Goal: Communication & Community: Answer question/provide support

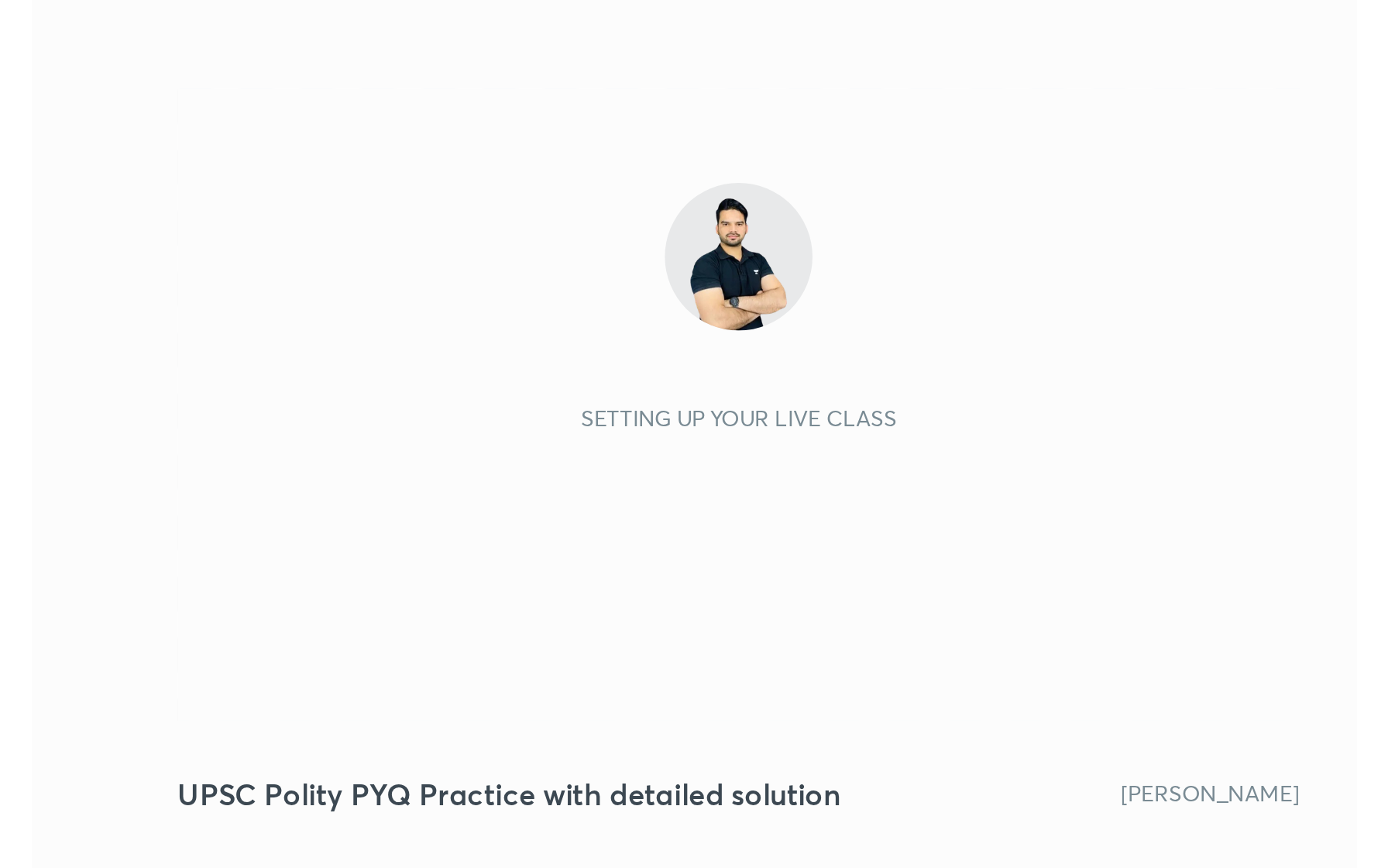
scroll to position [265, 494]
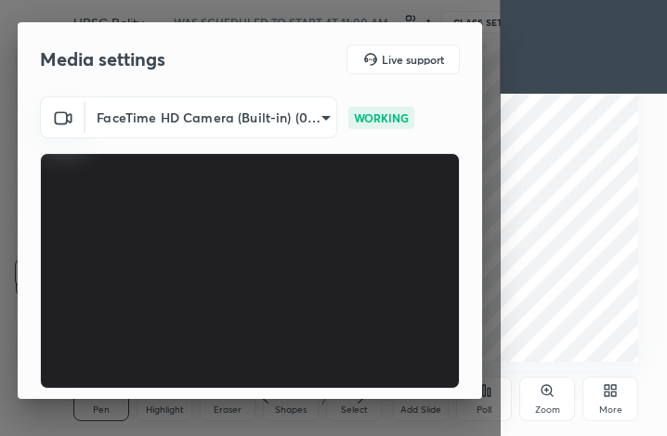
click at [613, 406] on div "More" at bounding box center [610, 410] width 23 height 9
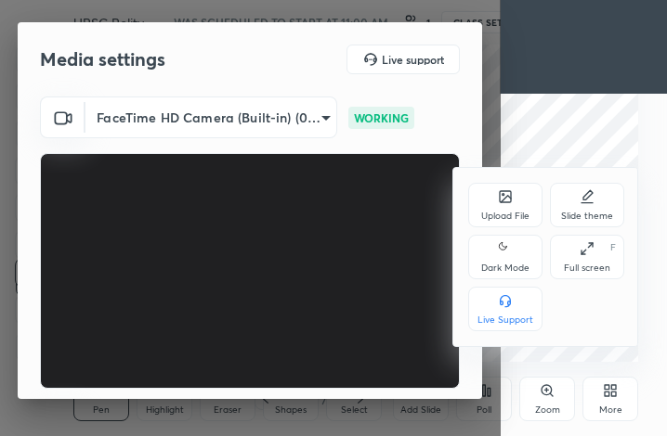
click at [589, 253] on icon at bounding box center [586, 248] width 15 height 15
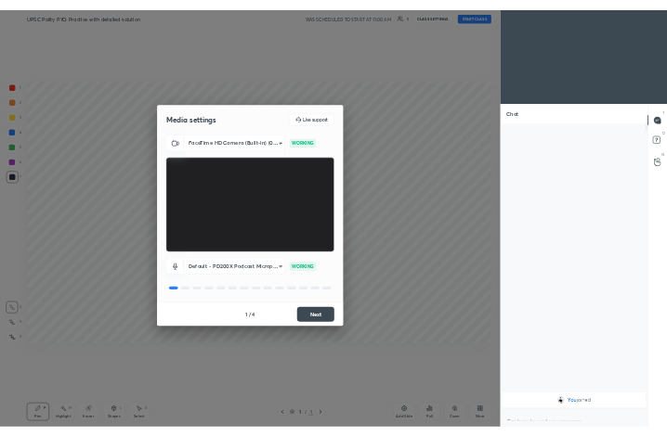
scroll to position [6, 6]
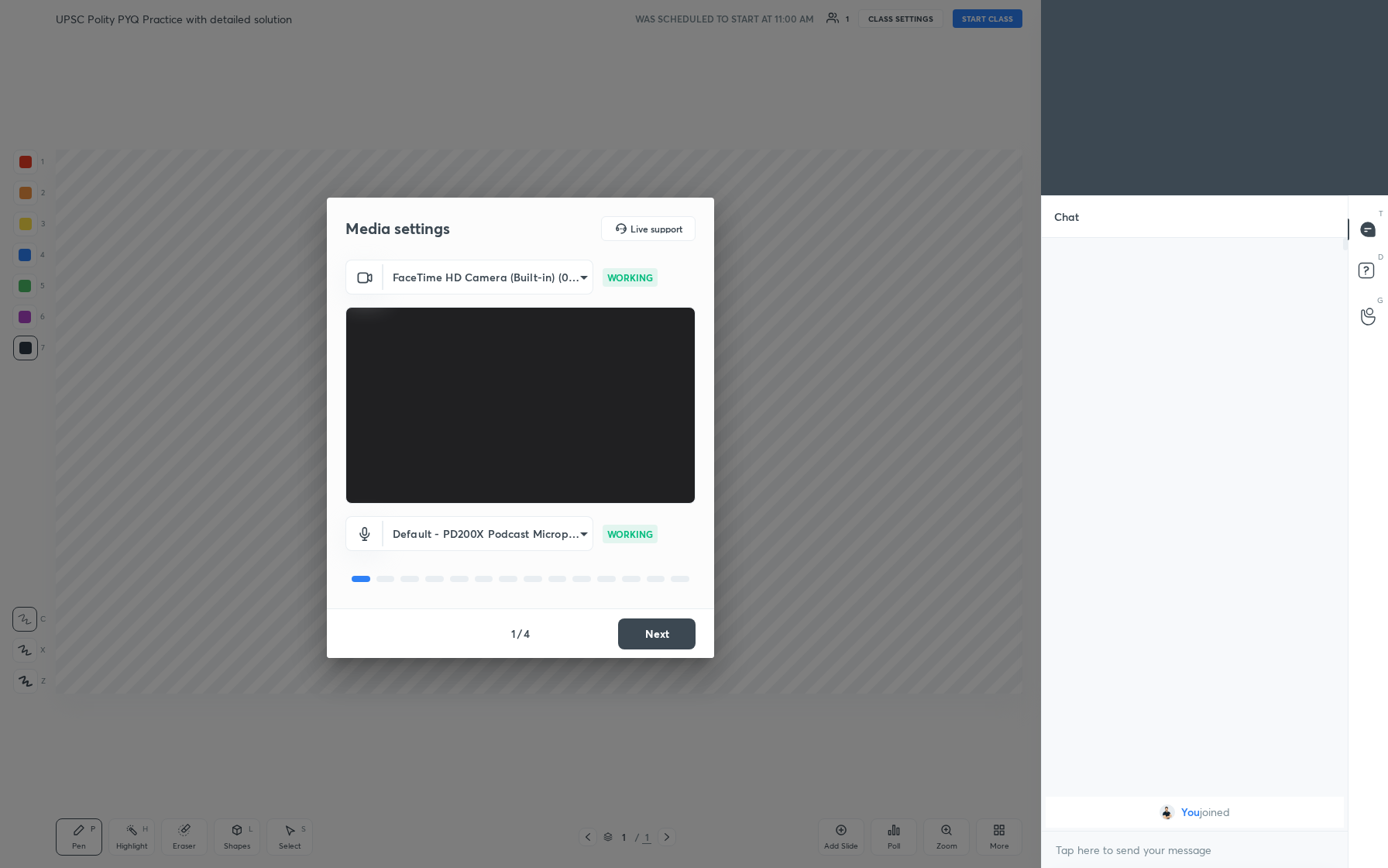
click at [556, 363] on button "Next" at bounding box center [657, 633] width 78 height 31
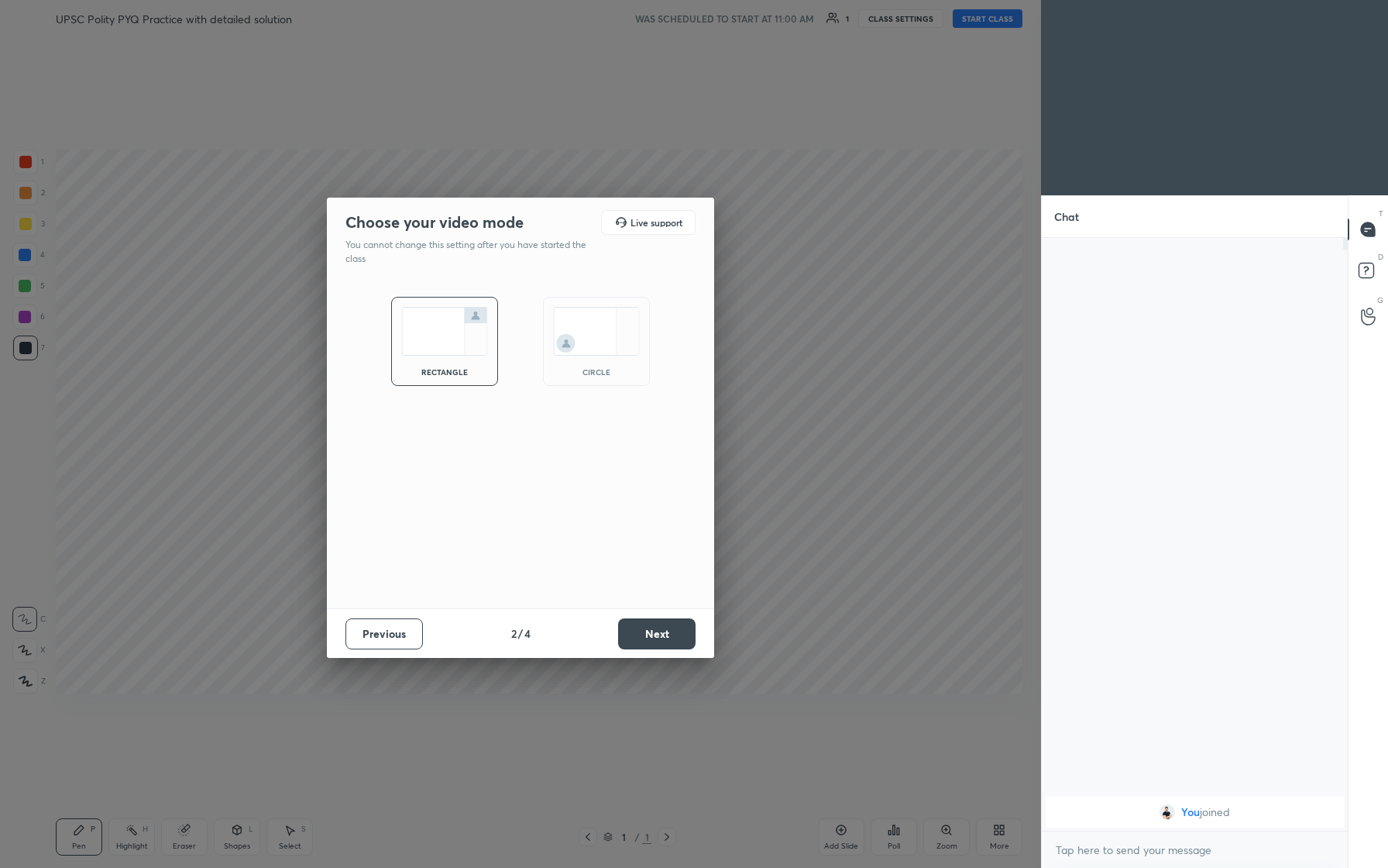
click at [556, 363] on button "Next" at bounding box center [657, 633] width 78 height 31
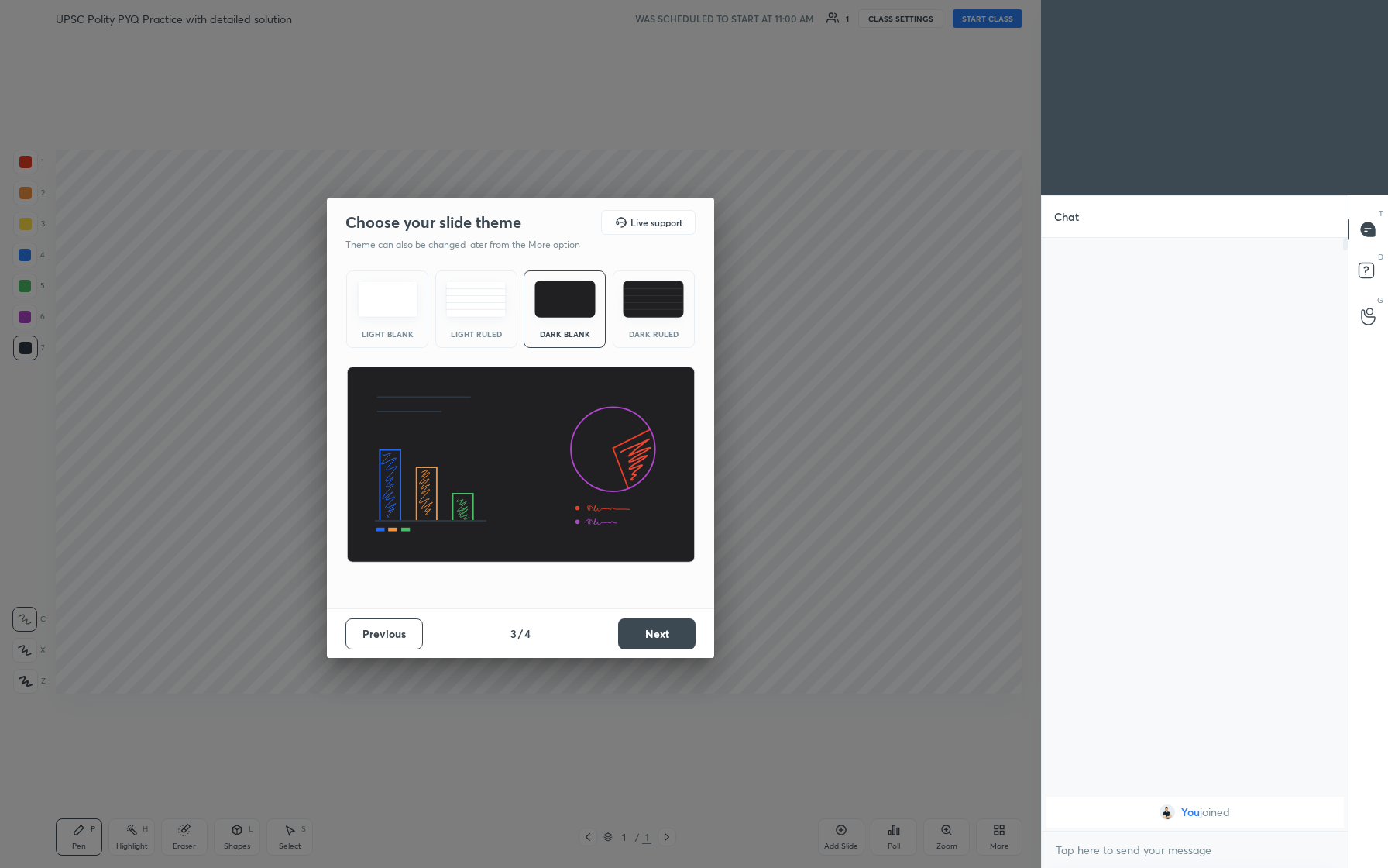
click at [556, 363] on button "Next" at bounding box center [657, 633] width 78 height 31
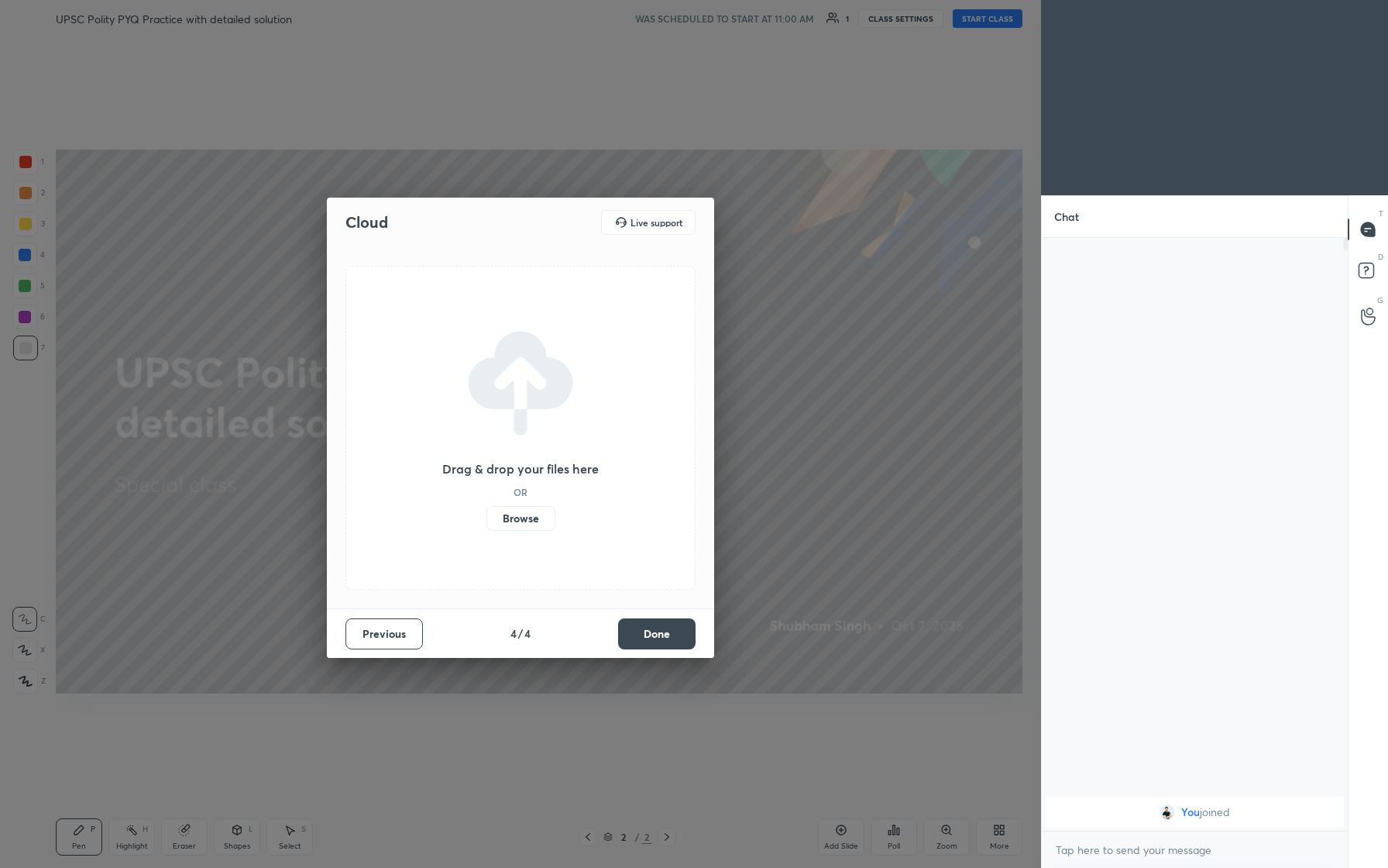
click at [556, 363] on button "Done" at bounding box center [657, 633] width 78 height 31
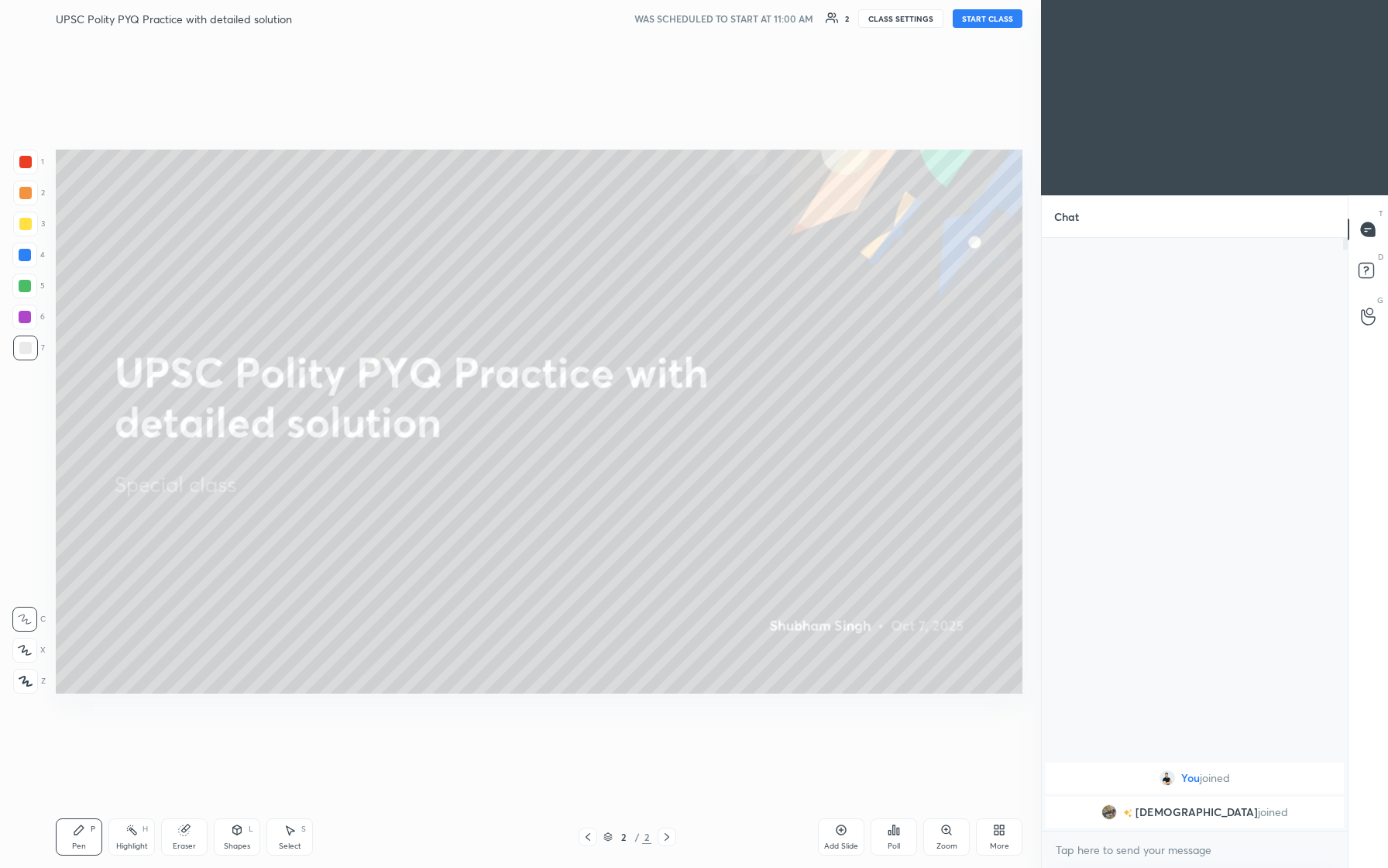
click at [556, 18] on button "START CLASS" at bounding box center [988, 18] width 70 height 18
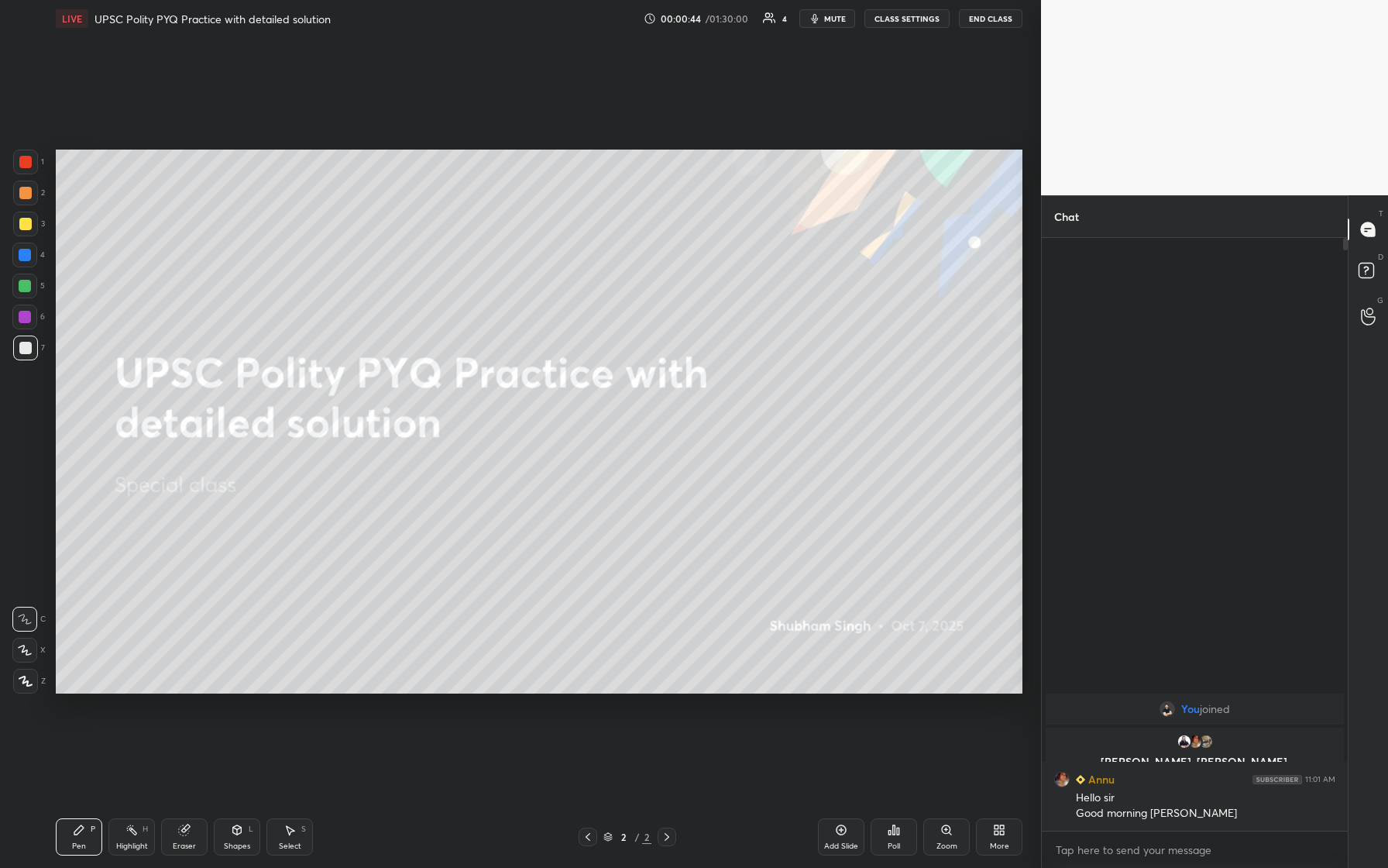
click at [556, 363] on div "More" at bounding box center [1000, 836] width 47 height 38
click at [556, 363] on div "Upload File" at bounding box center [911, 674] width 62 height 38
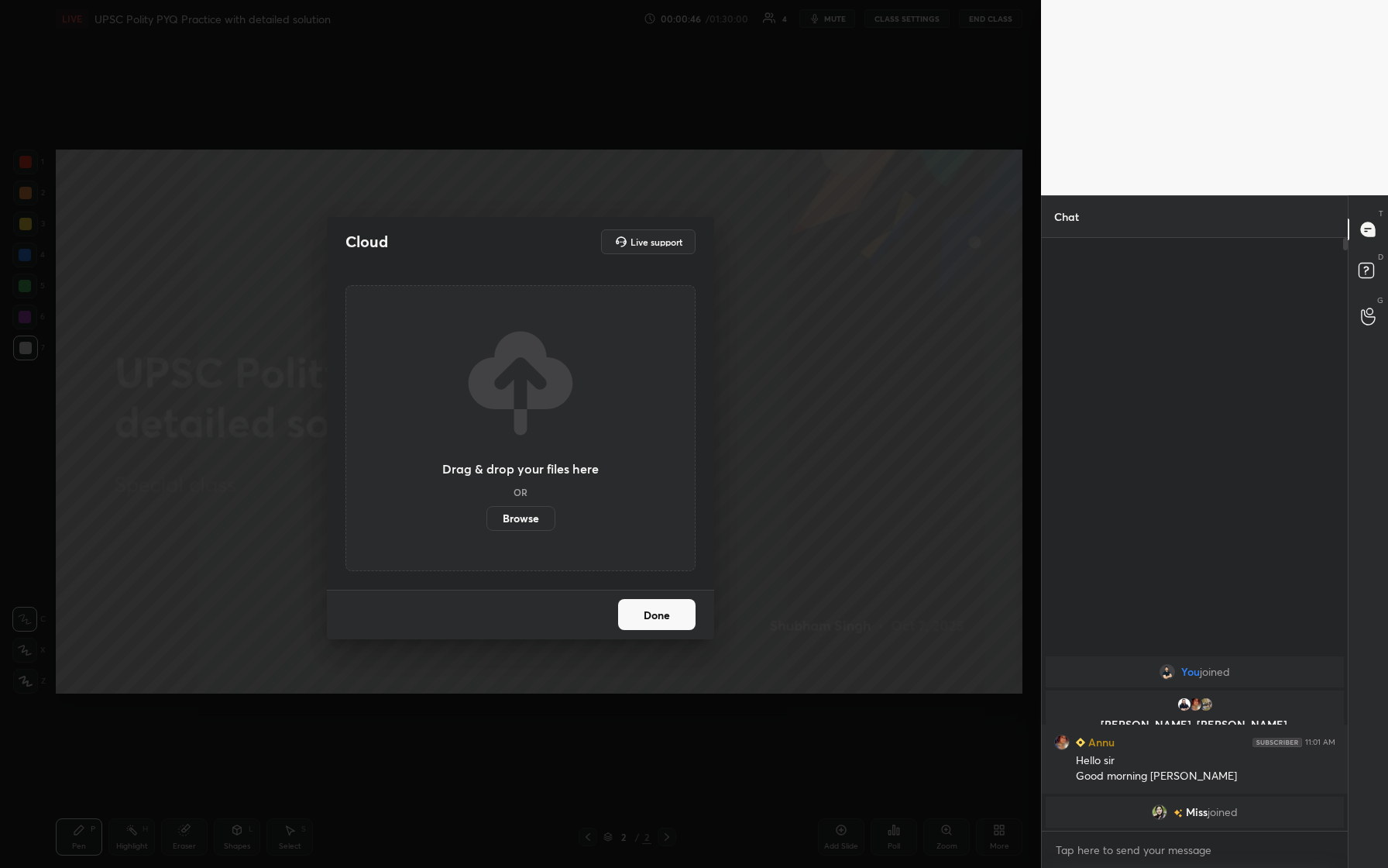
click at [513, 363] on label "Browse" at bounding box center [521, 518] width 69 height 25
click at [487, 363] on input "Browse" at bounding box center [487, 518] width 0 height 25
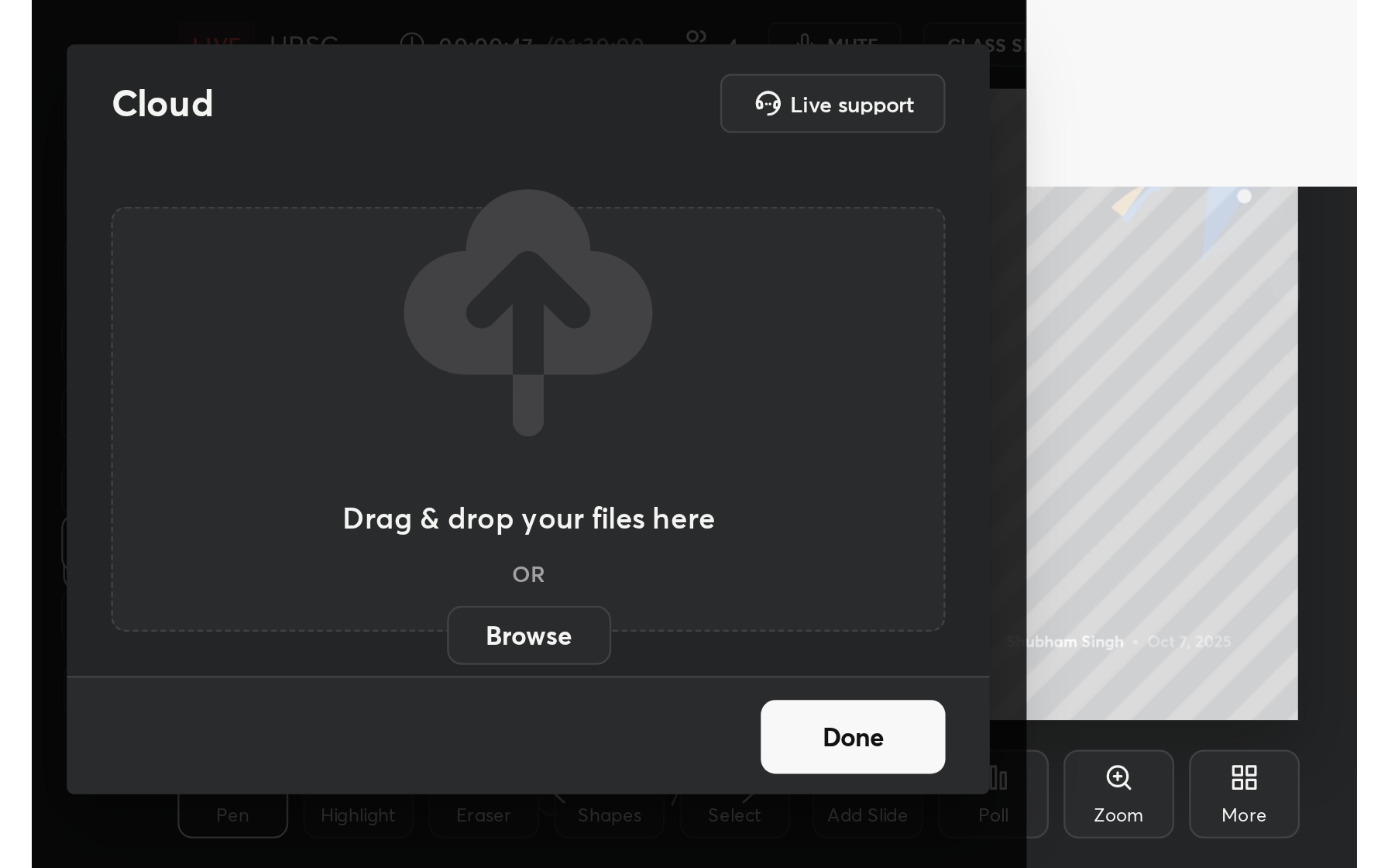
scroll to position [265, 493]
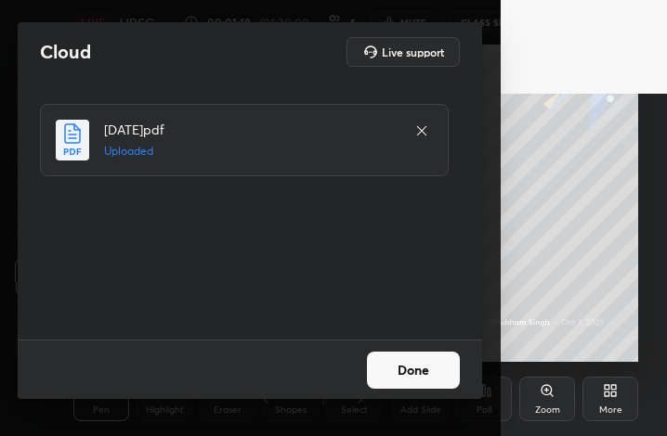
click at [423, 356] on button "Done" at bounding box center [413, 370] width 93 height 37
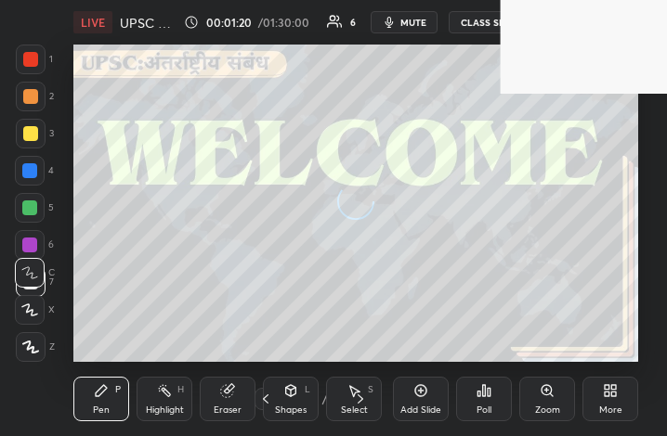
click at [608, 392] on icon at bounding box center [606, 394] width 5 height 5
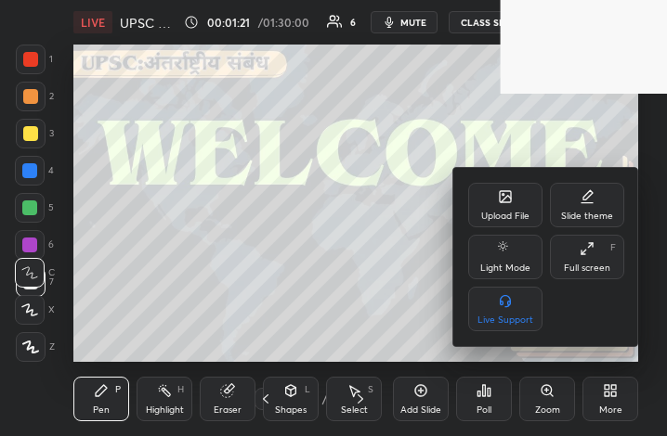
click at [576, 257] on div "Full screen F" at bounding box center [587, 257] width 74 height 45
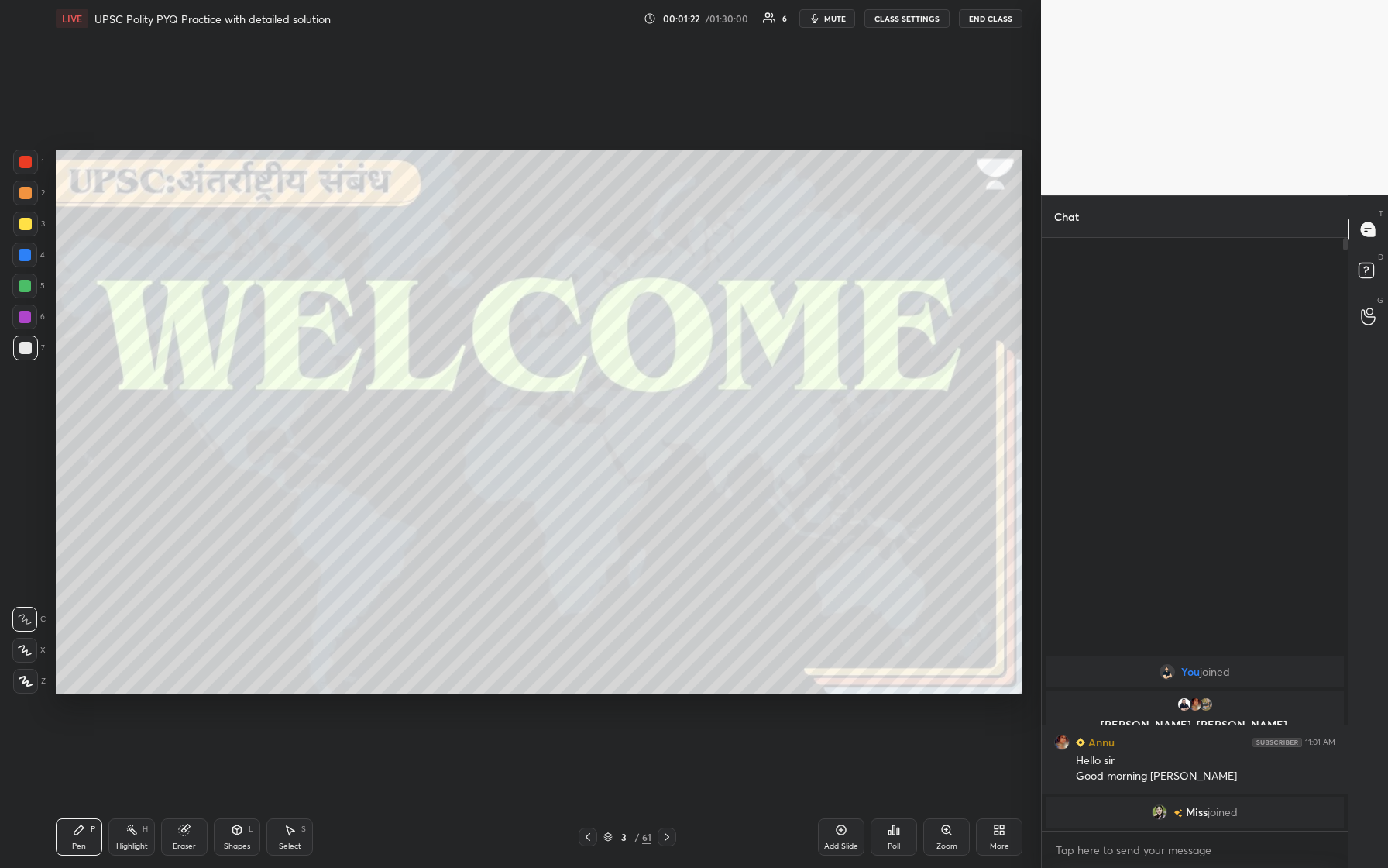
scroll to position [76706, 76498]
click at [21, 193] on div at bounding box center [25, 193] width 13 height 13
click at [20, 363] on icon at bounding box center [24, 649] width 14 height 11
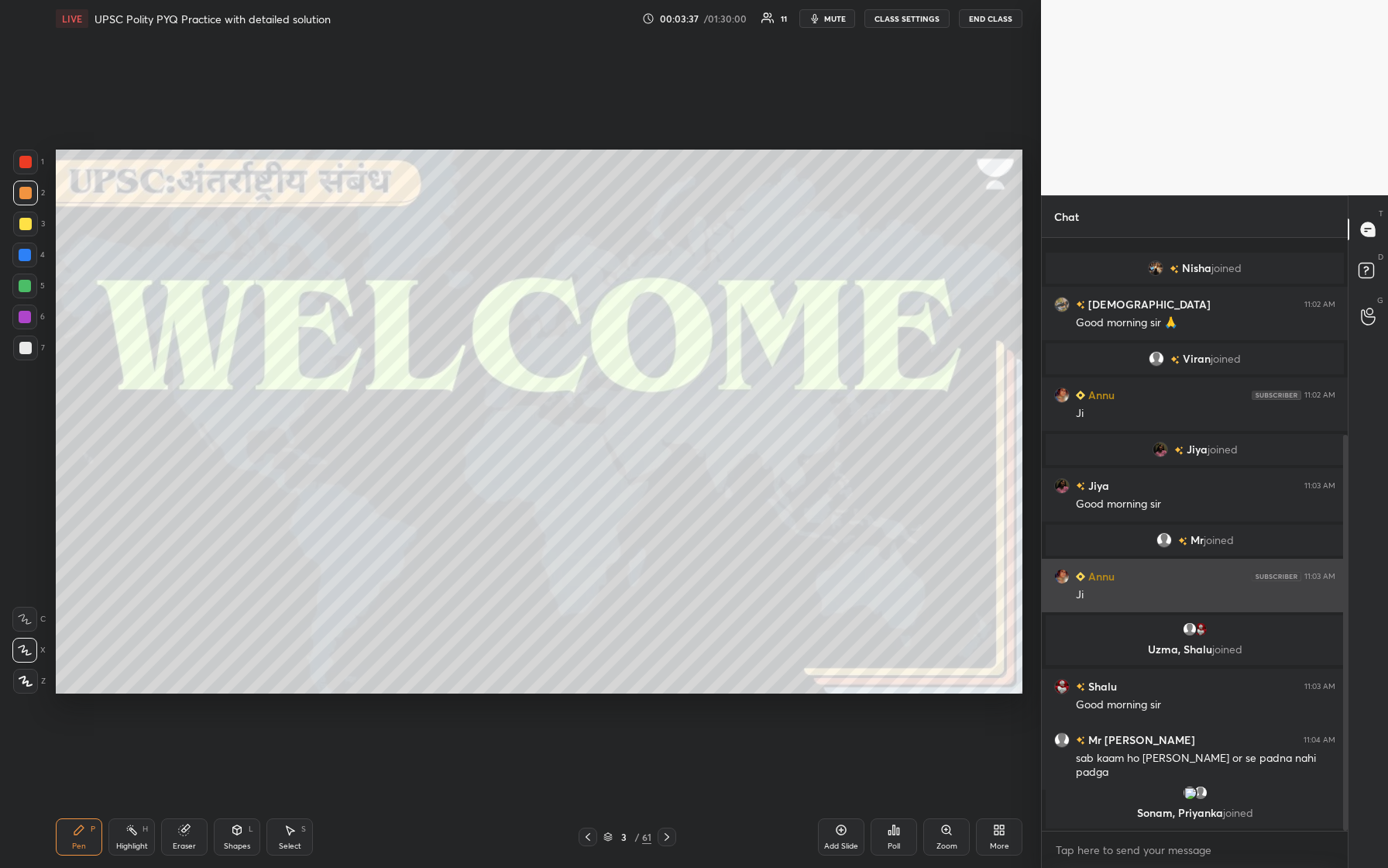
scroll to position [295, 0]
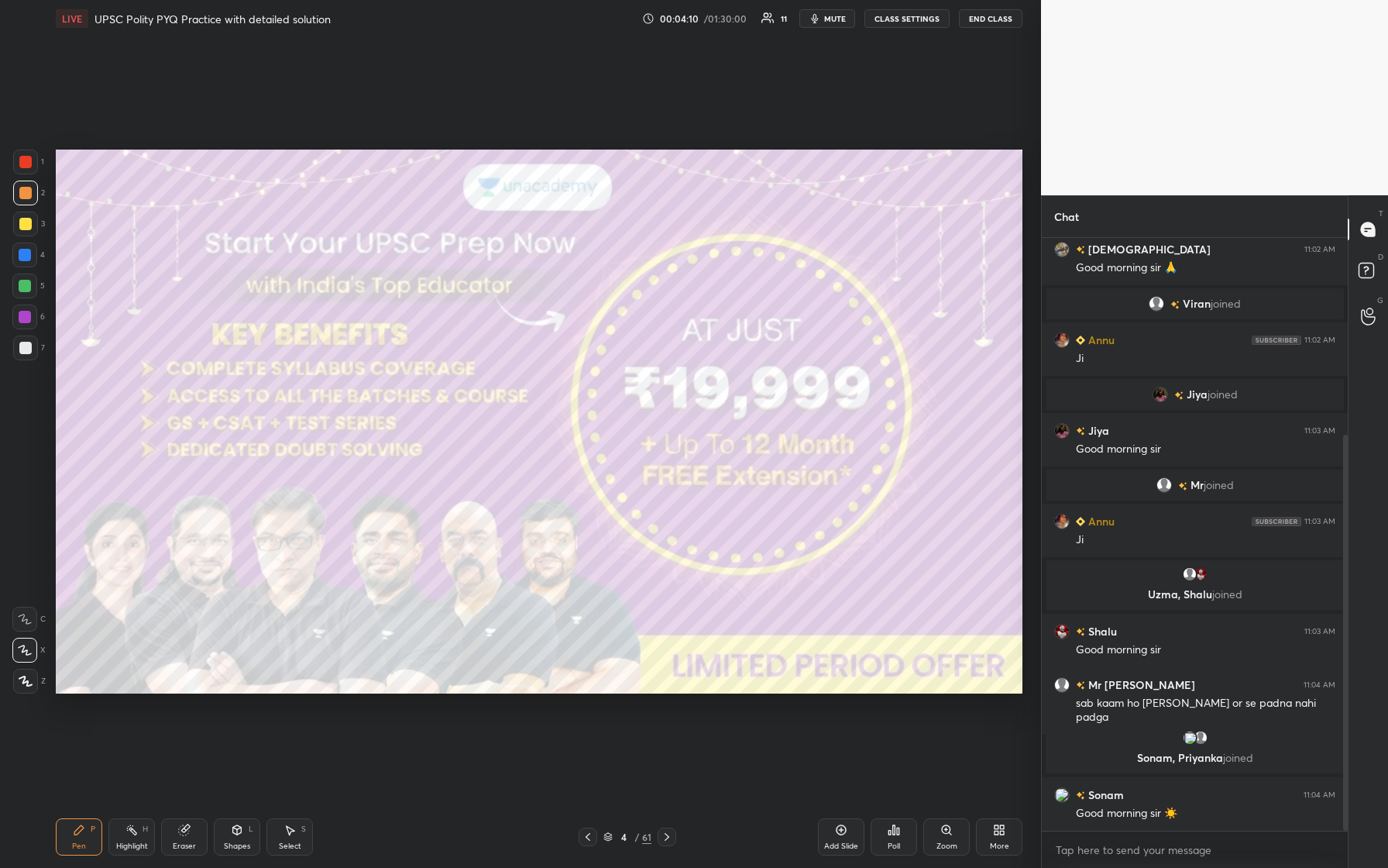
click at [29, 223] on div at bounding box center [25, 224] width 13 height 13
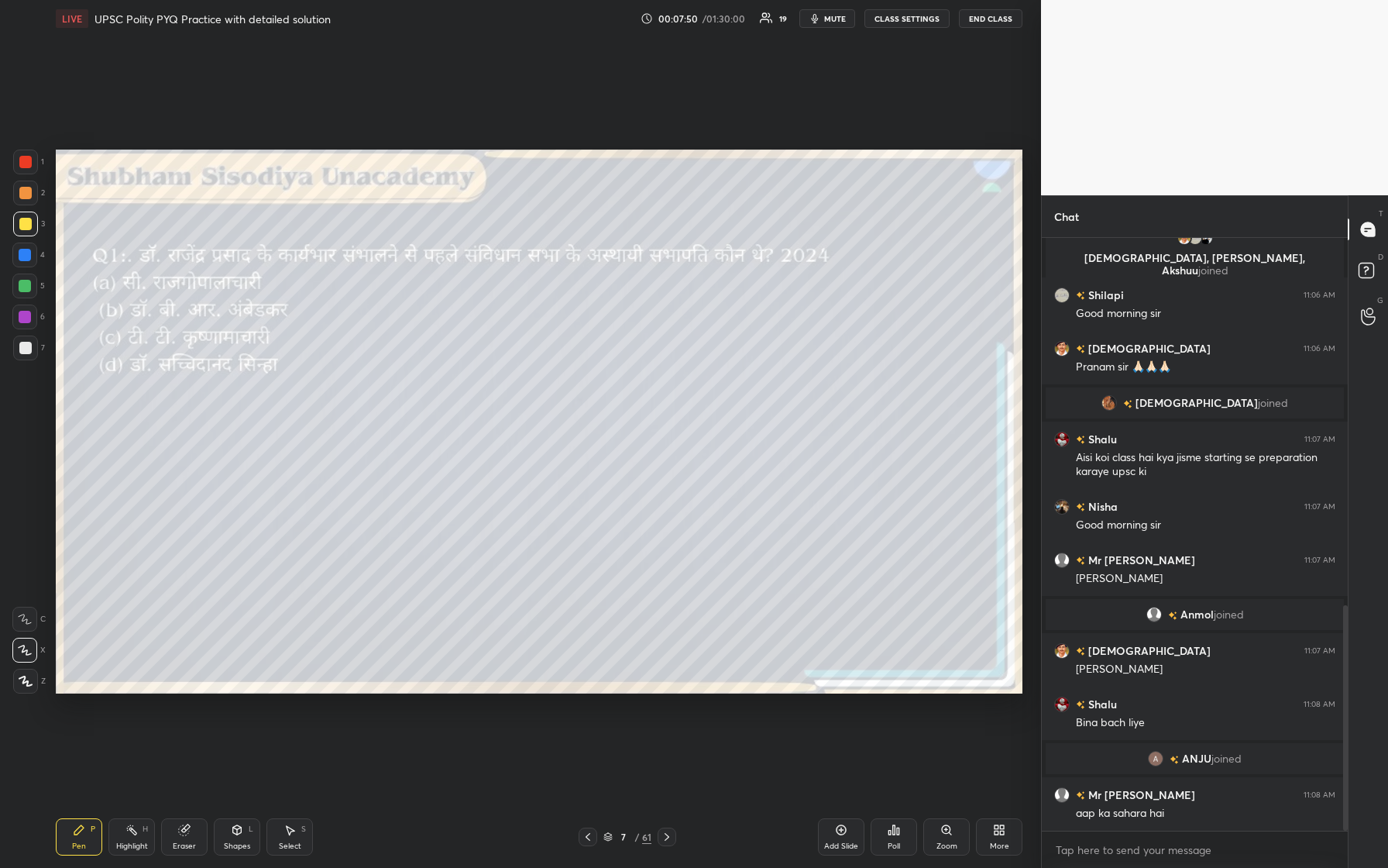
scroll to position [963, 0]
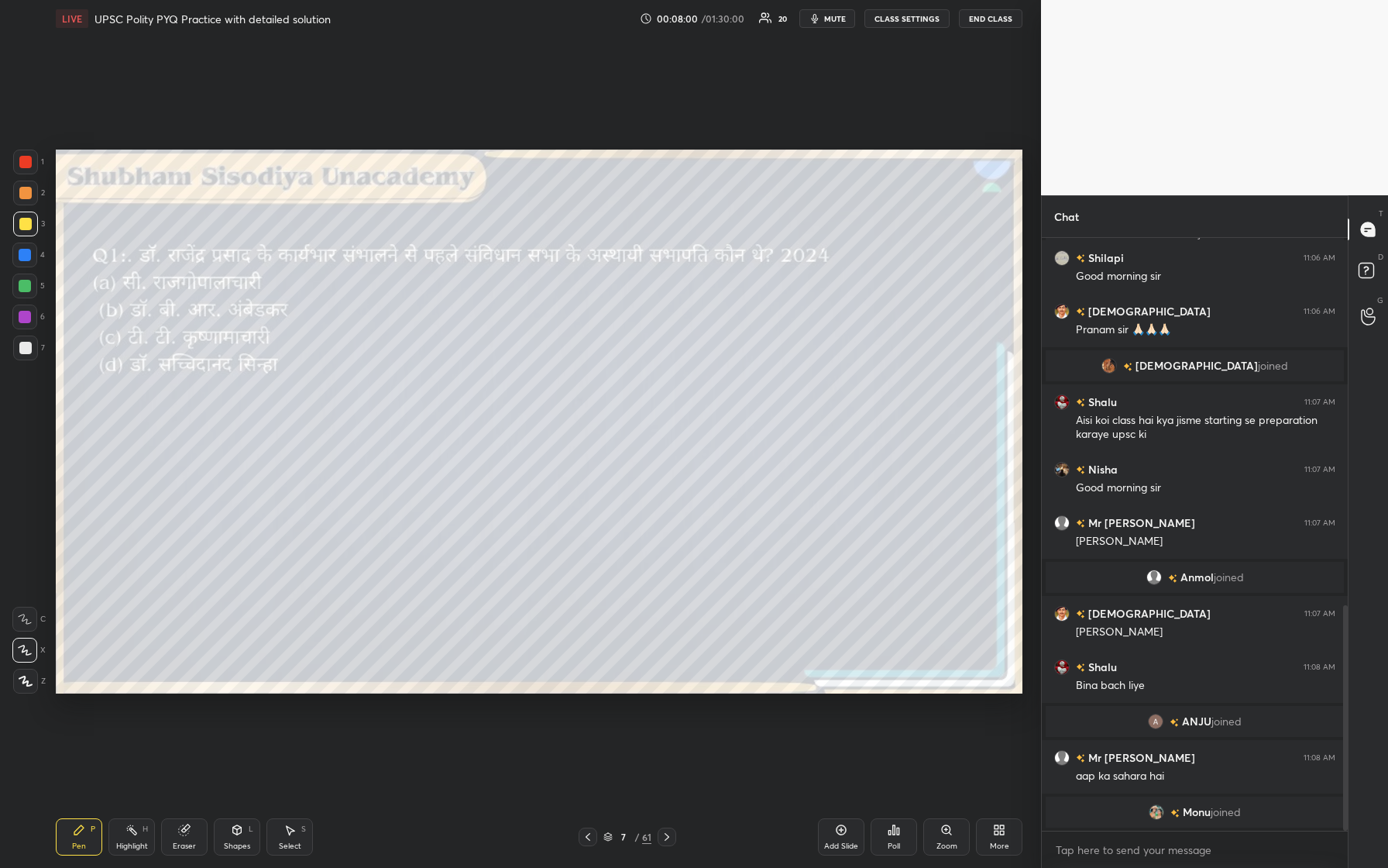
click at [556, 363] on div "Poll" at bounding box center [894, 836] width 47 height 38
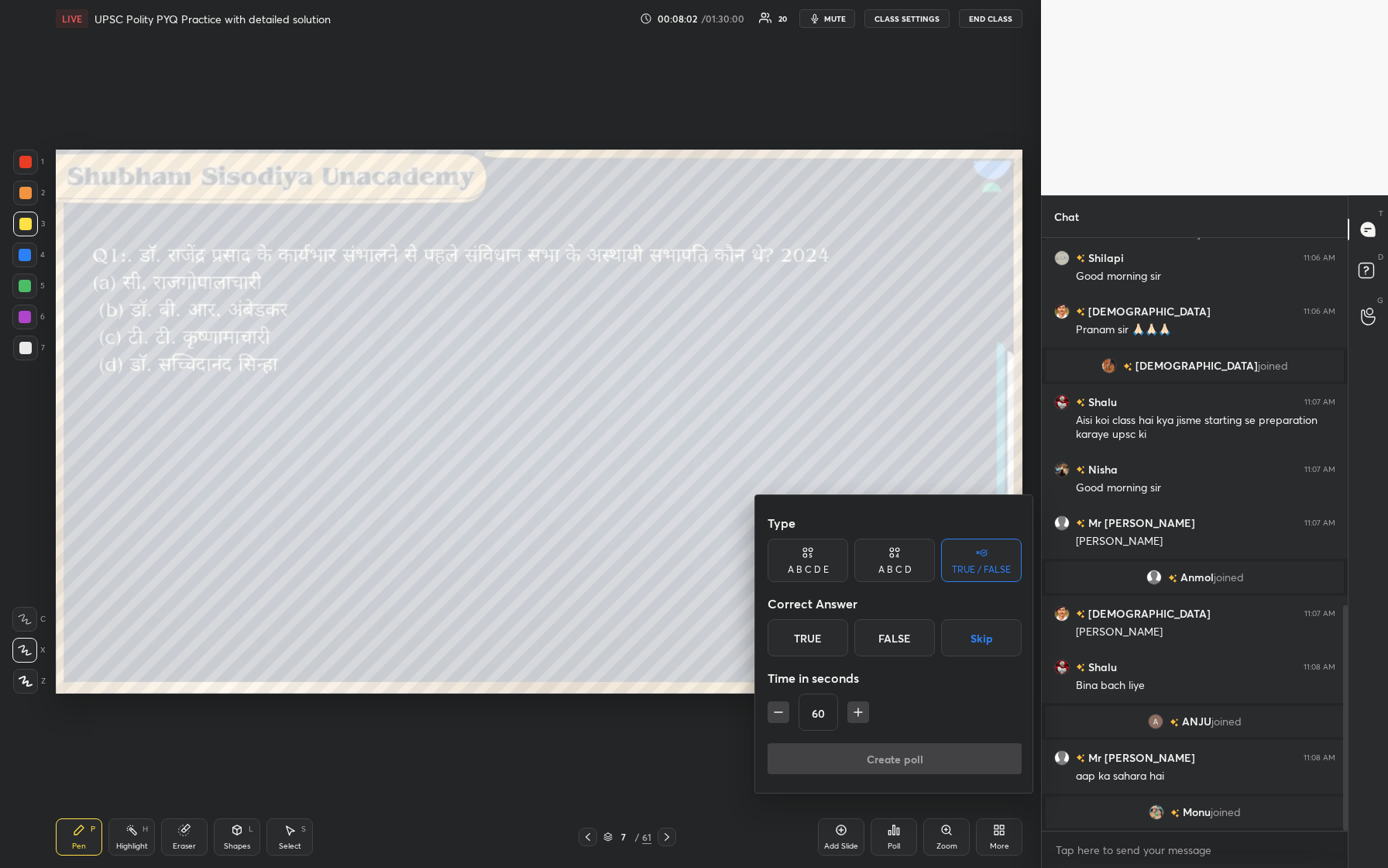
click at [556, 363] on div "A B C D" at bounding box center [896, 569] width 33 height 9
click at [556, 363] on div "D" at bounding box center [946, 638] width 46 height 38
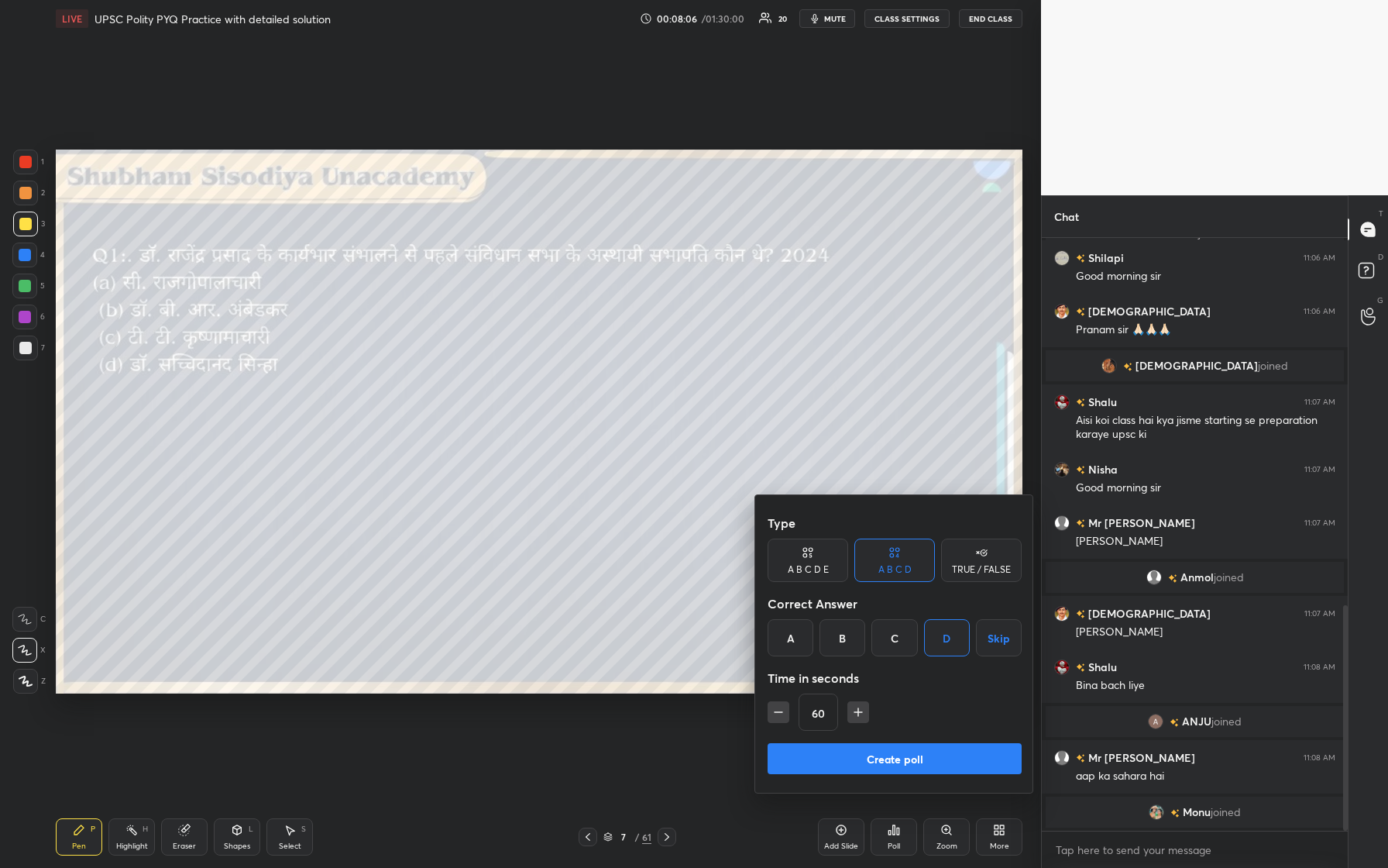
click at [556, 363] on button "Create poll" at bounding box center [895, 758] width 254 height 31
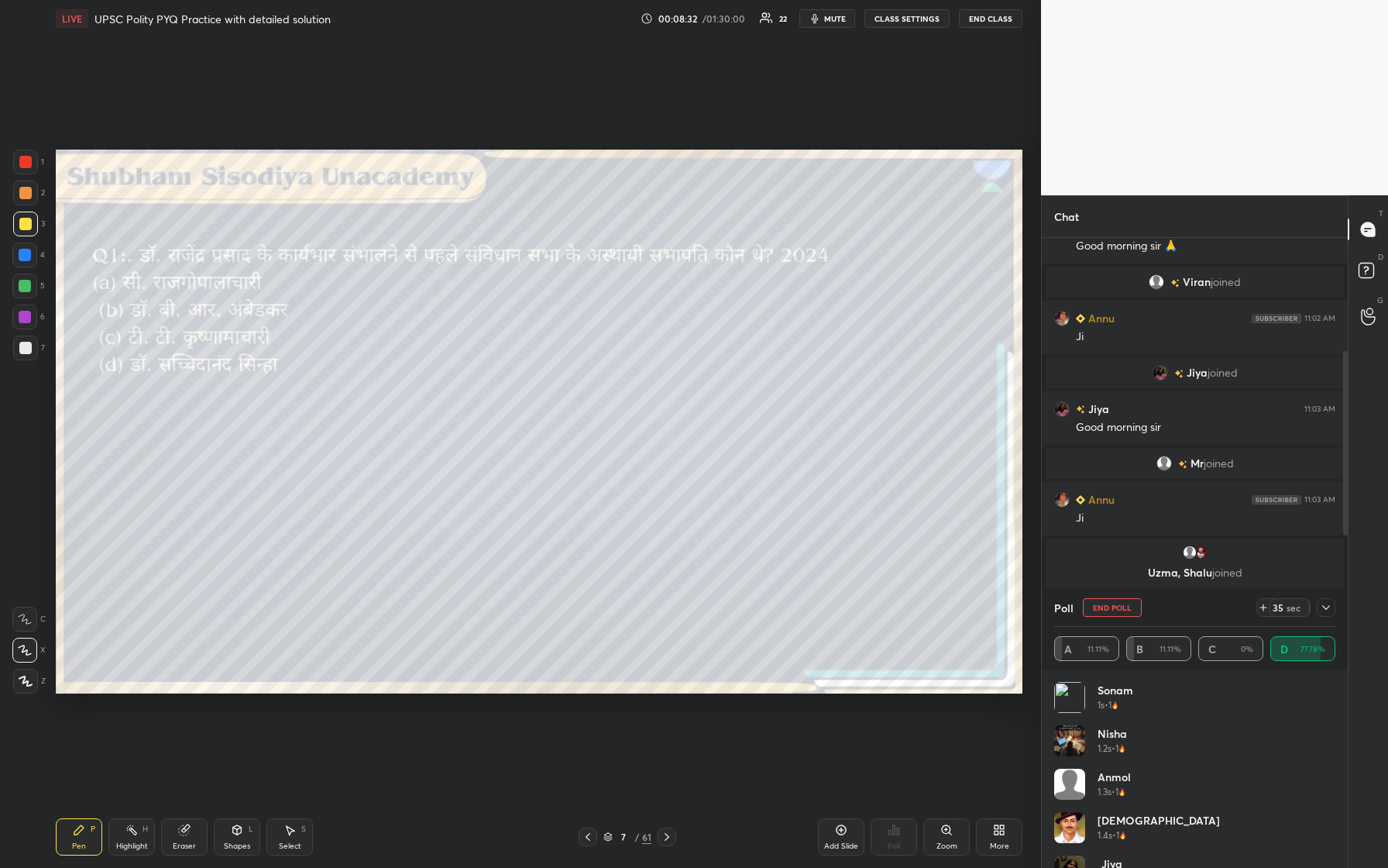
scroll to position [314, 0]
click at [556, 363] on img "grid" at bounding box center [1062, 411] width 16 height 16
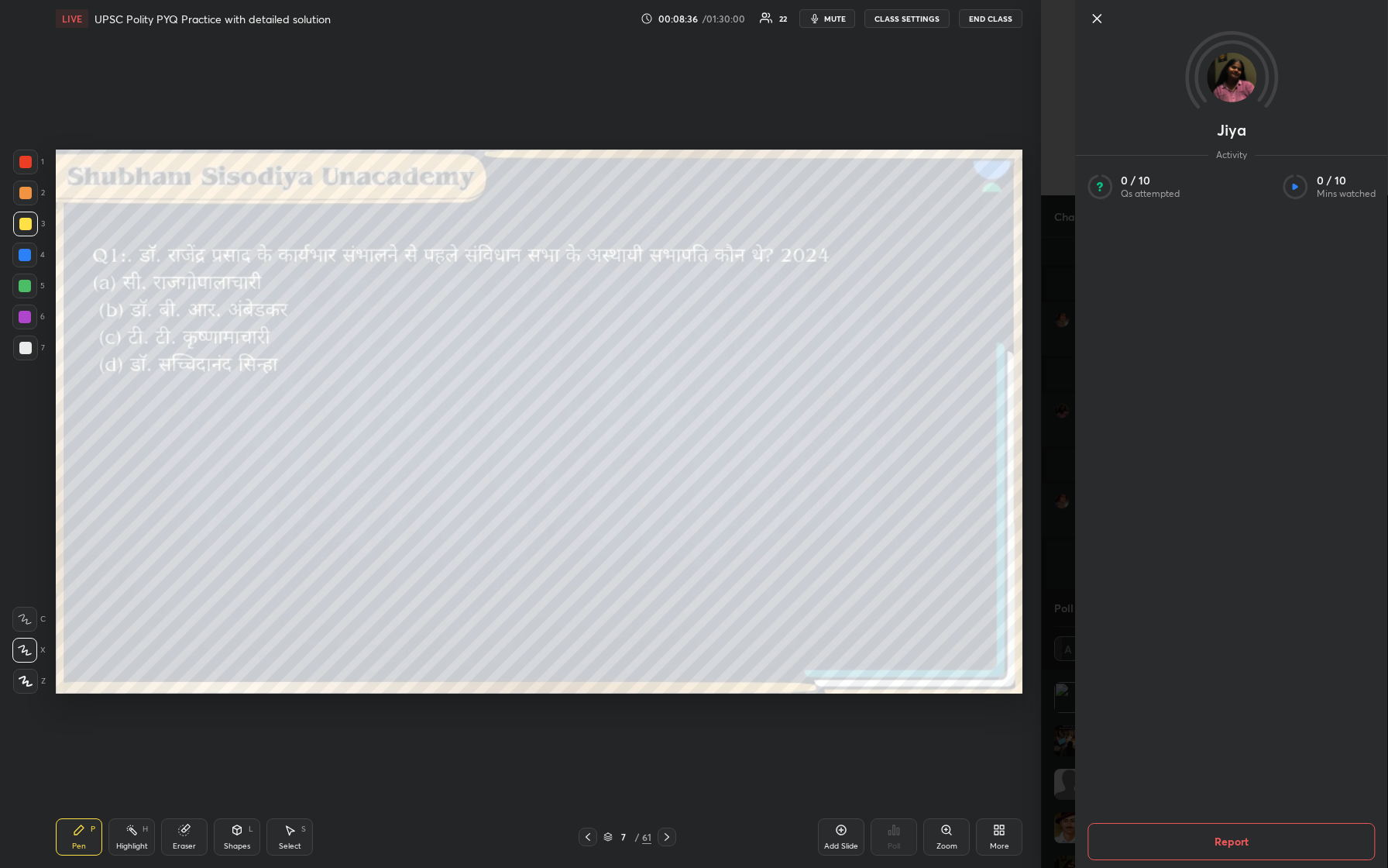
click at [556, 24] on icon at bounding box center [1097, 18] width 18 height 18
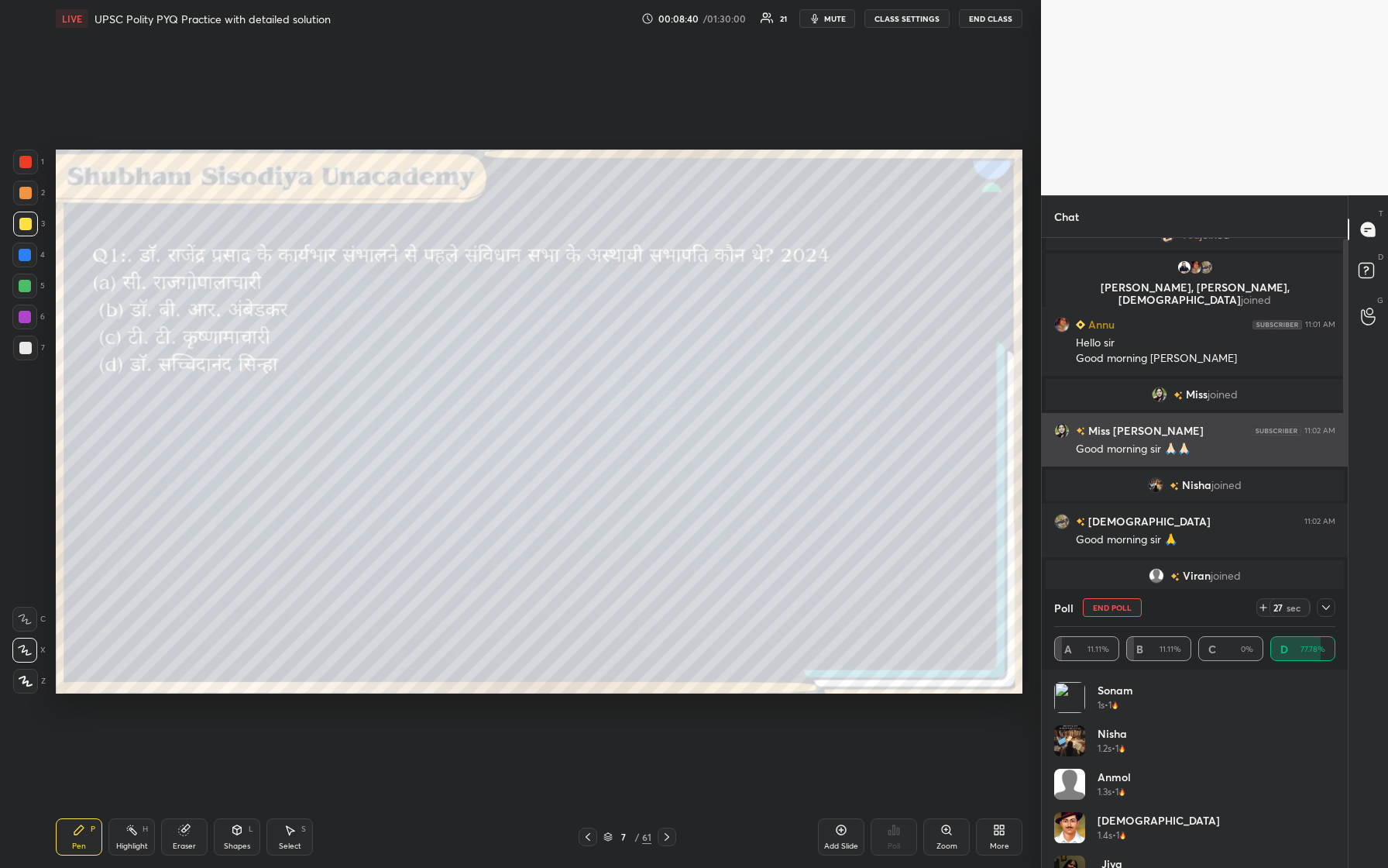
scroll to position [0, 0]
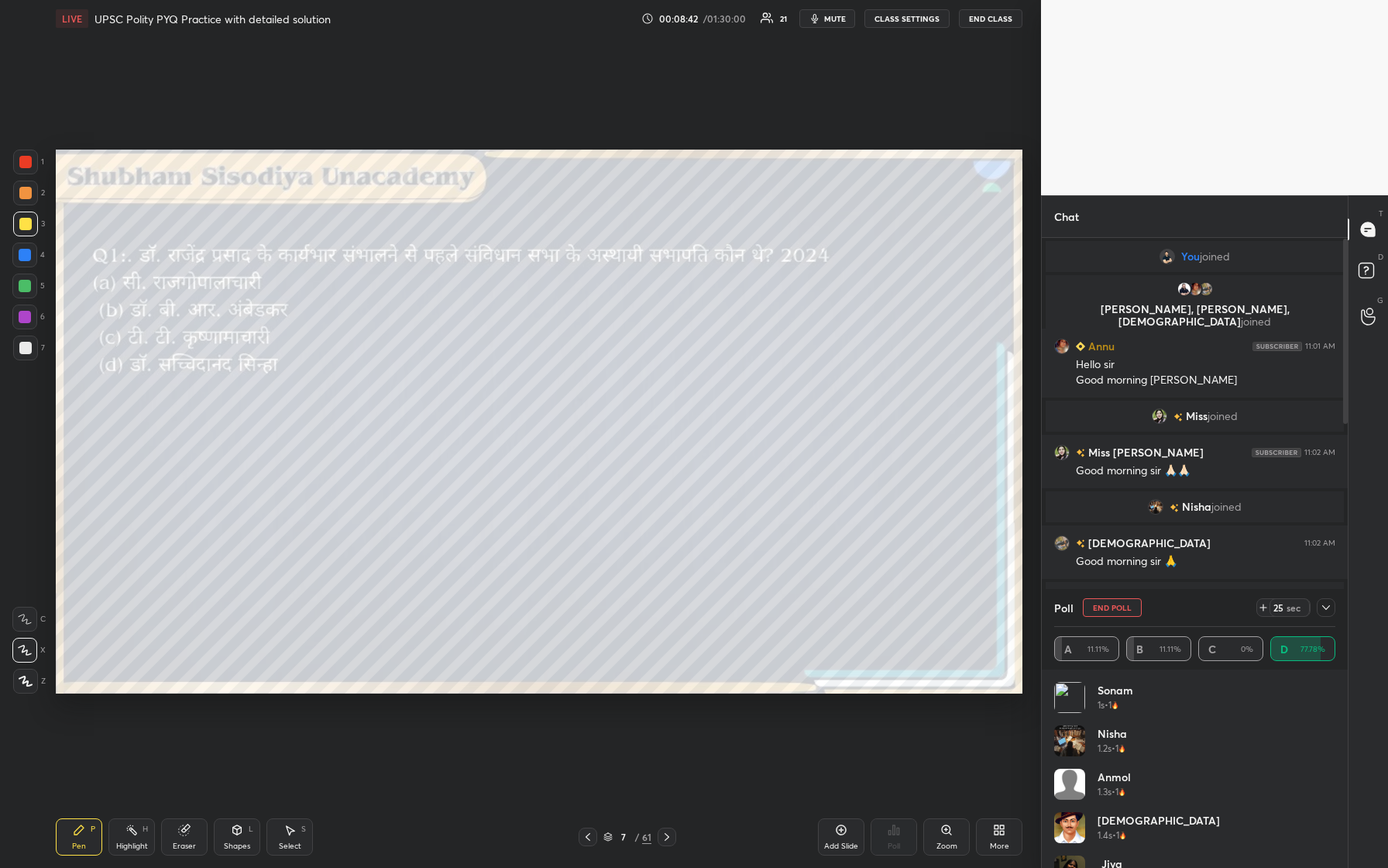
click at [556, 287] on img "grid" at bounding box center [1184, 289] width 16 height 16
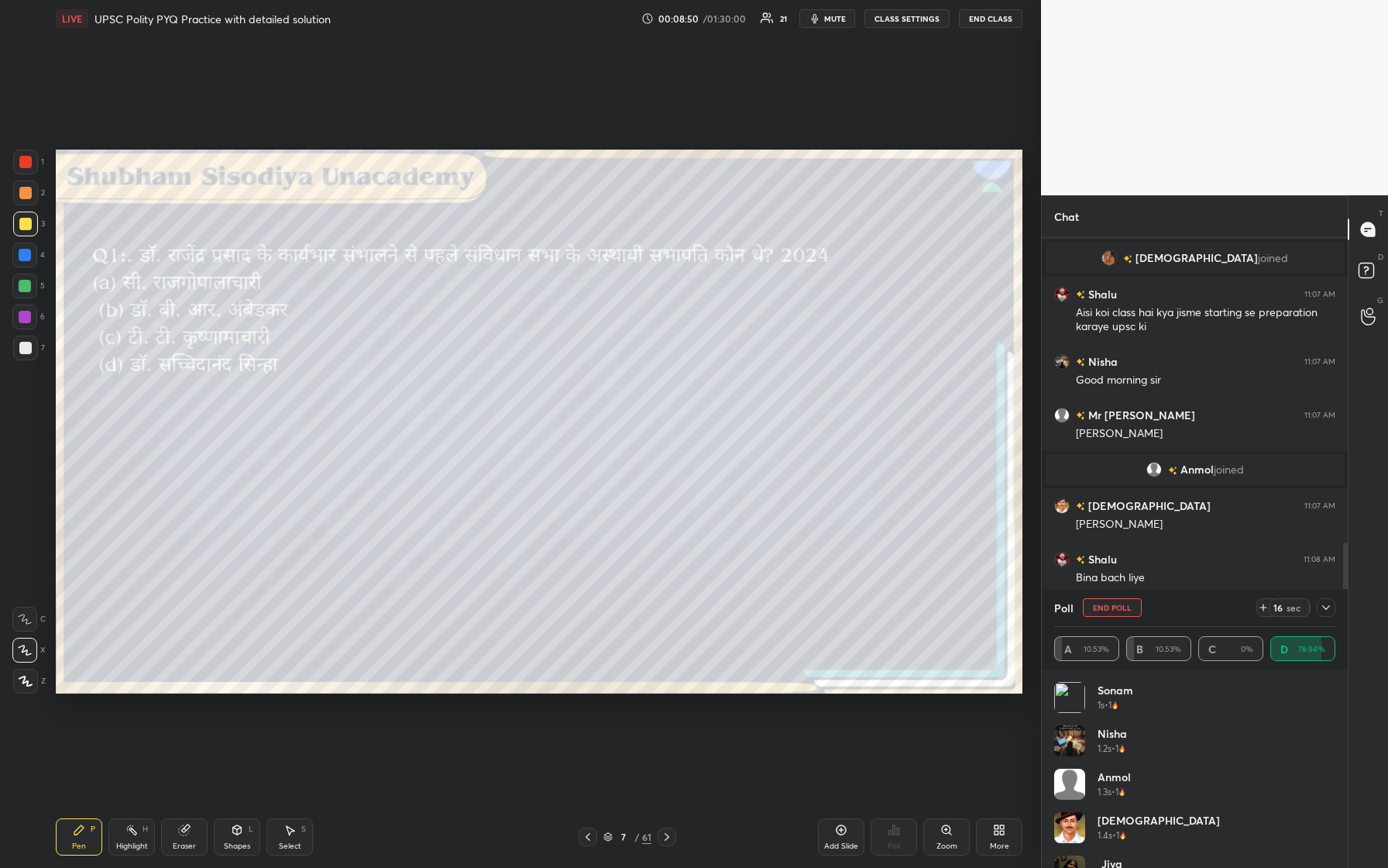
scroll to position [1289, 0]
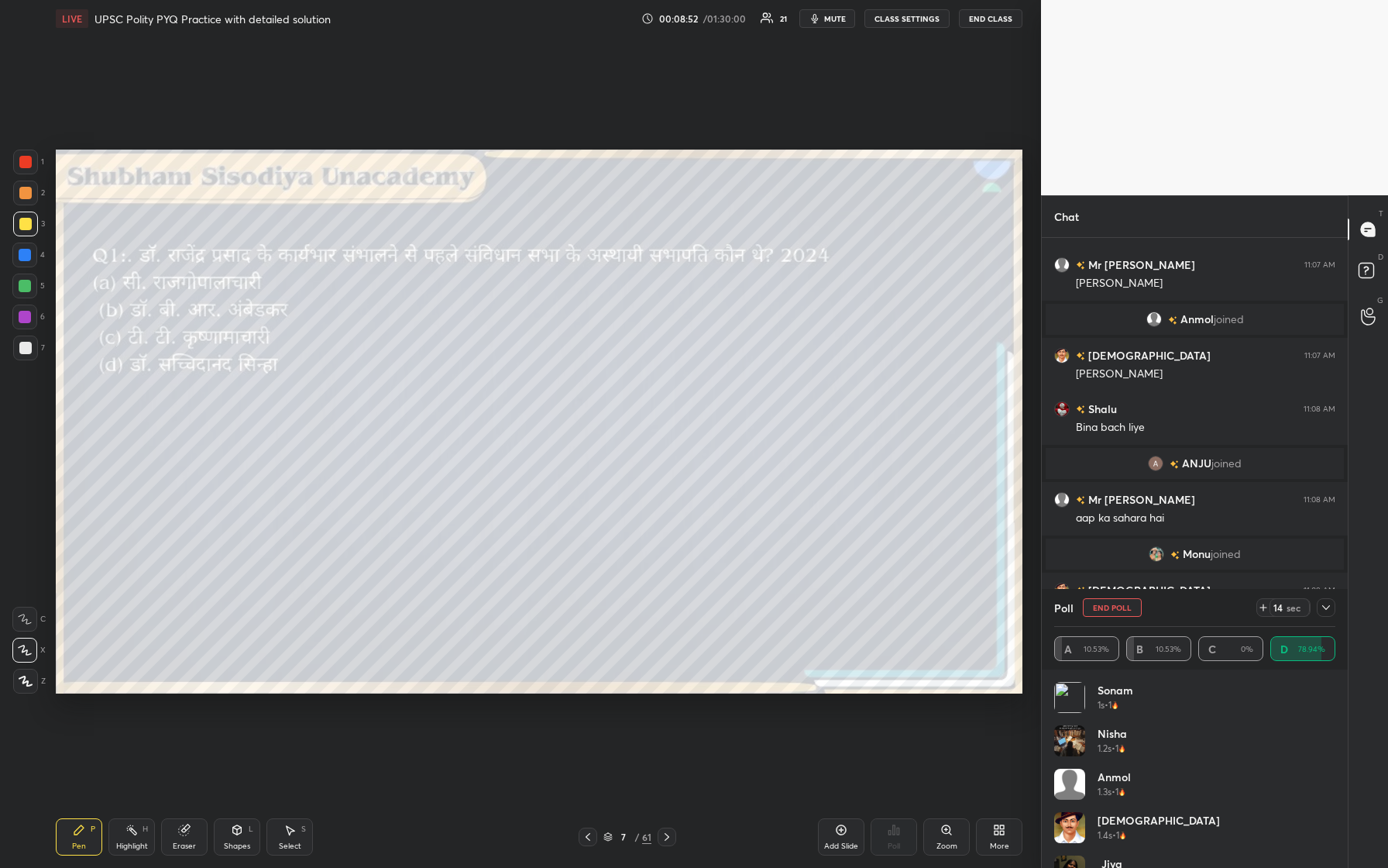
click at [556, 363] on icon at bounding box center [1326, 608] width 8 height 5
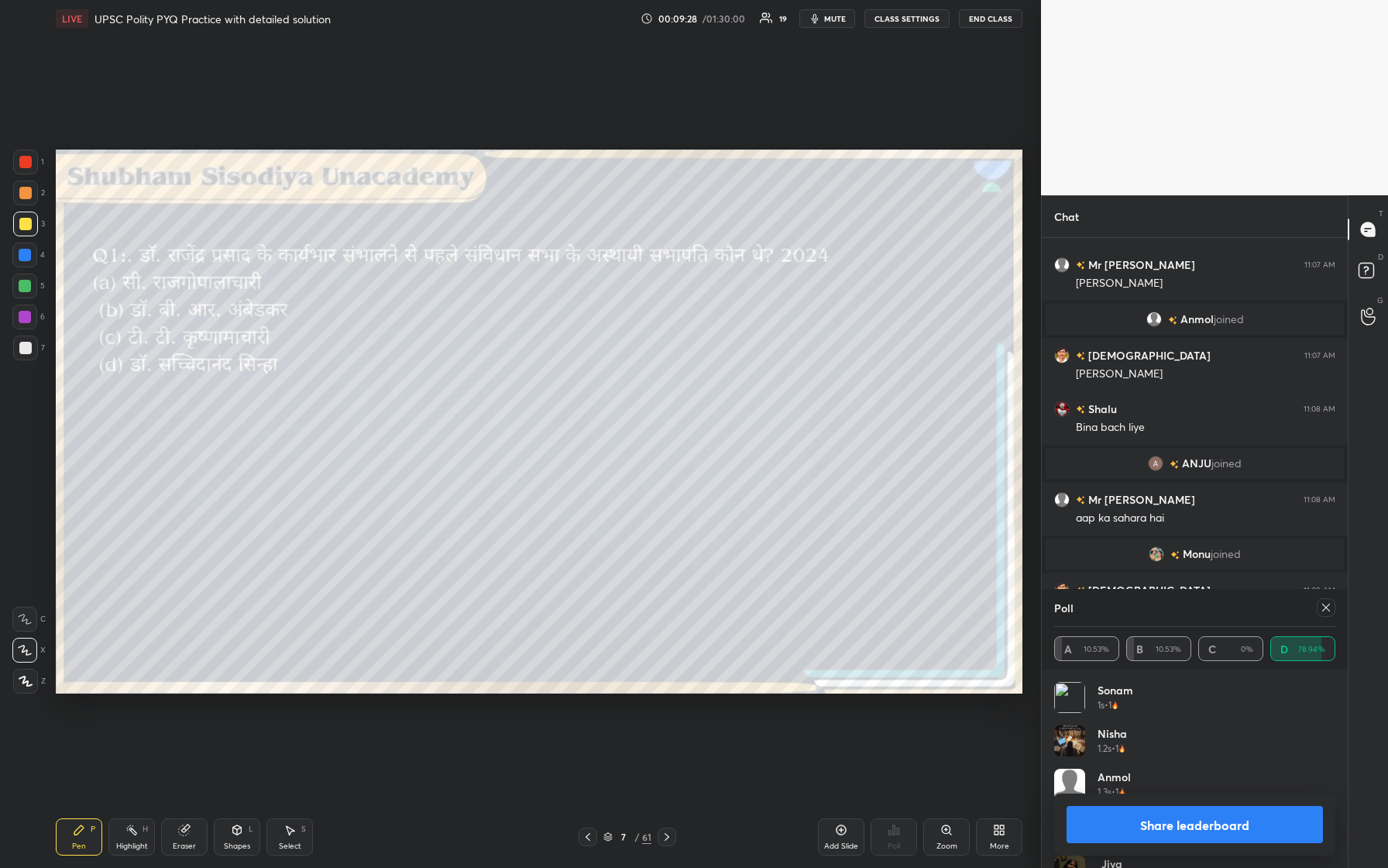
scroll to position [1343, 0]
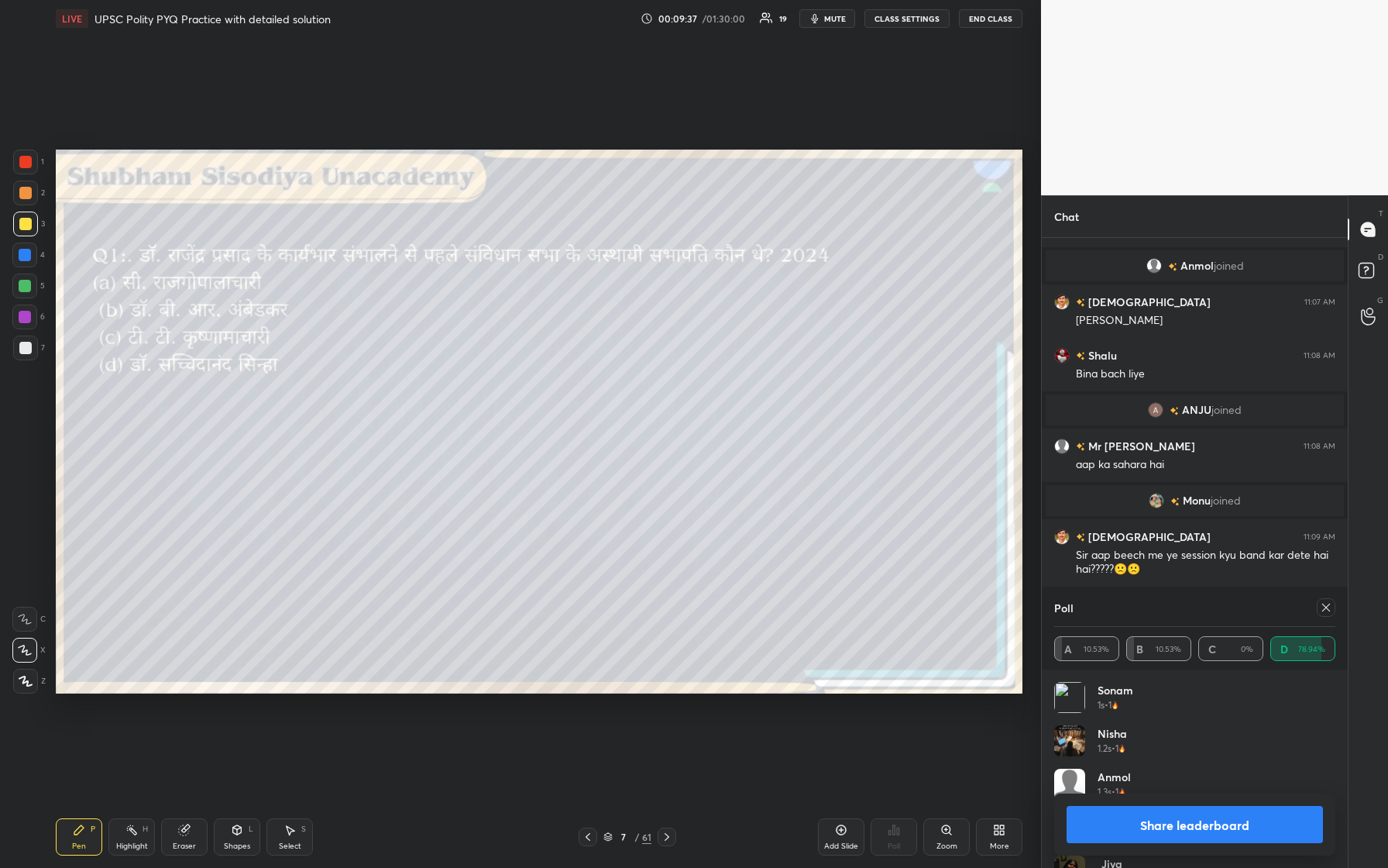
click at [556, 363] on icon at bounding box center [1326, 607] width 13 height 13
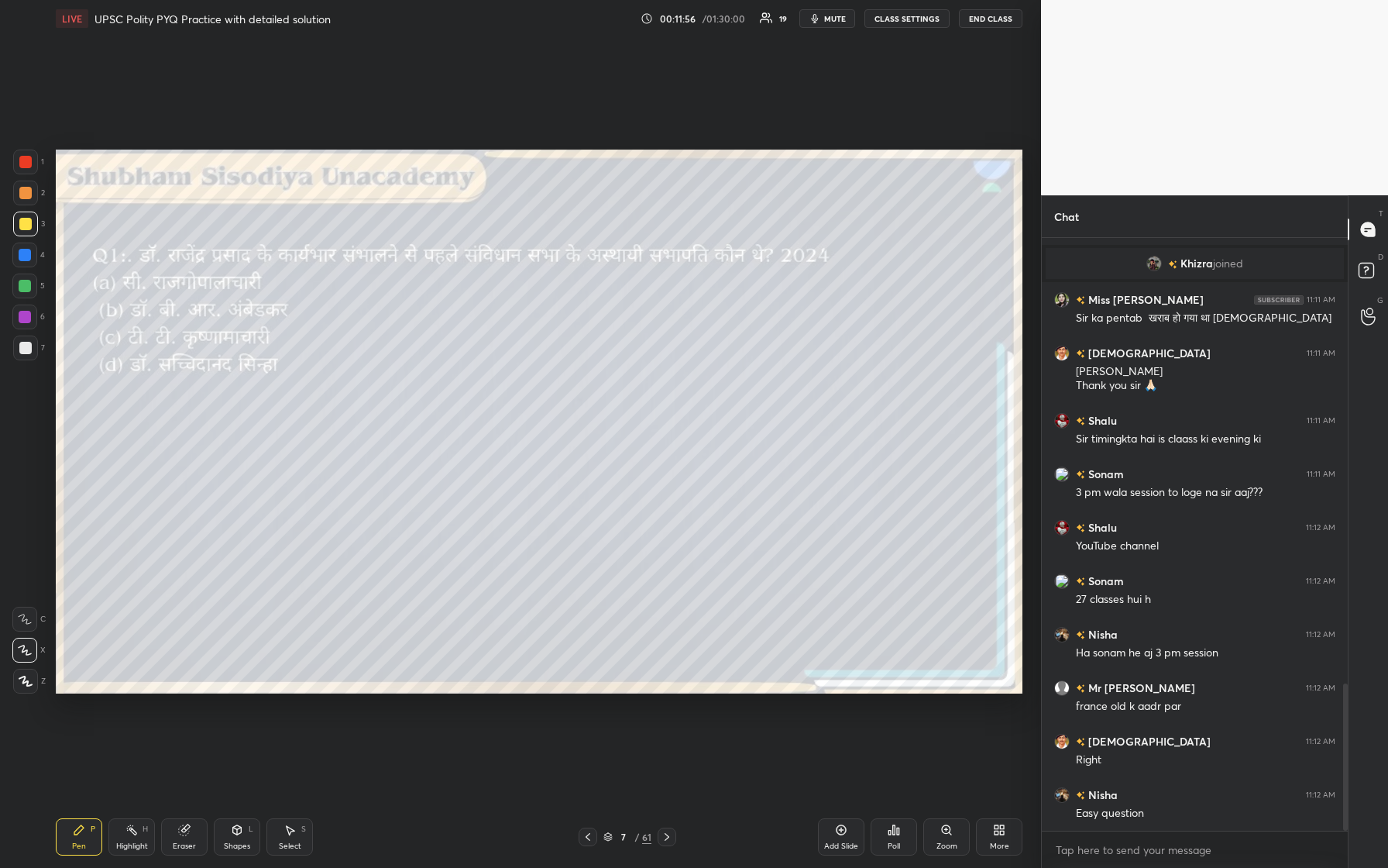
scroll to position [1848, 0]
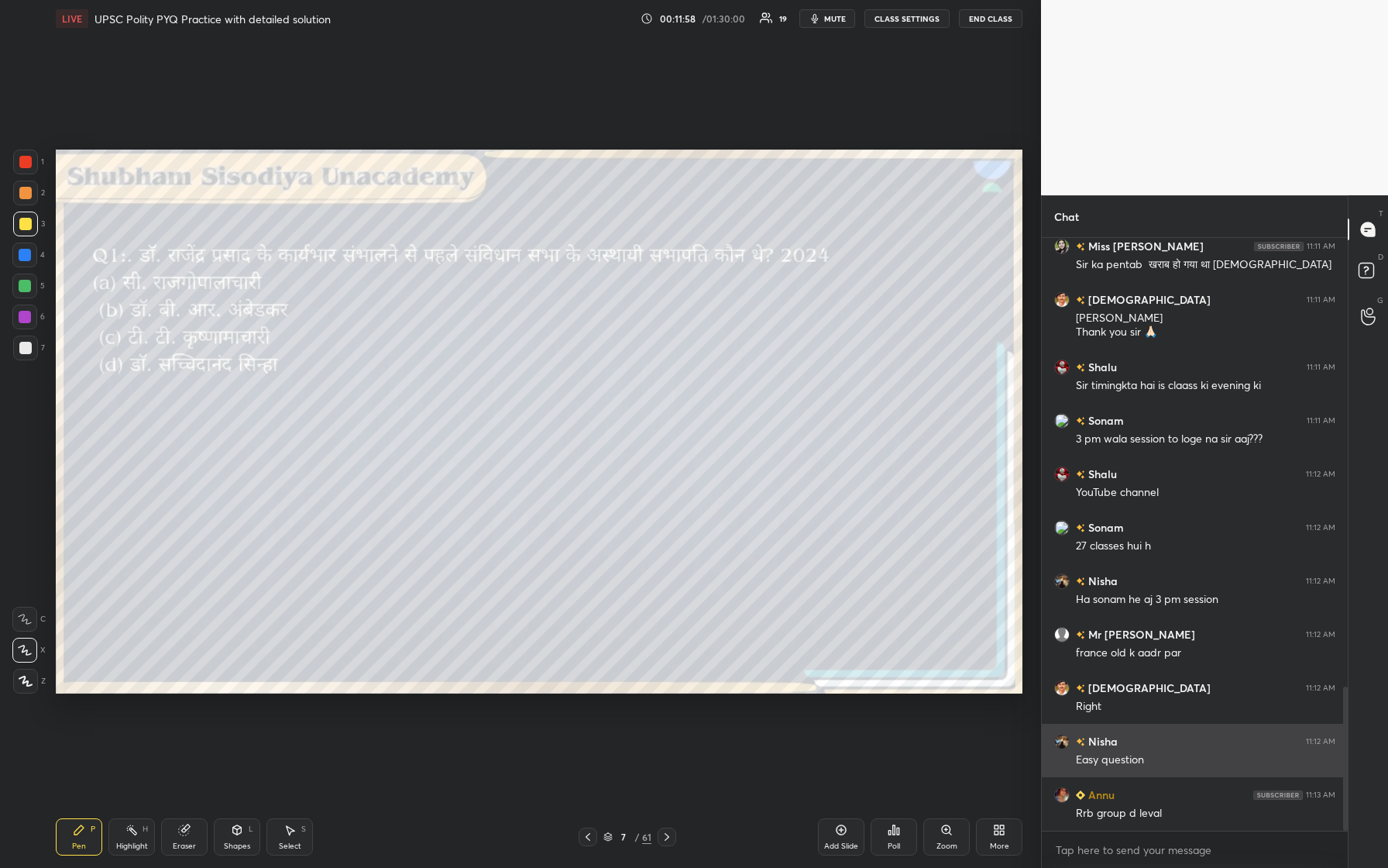
click at [556, 363] on img "grid" at bounding box center [1062, 741] width 16 height 16
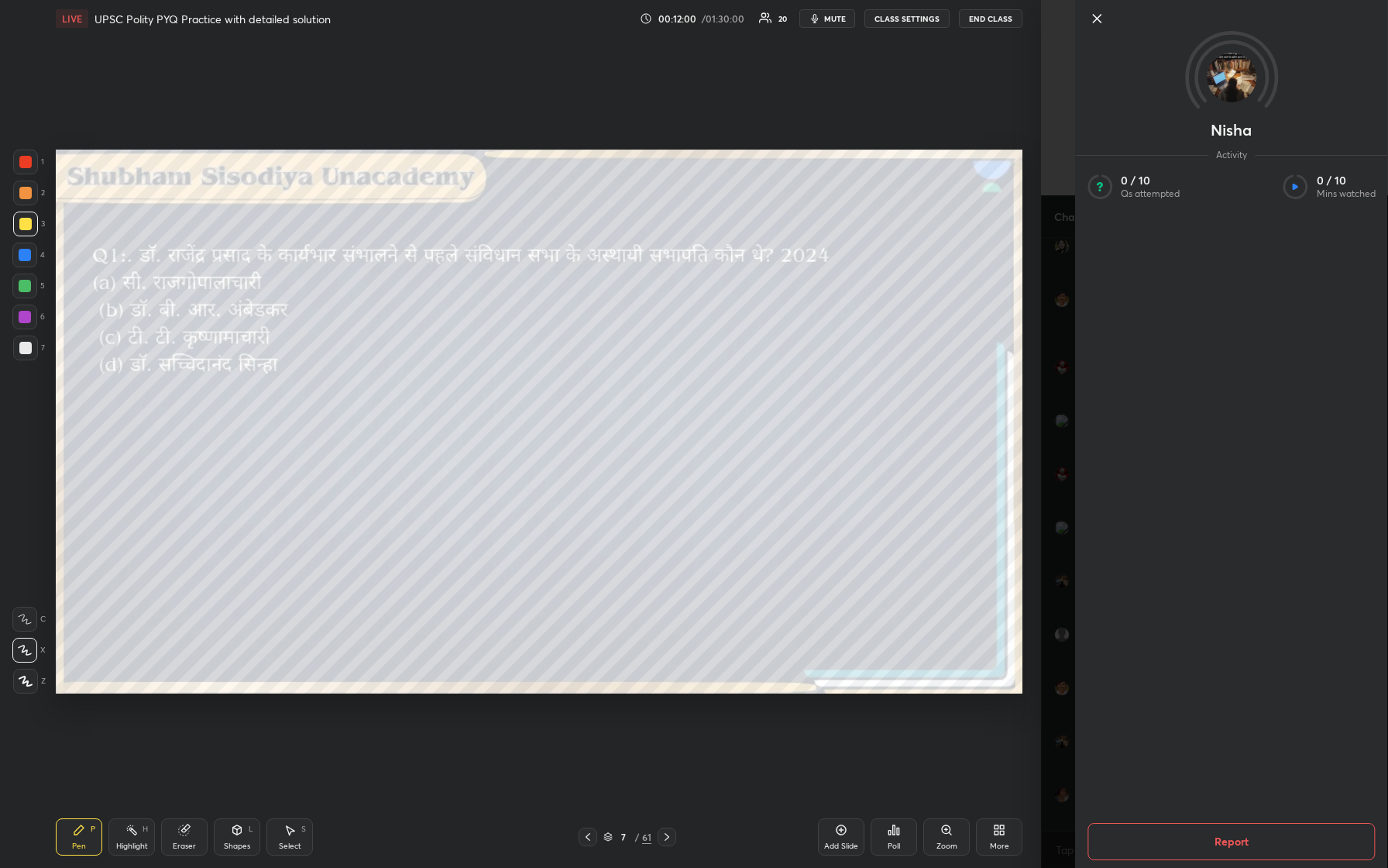
click at [556, 24] on icon at bounding box center [1097, 18] width 18 height 18
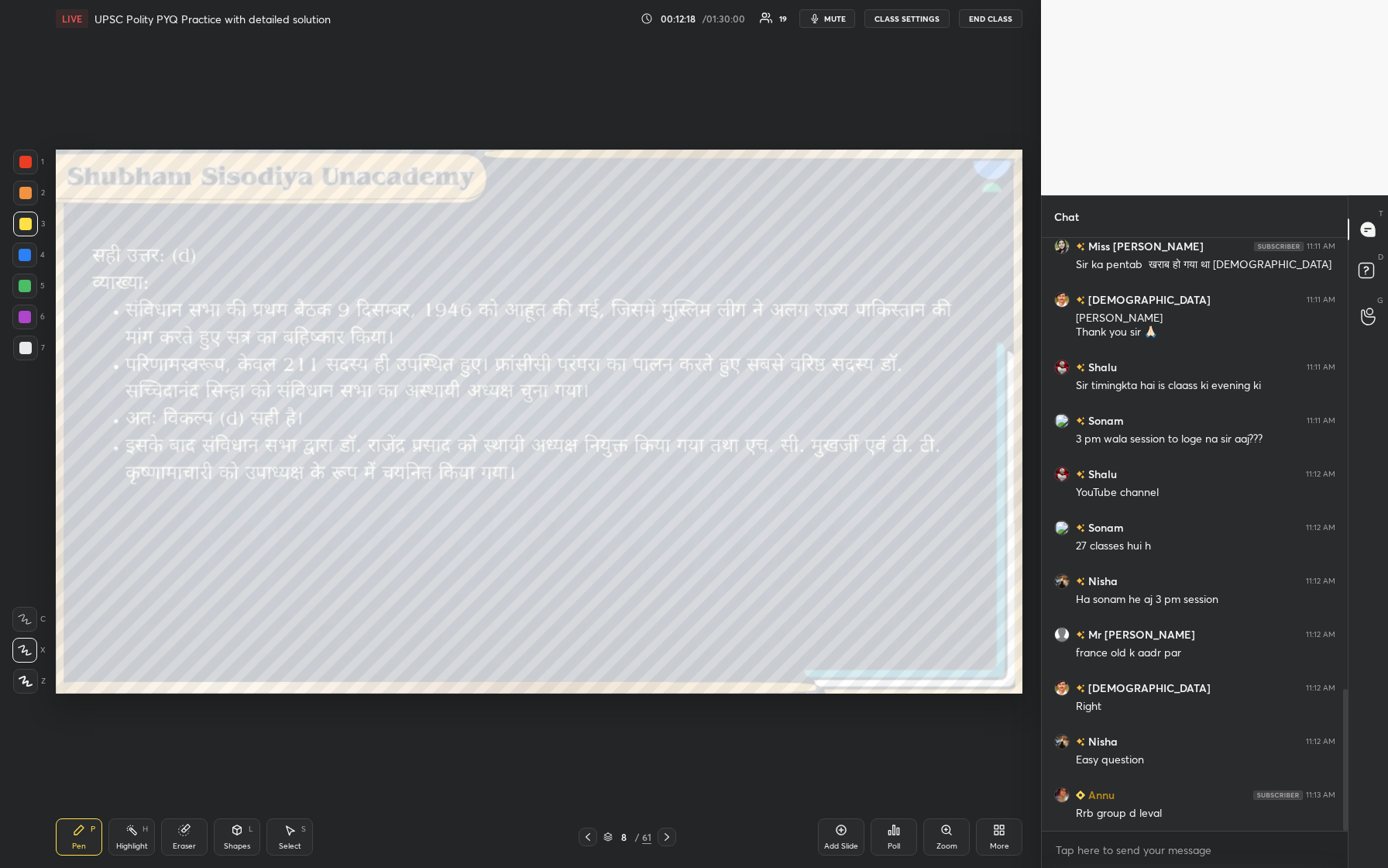
scroll to position [1885, 0]
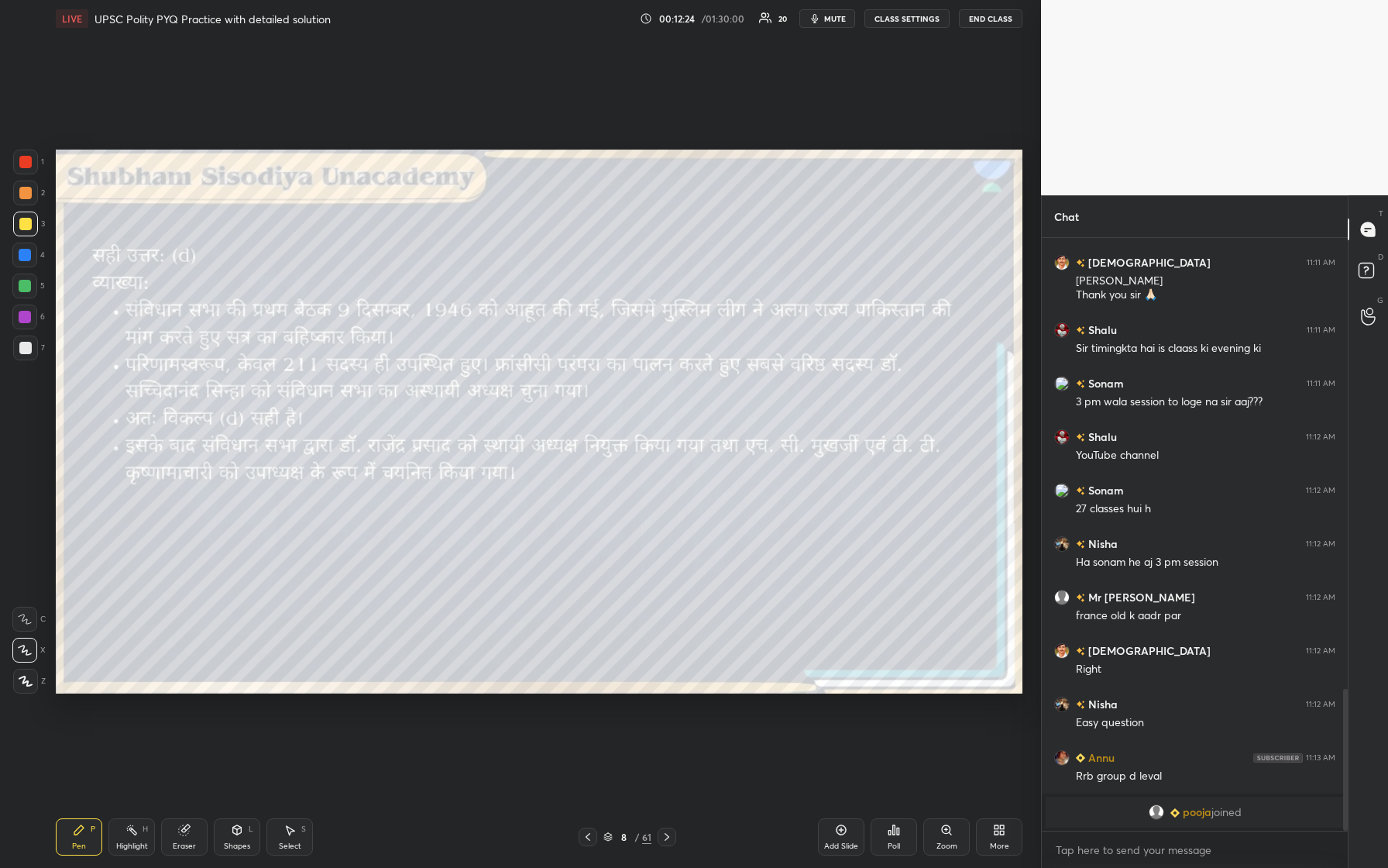
click at [231, 363] on div "Shapes L" at bounding box center [237, 836] width 47 height 38
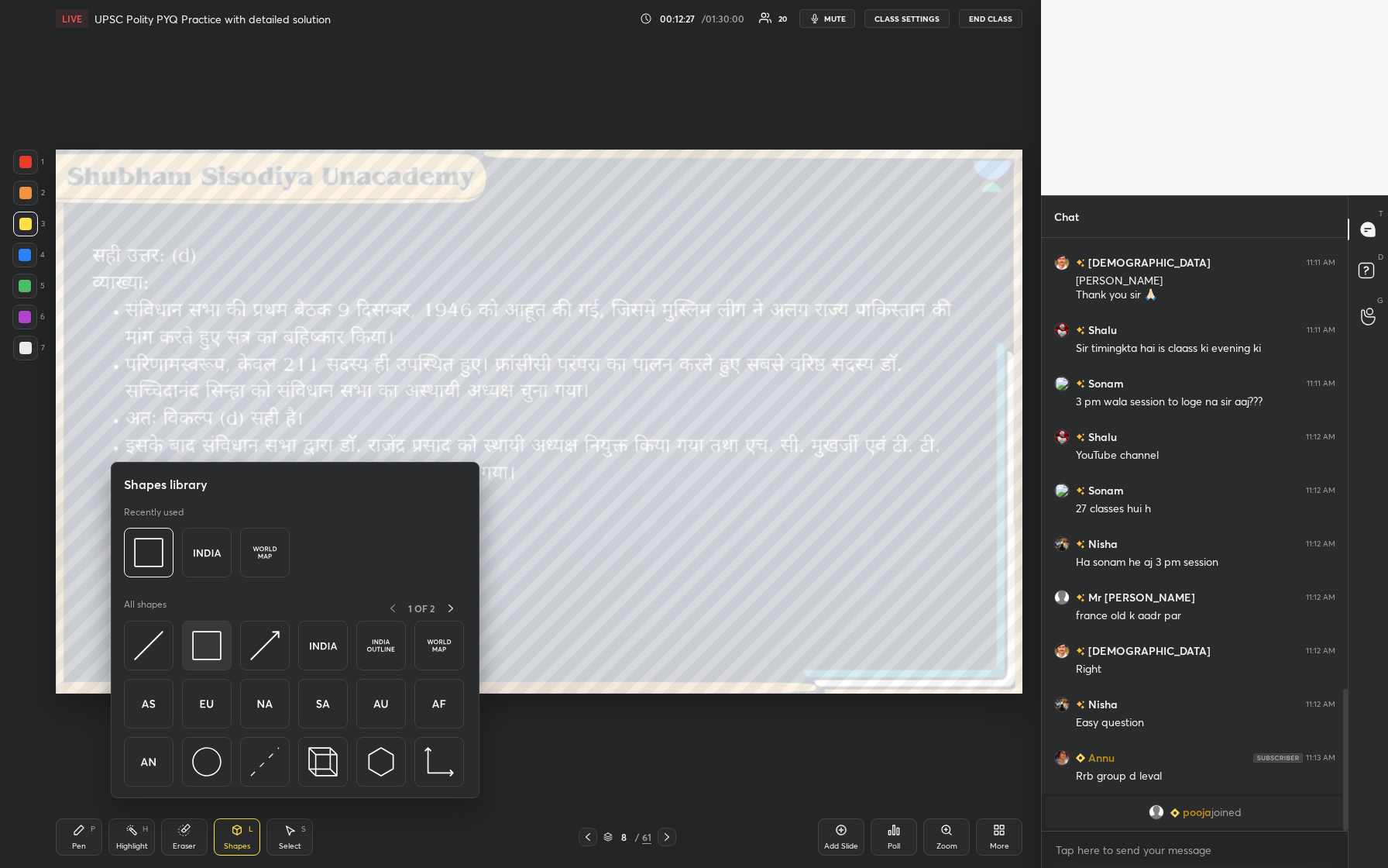
click at [199, 363] on img at bounding box center [206, 645] width 29 height 29
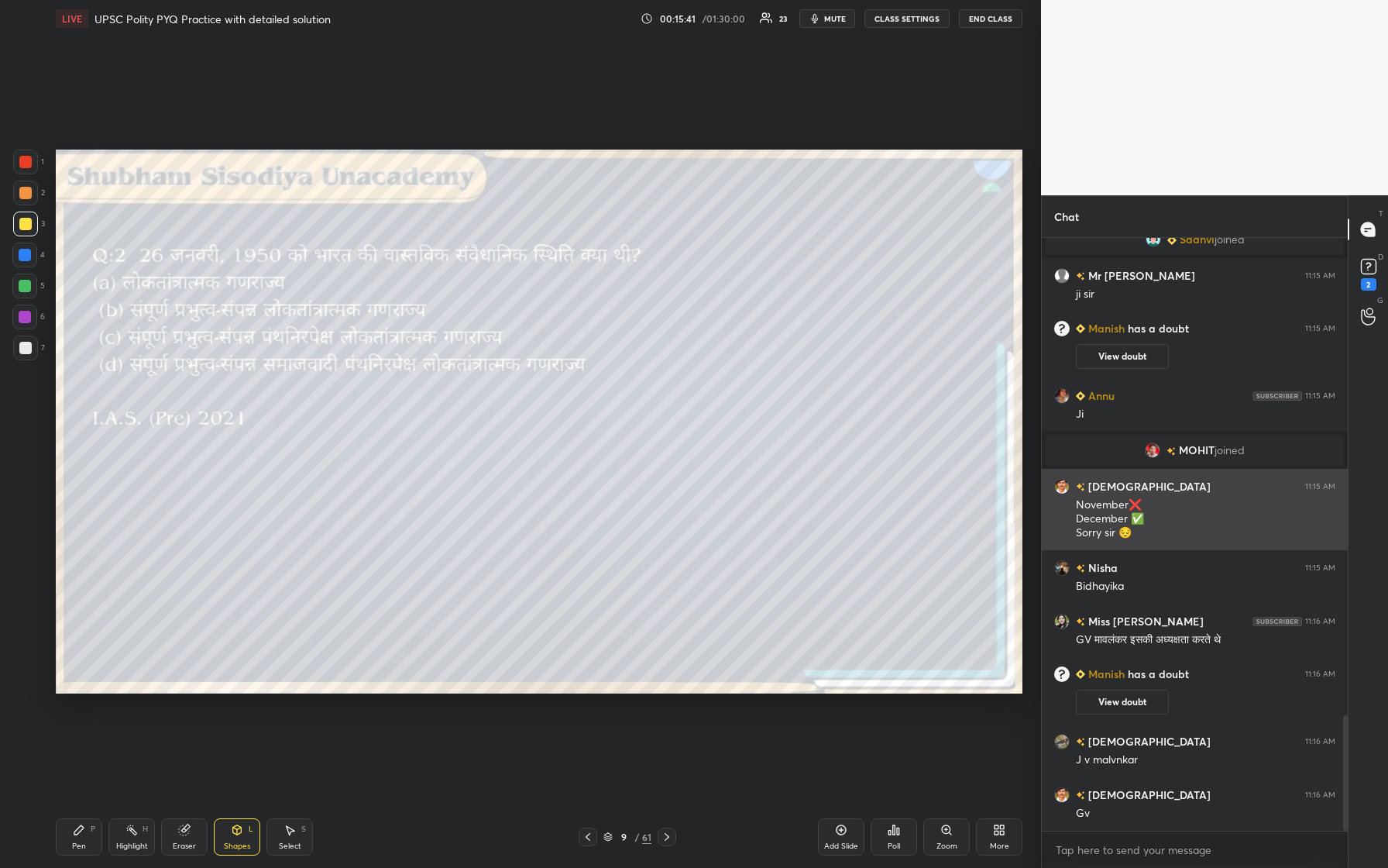
scroll to position [2494, 0]
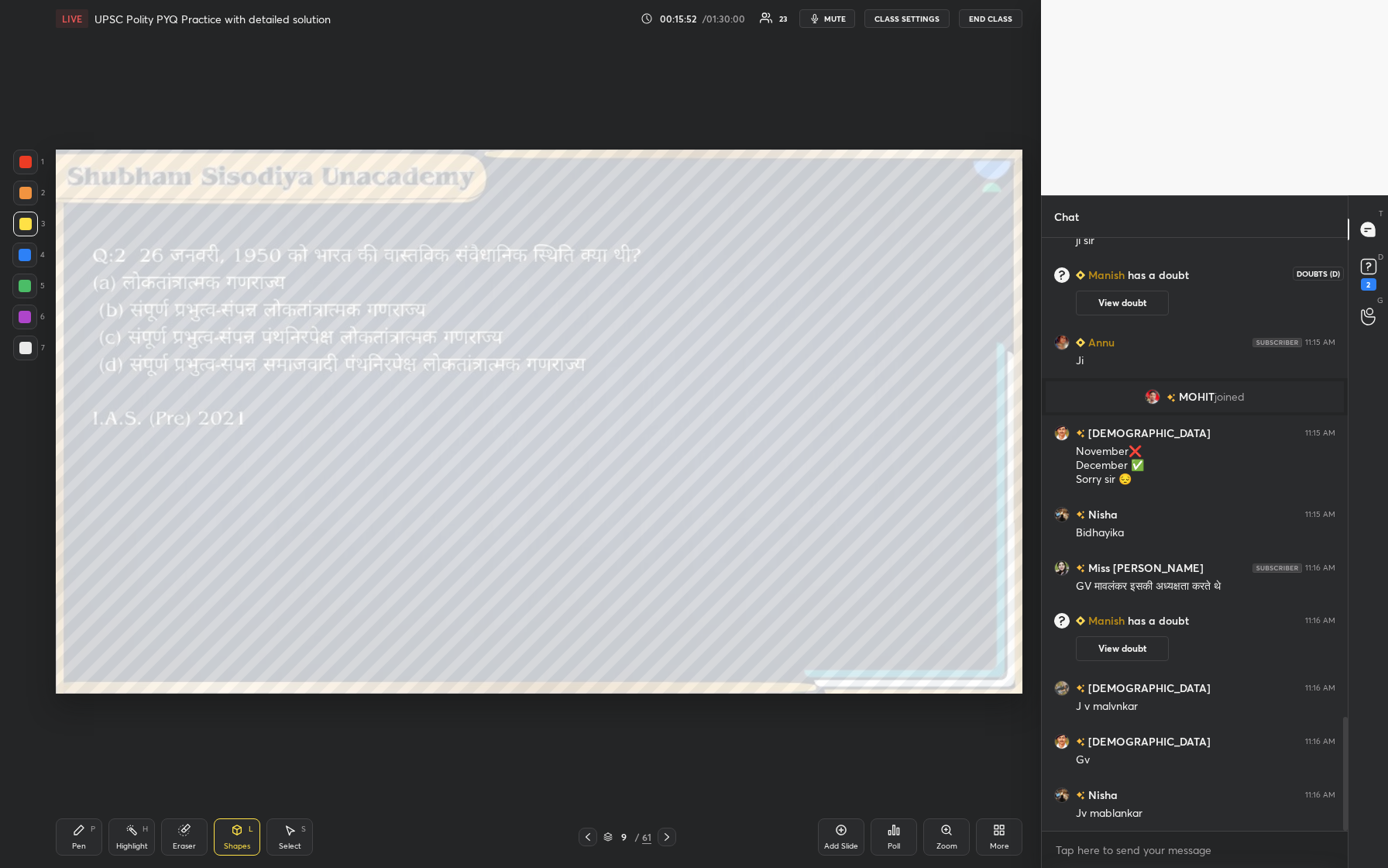
click at [556, 267] on rect at bounding box center [1369, 267] width 15 height 15
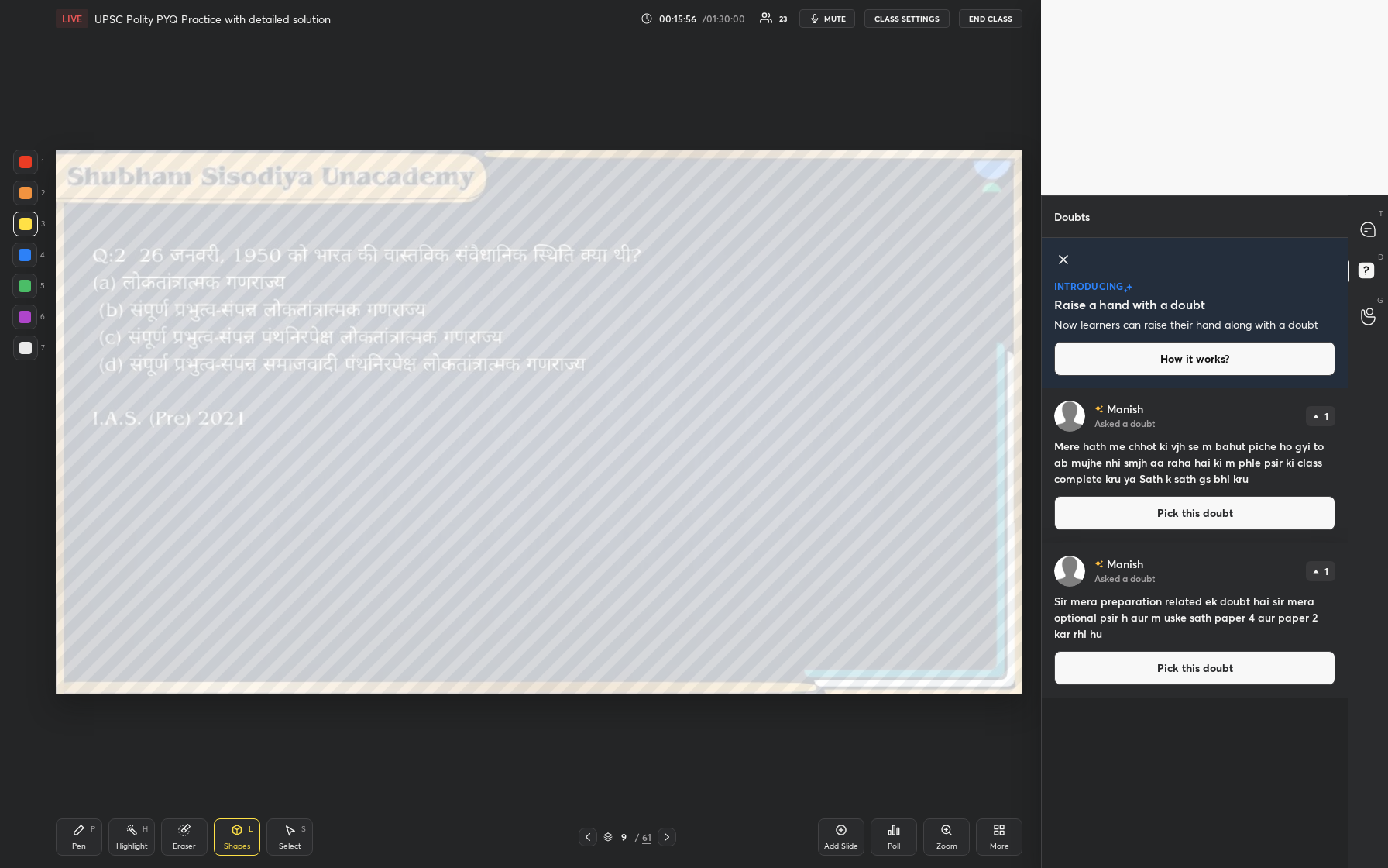
click at [556, 239] on div at bounding box center [1369, 229] width 31 height 28
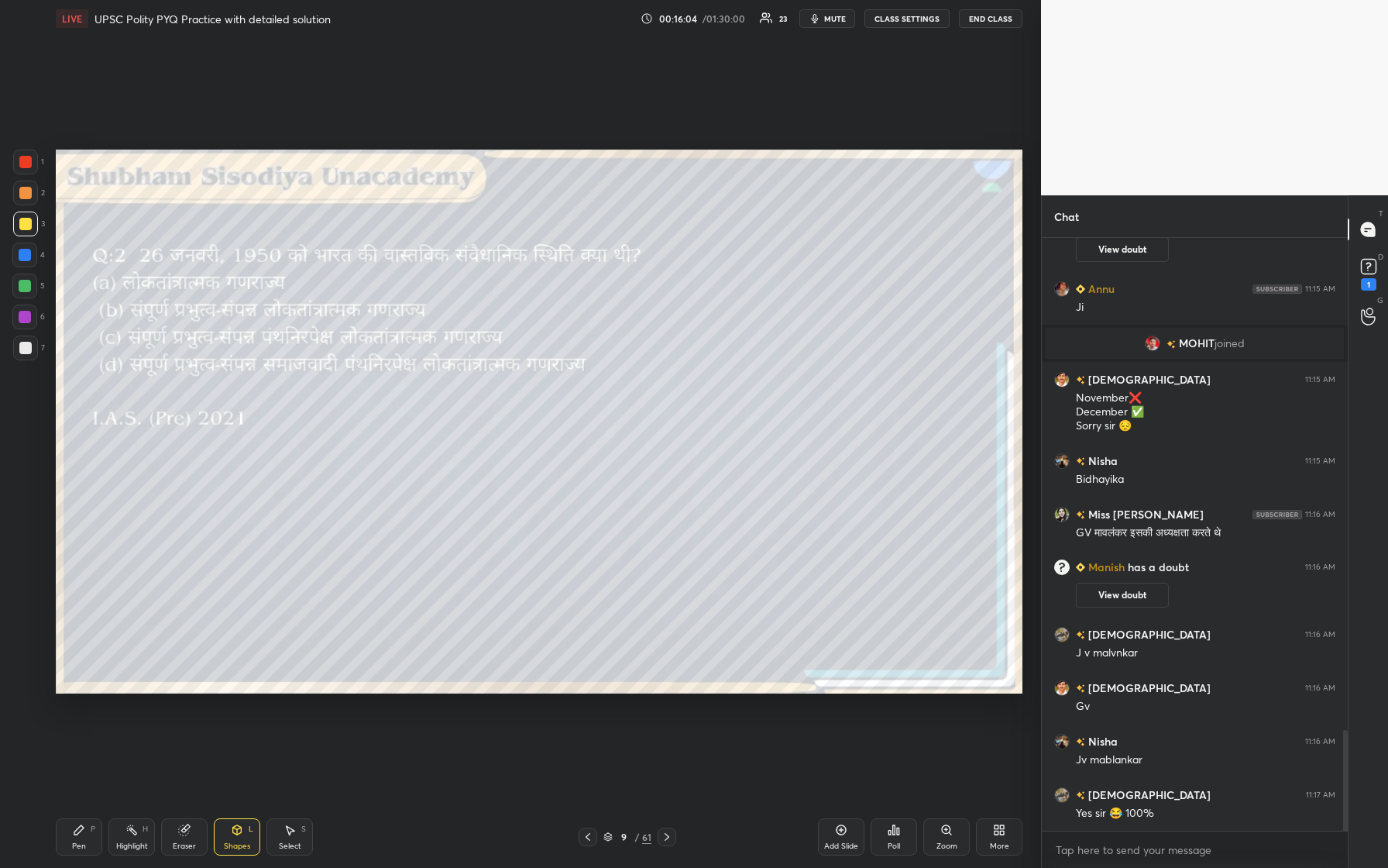
scroll to position [2905, 0]
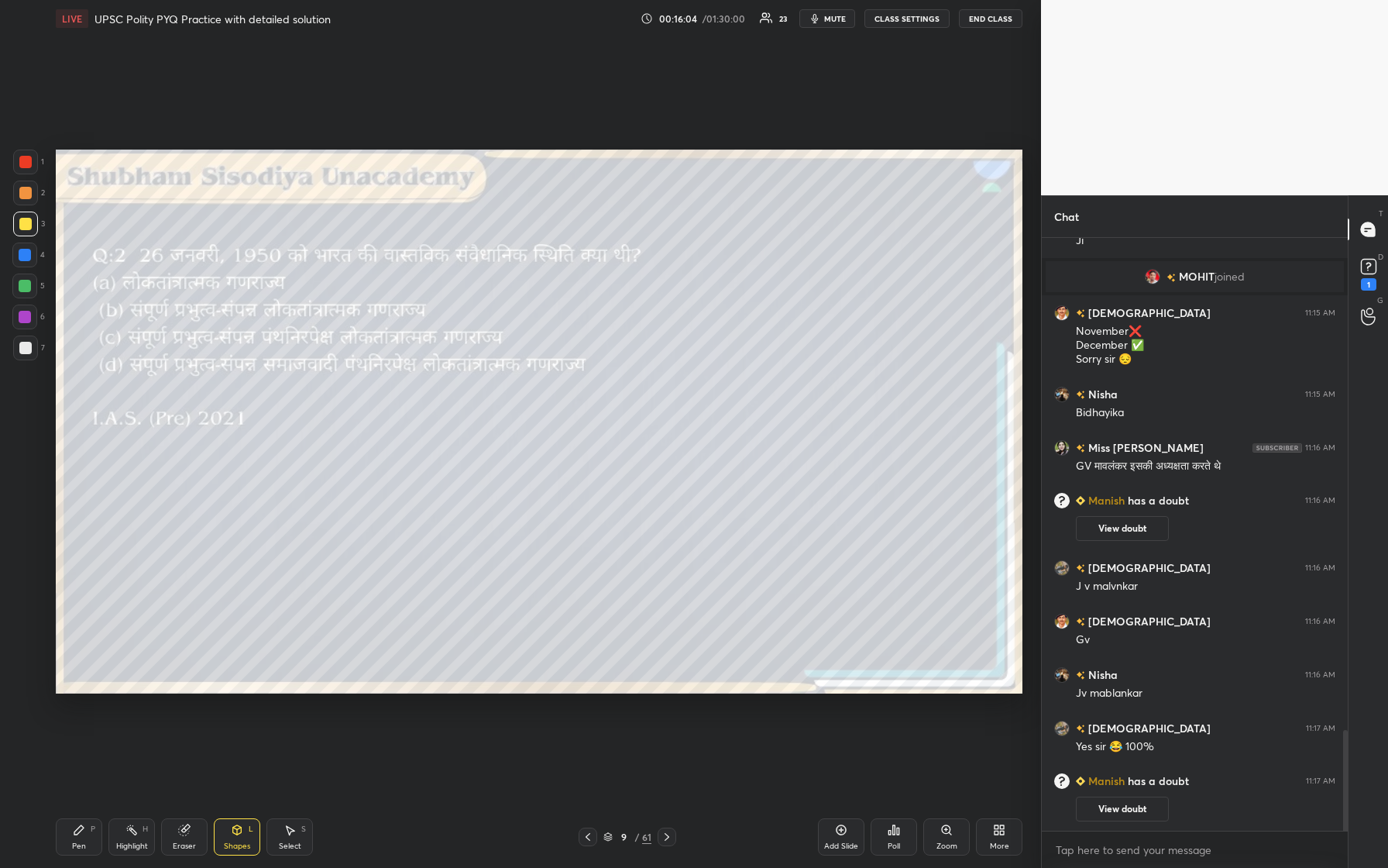
click at [83, 363] on div "Pen P" at bounding box center [79, 836] width 47 height 38
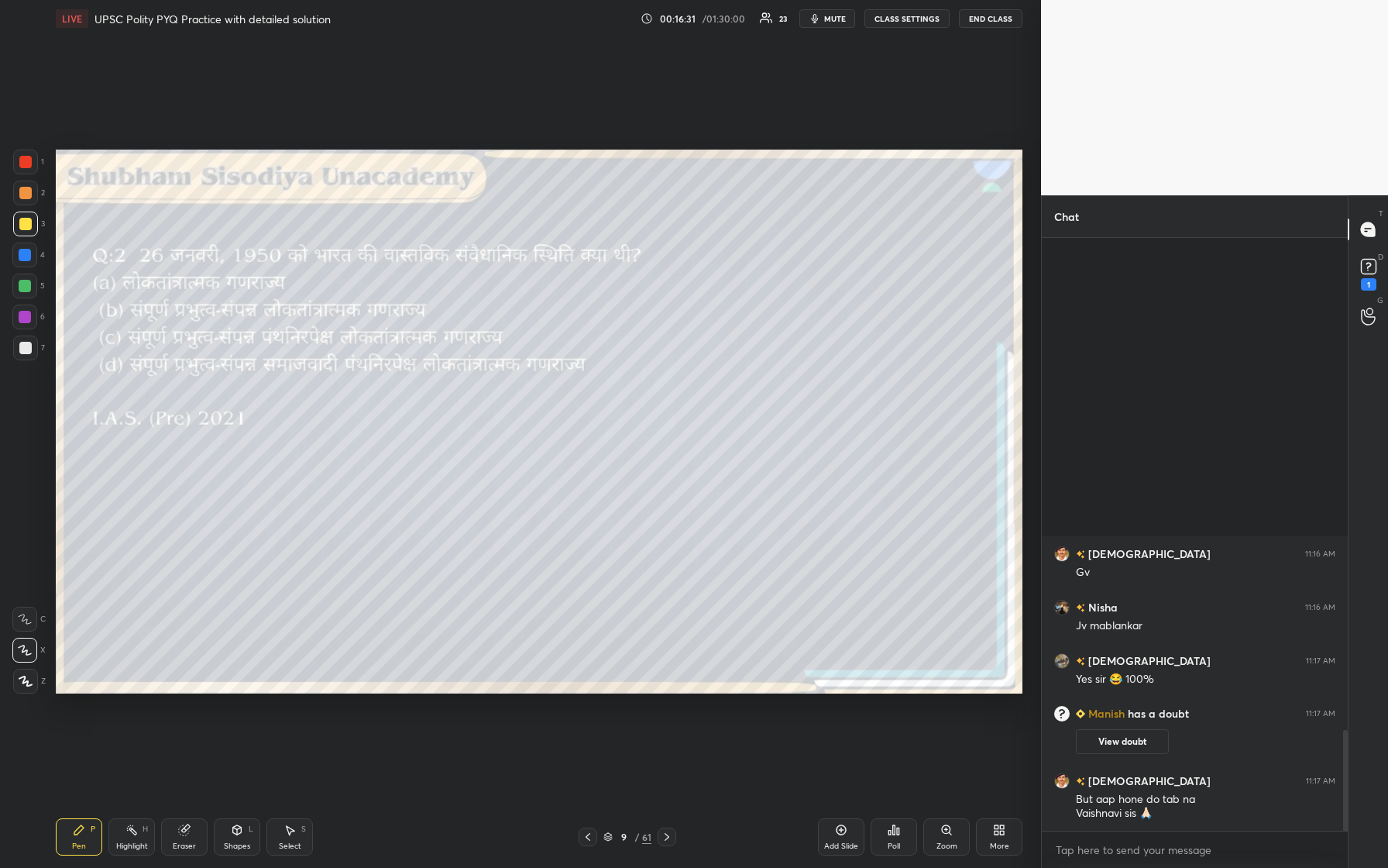
scroll to position [2578, 0]
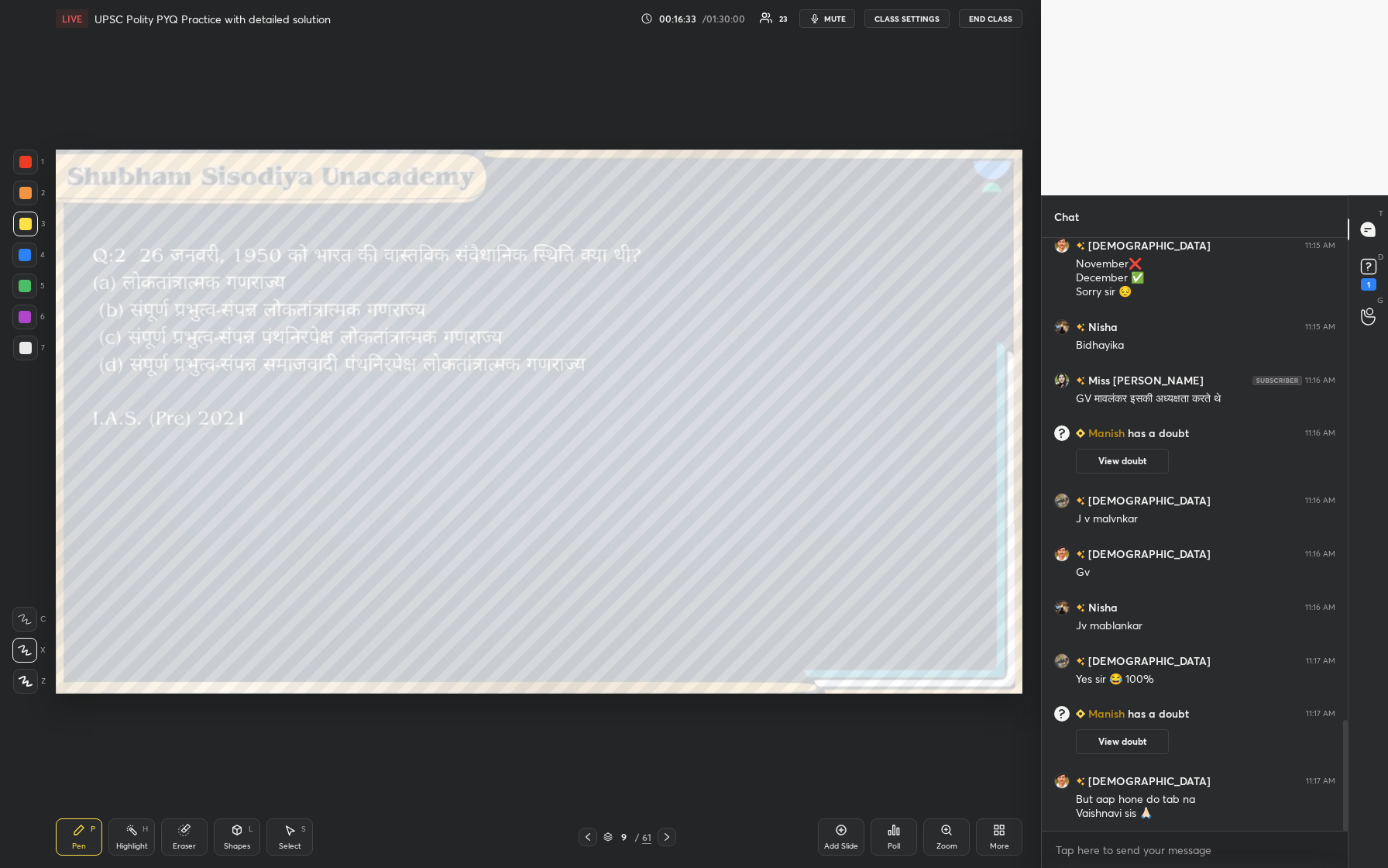
click at [556, 363] on div "Poll" at bounding box center [894, 845] width 13 height 8
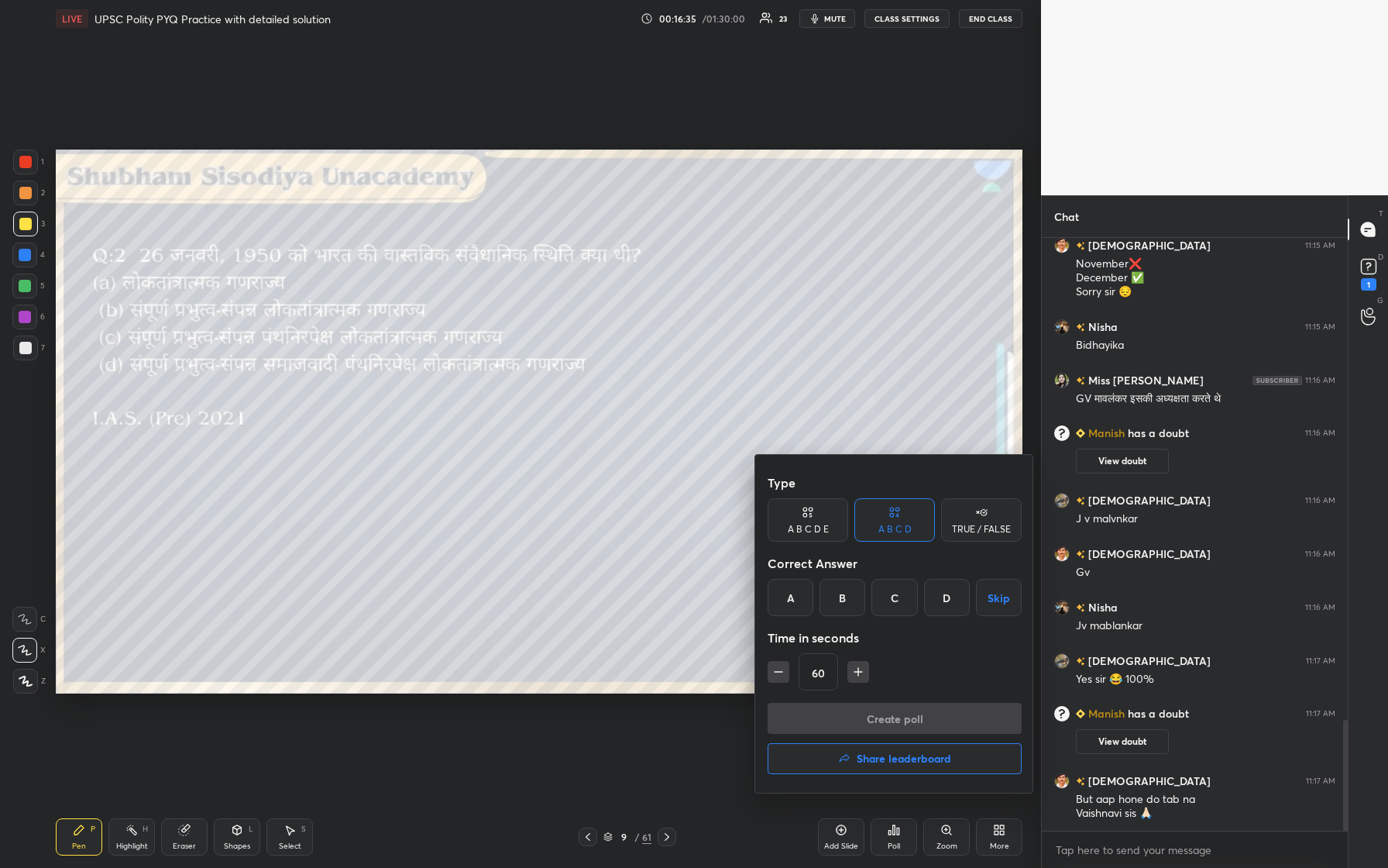
click at [556, 363] on div "B" at bounding box center [842, 597] width 46 height 38
click at [556, 363] on button "Create poll" at bounding box center [895, 718] width 254 height 31
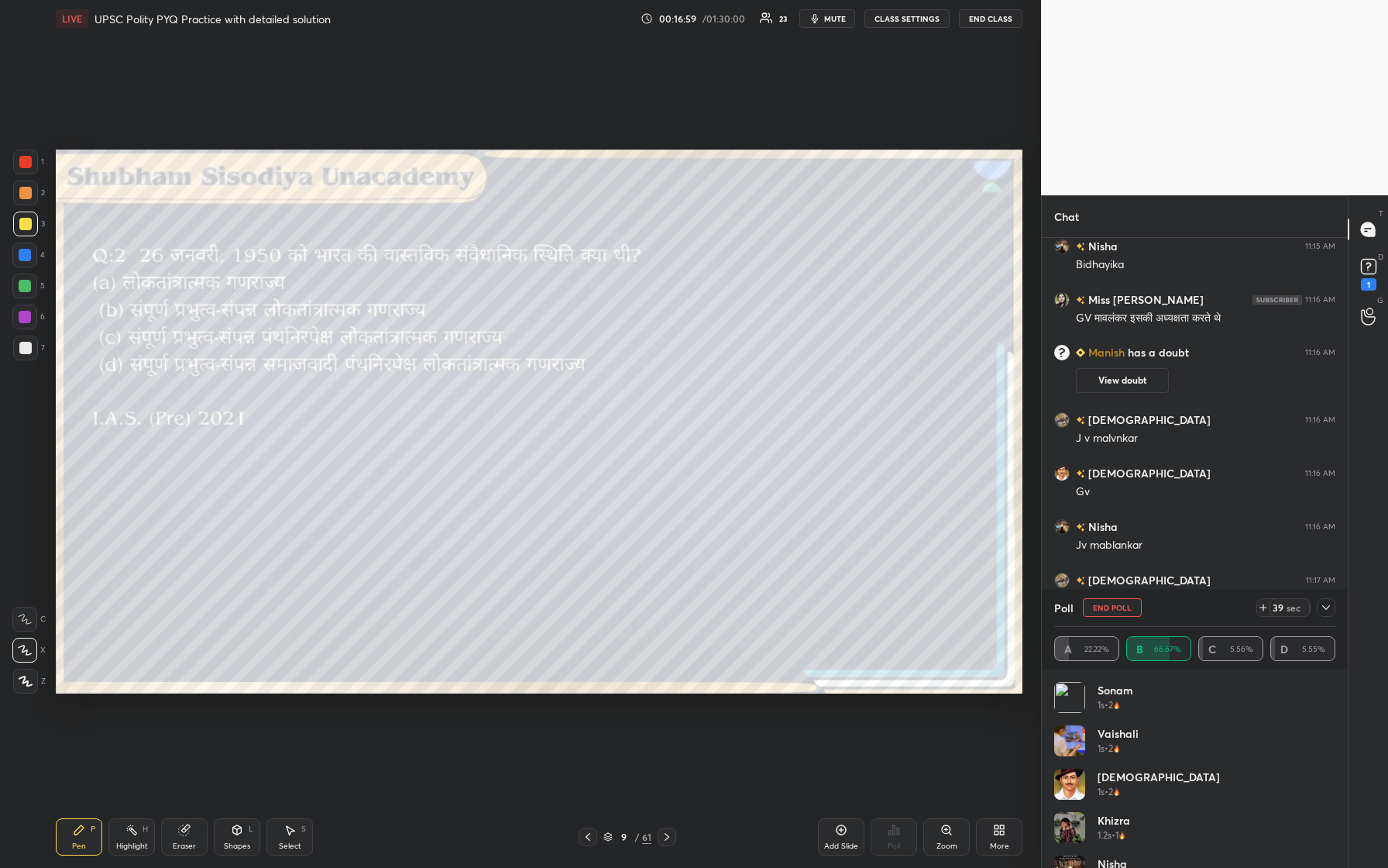
scroll to position [2727, 0]
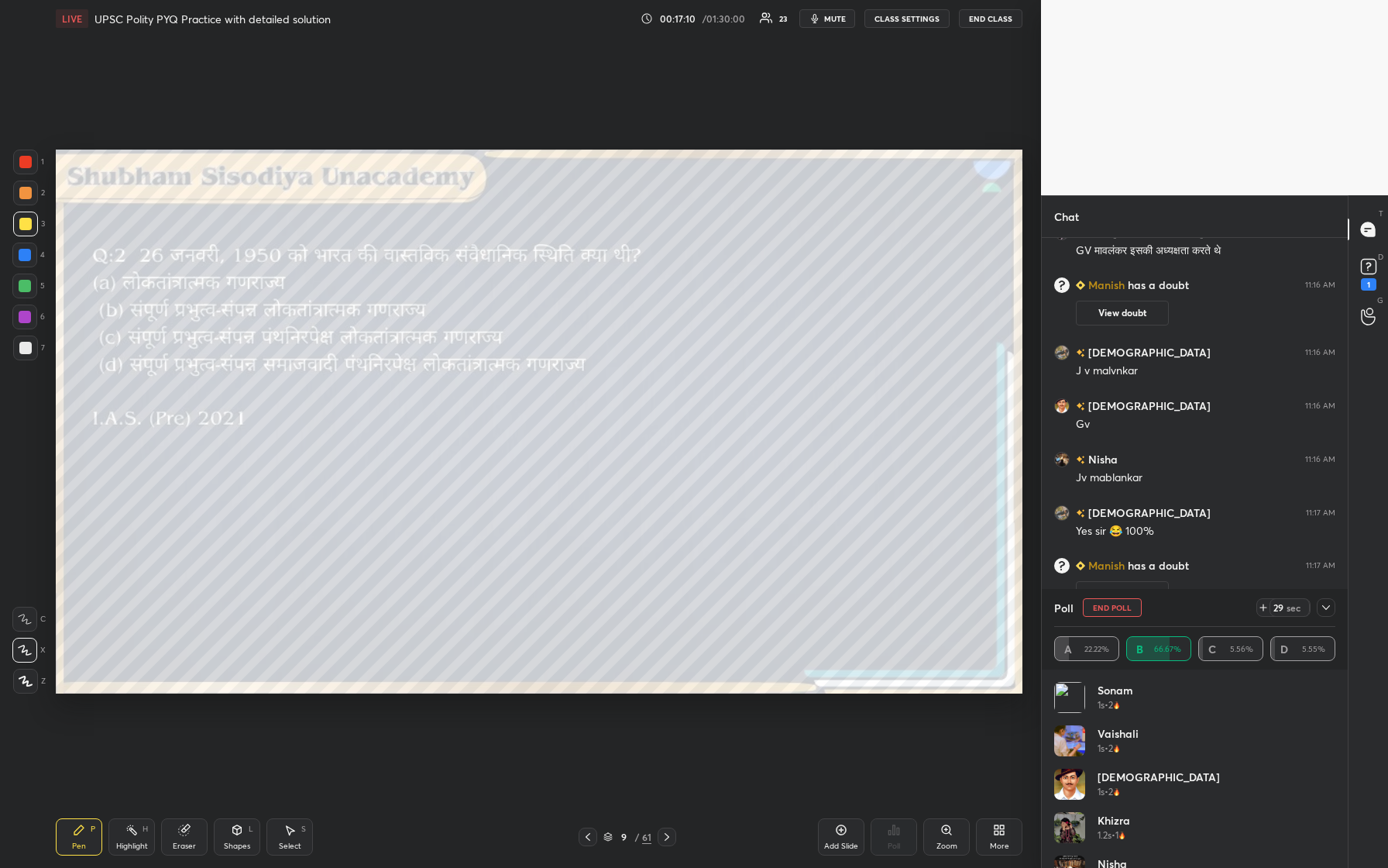
click at [556, 363] on icon at bounding box center [1326, 607] width 13 height 13
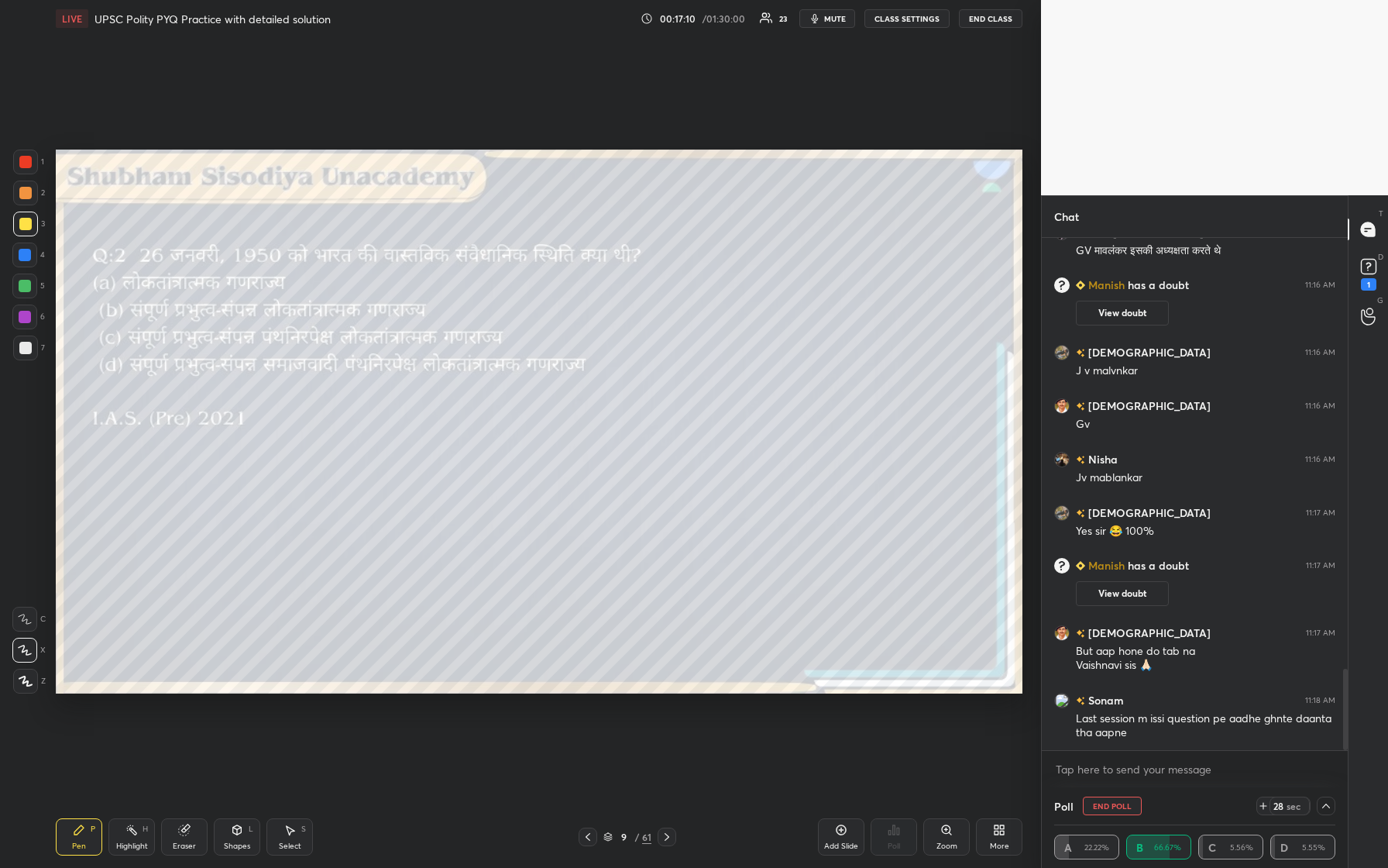
scroll to position [1, 5]
click at [556, 265] on rect at bounding box center [1369, 267] width 15 height 15
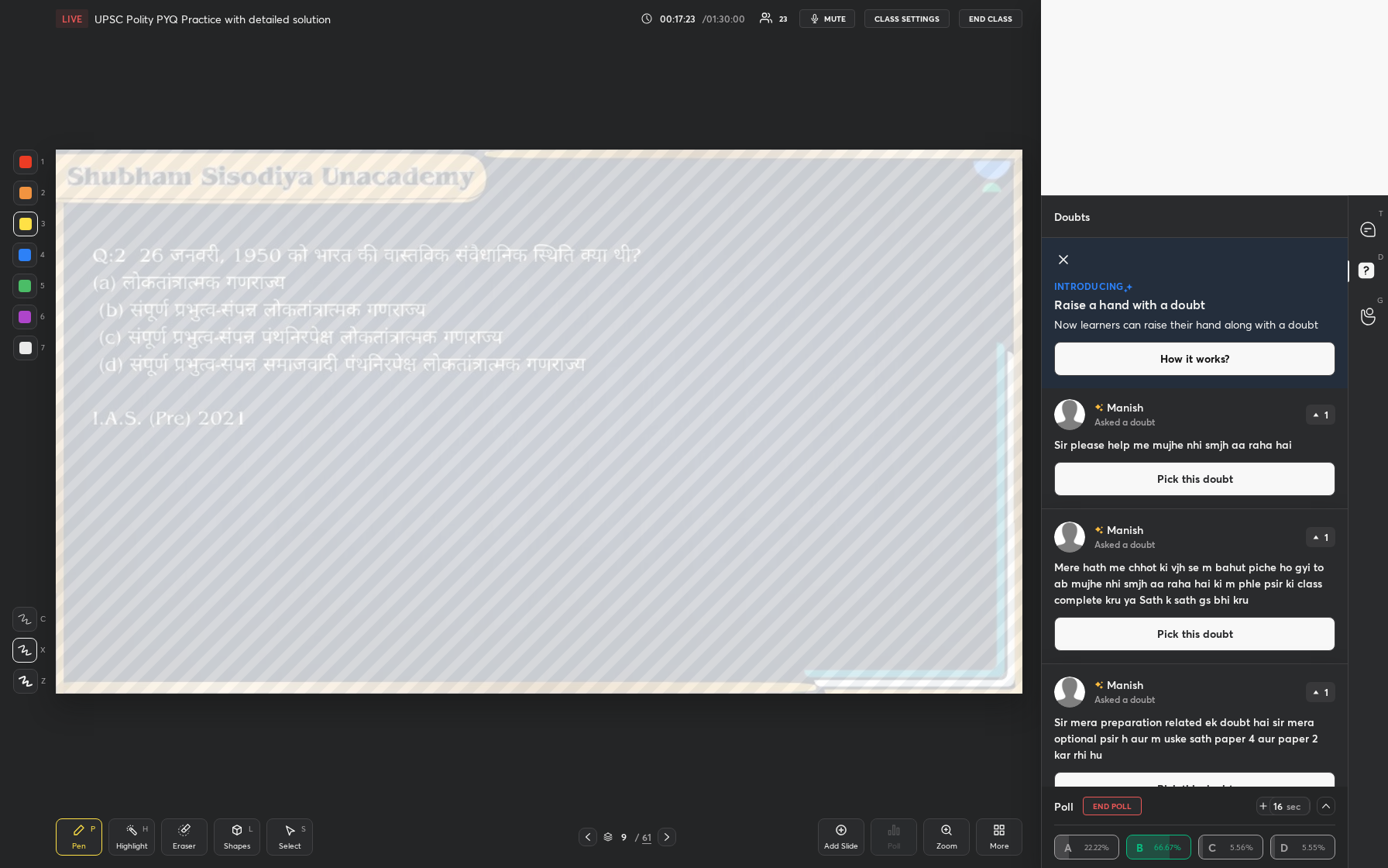
scroll to position [34, 0]
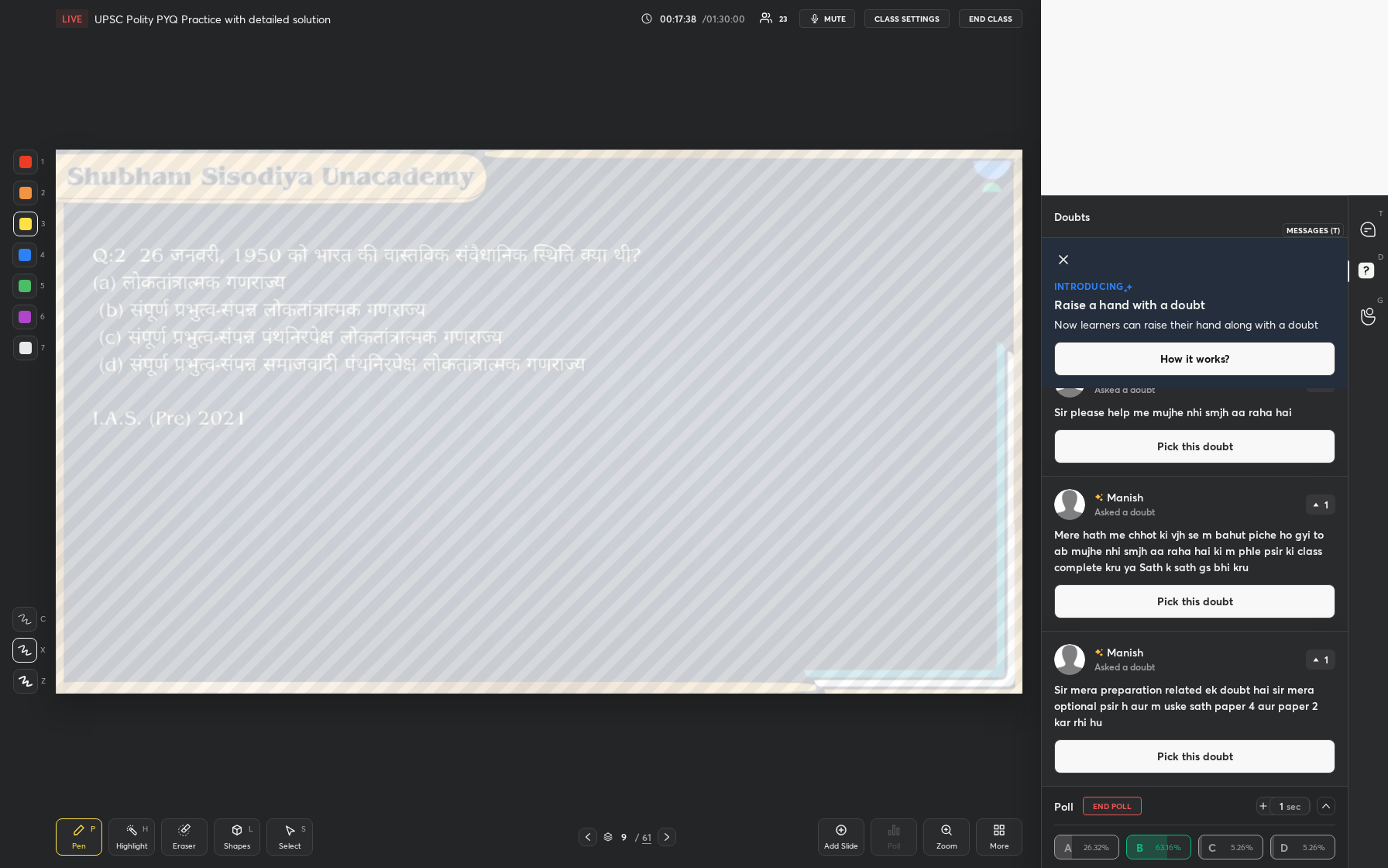
click at [556, 222] on icon at bounding box center [1368, 229] width 14 height 14
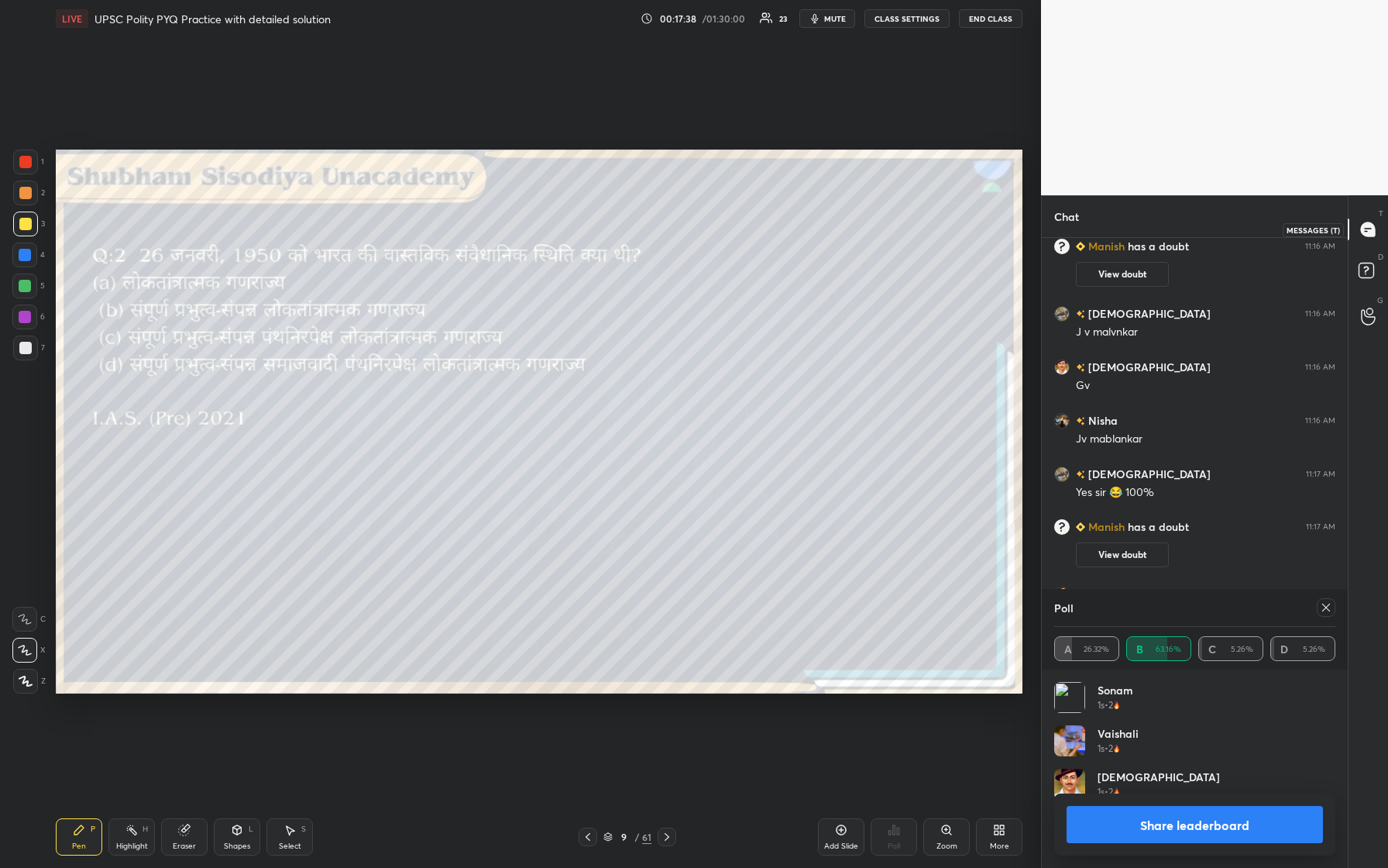
scroll to position [181, 276]
click at [556, 363] on icon at bounding box center [1326, 607] width 13 height 13
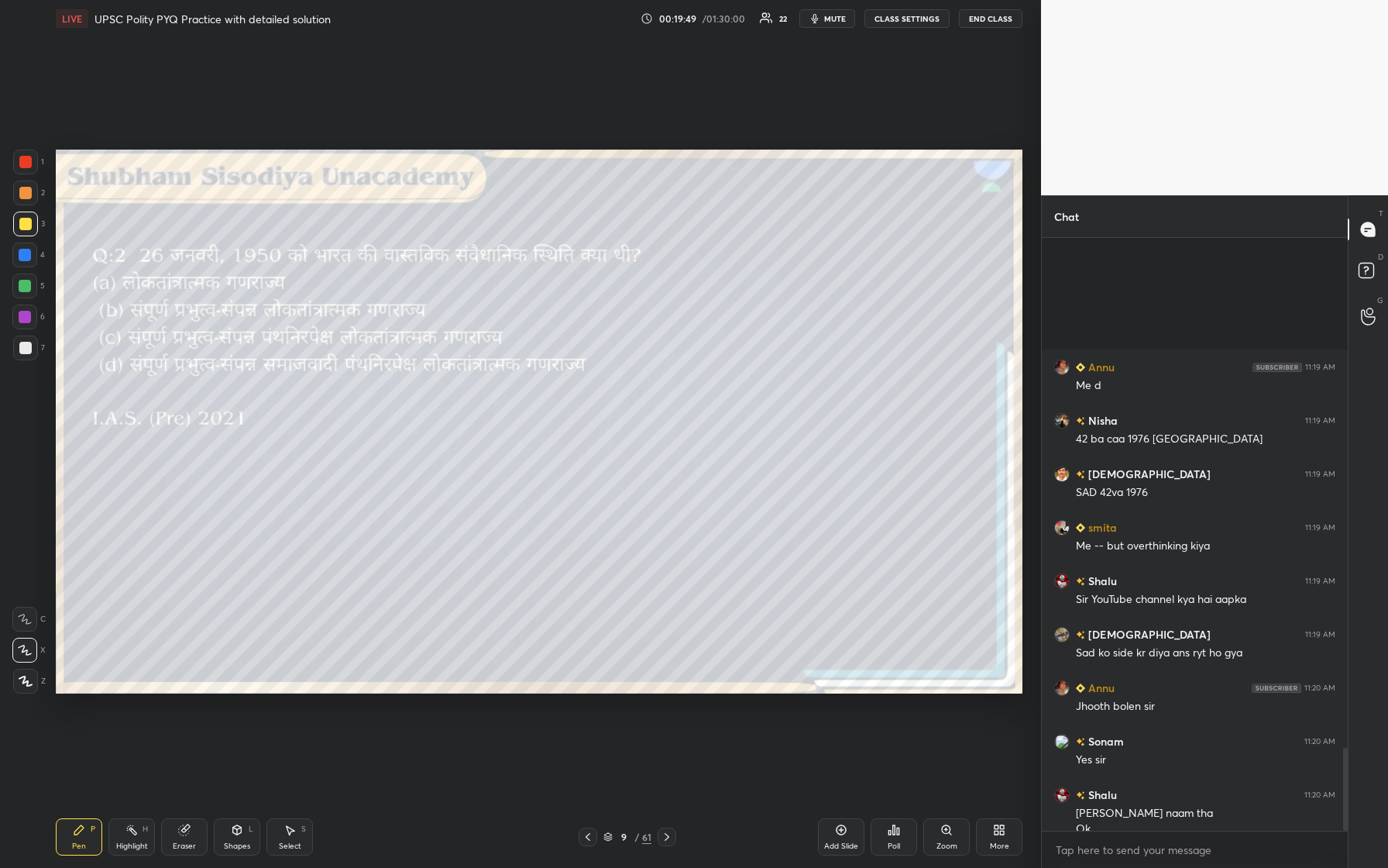
scroll to position [3629, 0]
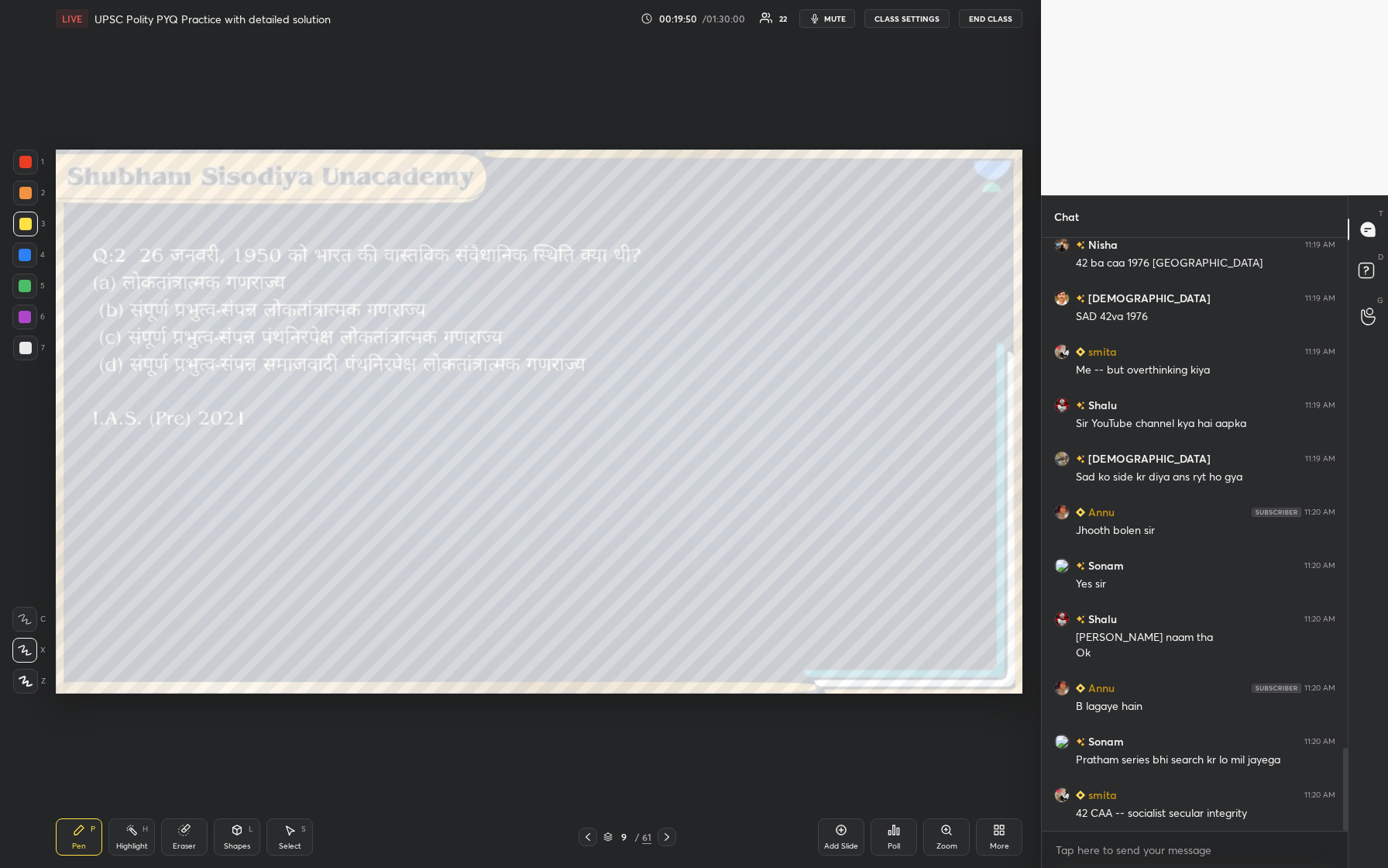
click at [556, 363] on body "1 2 3 4 5 6 7 C X Z C X Z E E Erase all H H LIVE UPSC Polity PYQ Practice with …" at bounding box center [694, 434] width 1388 height 868
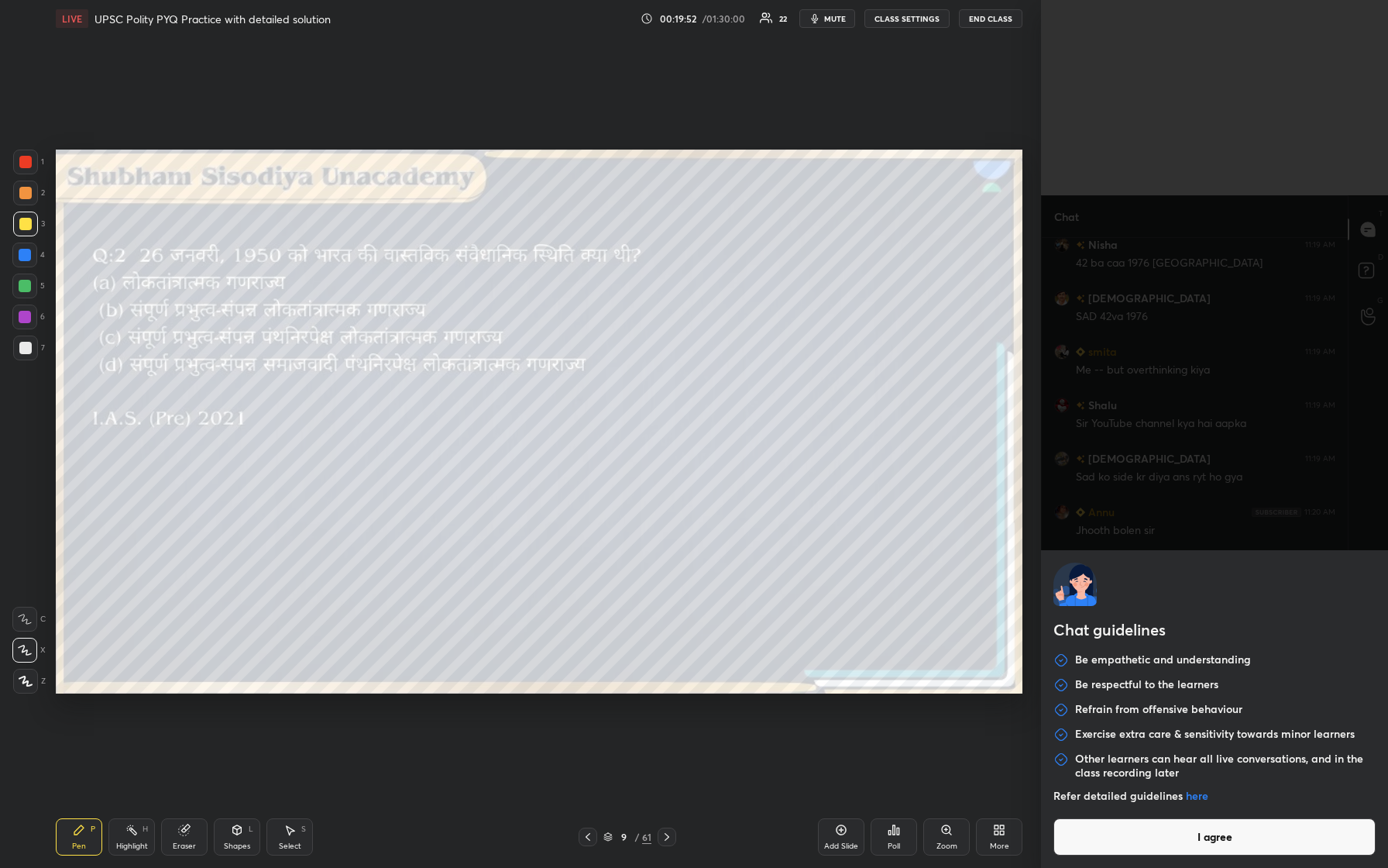
click at [556, 363] on button "I agree" at bounding box center [1214, 836] width 322 height 38
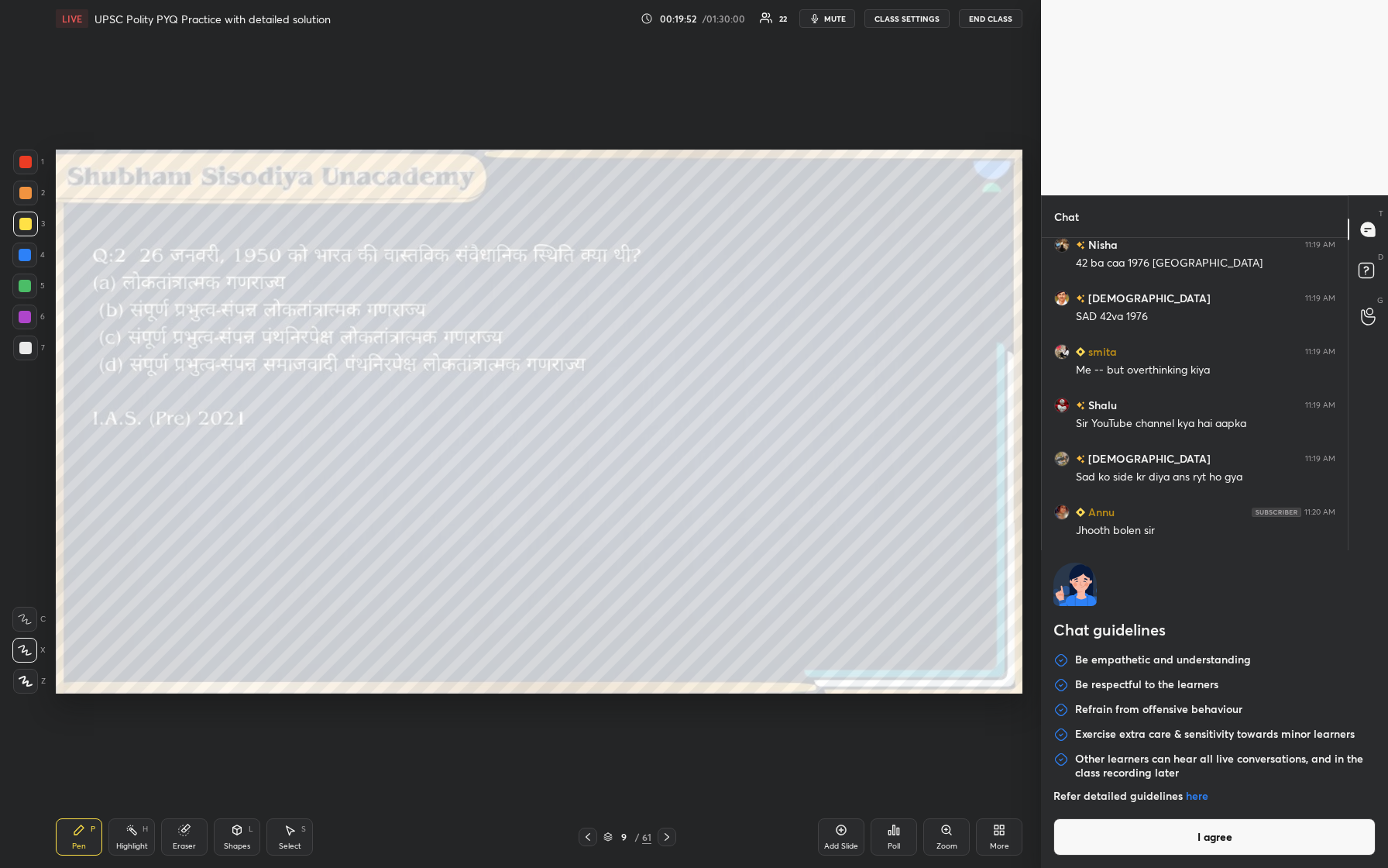
type textarea "x"
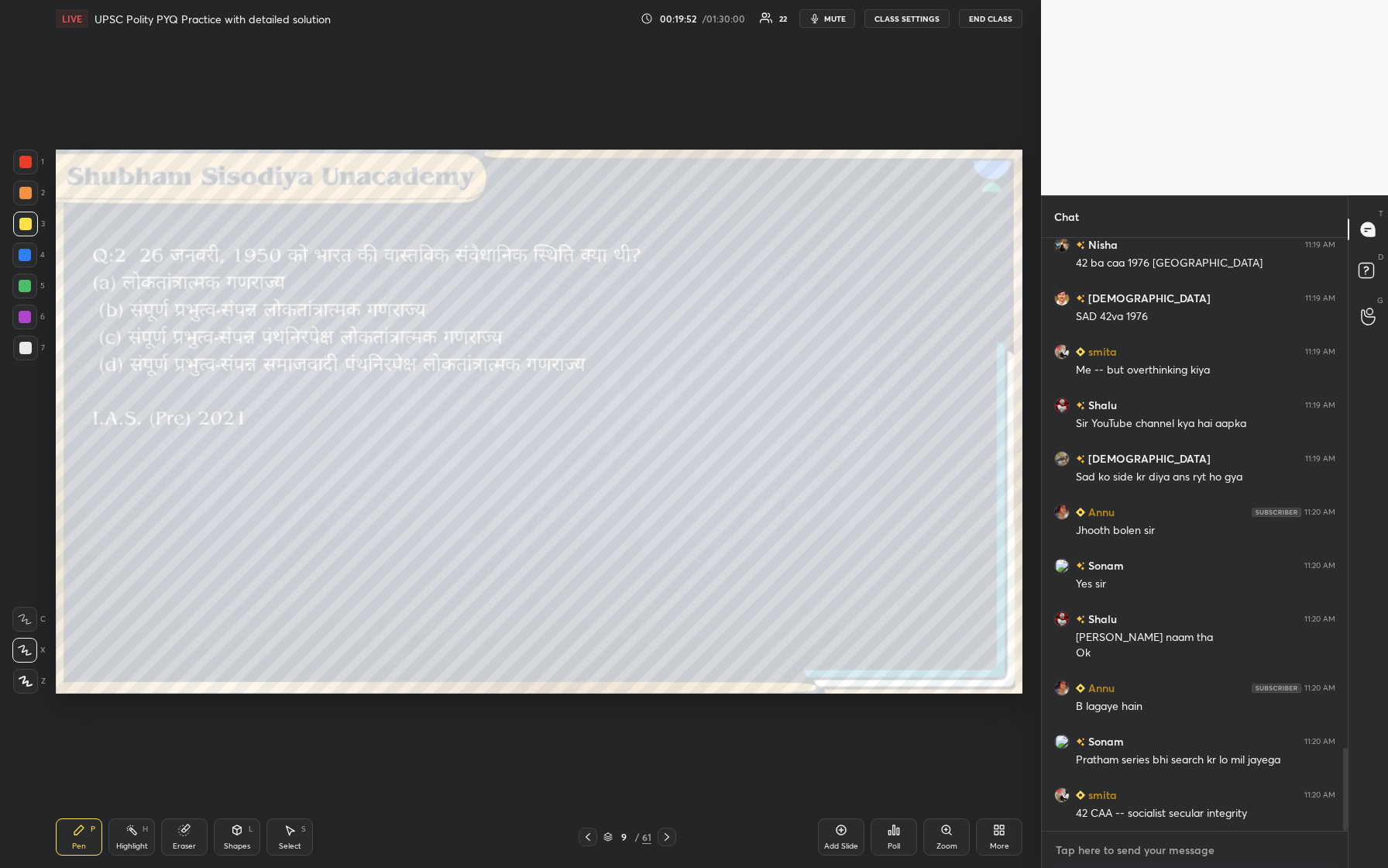
paste textarea "[URL][DOMAIN_NAME]"
type textarea "[URL][DOMAIN_NAME]"
type textarea "x"
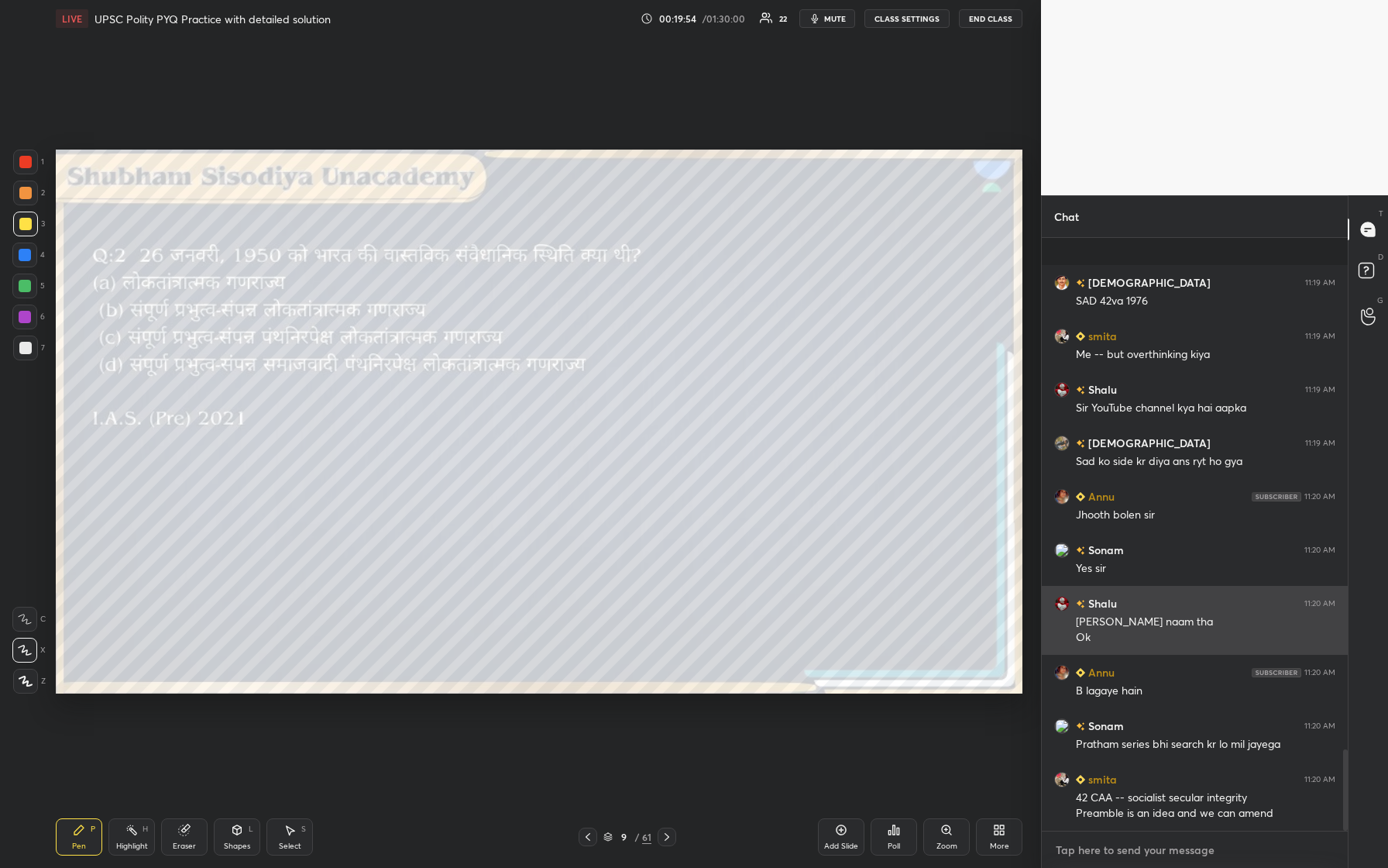
scroll to position [3745, 0]
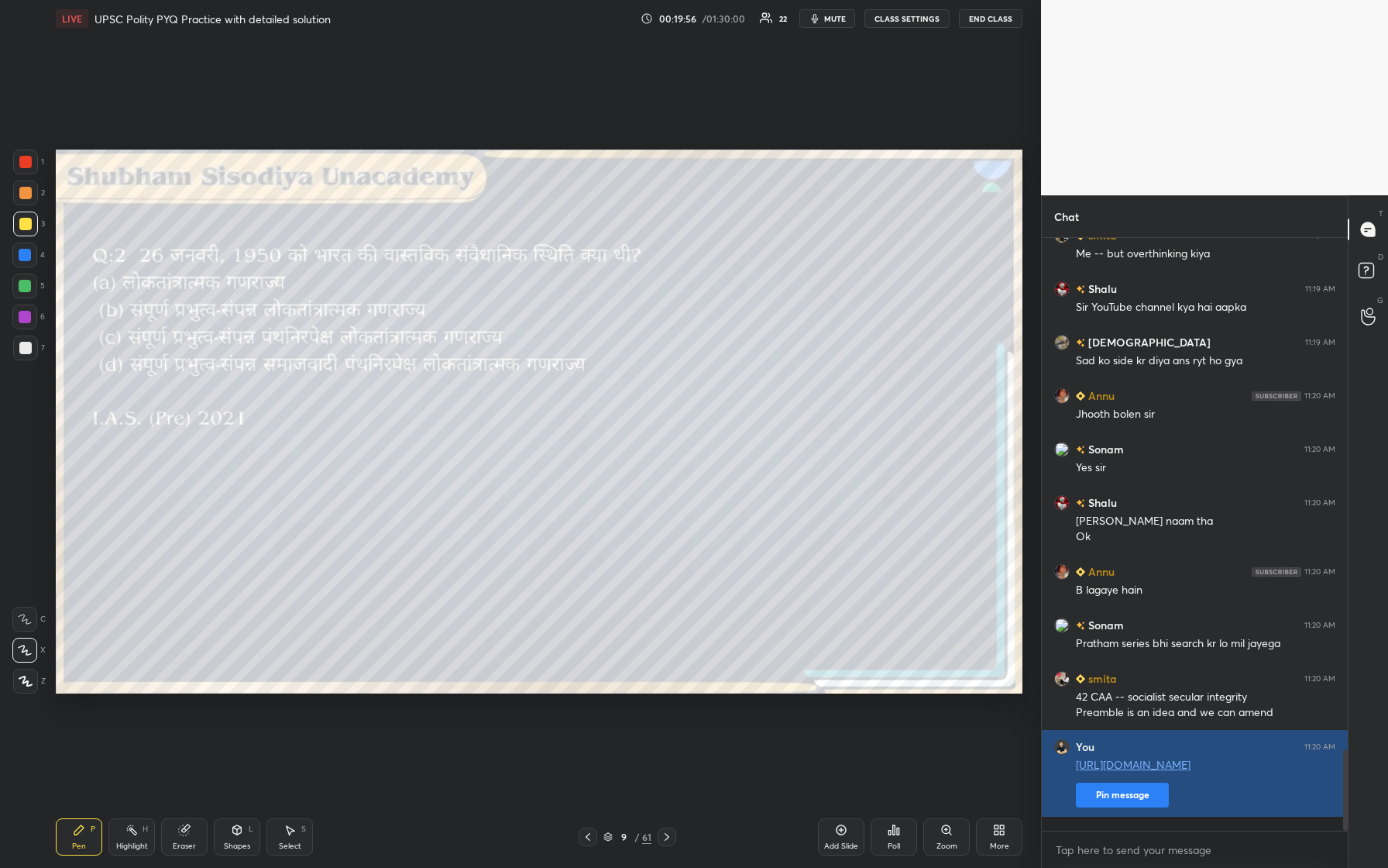
click at [556, 363] on button "Pin message" at bounding box center [1122, 795] width 93 height 25
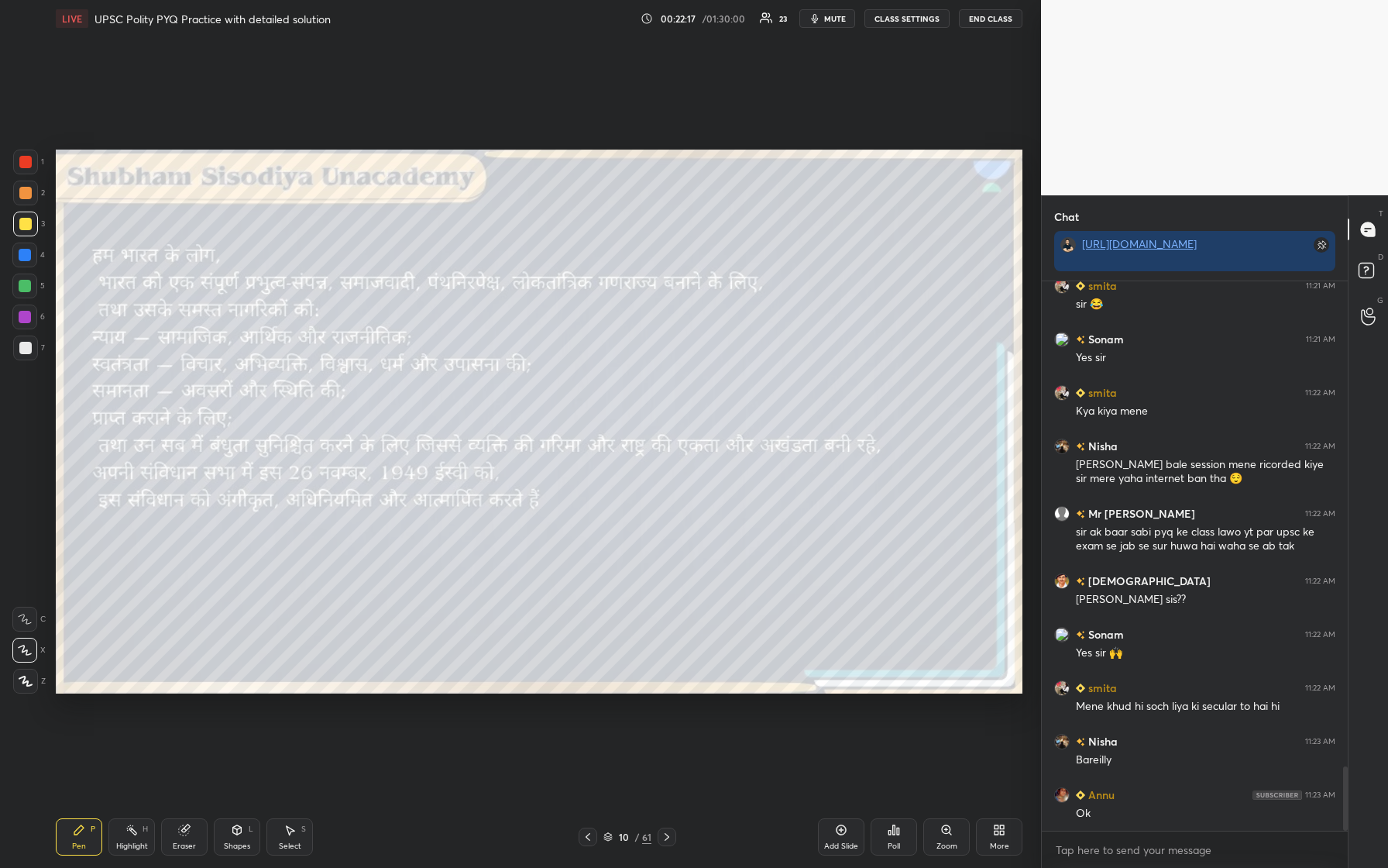
scroll to position [4175, 0]
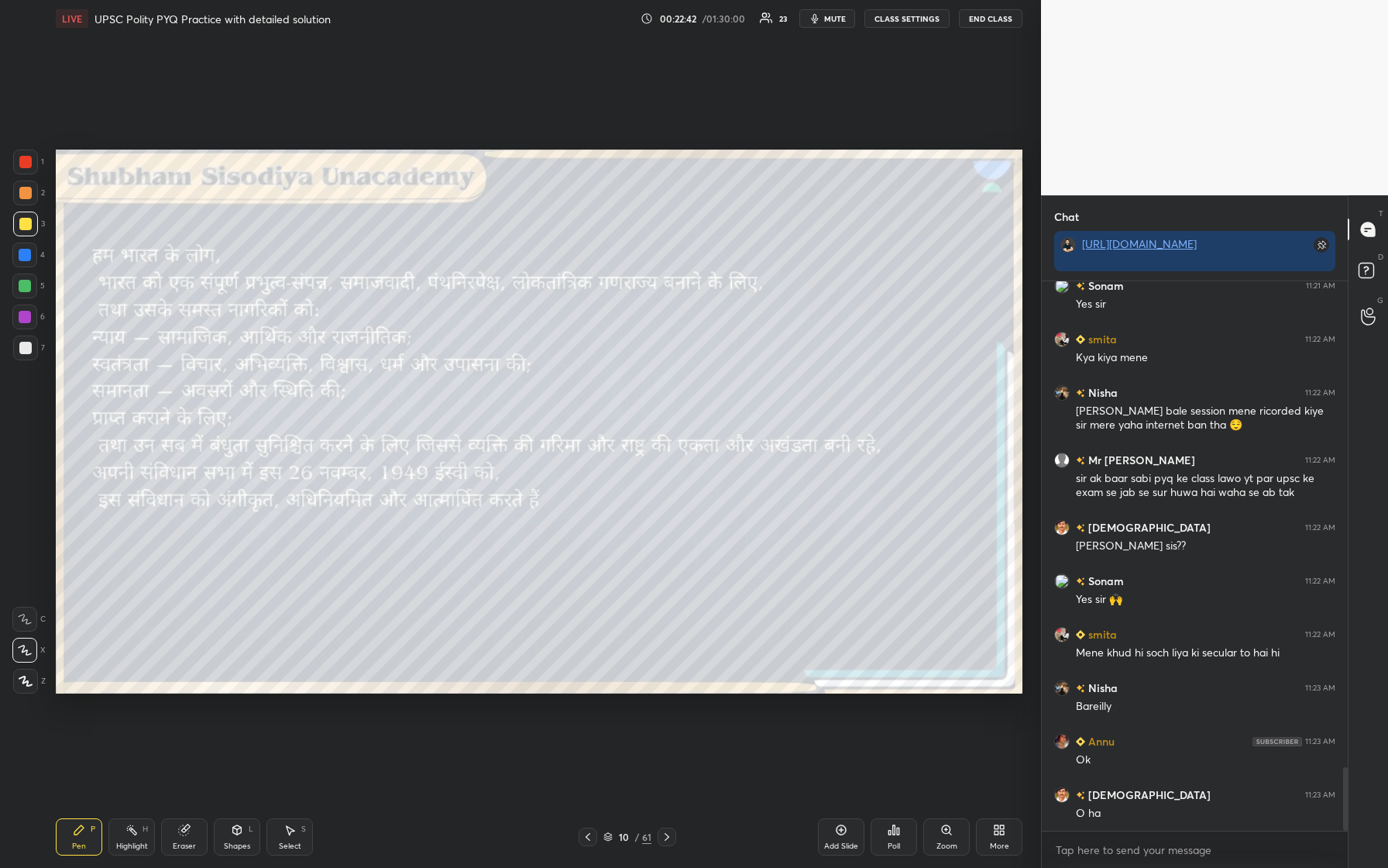
click at [231, 363] on div "Pen P Highlight H Eraser Shapes L Select S 10 / 61 Add Slide Poll Zoom More" at bounding box center [539, 836] width 967 height 62
click at [233, 363] on div "Shapes" at bounding box center [237, 845] width 27 height 8
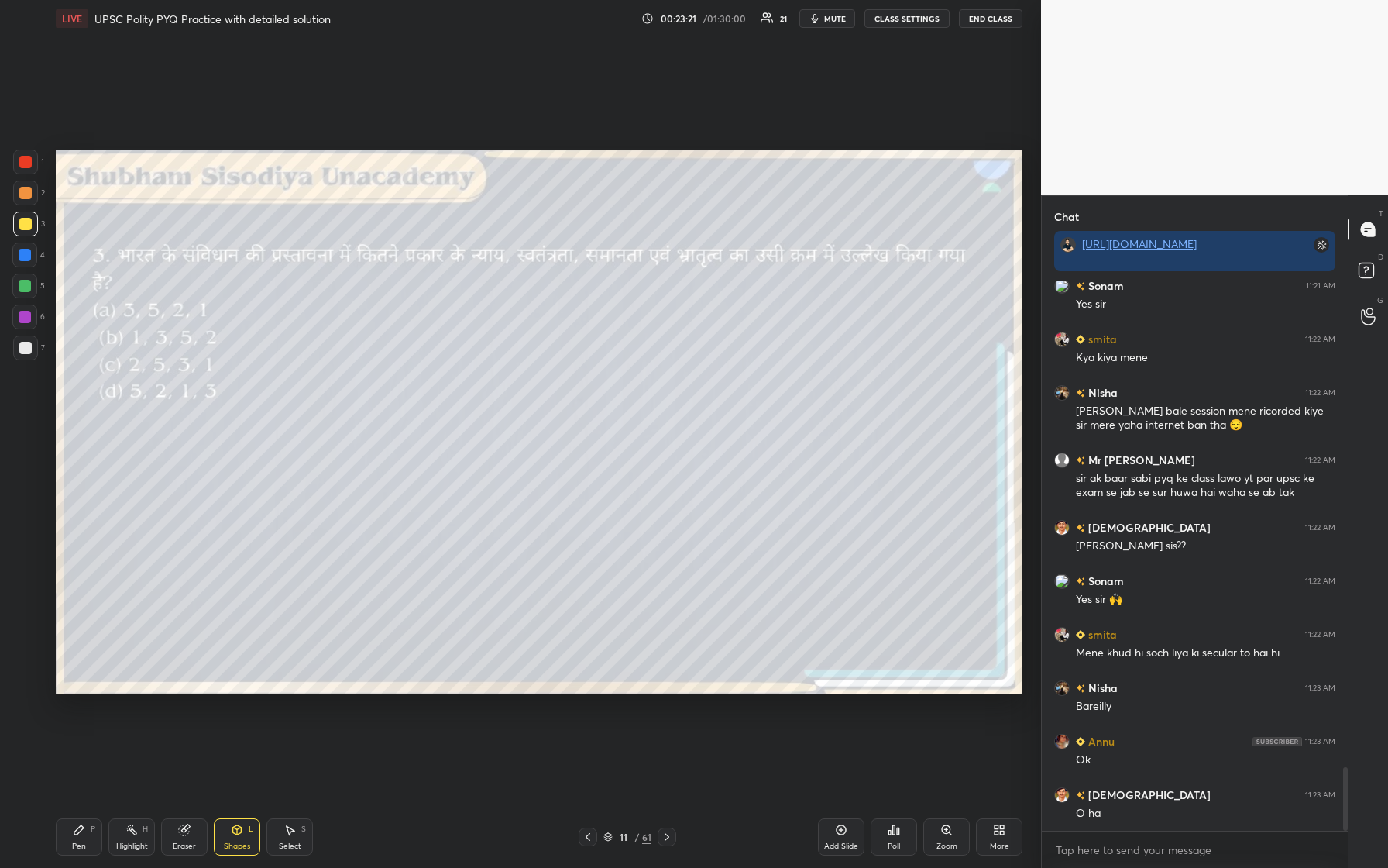
click at [23, 221] on div at bounding box center [25, 224] width 13 height 13
click at [76, 363] on div "Pen" at bounding box center [78, 845] width 14 height 8
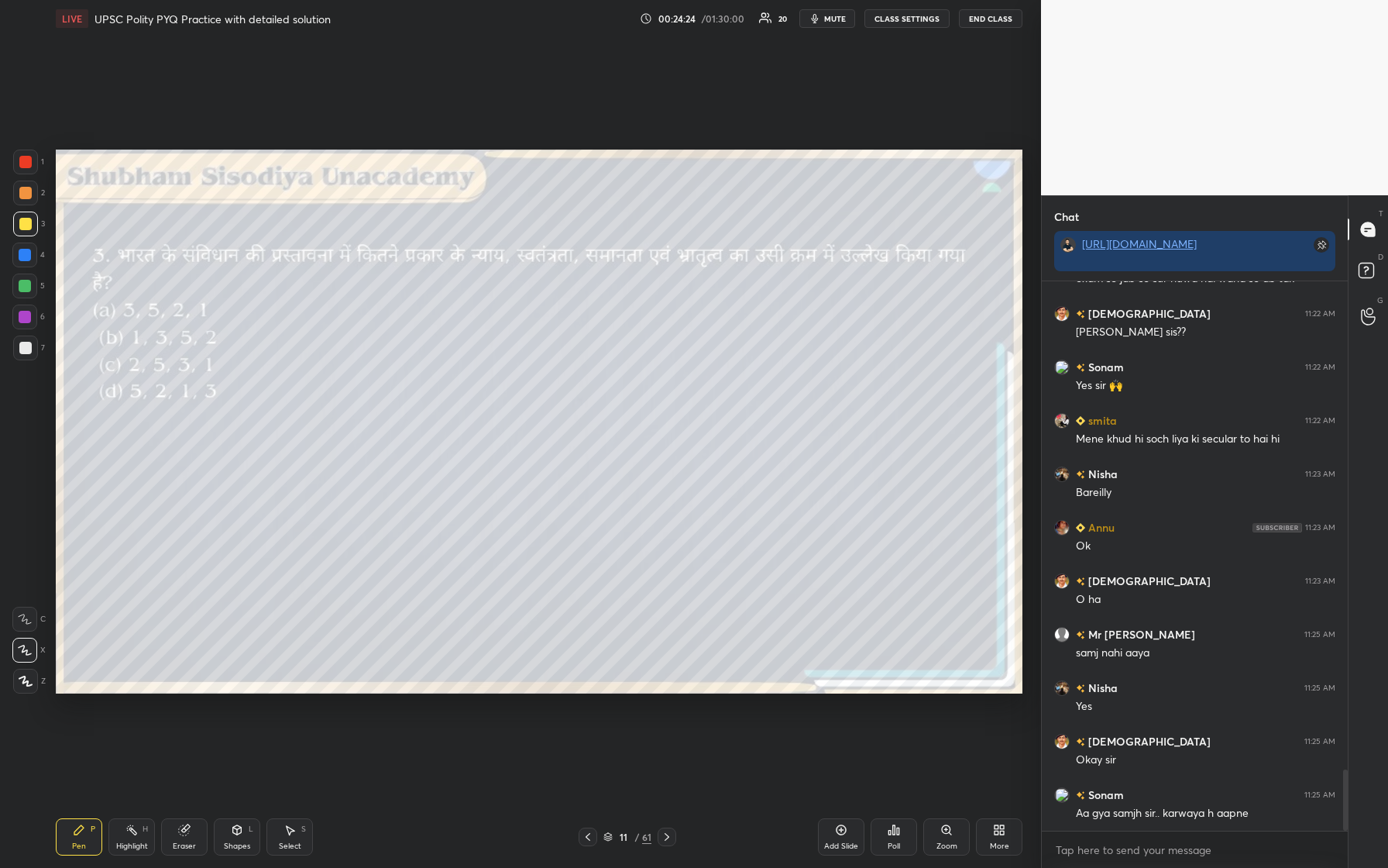
scroll to position [4443, 0]
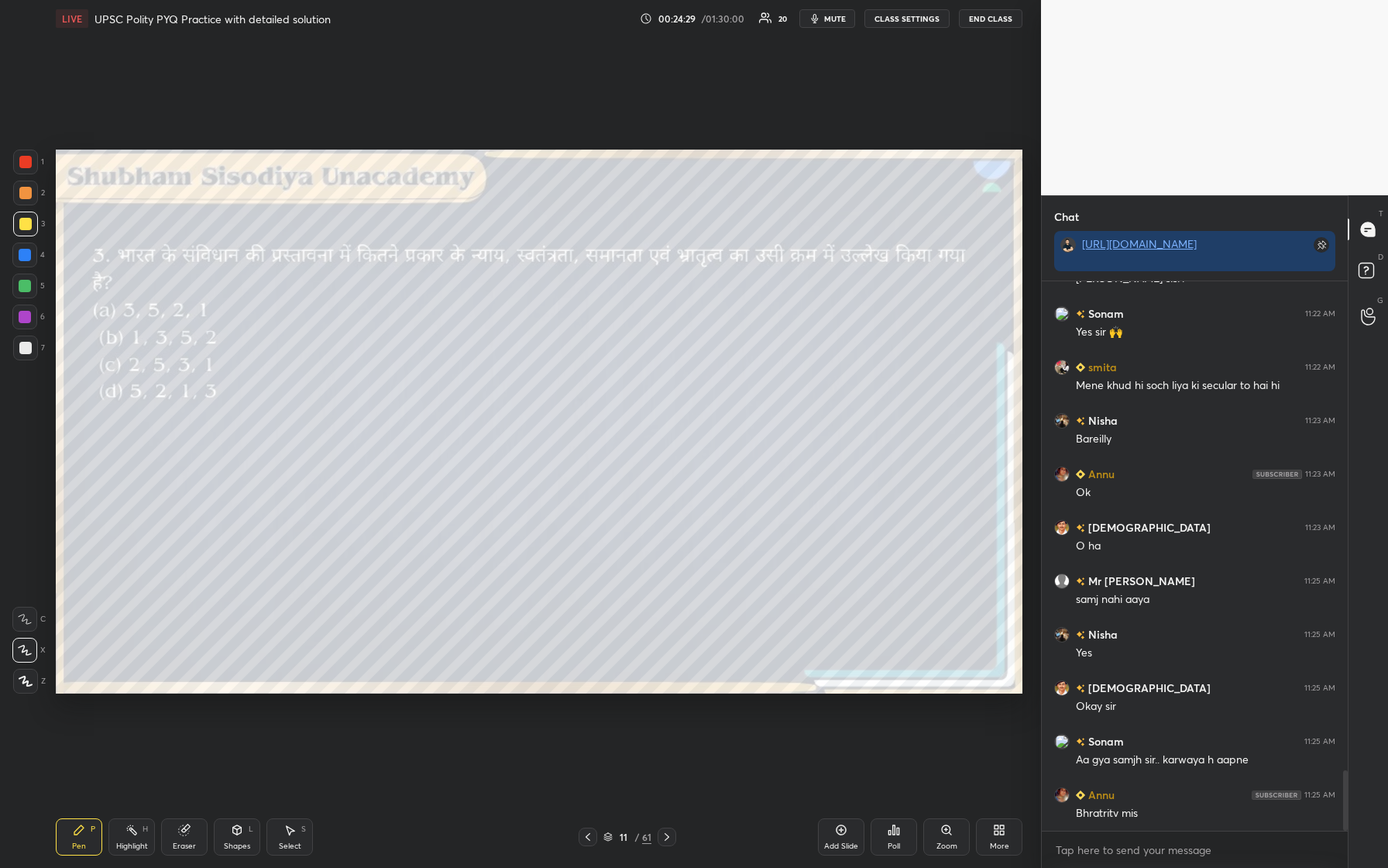
click at [556, 363] on div "Poll" at bounding box center [894, 836] width 47 height 38
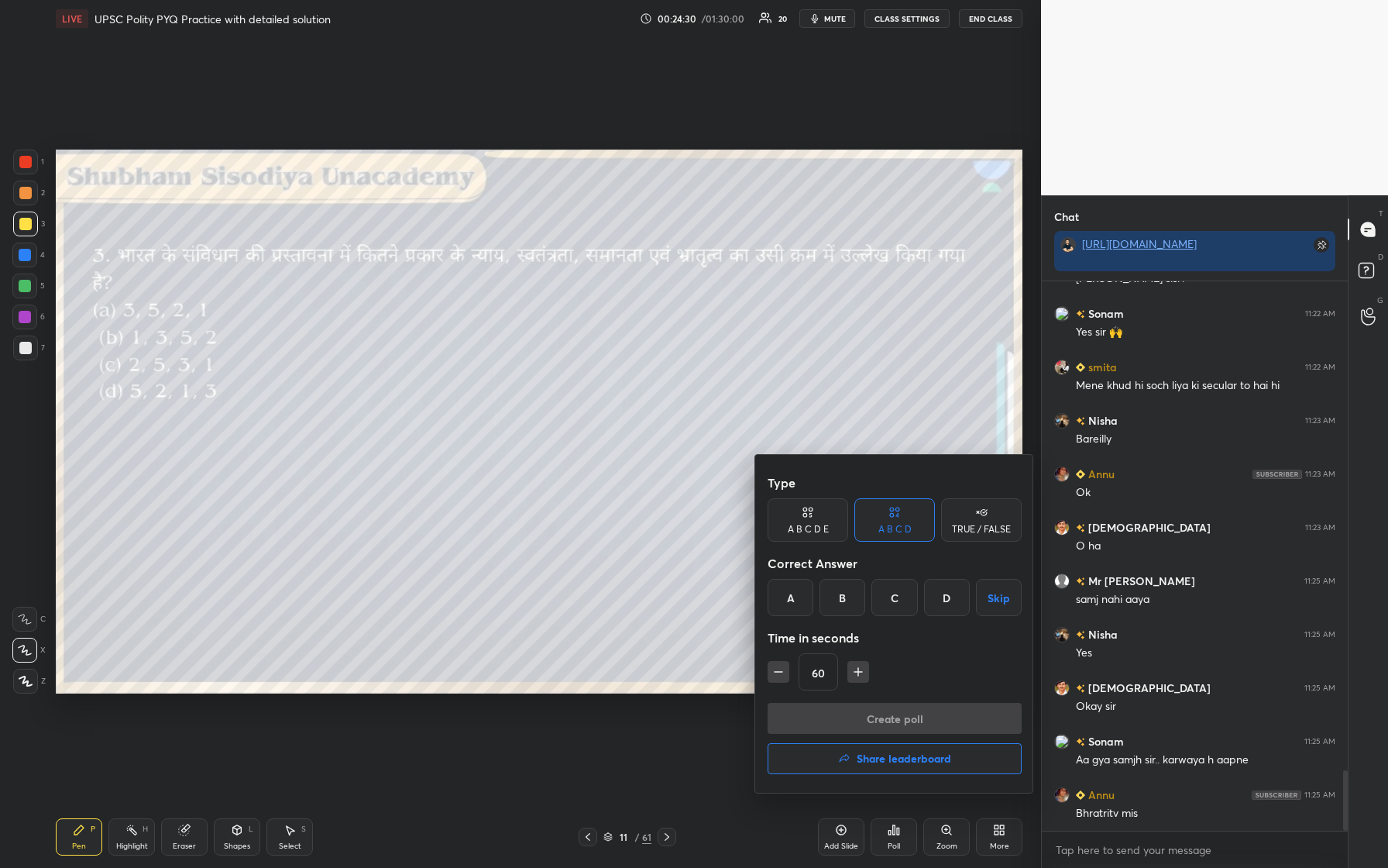
click at [556, 363] on div "A" at bounding box center [790, 597] width 46 height 38
click at [556, 363] on button "Create poll" at bounding box center [895, 718] width 254 height 31
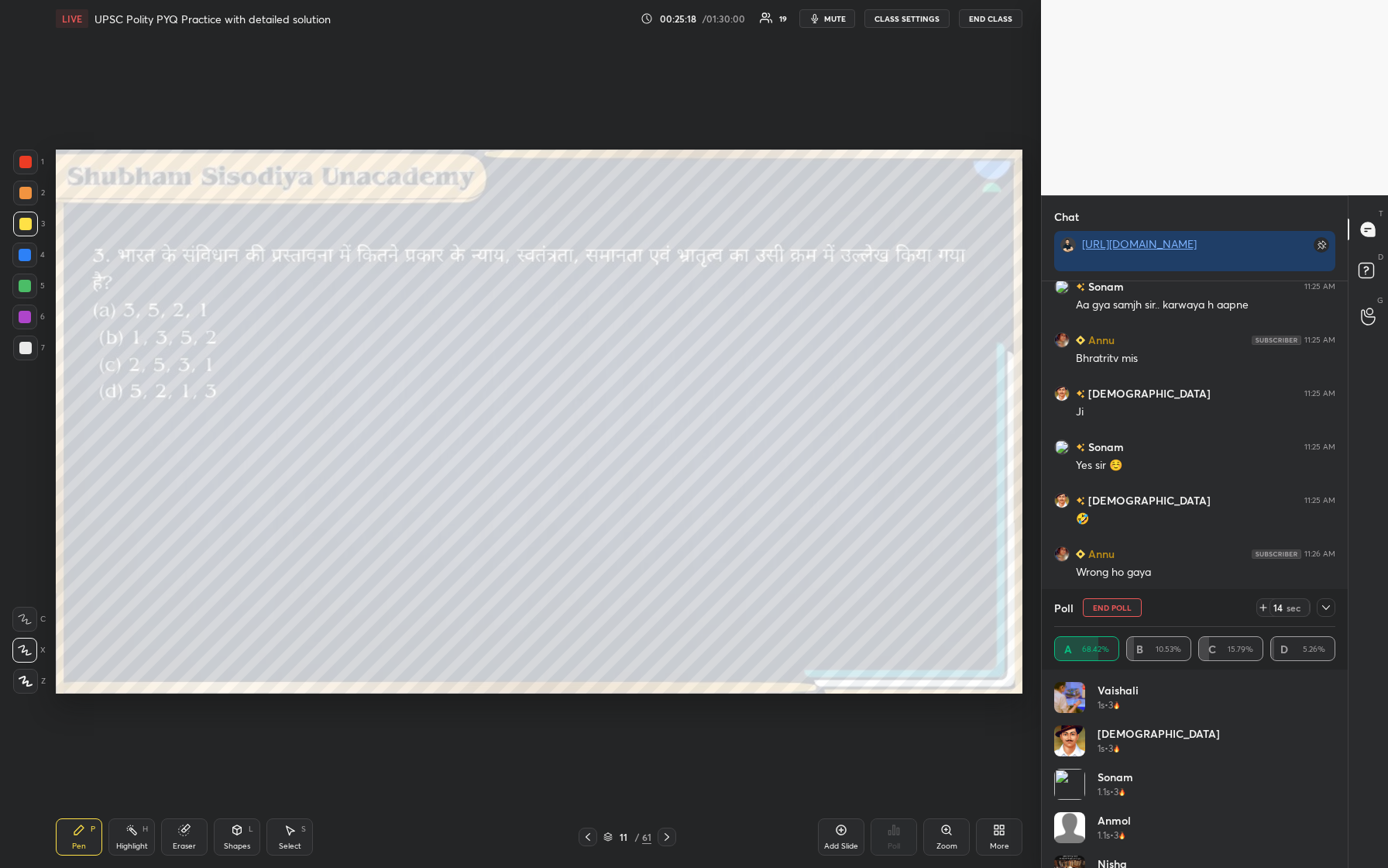
scroll to position [4951, 0]
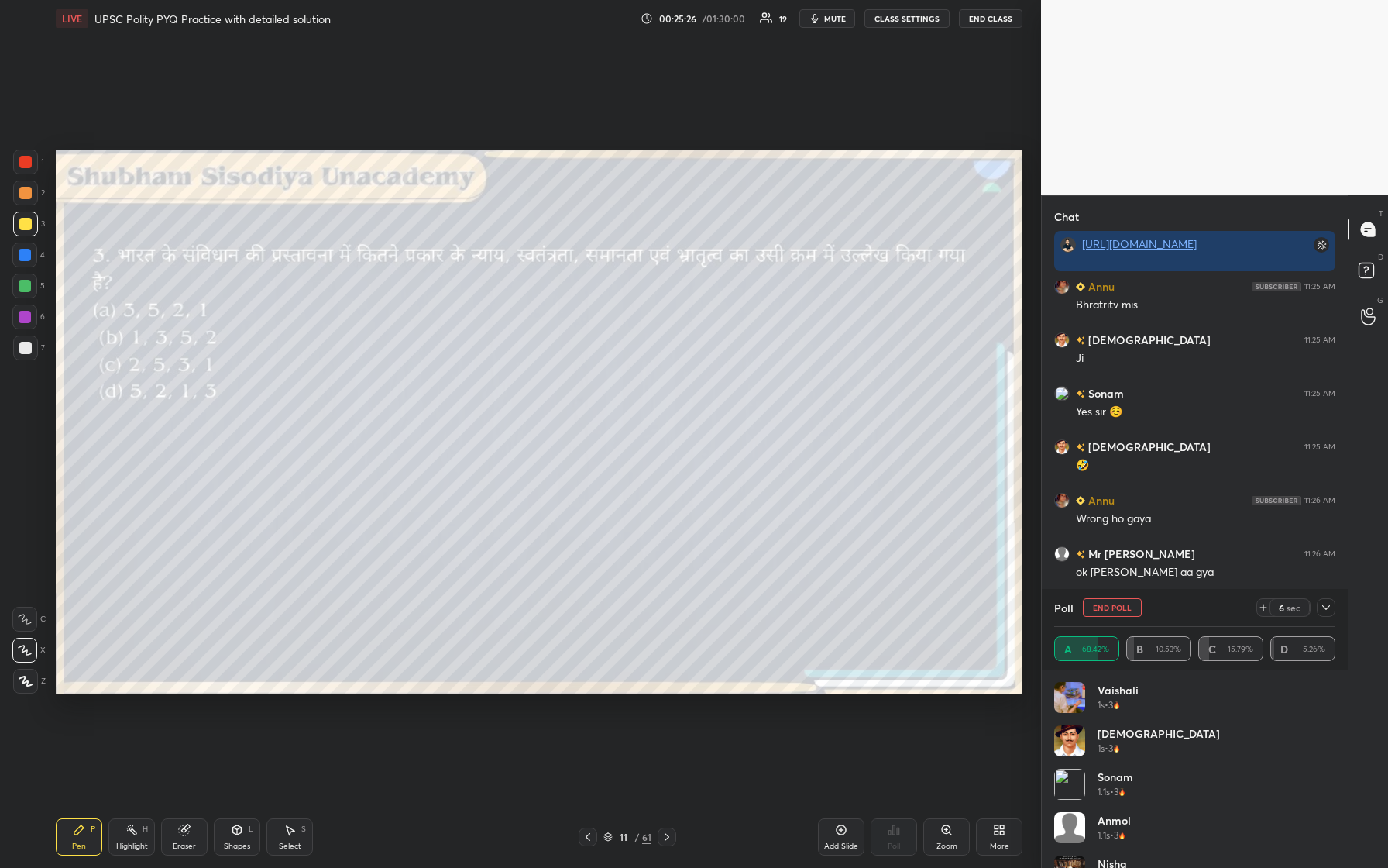
click at [556, 363] on icon at bounding box center [1326, 607] width 13 height 13
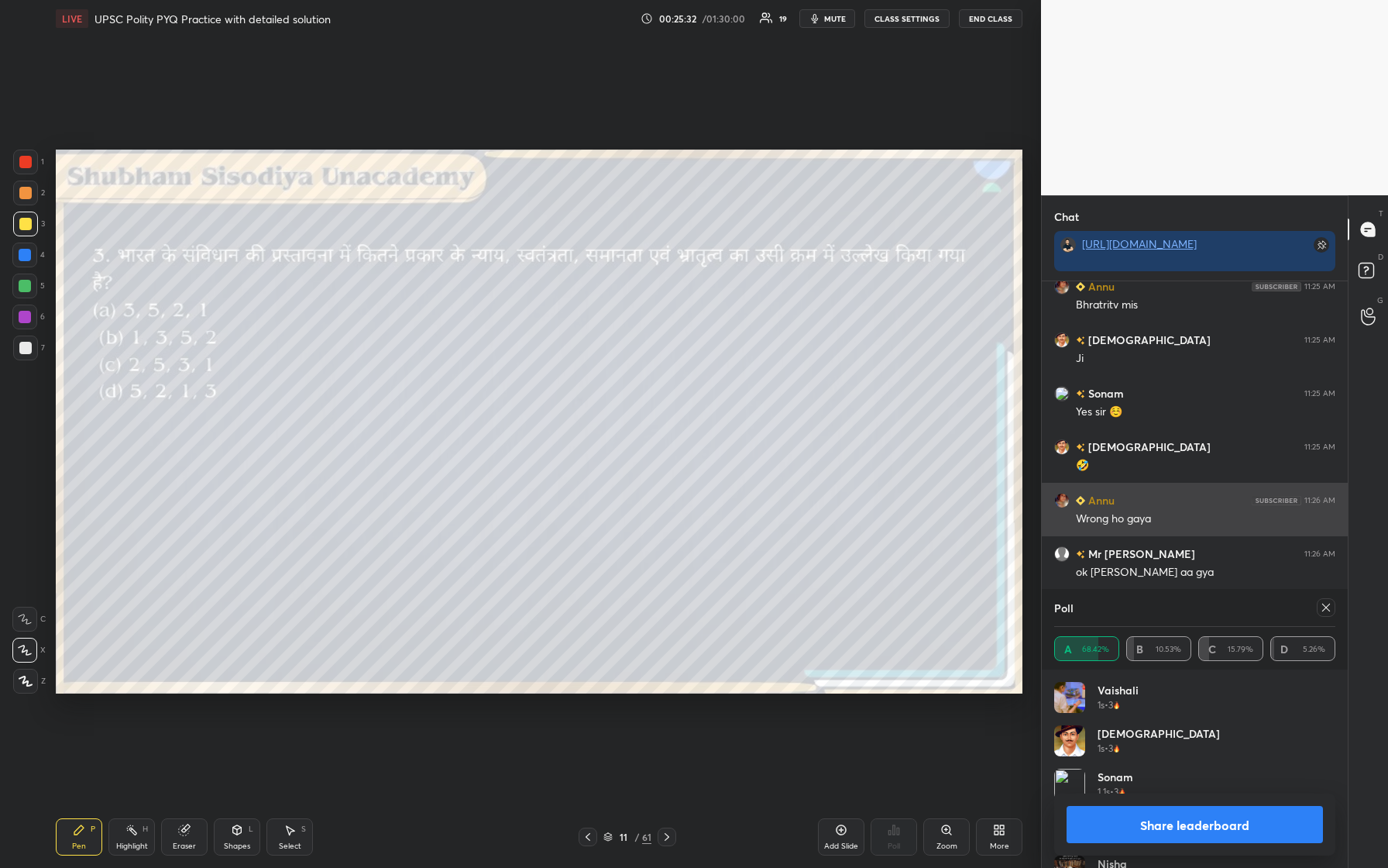
scroll to position [181, 276]
click at [556, 363] on icon at bounding box center [1326, 607] width 8 height 8
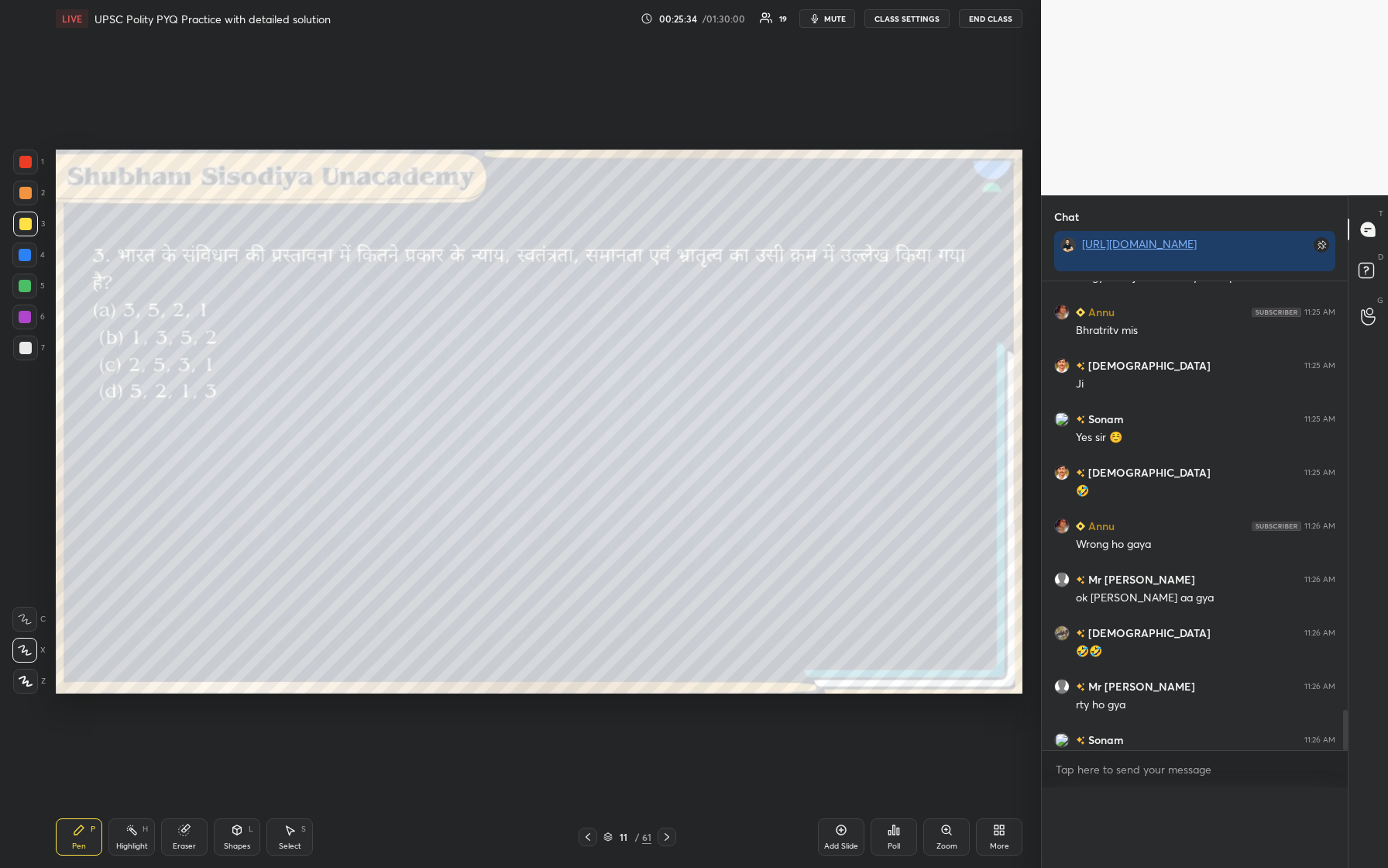
scroll to position [4877, 0]
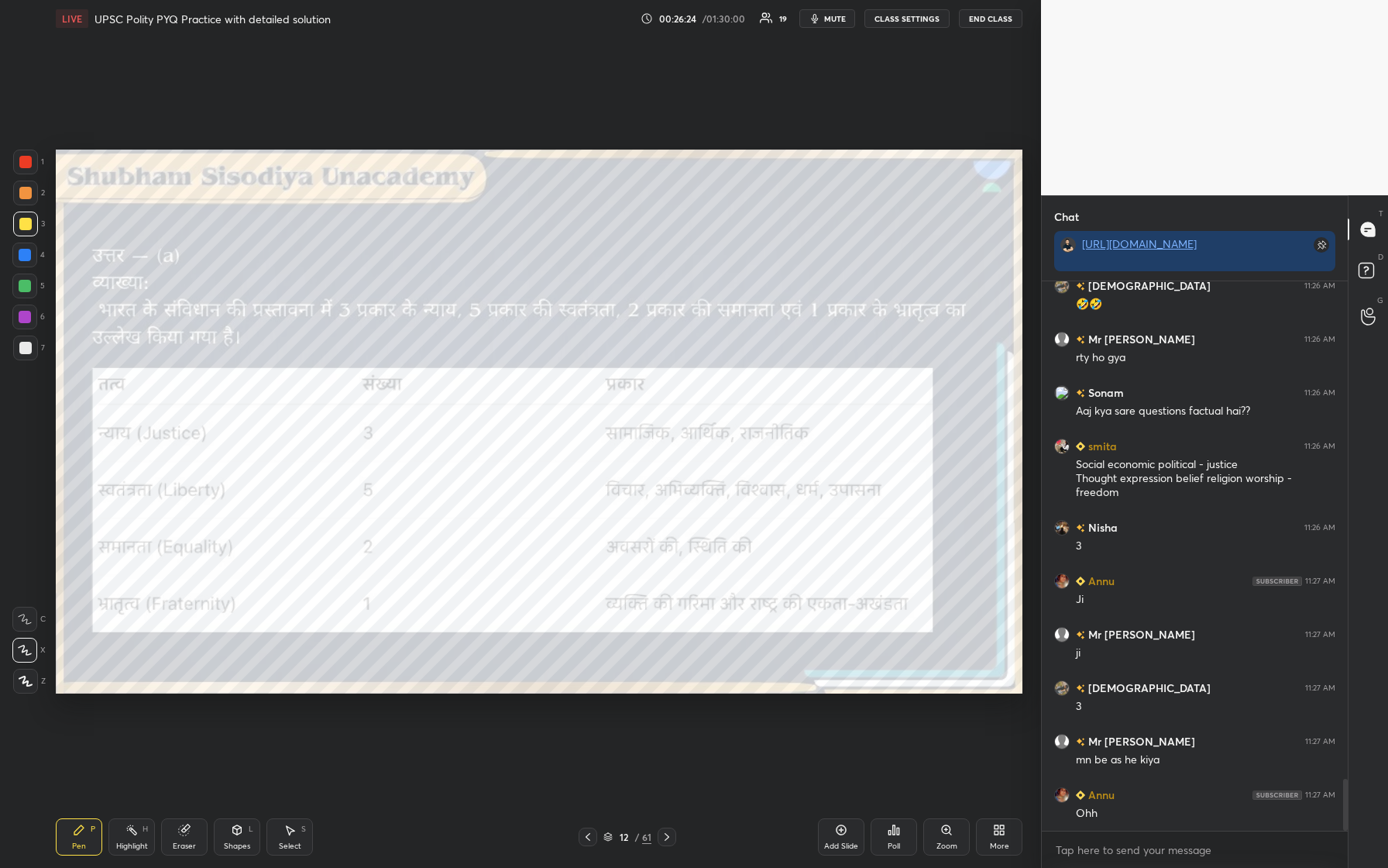
click at [21, 158] on div at bounding box center [25, 162] width 13 height 13
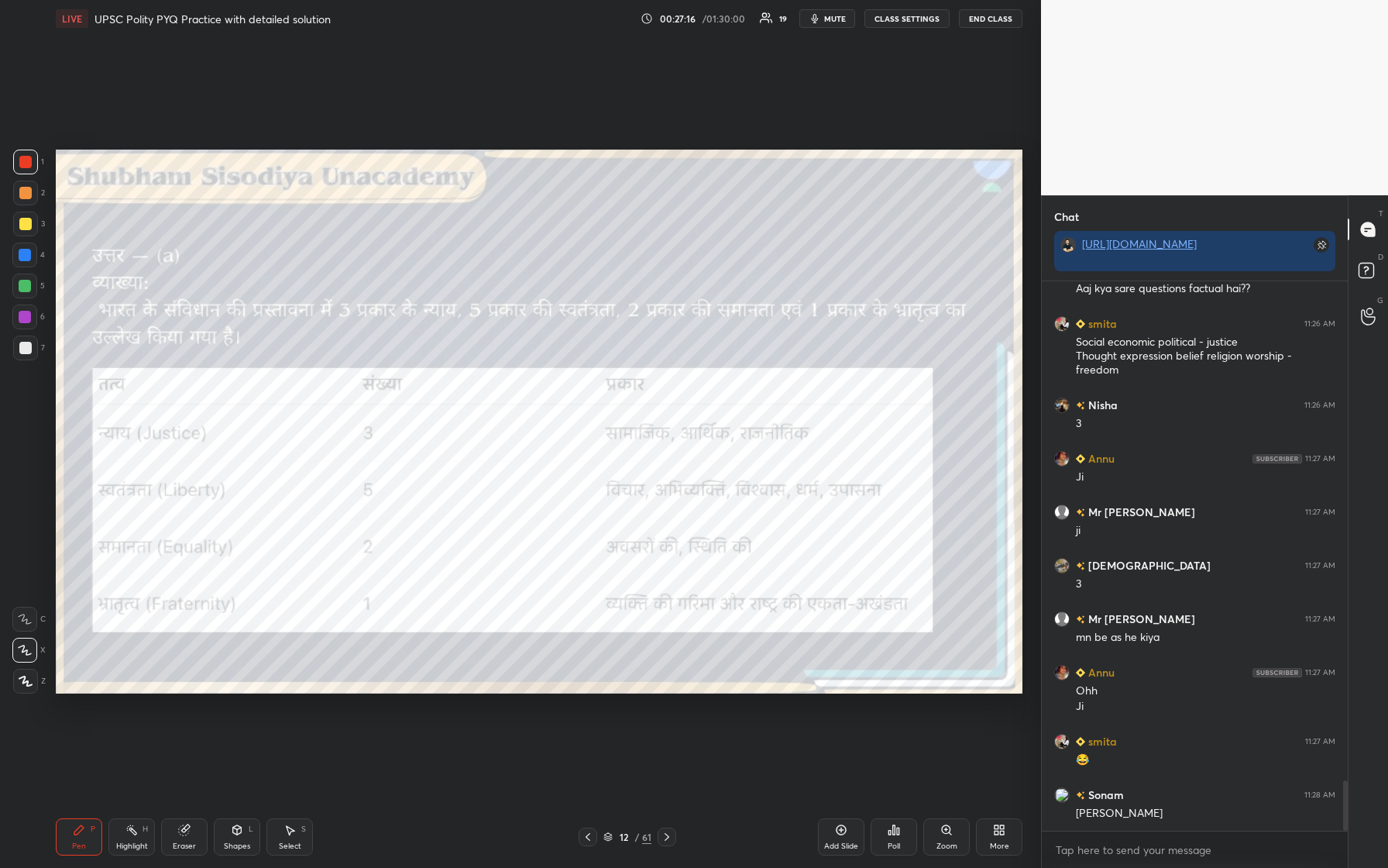
scroll to position [5448, 0]
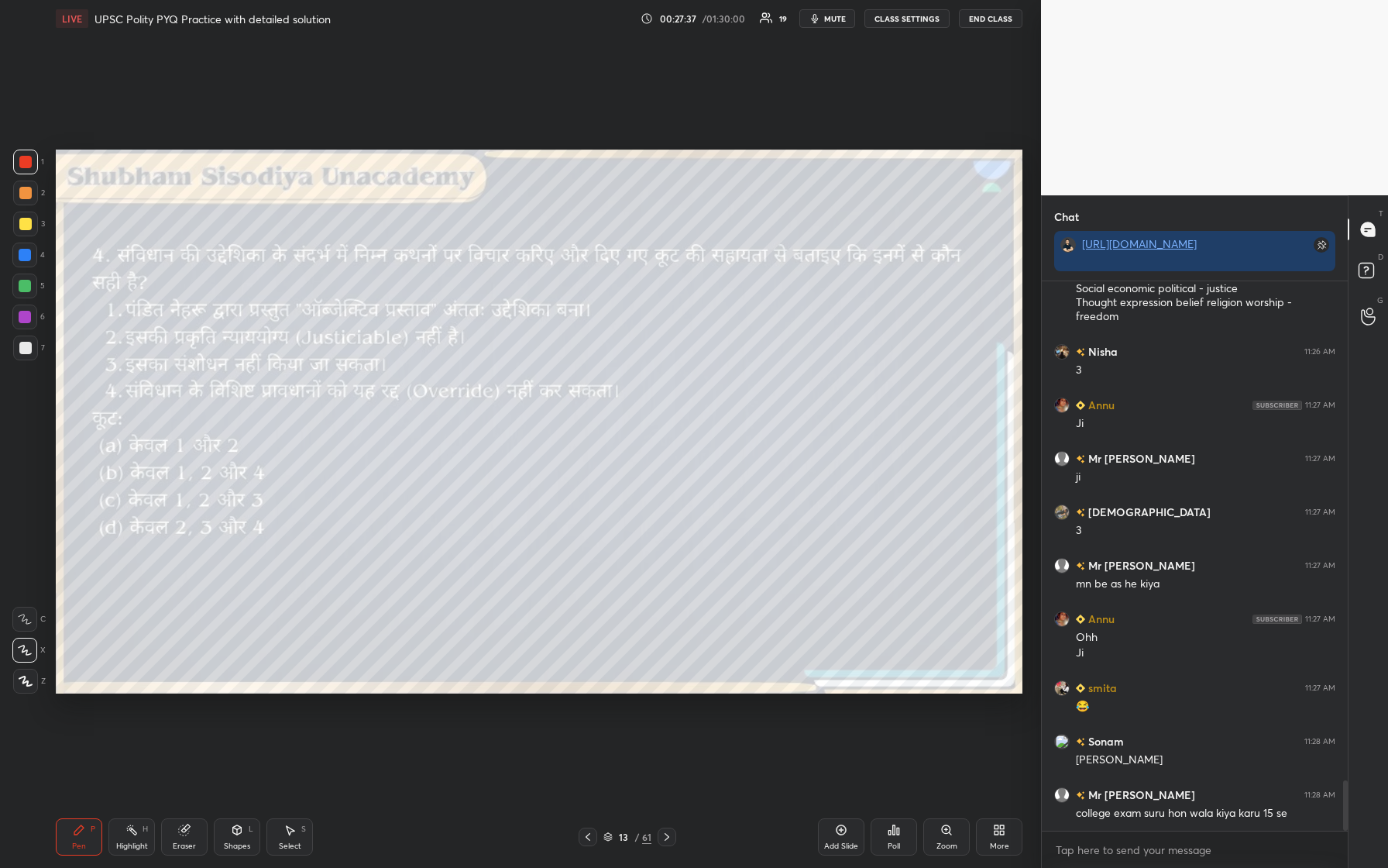
click at [22, 222] on div at bounding box center [25, 224] width 13 height 13
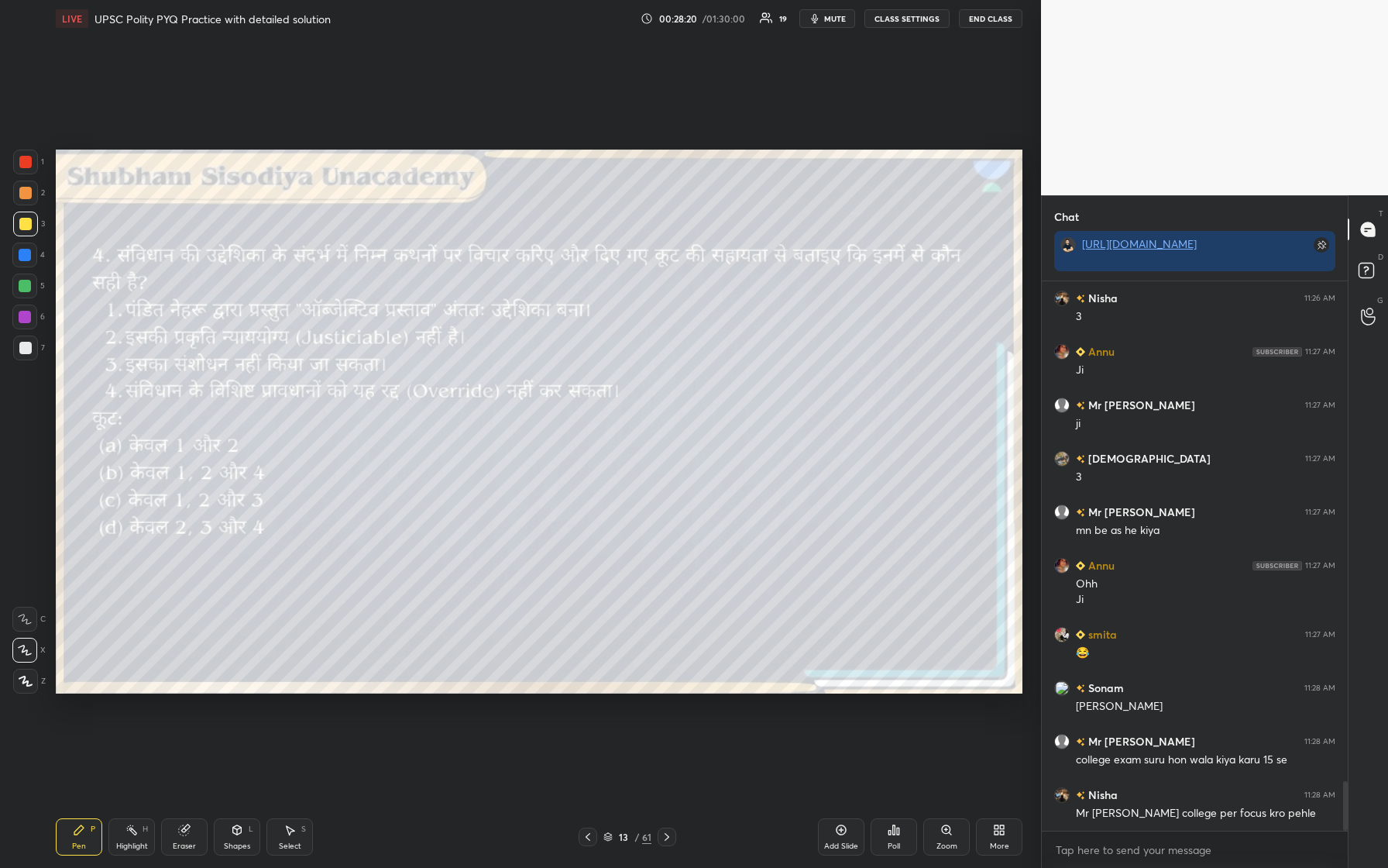
click at [556, 363] on div "Poll" at bounding box center [894, 845] width 13 height 8
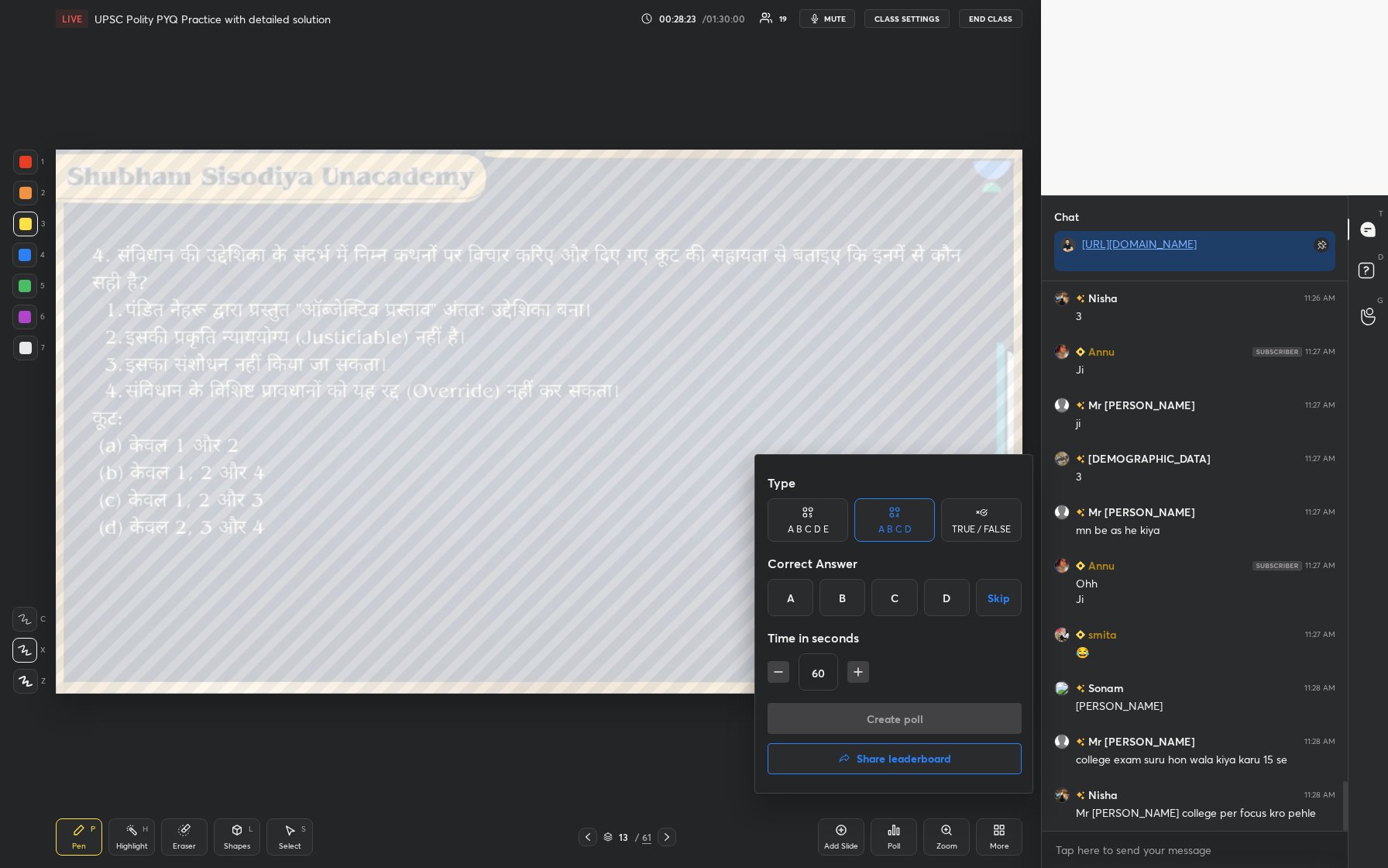
click at [556, 363] on div "B" at bounding box center [842, 597] width 46 height 38
click at [556, 363] on button "Create poll" at bounding box center [895, 718] width 254 height 31
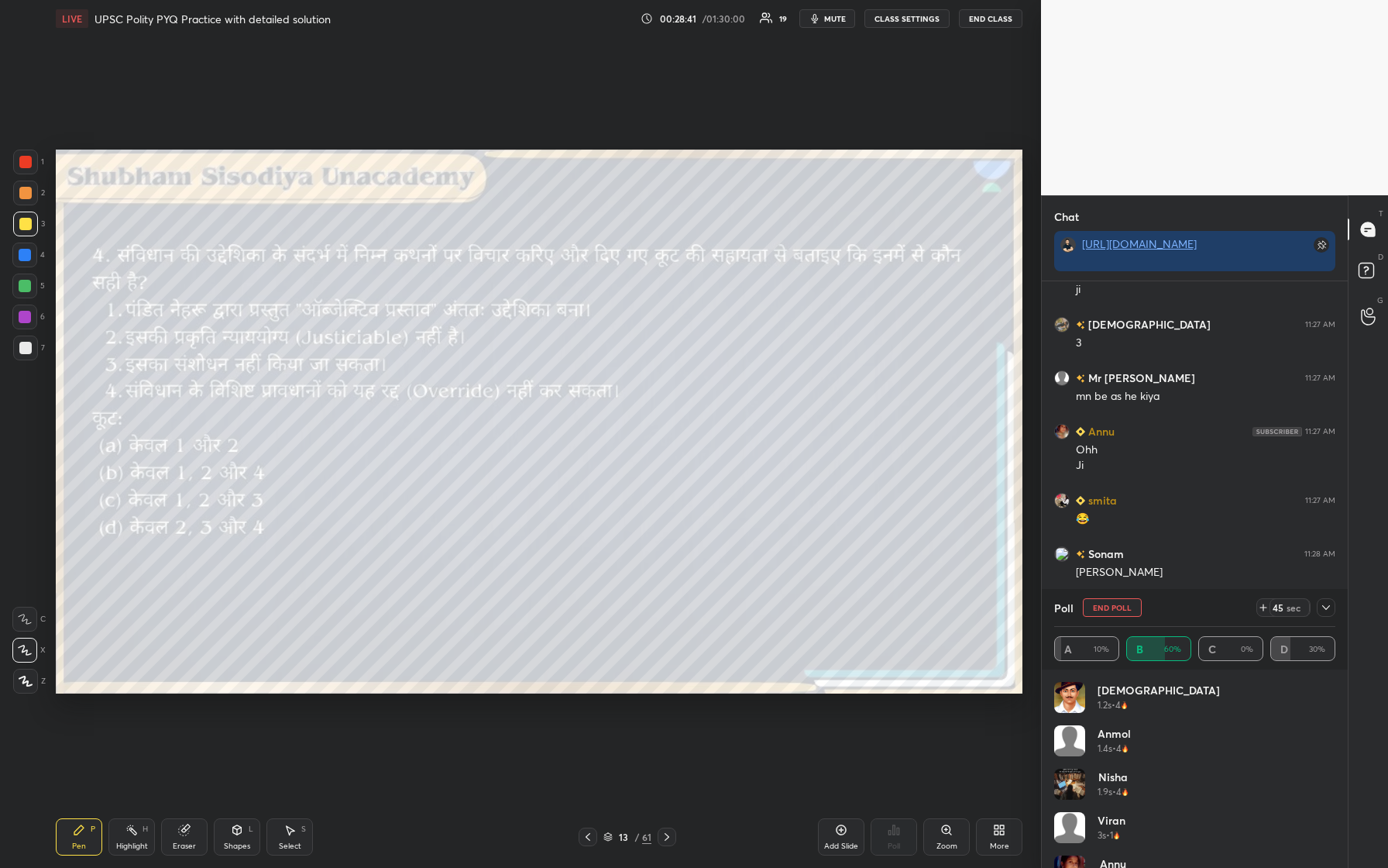
scroll to position [5651, 0]
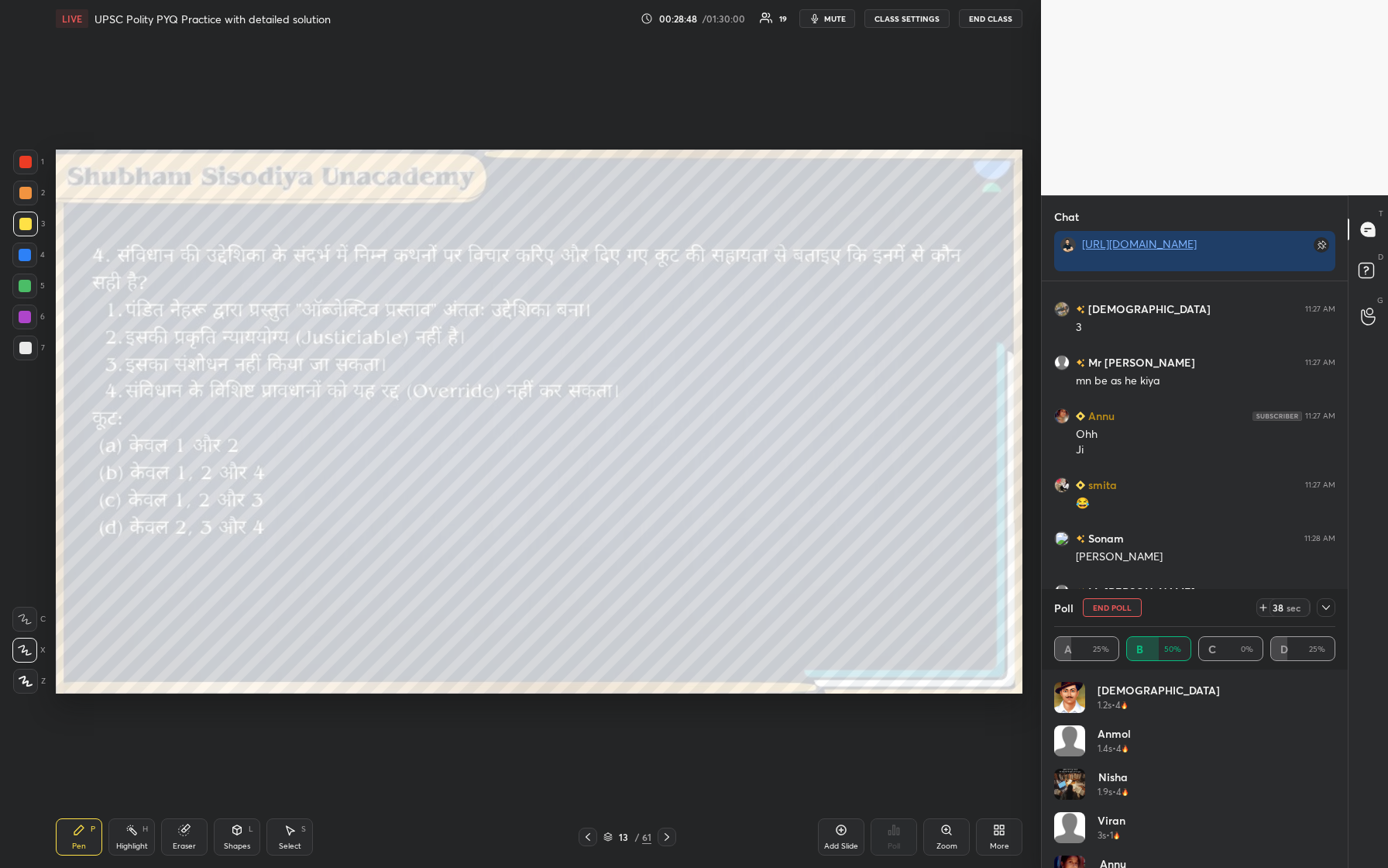
click at [556, 363] on div at bounding box center [1326, 608] width 18 height 18
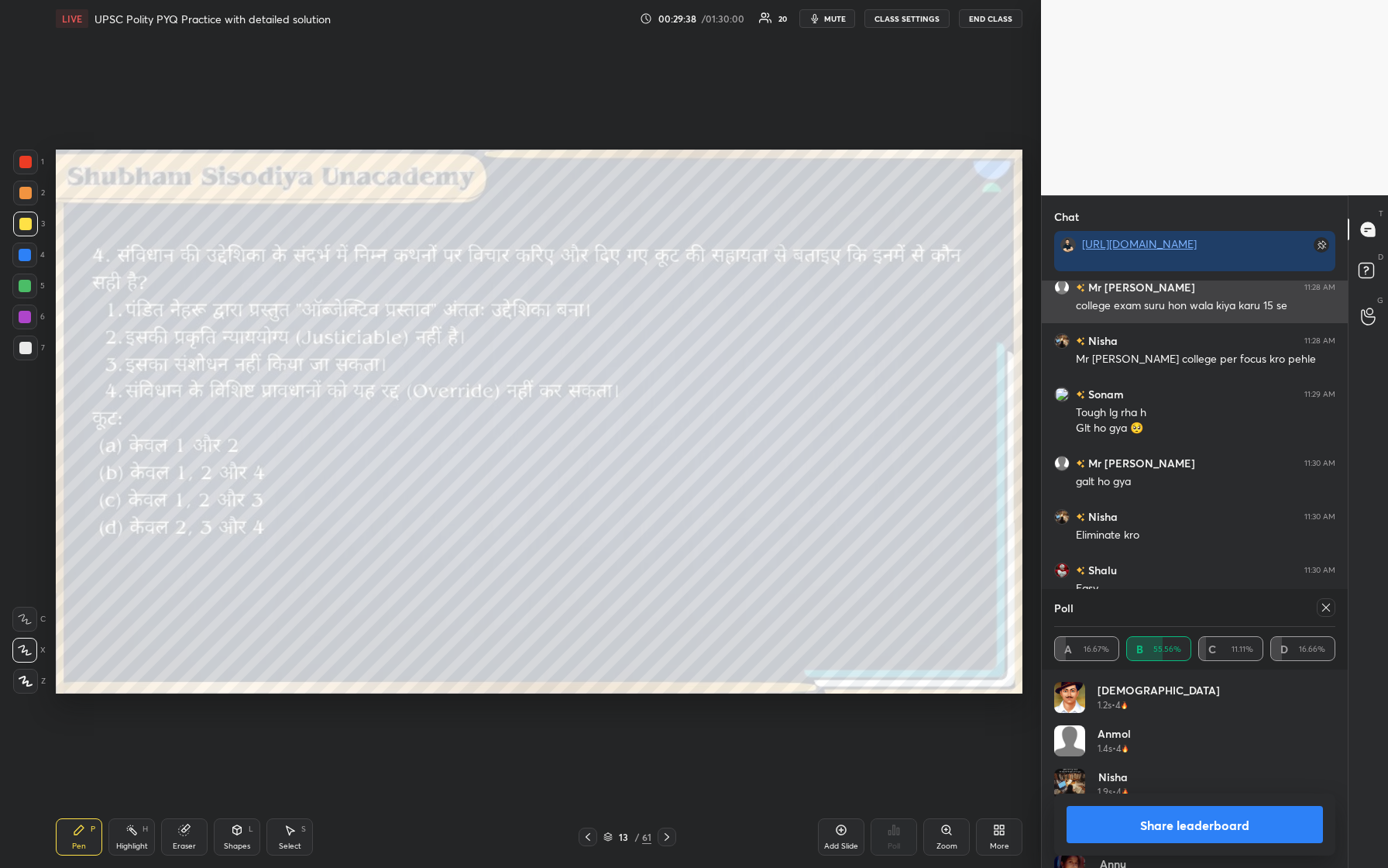
scroll to position [5272, 0]
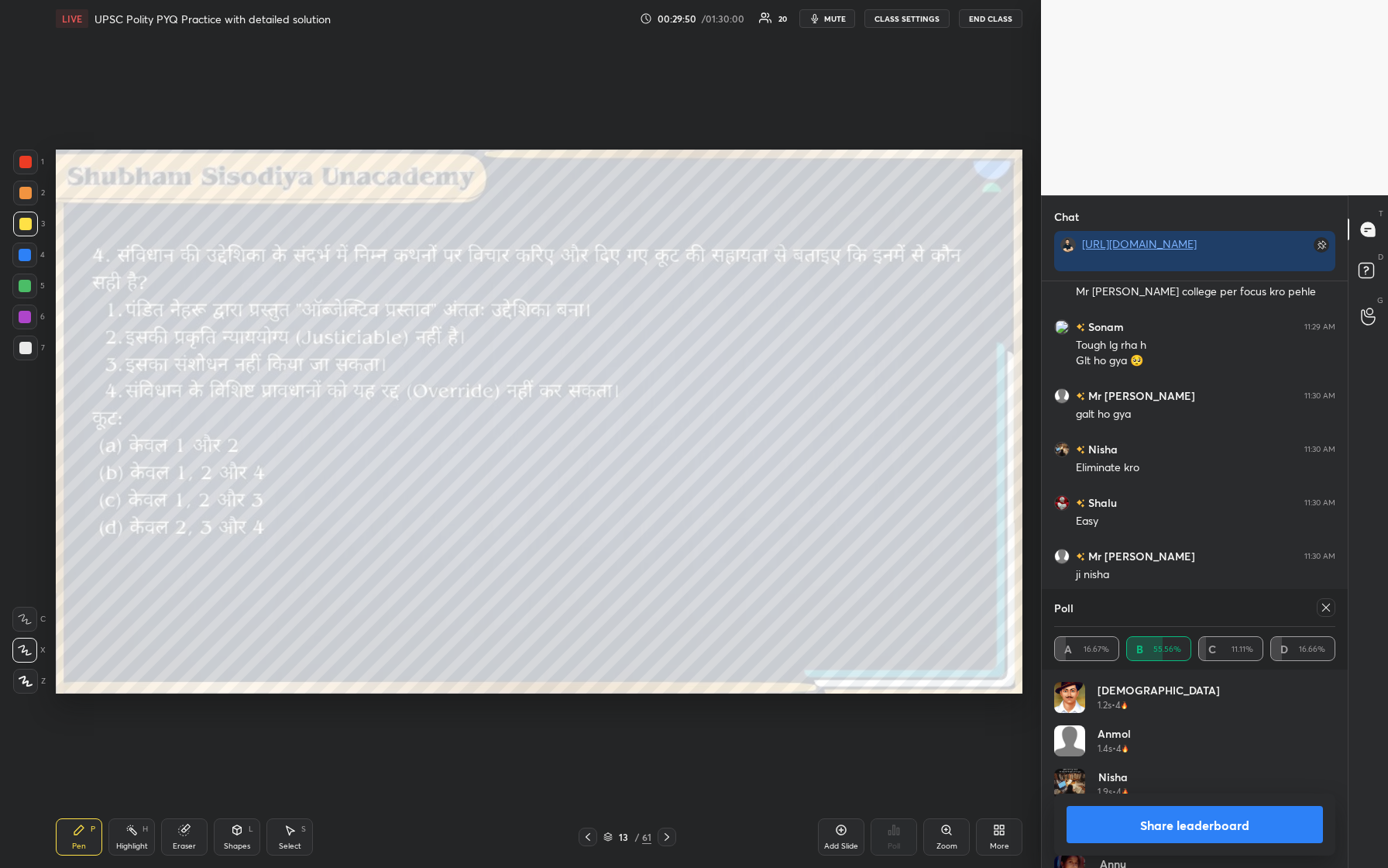
click at [556, 363] on icon at bounding box center [1326, 607] width 13 height 13
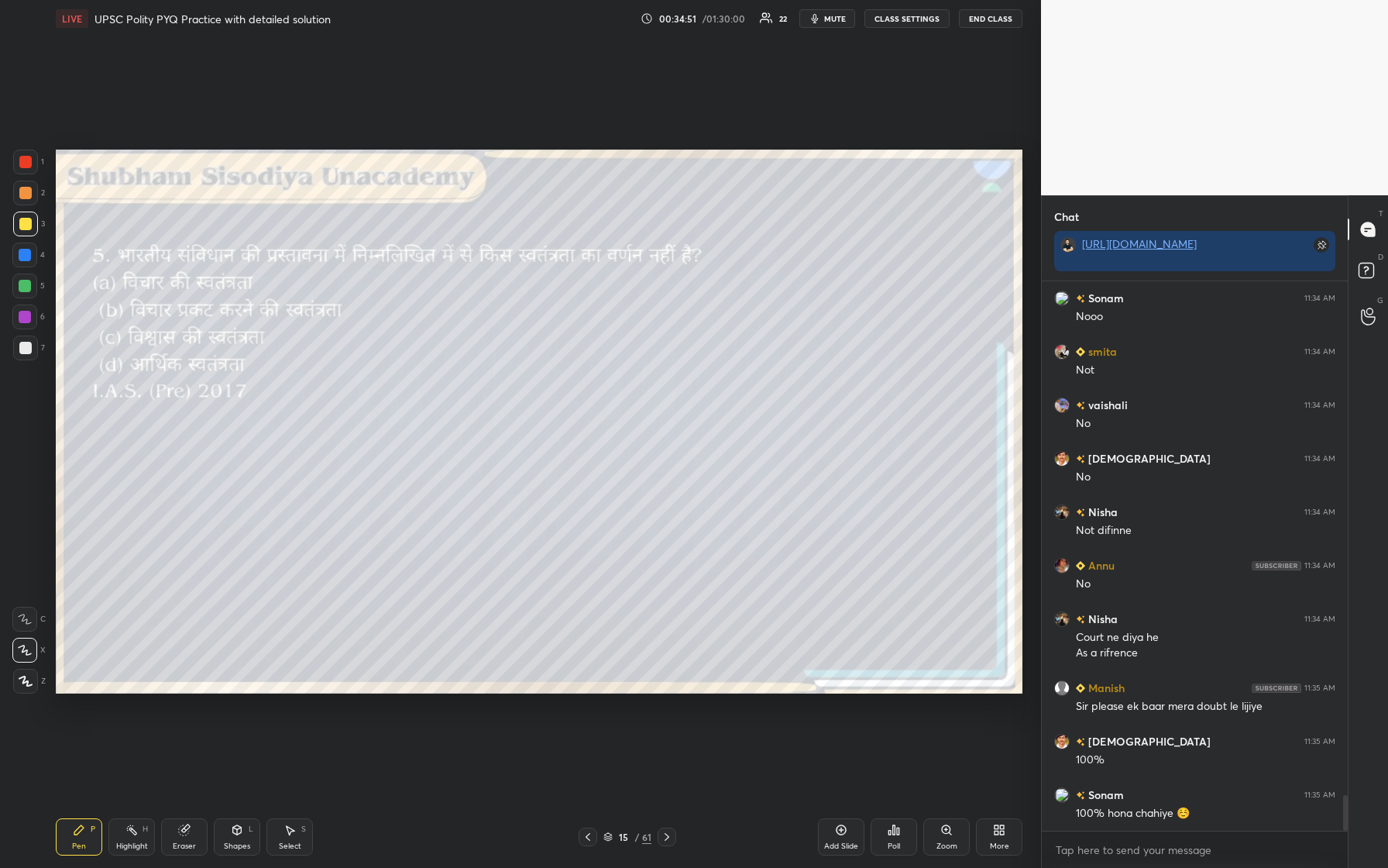
scroll to position [7911, 0]
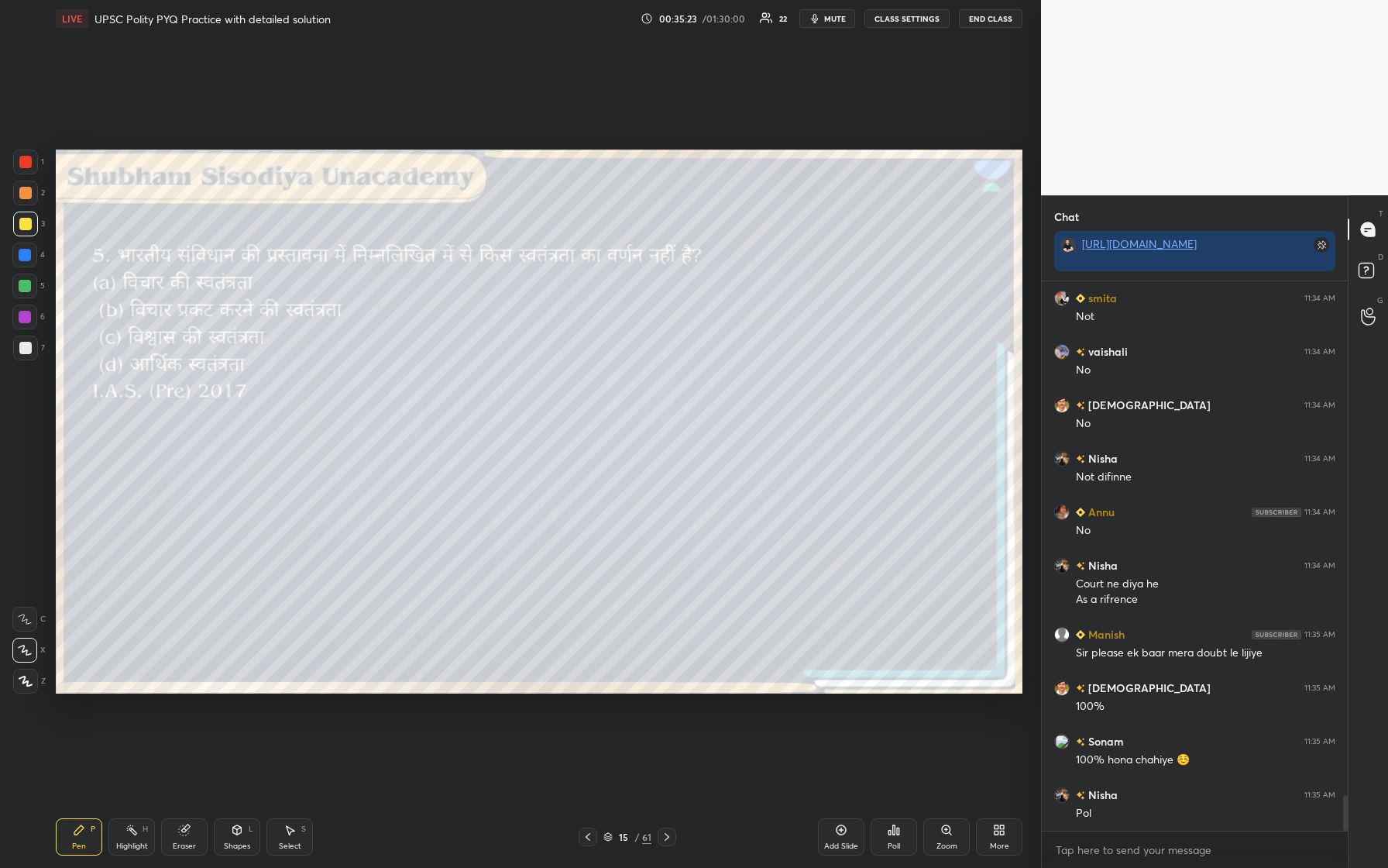
click at [556, 363] on div "Poll" at bounding box center [894, 845] width 13 height 8
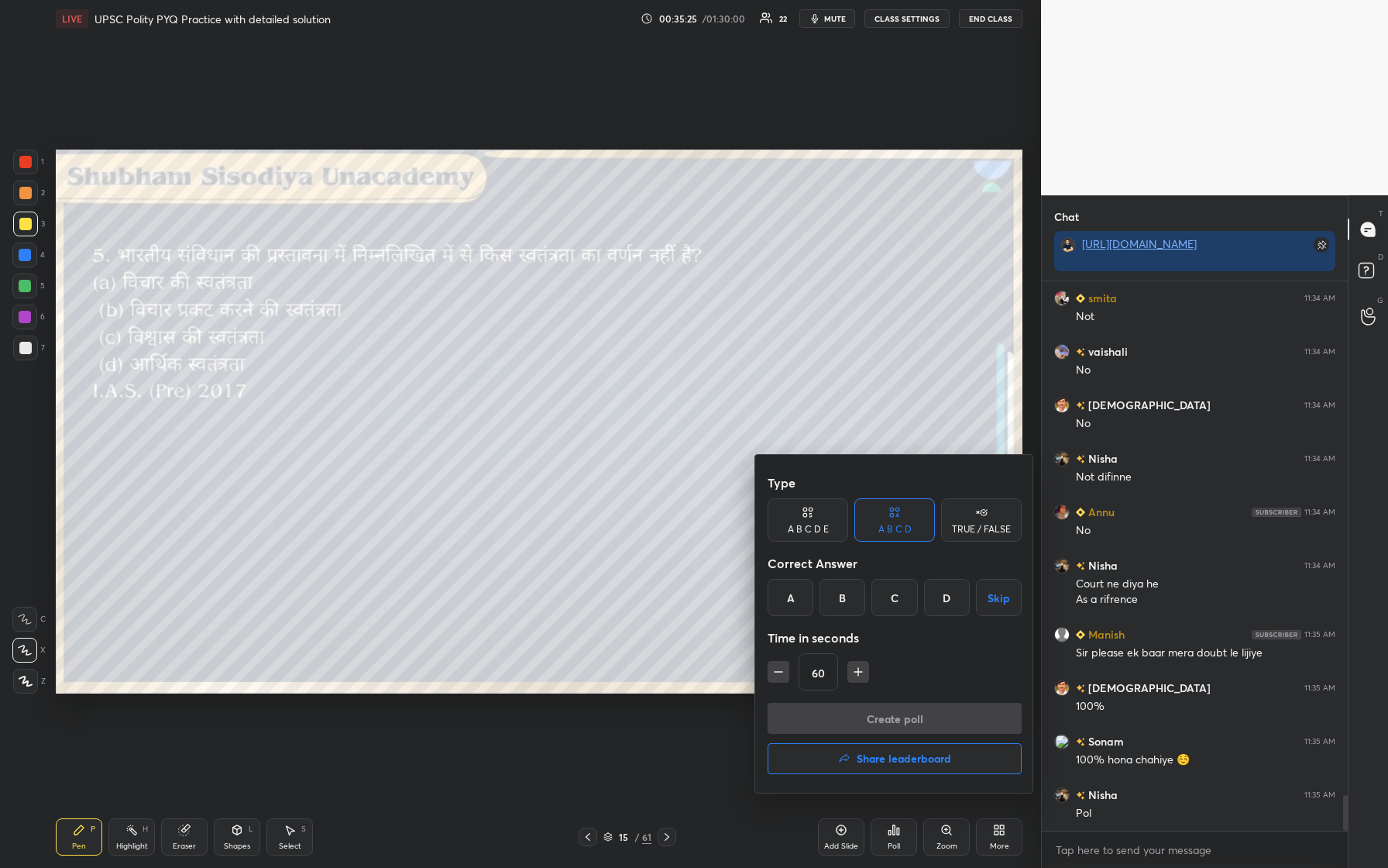
click at [556, 363] on div "D" at bounding box center [946, 597] width 46 height 38
click at [556, 363] on button "Create poll" at bounding box center [895, 718] width 254 height 31
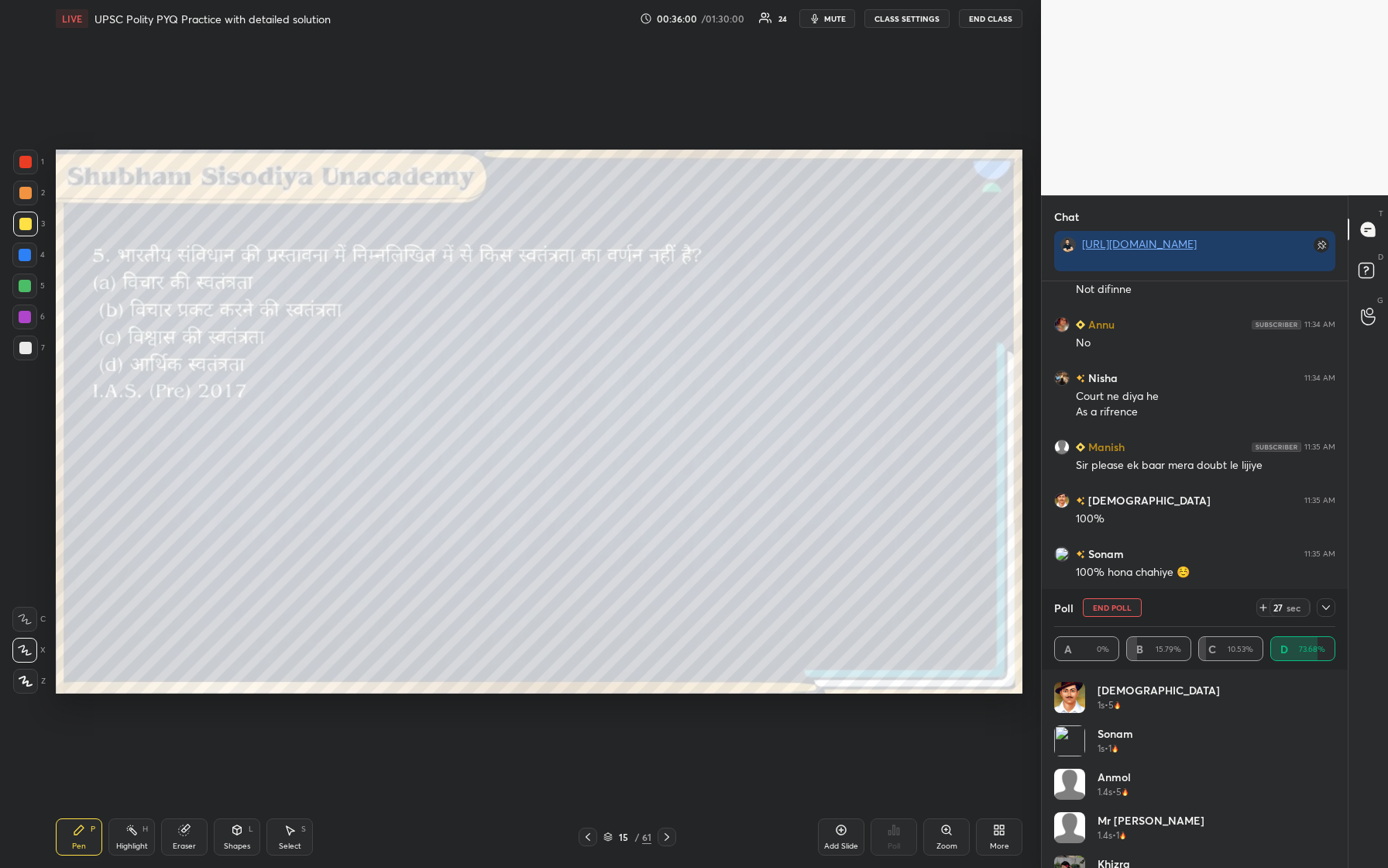
scroll to position [8152, 0]
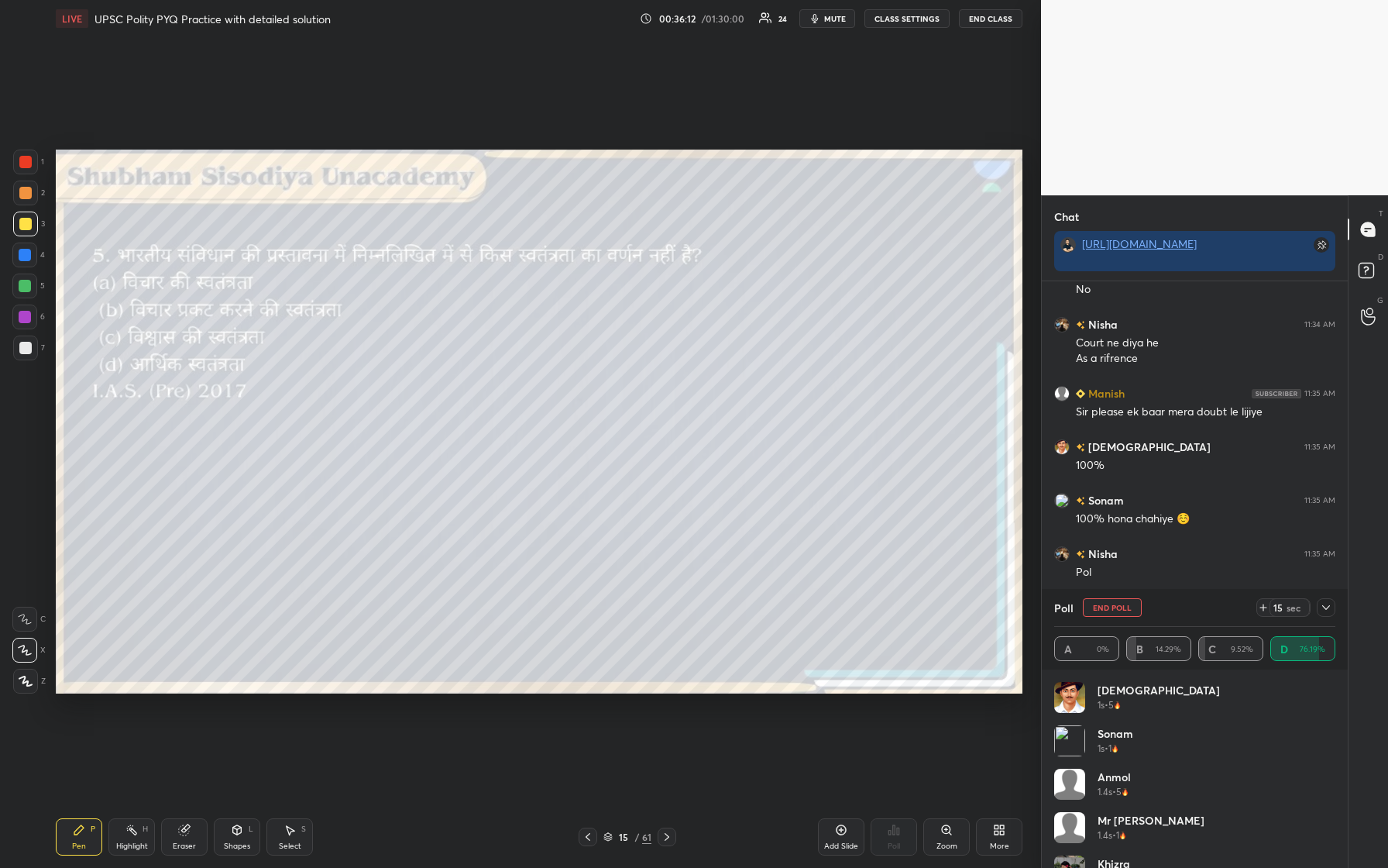
click at [556, 363] on icon at bounding box center [1326, 607] width 13 height 13
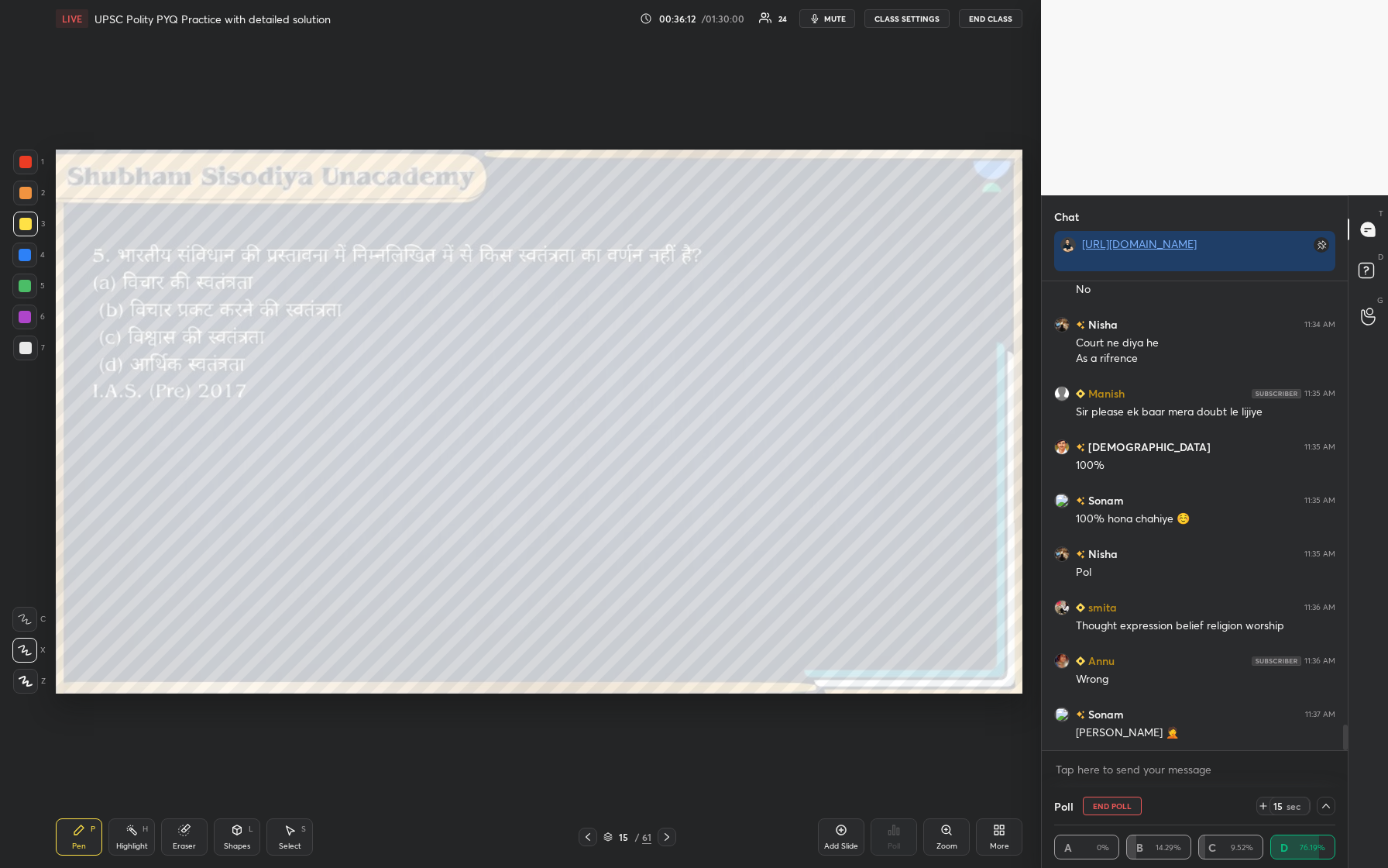
scroll to position [0, 0]
click at [556, 363] on img "grid" at bounding box center [1062, 661] width 16 height 16
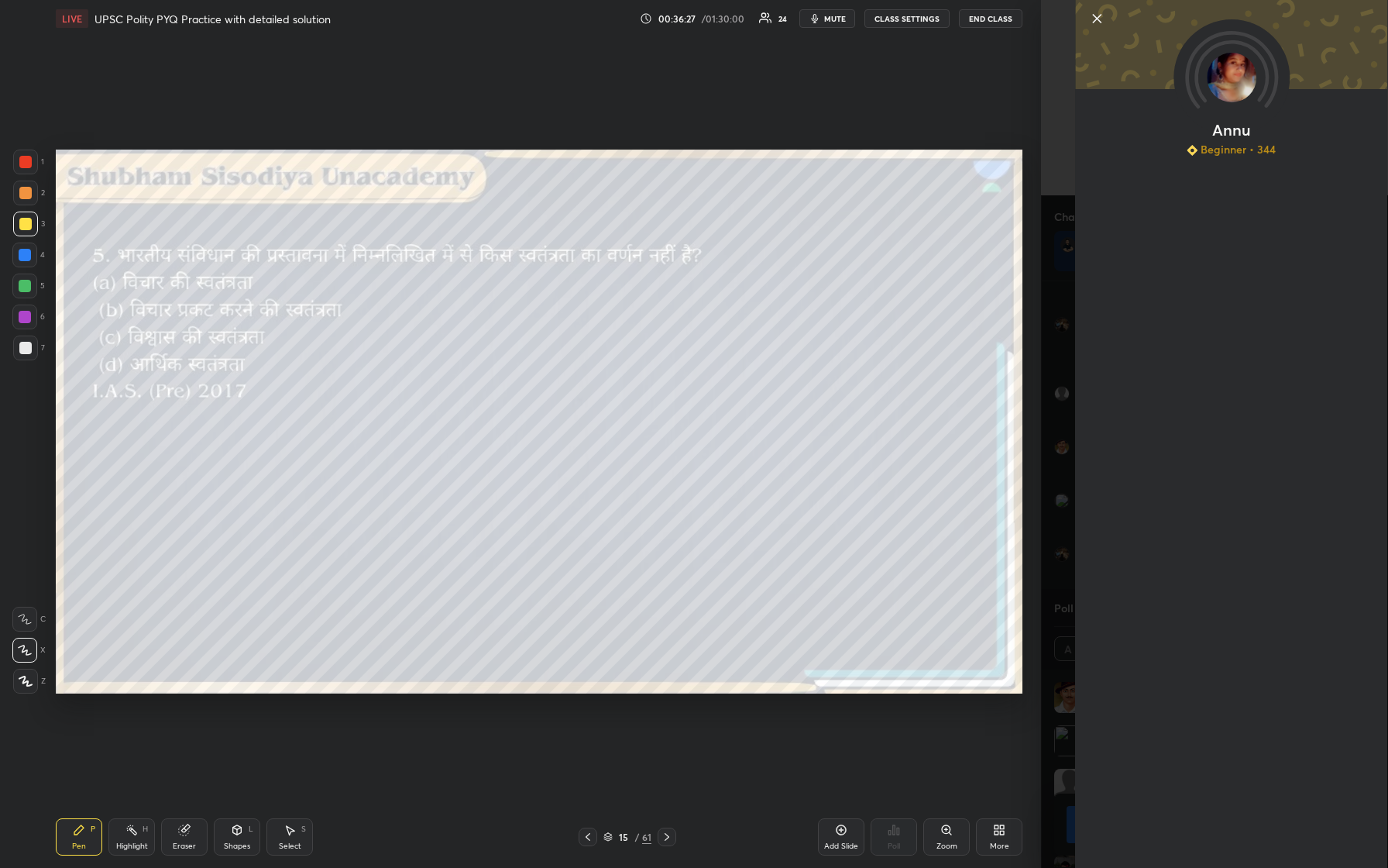
scroll to position [181, 276]
click at [556, 24] on icon at bounding box center [1097, 18] width 18 height 18
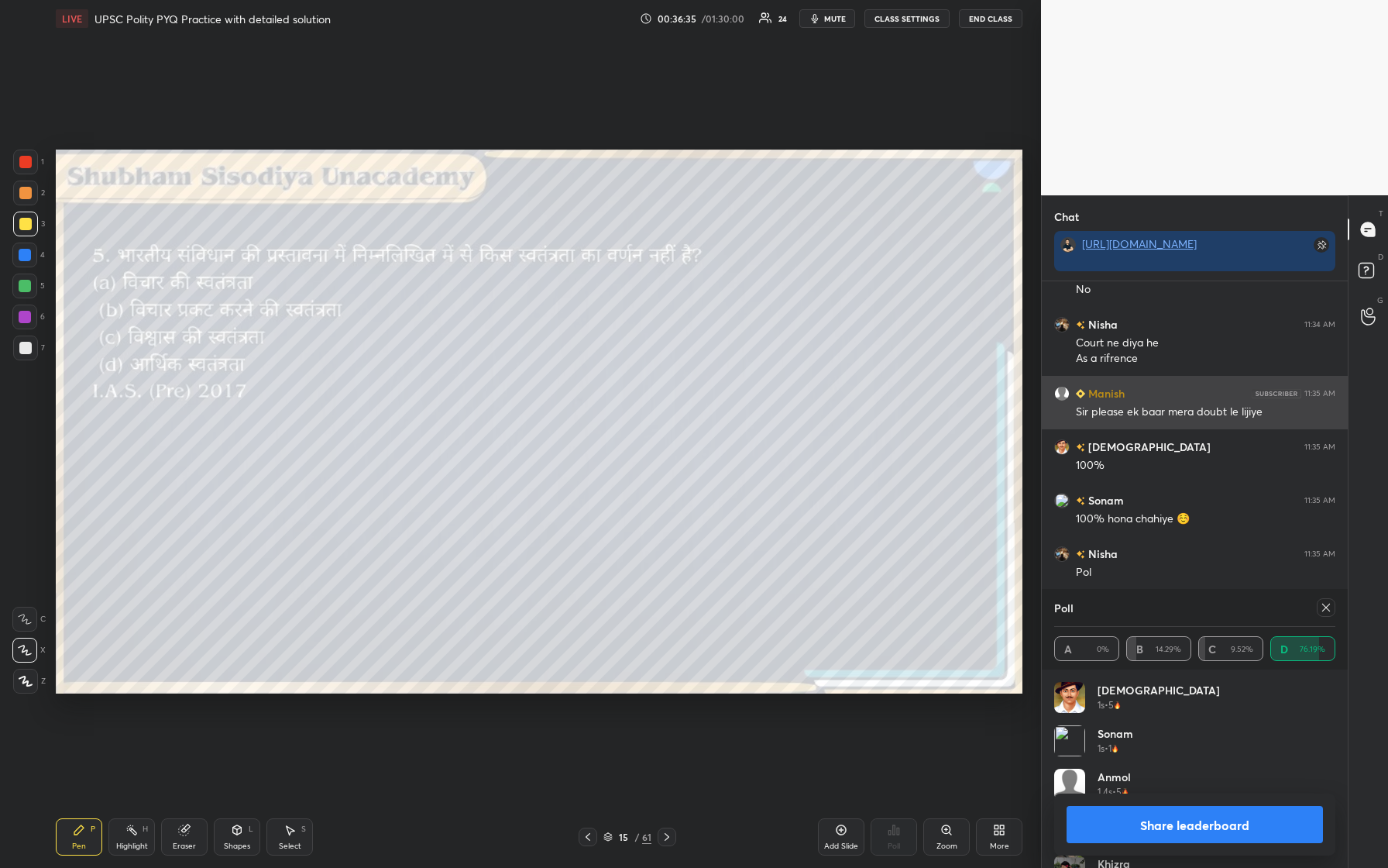
scroll to position [8205, 0]
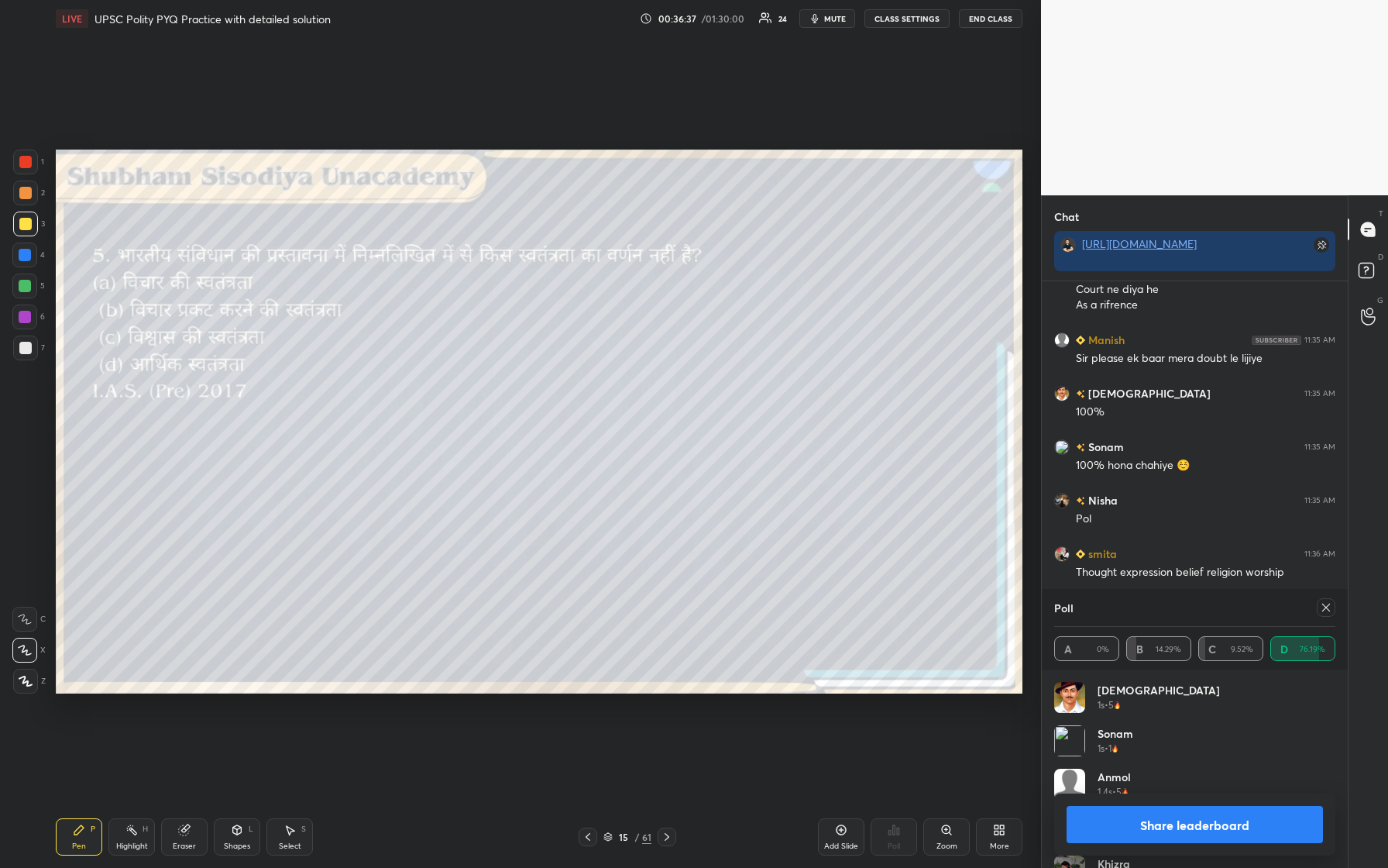
click at [556, 363] on icon at bounding box center [1326, 607] width 13 height 13
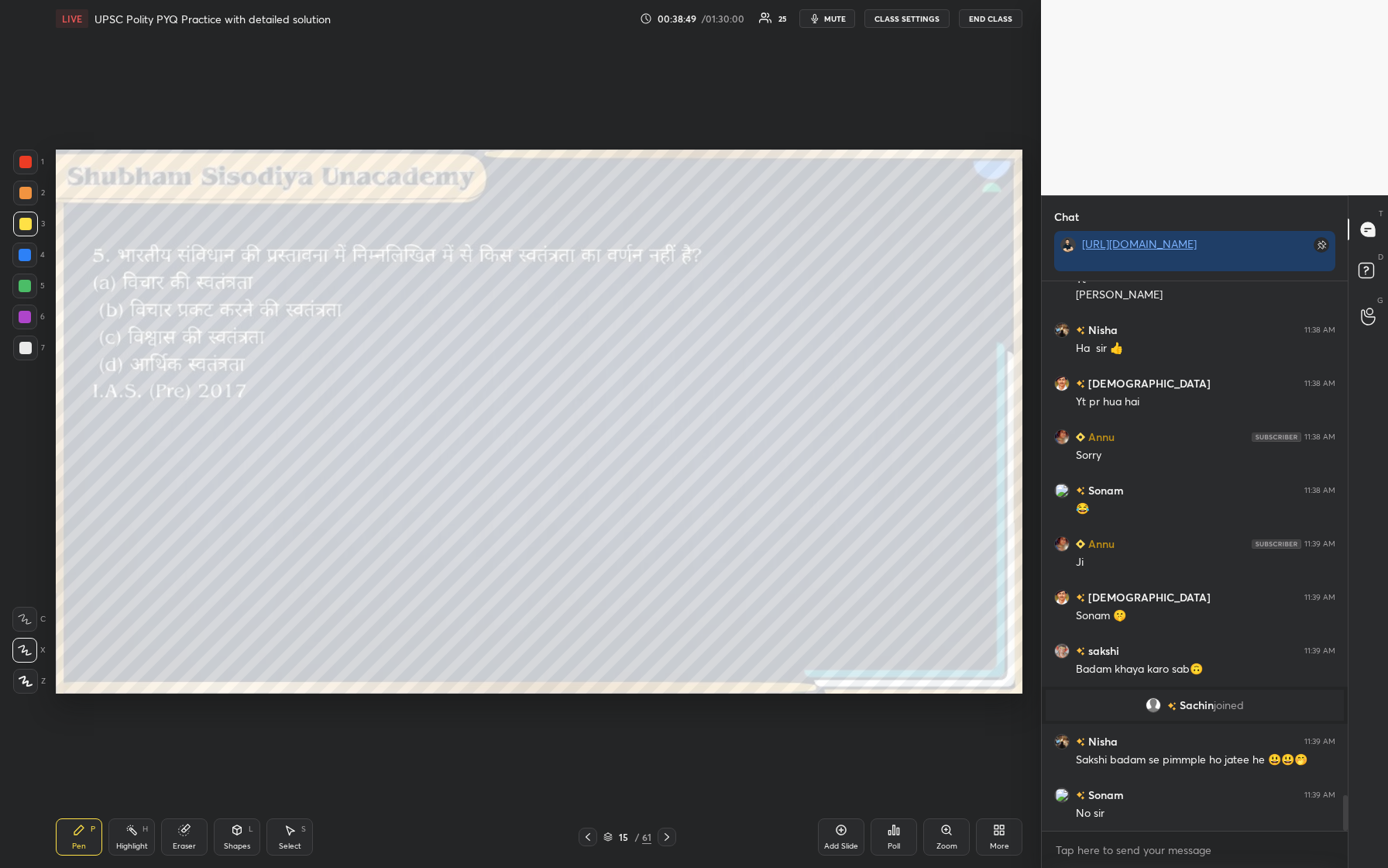
scroll to position [7828, 0]
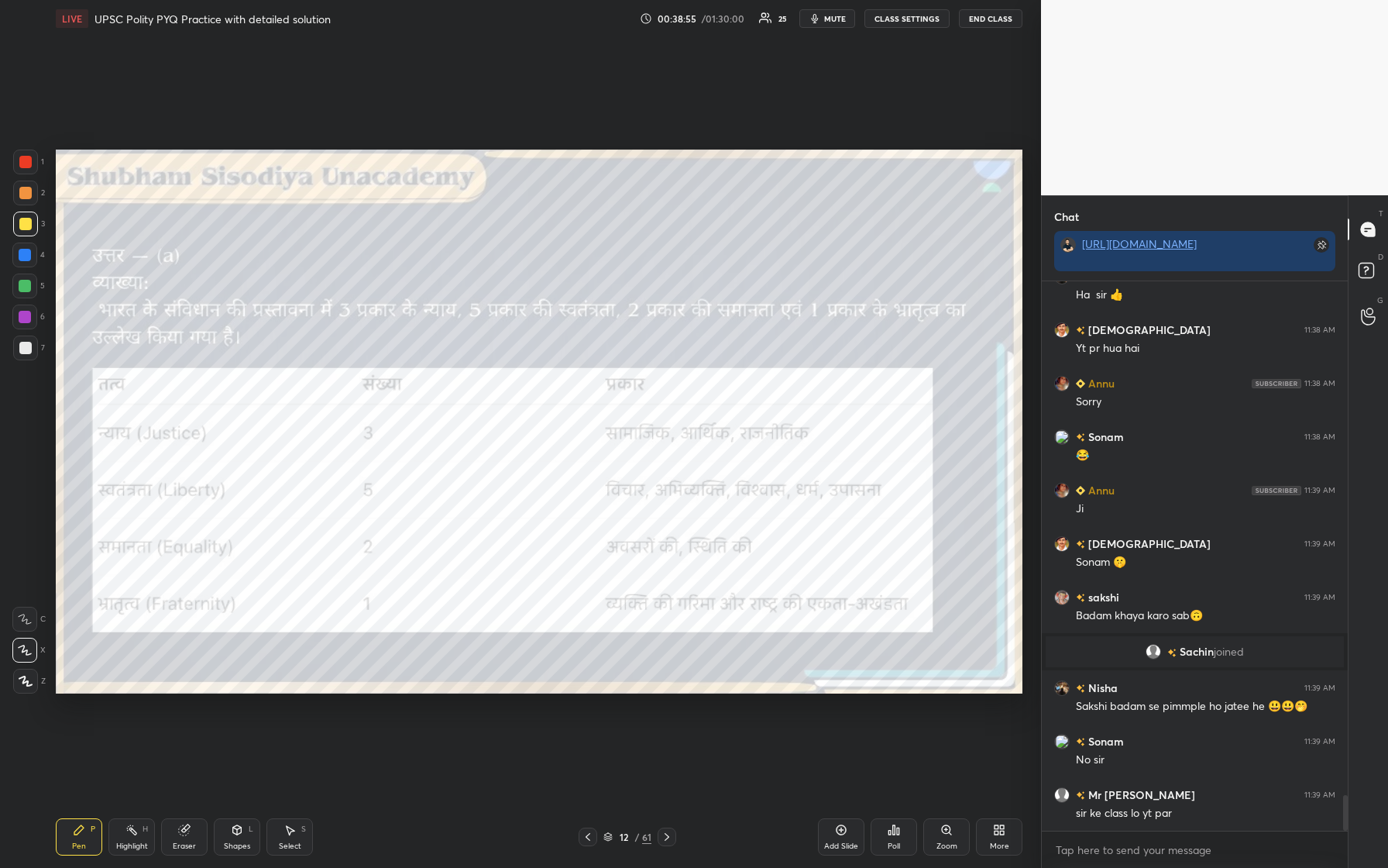
click at [25, 319] on div at bounding box center [24, 316] width 13 height 13
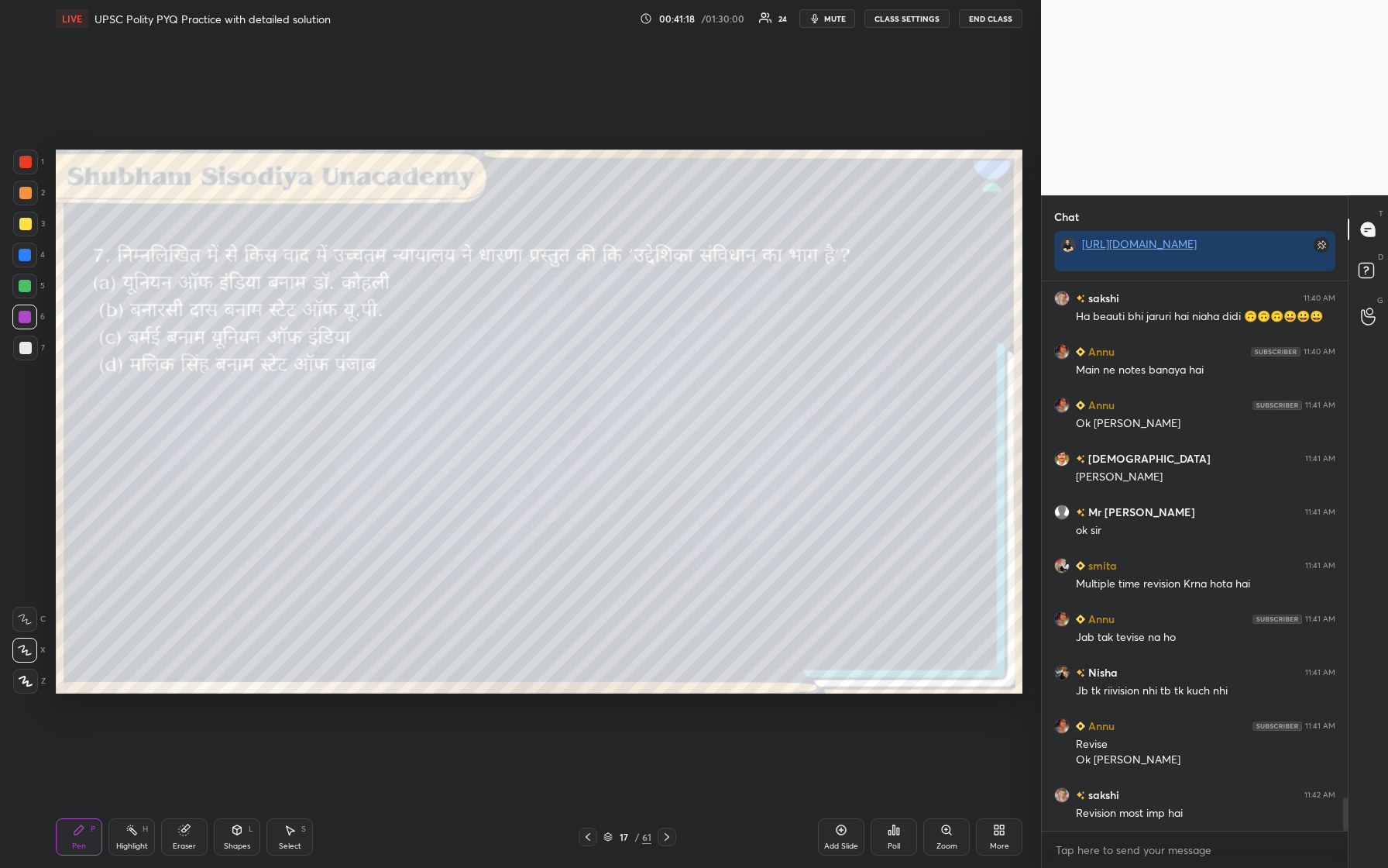
scroll to position [8538, 0]
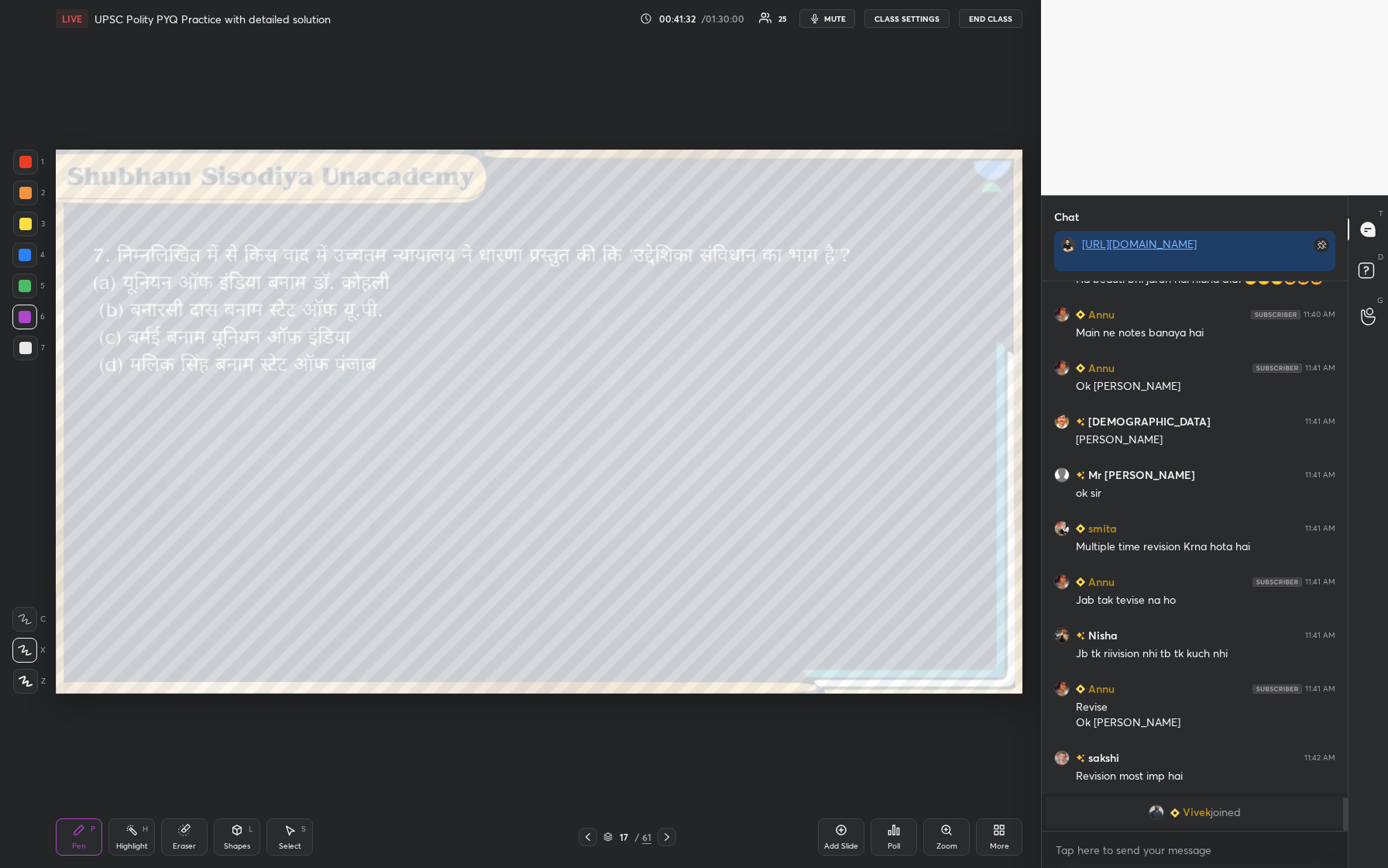
click at [556, 363] on icon at bounding box center [898, 830] width 3 height 7
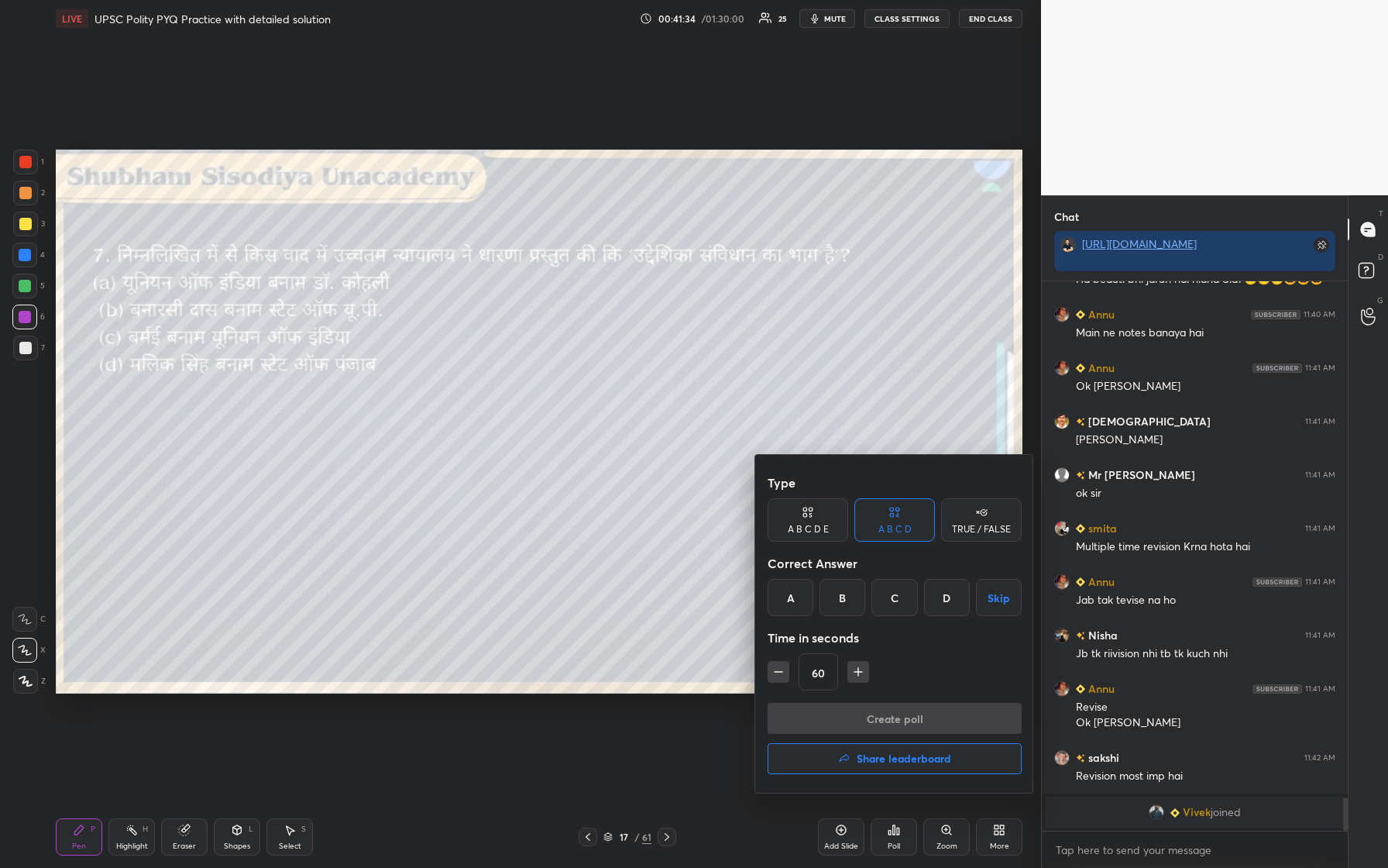
click at [556, 363] on div "C" at bounding box center [894, 597] width 46 height 38
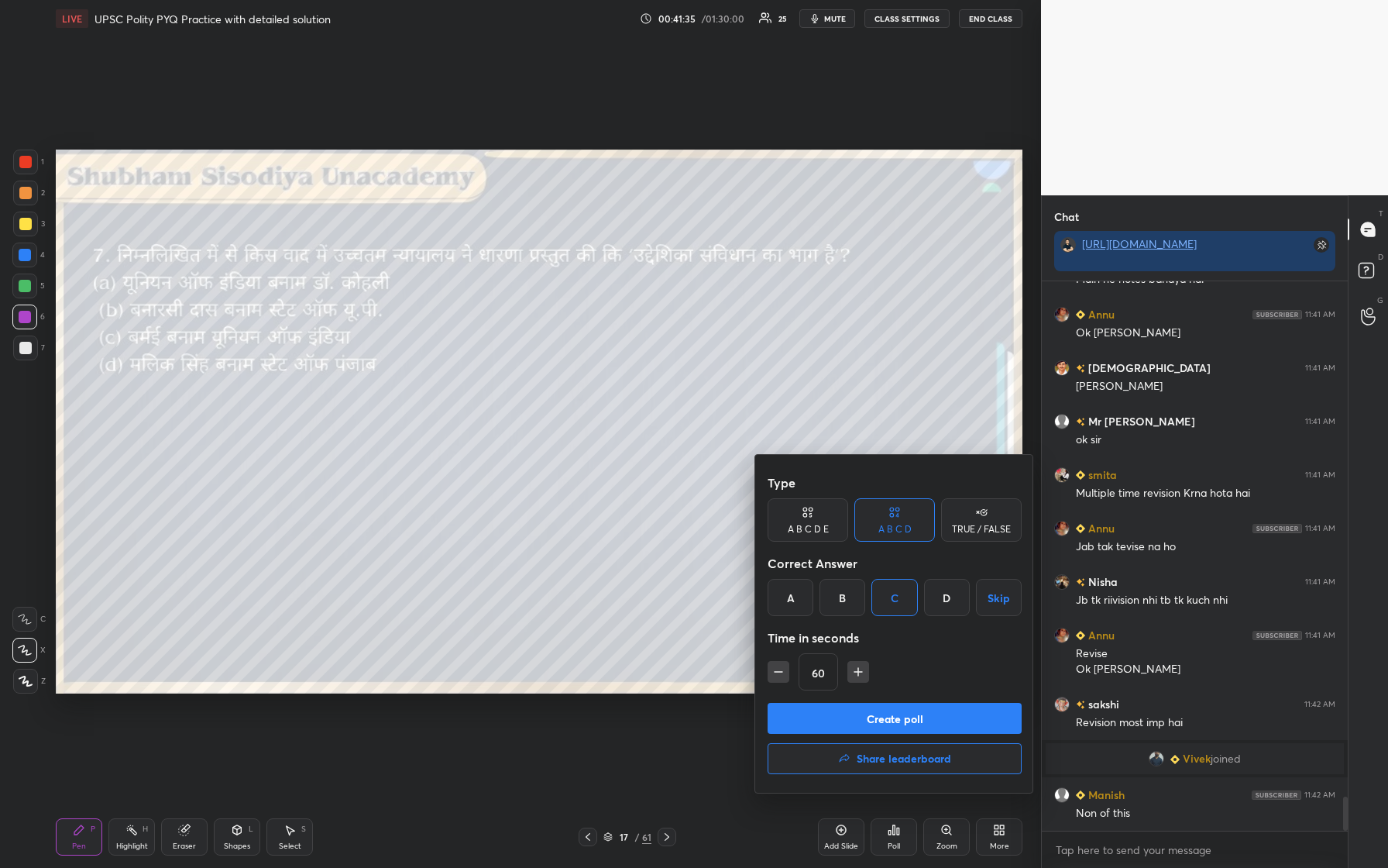
scroll to position [8310, 0]
click at [556, 363] on button "Create poll" at bounding box center [895, 718] width 254 height 31
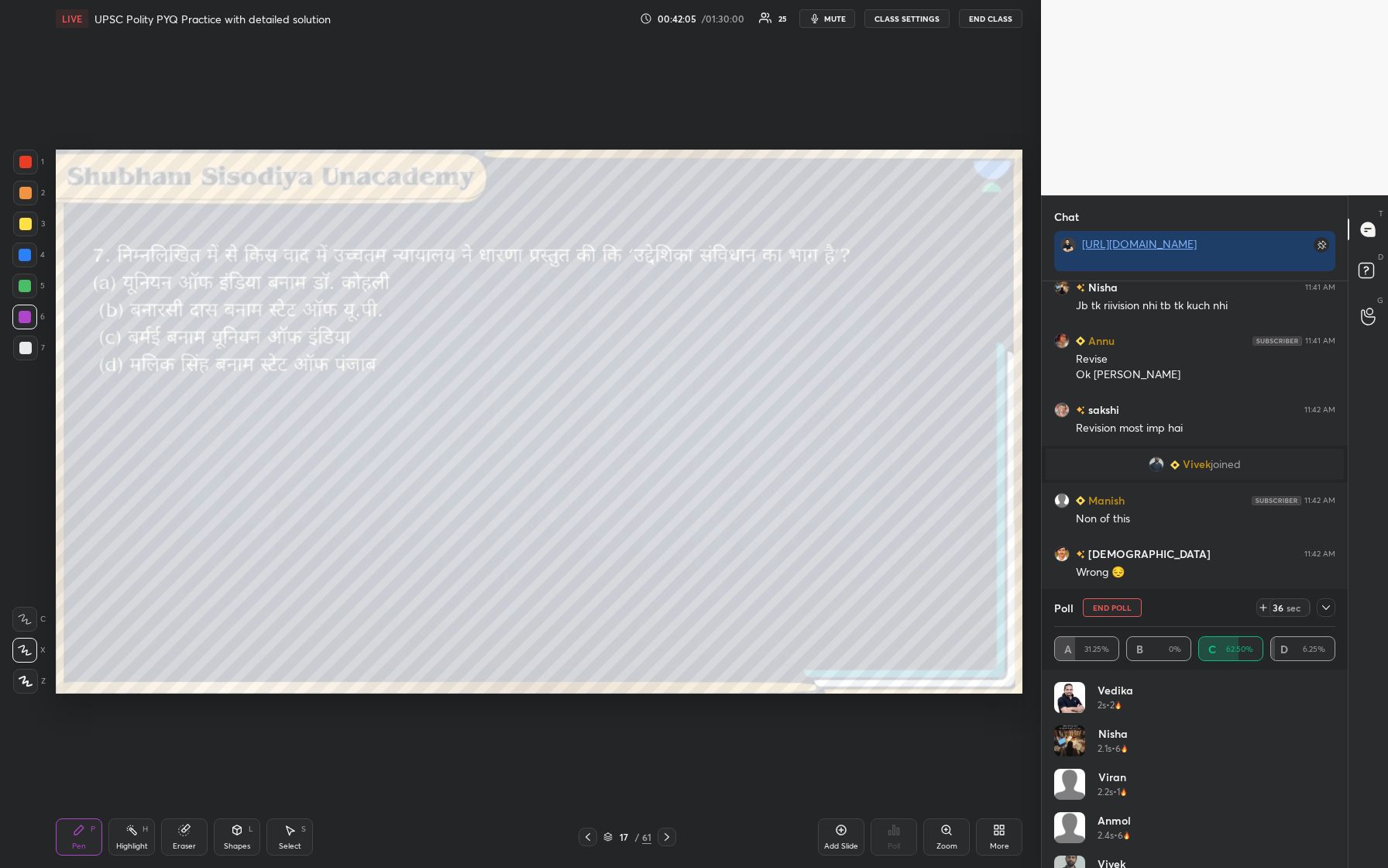
scroll to position [8657, 0]
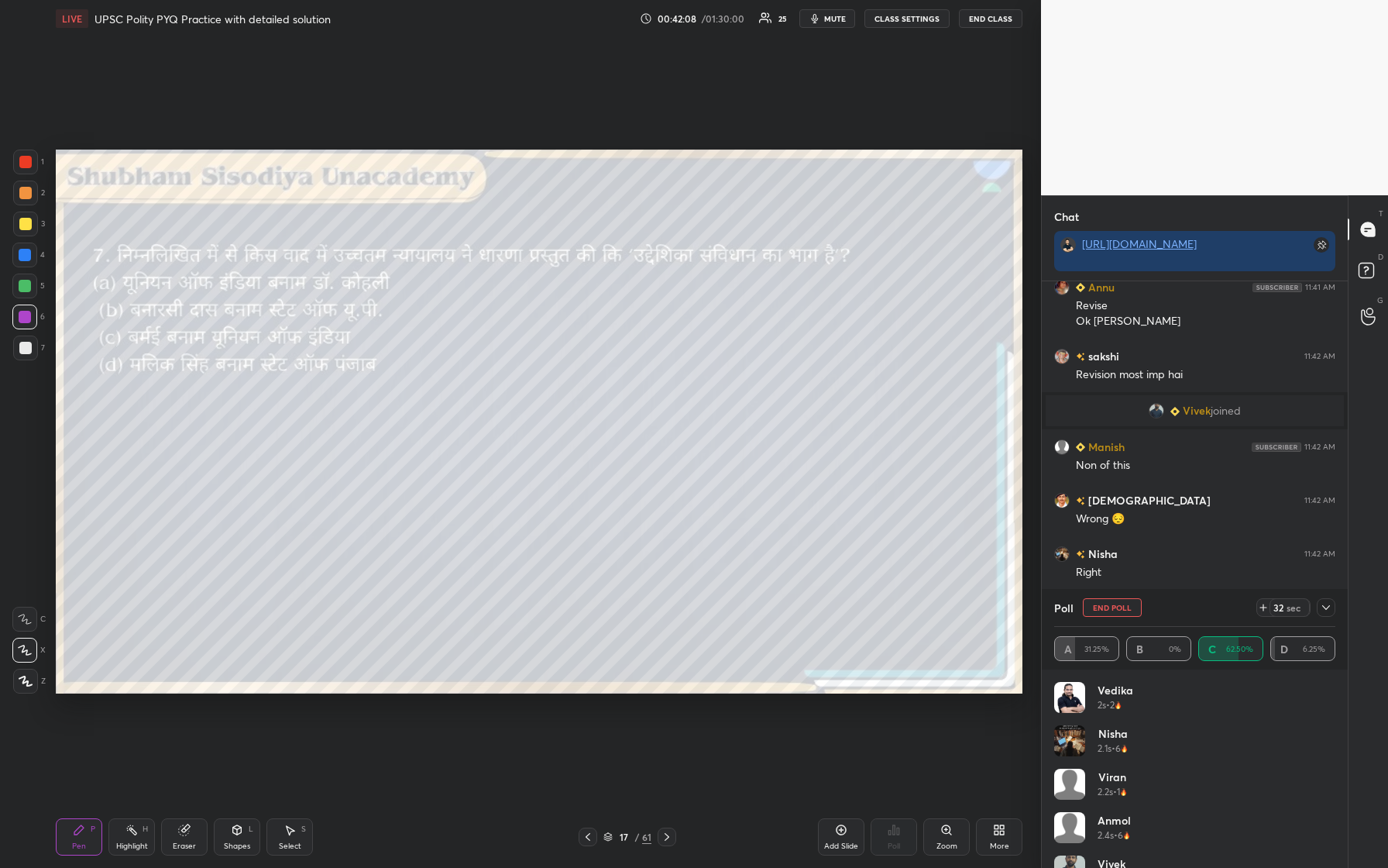
click at [556, 363] on icon at bounding box center [1326, 607] width 13 height 13
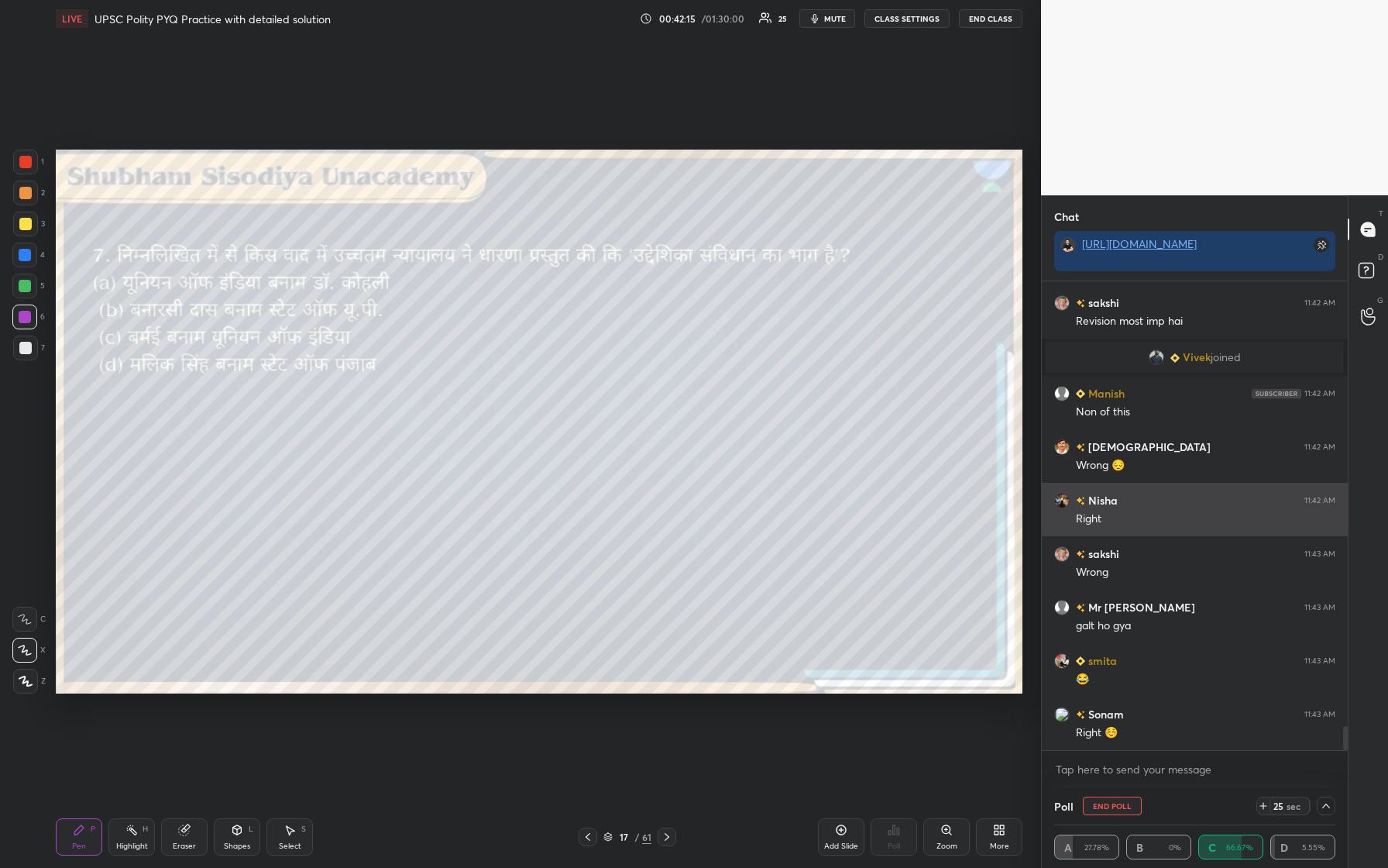
scroll to position [8765, 0]
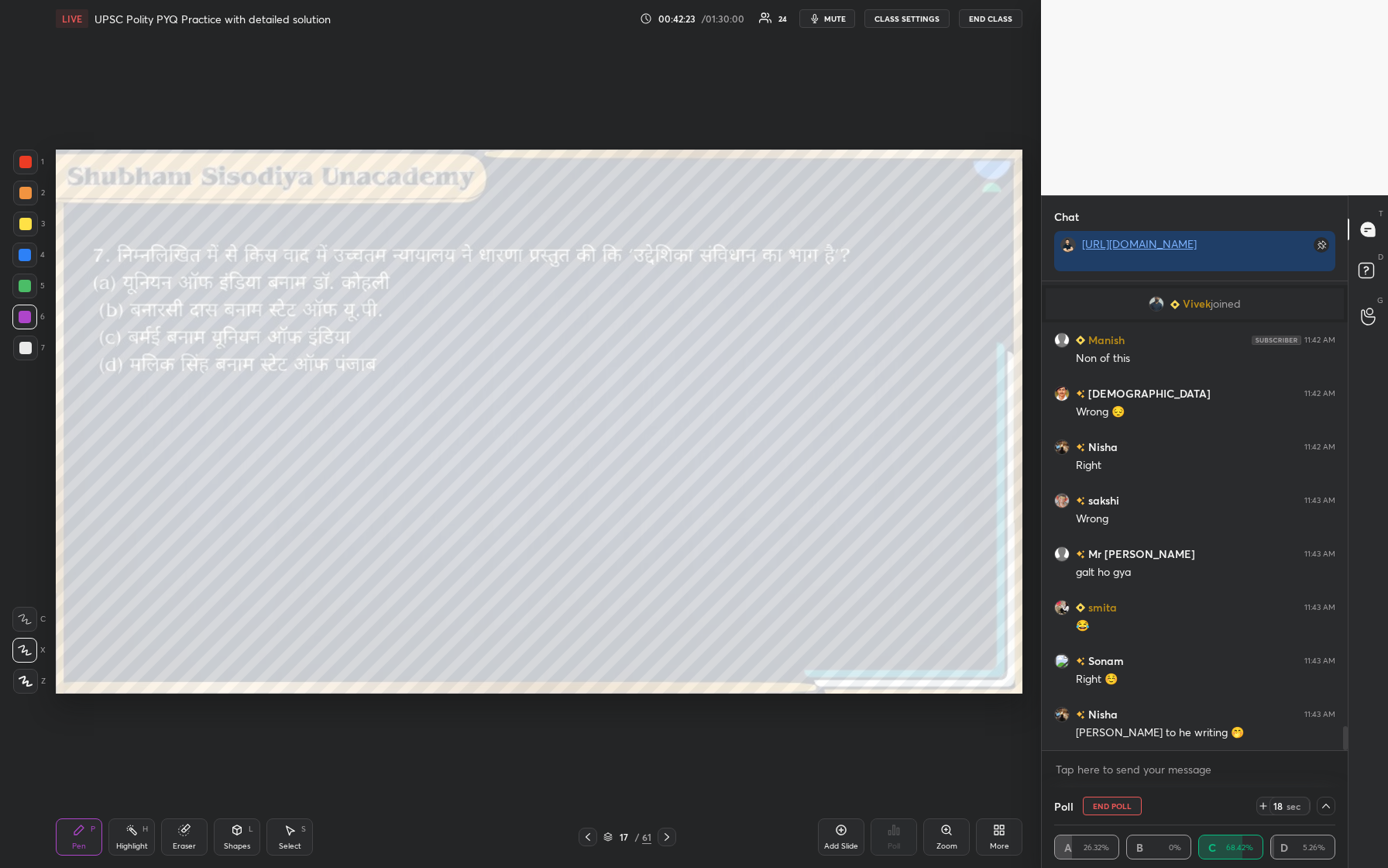
click at [21, 229] on div at bounding box center [25, 224] width 13 height 13
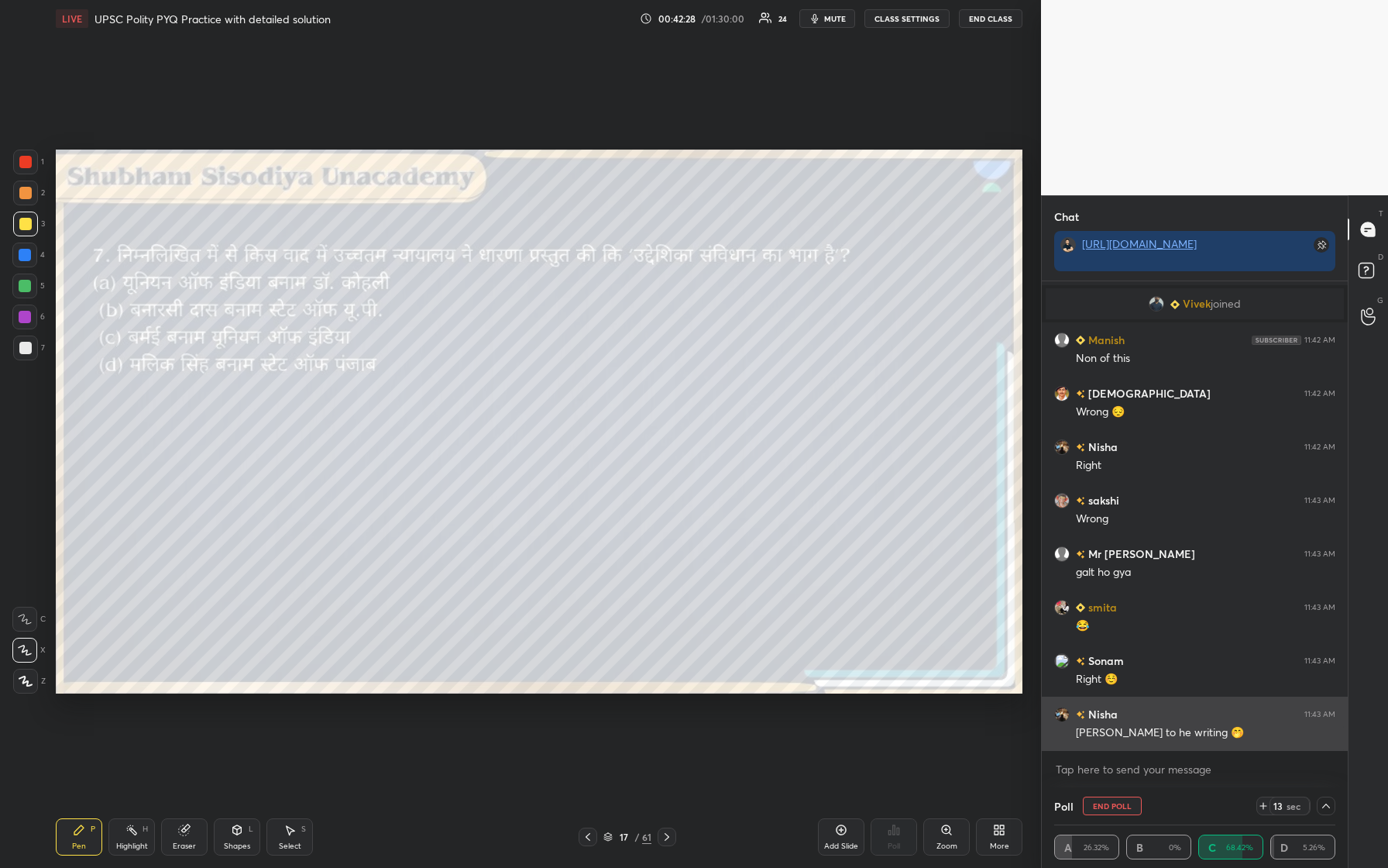
click at [556, 363] on img "grid" at bounding box center [1062, 714] width 16 height 16
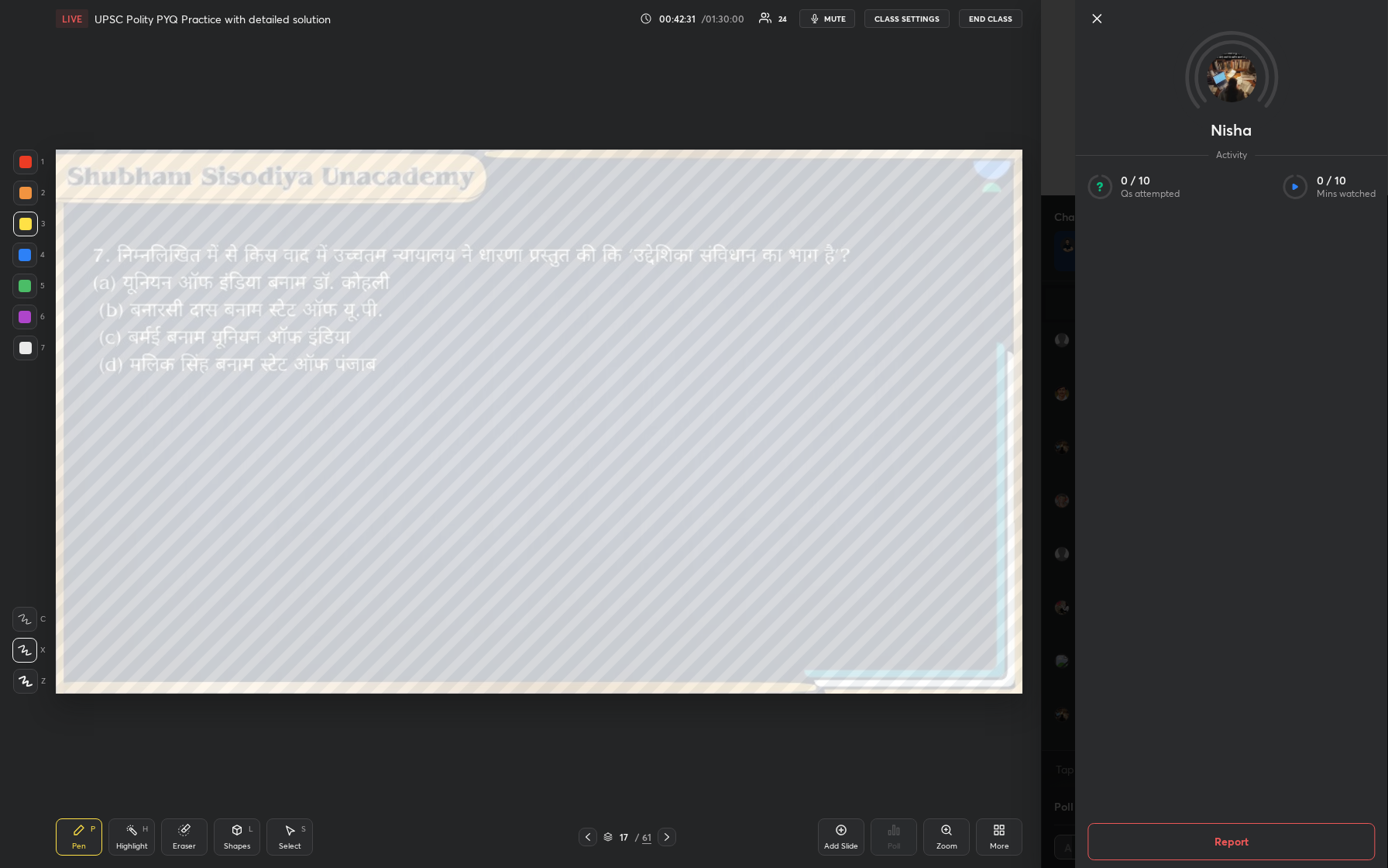
click at [556, 18] on icon at bounding box center [1097, 18] width 18 height 18
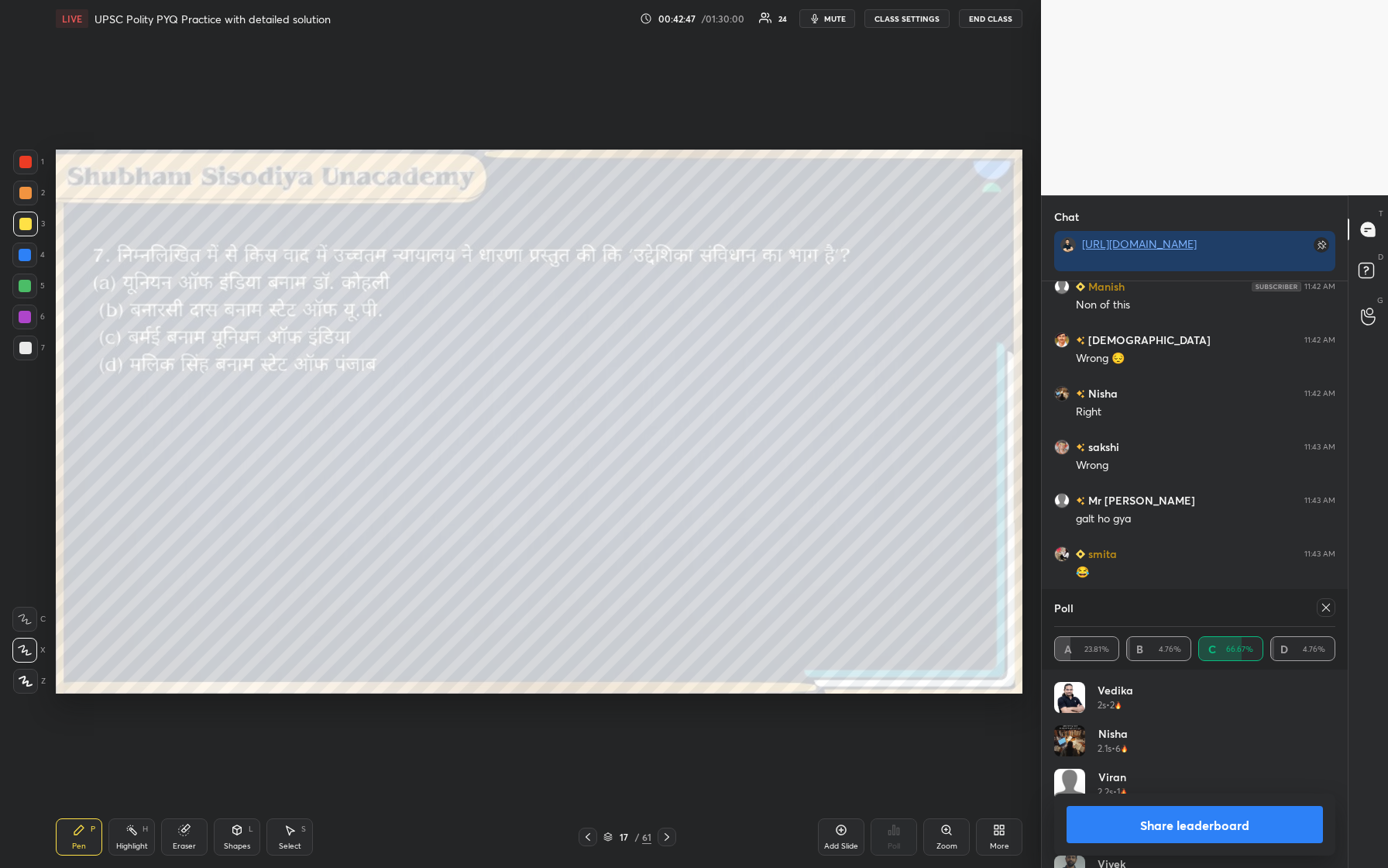
scroll to position [8979, 0]
click at [556, 363] on div at bounding box center [1324, 608] width 25 height 18
click at [556, 363] on icon at bounding box center [1326, 607] width 13 height 13
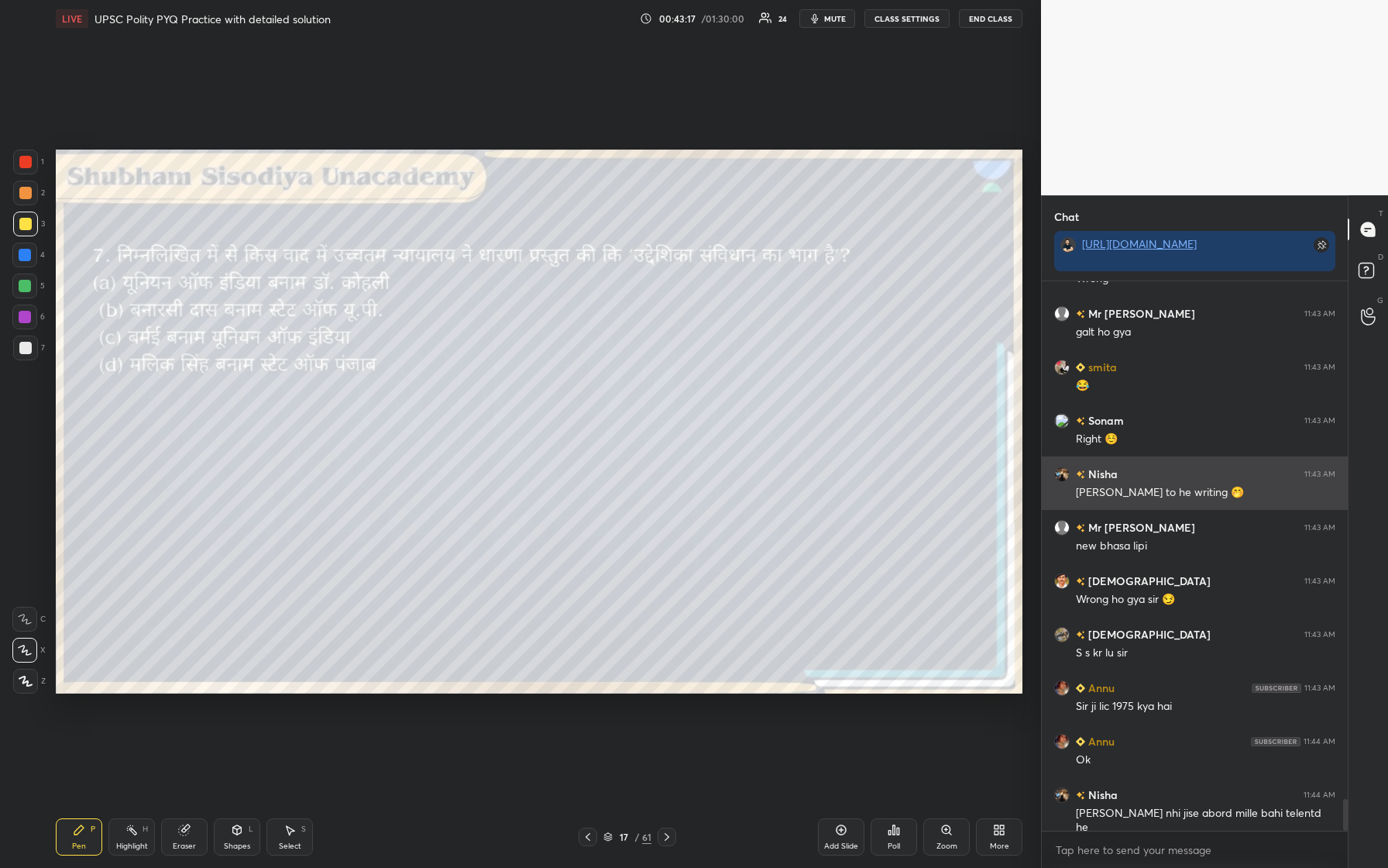
scroll to position [9058, 0]
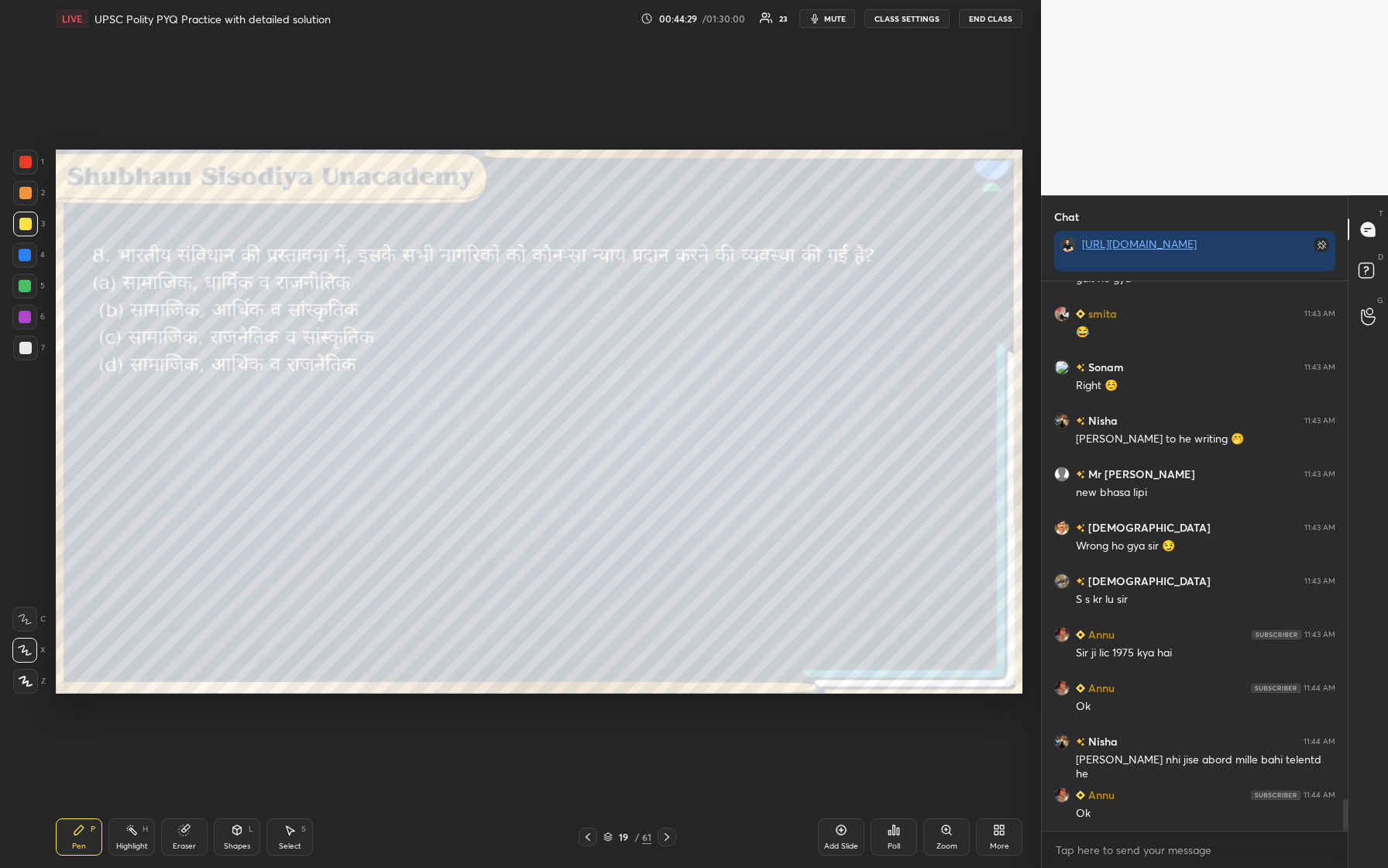
click at [556, 363] on div "Poll" at bounding box center [894, 845] width 13 height 8
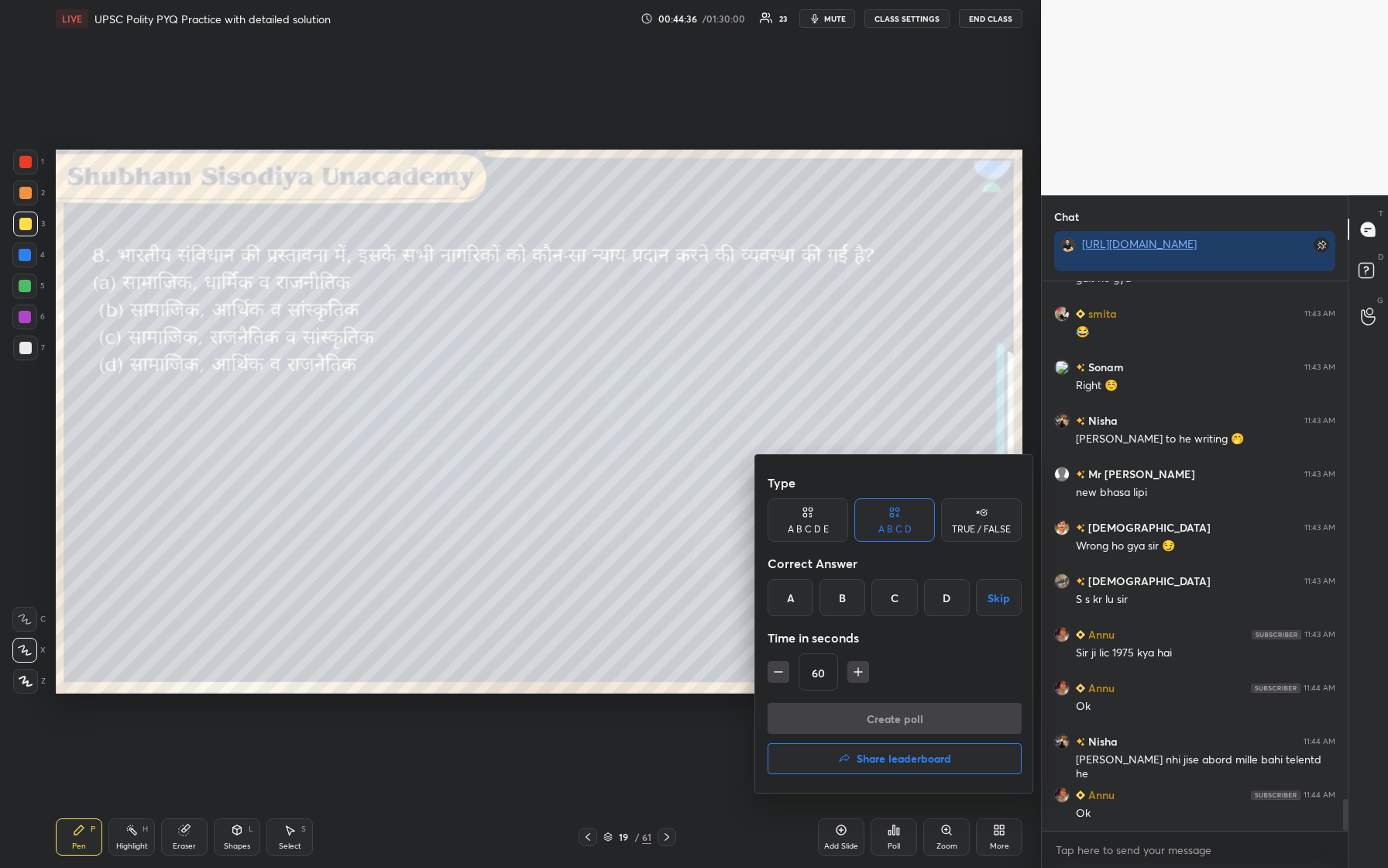
click at [556, 363] on div "D" at bounding box center [946, 597] width 46 height 38
click at [556, 363] on button "Create poll" at bounding box center [895, 718] width 254 height 31
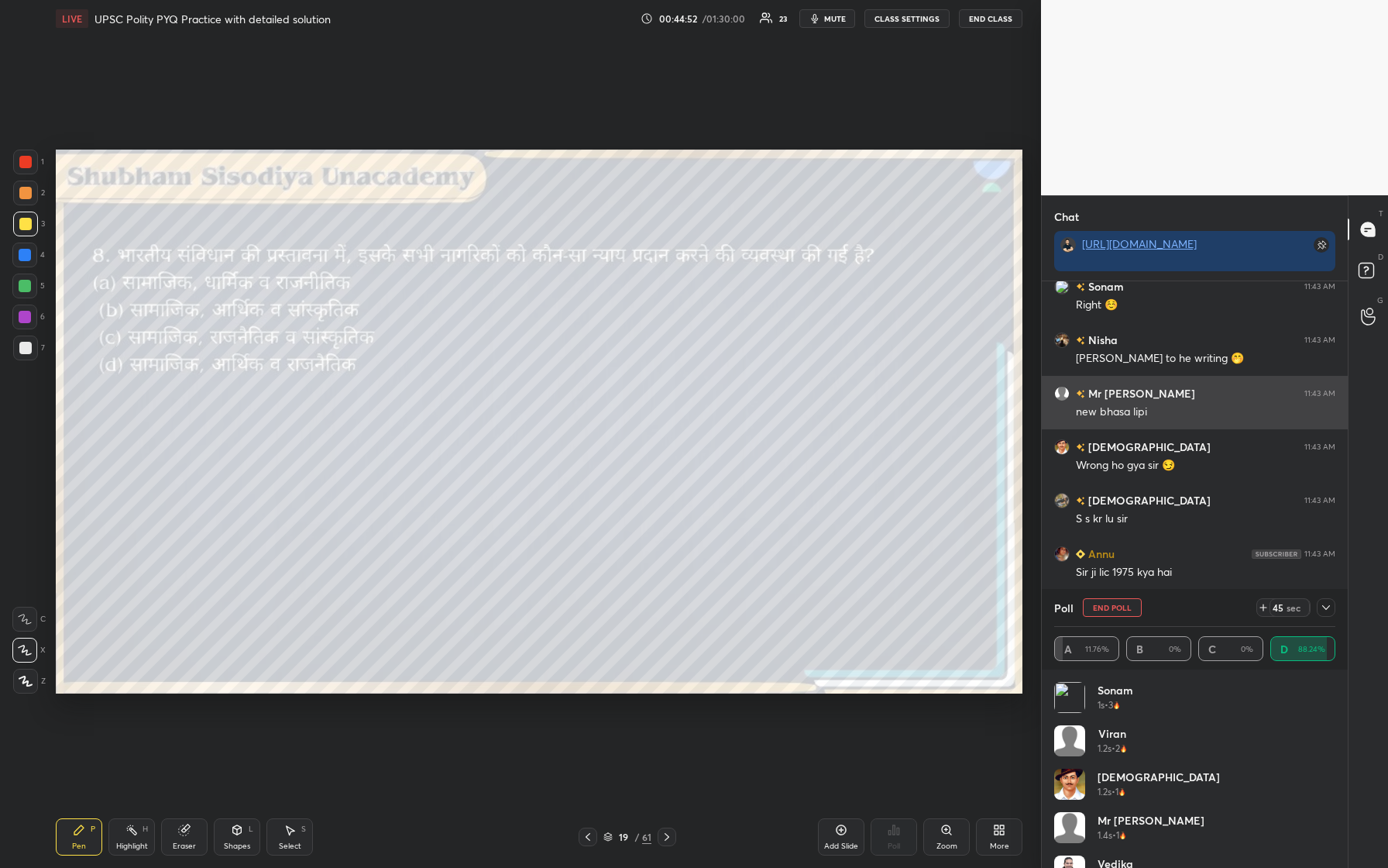
scroll to position [9192, 0]
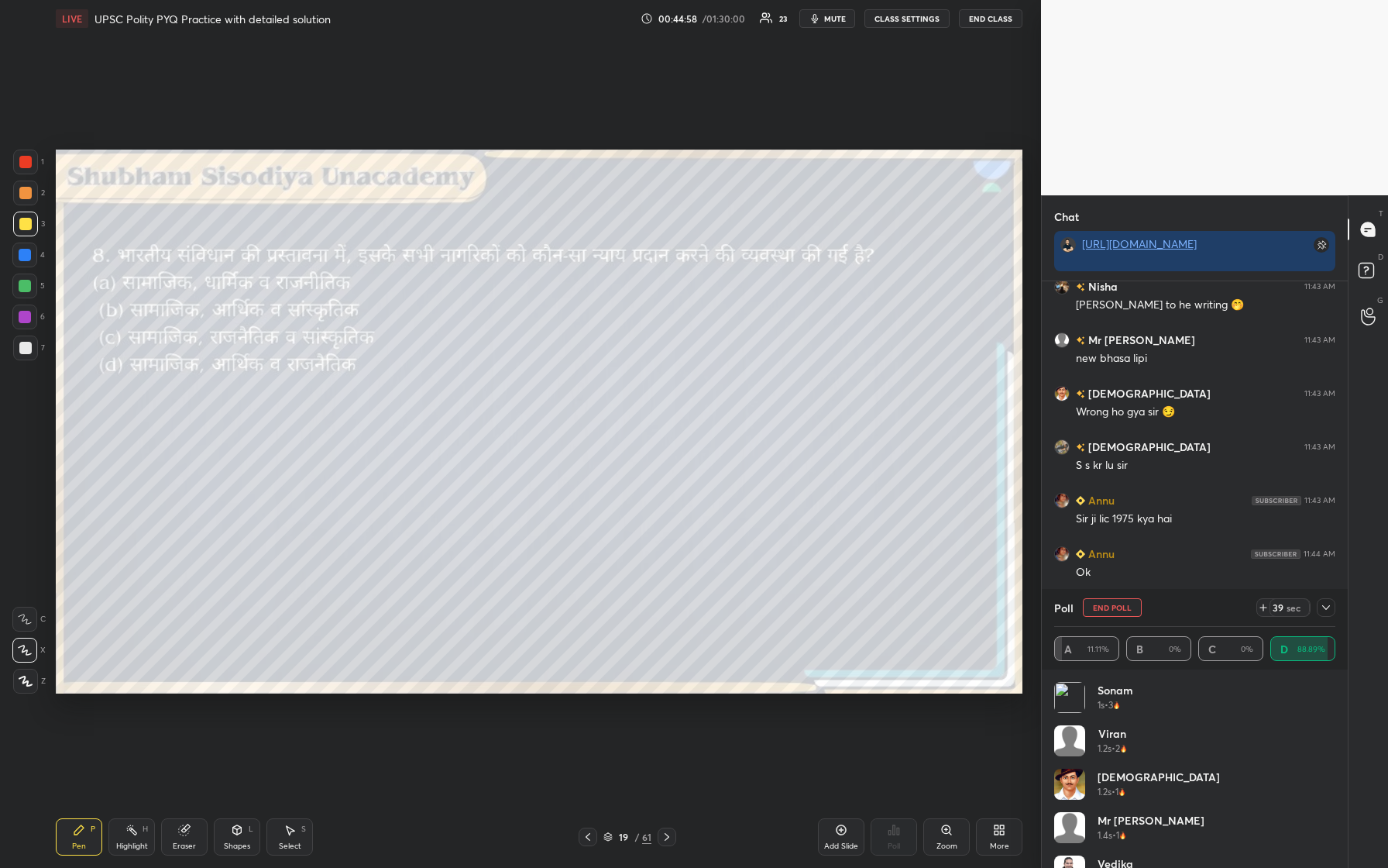
click at [556, 363] on icon at bounding box center [1326, 607] width 13 height 13
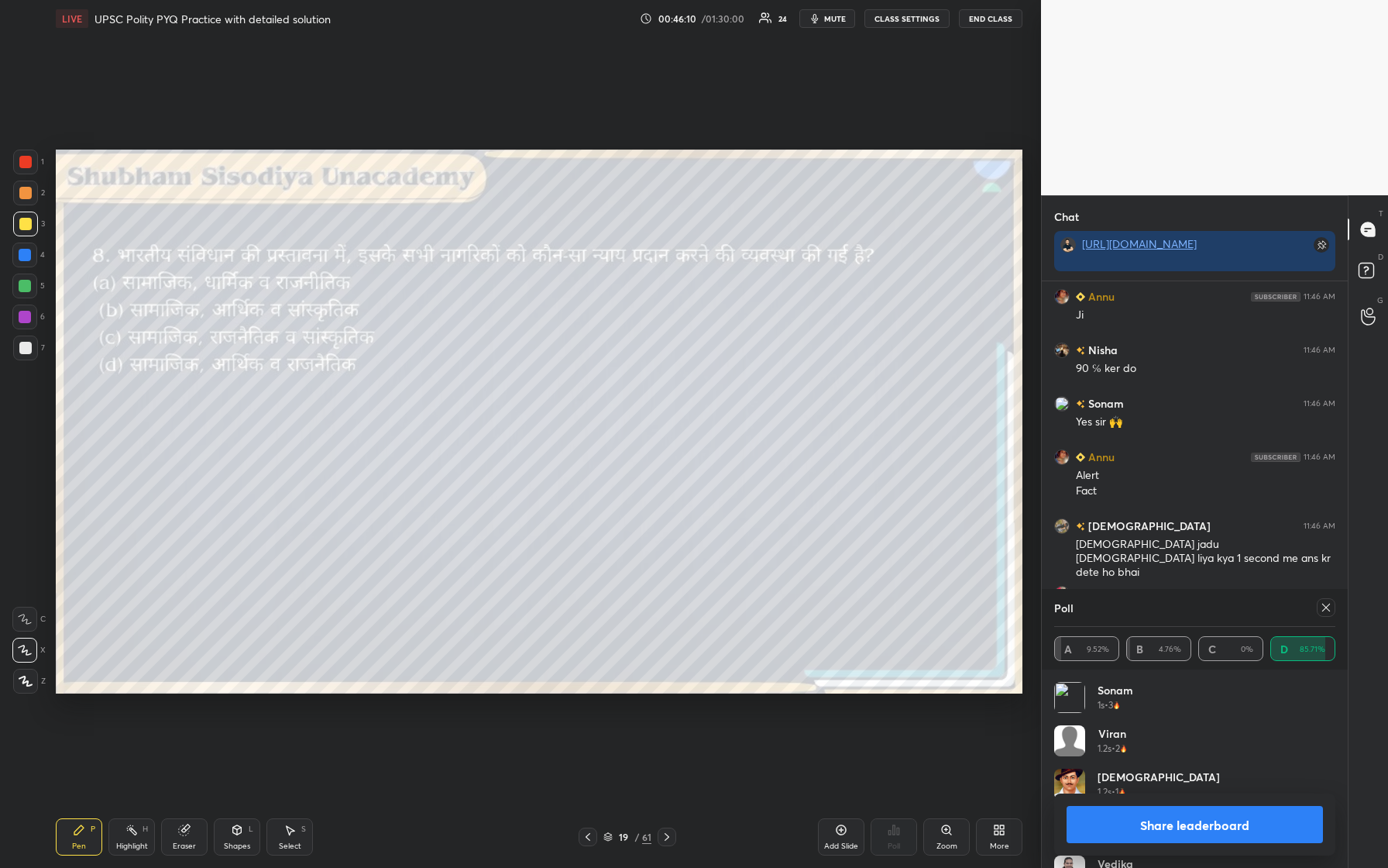
scroll to position [9717, 0]
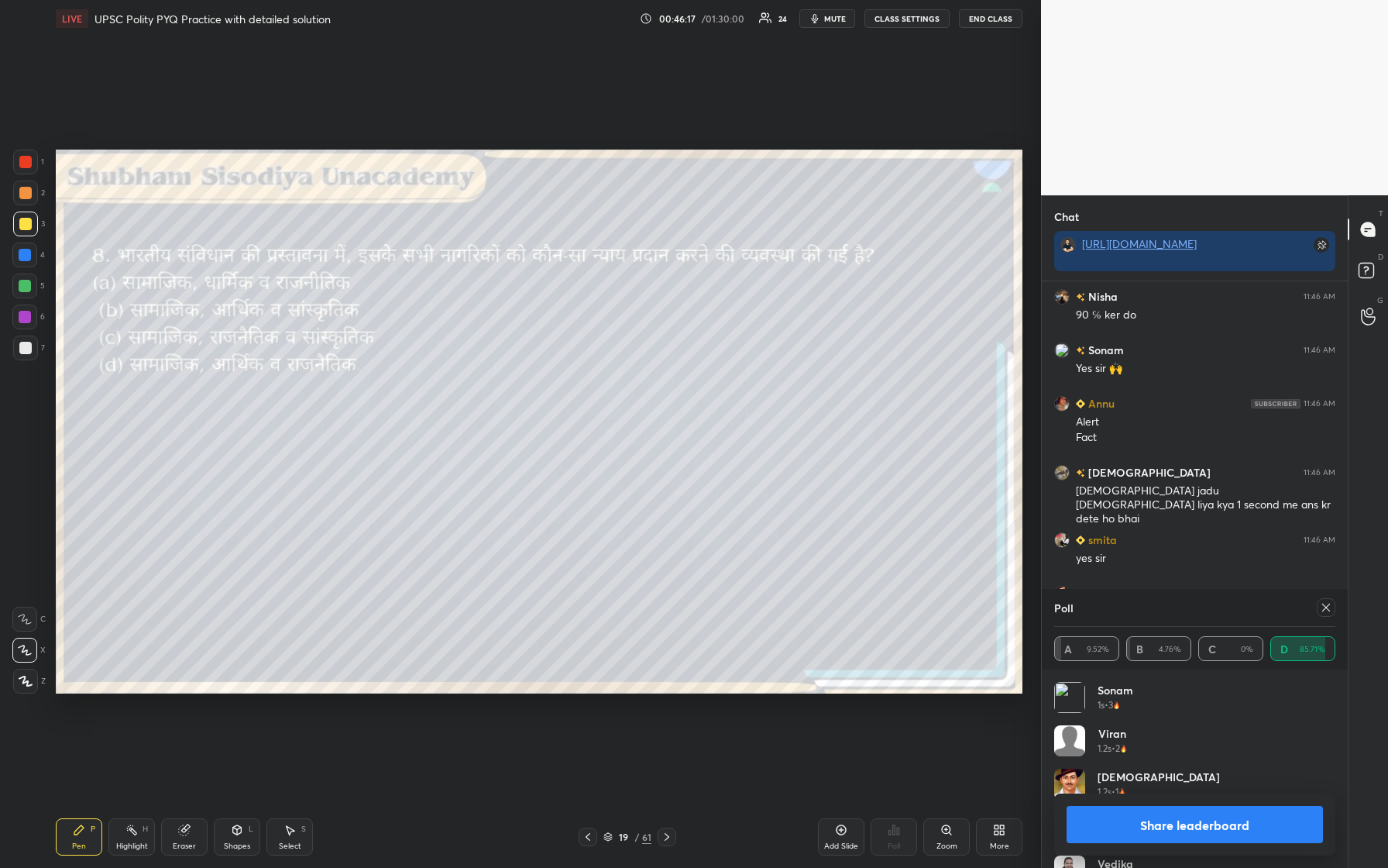
click at [556, 363] on icon at bounding box center [1326, 607] width 13 height 13
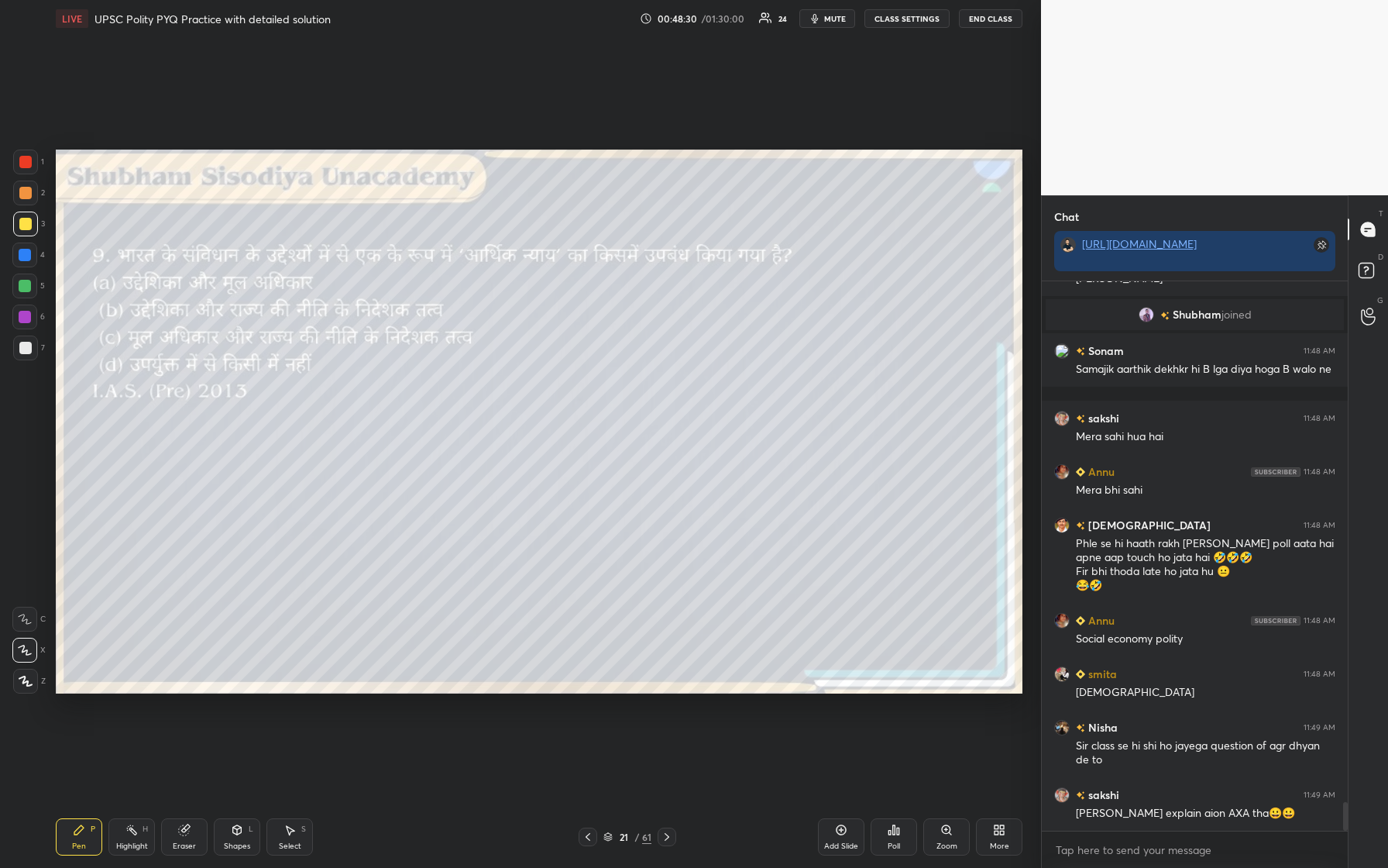
scroll to position [9944, 0]
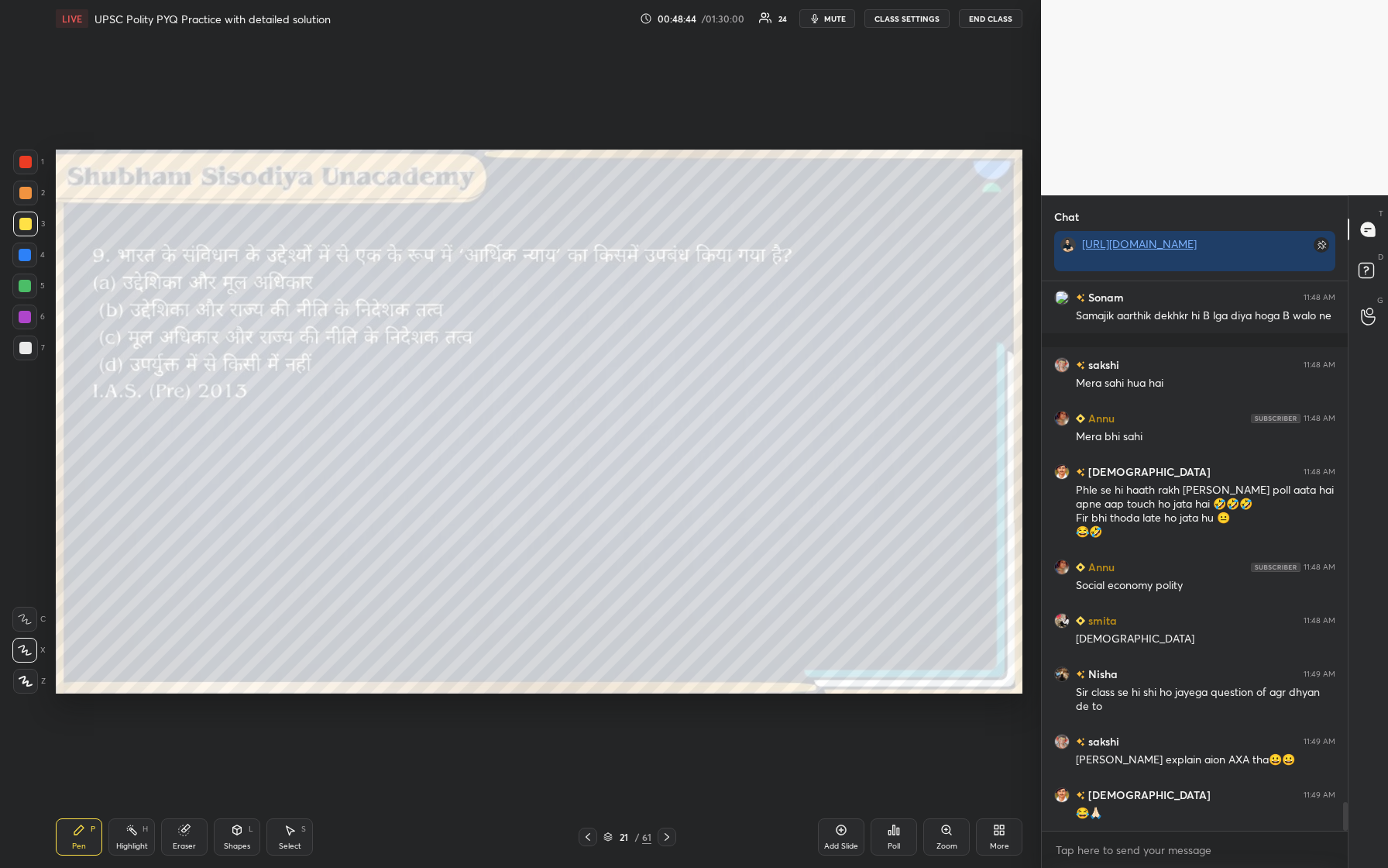
click at [556, 363] on div "Poll" at bounding box center [894, 836] width 47 height 38
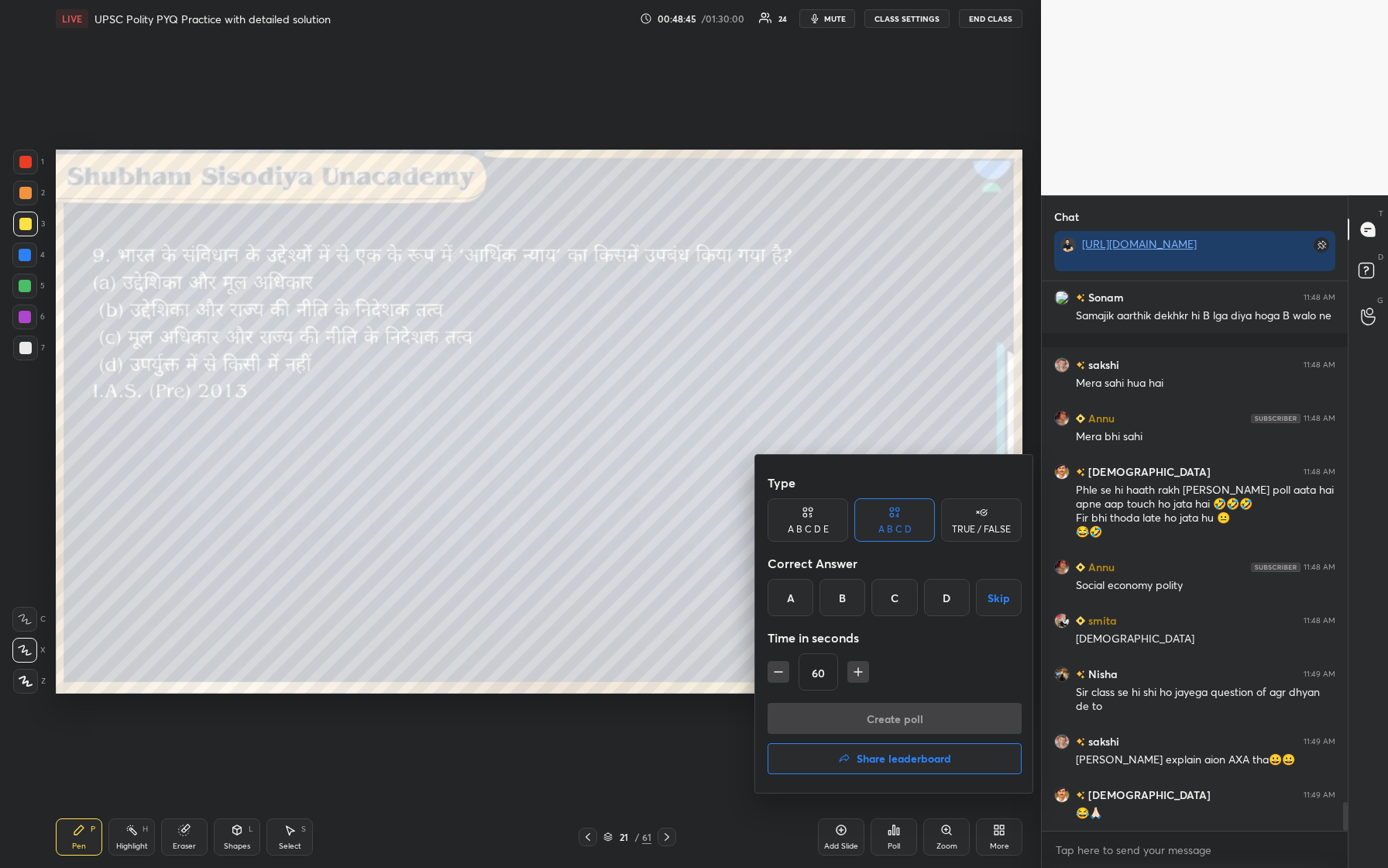
click at [556, 363] on div "B" at bounding box center [842, 597] width 46 height 38
click at [556, 363] on button "Create poll" at bounding box center [895, 718] width 254 height 31
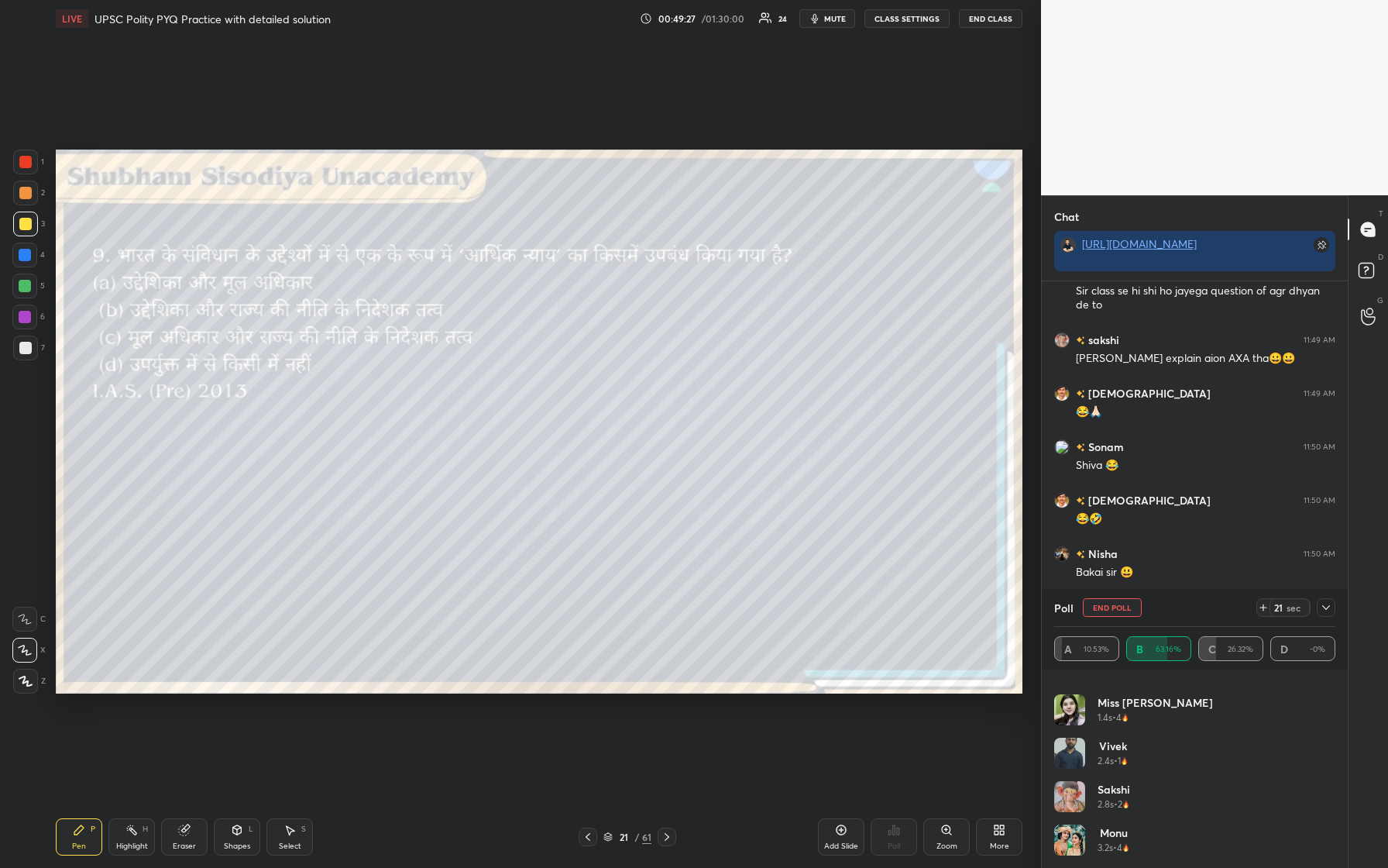
scroll to position [10399, 0]
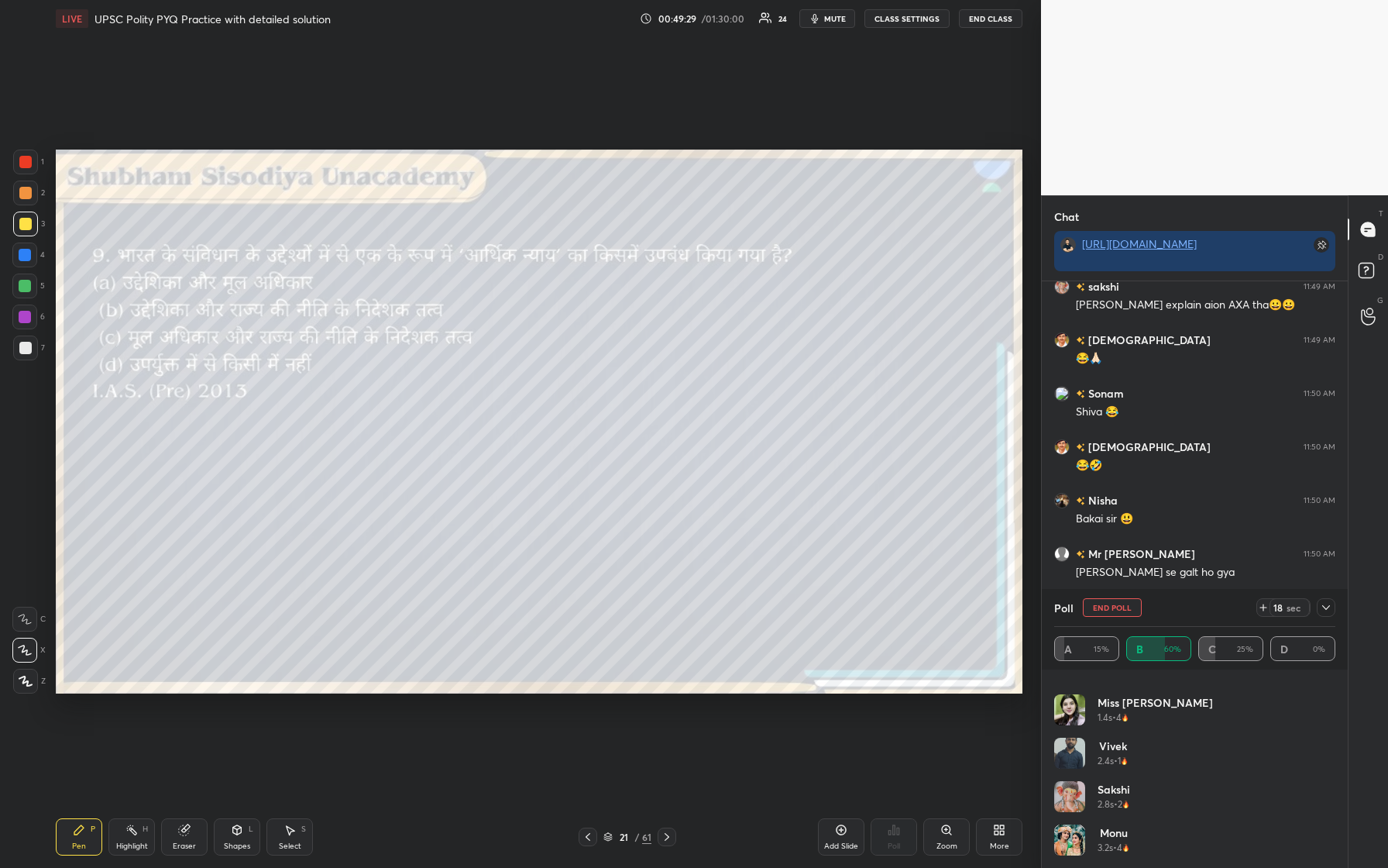
click at [556, 363] on icon at bounding box center [1326, 607] width 13 height 13
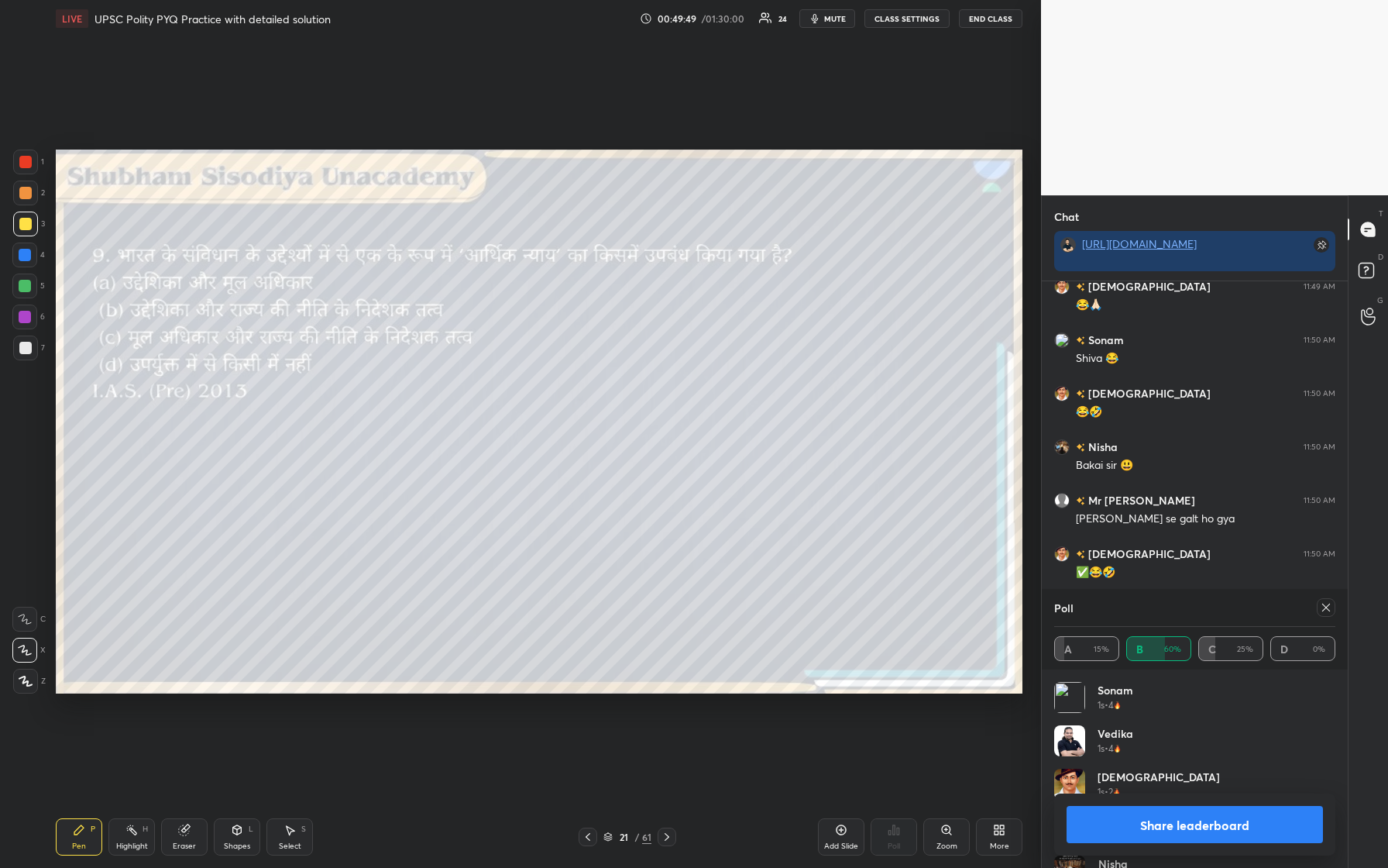
scroll to position [10506, 0]
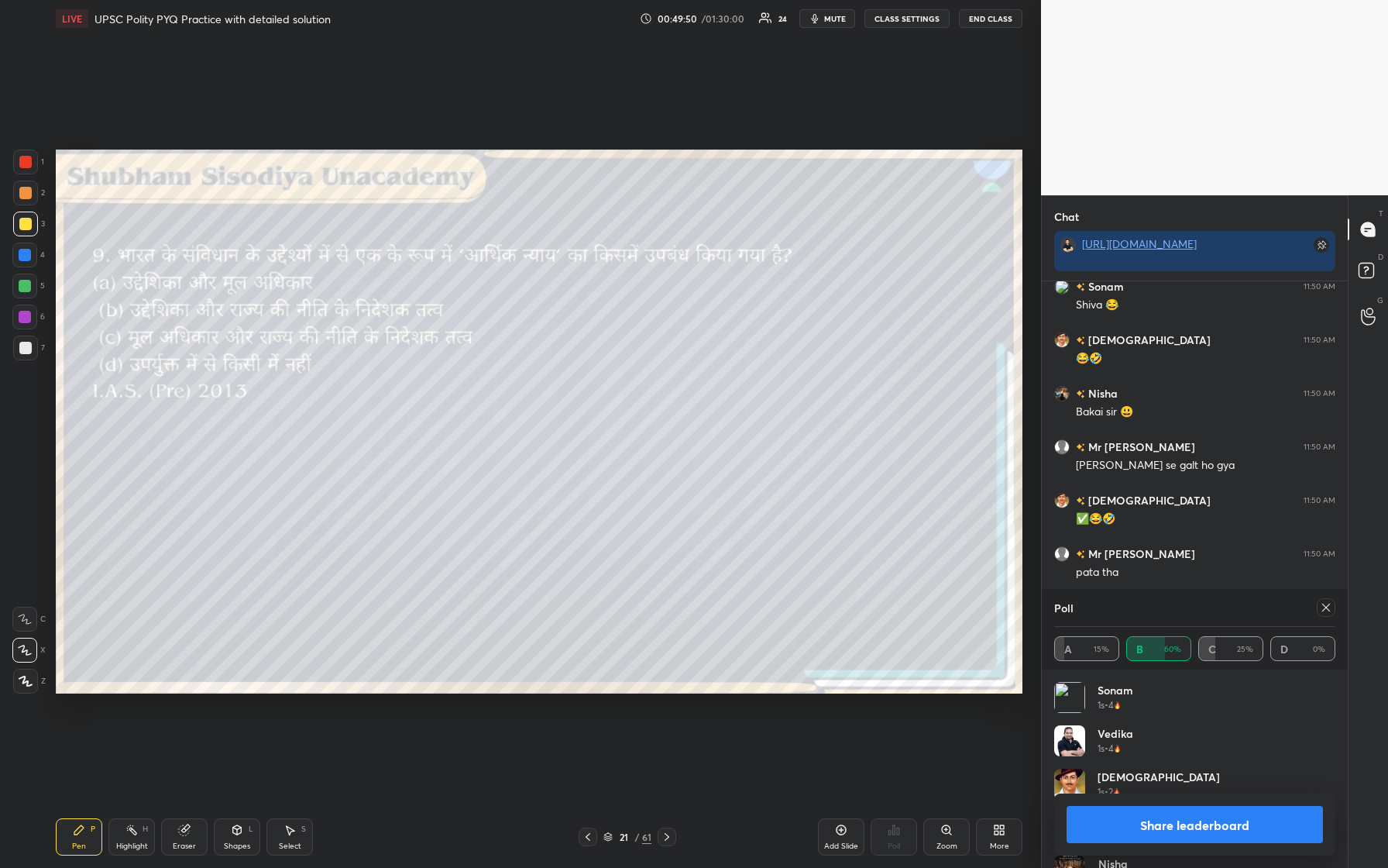
click at [556, 363] on icon at bounding box center [1326, 607] width 13 height 13
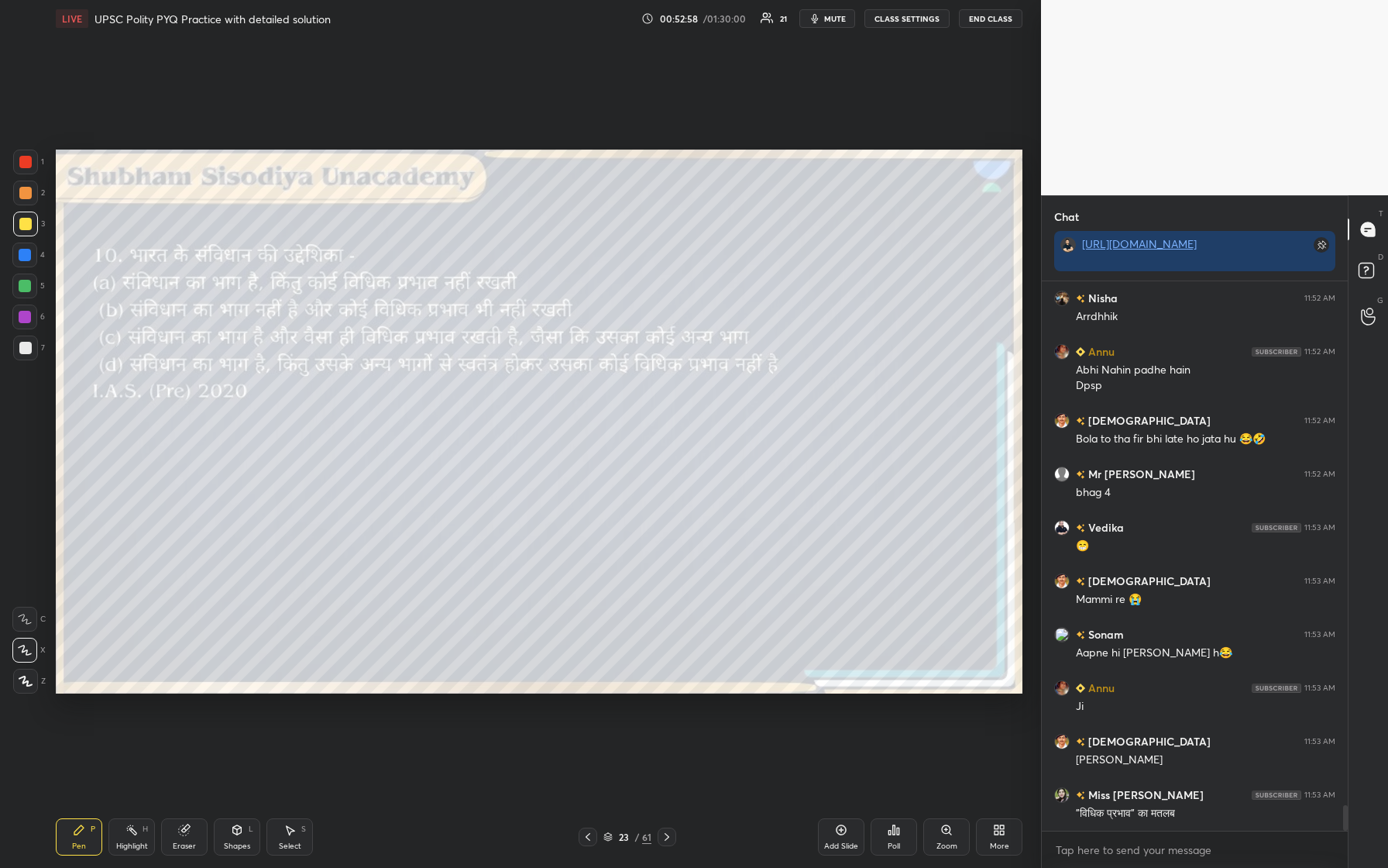
scroll to position [11364, 0]
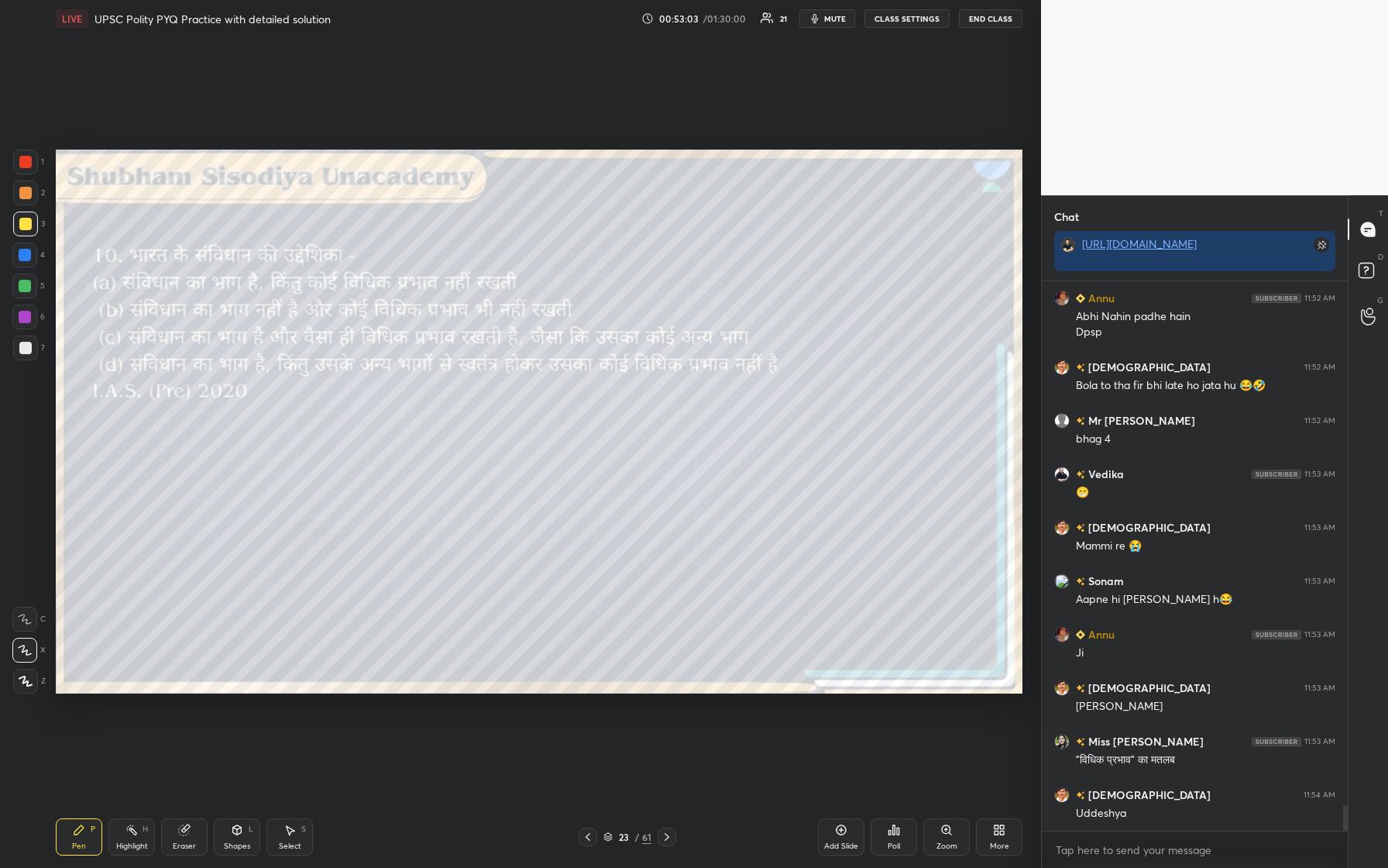
click at [556, 363] on div "Poll" at bounding box center [894, 845] width 13 height 8
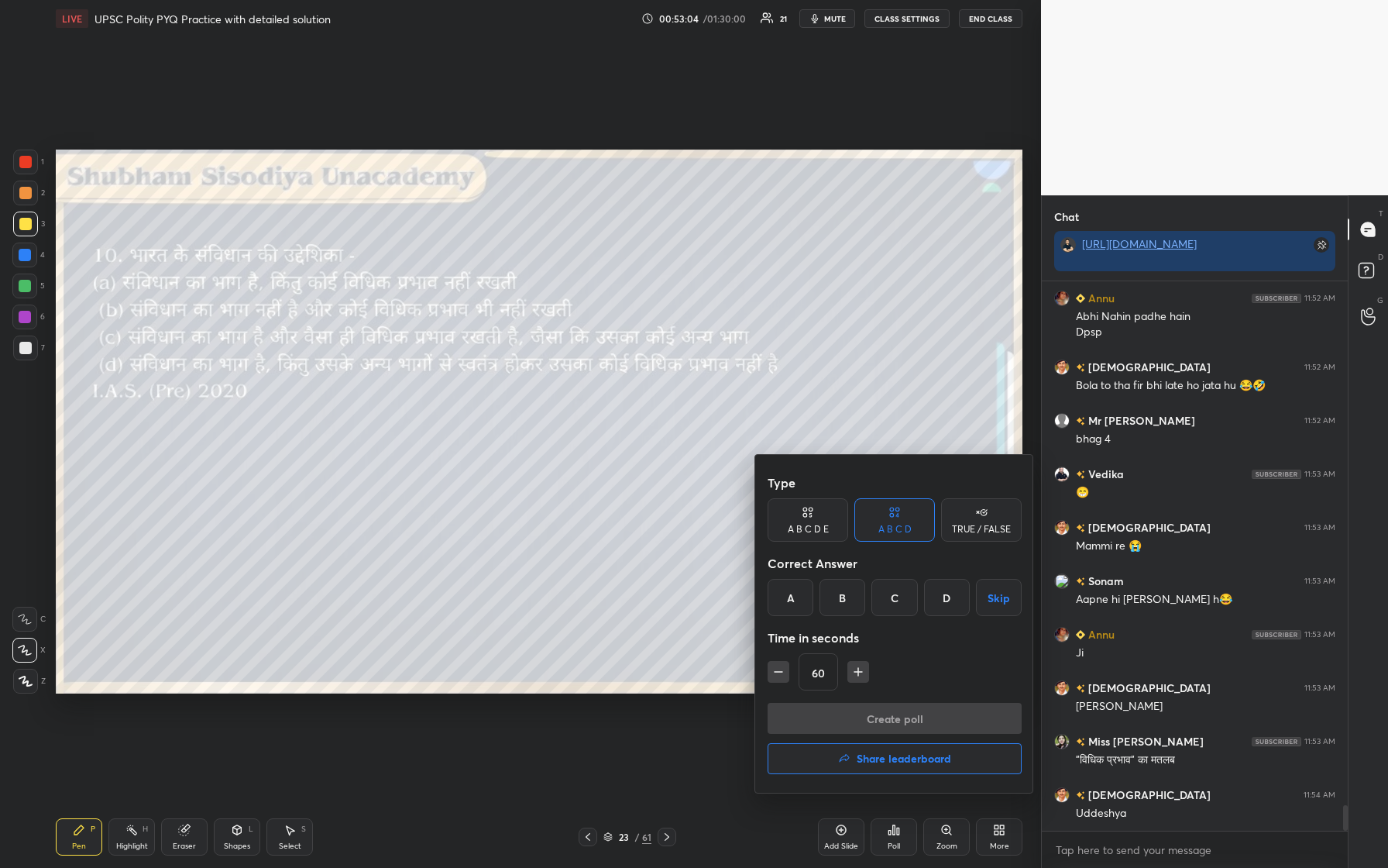
click at [556, 363] on div "D" at bounding box center [946, 597] width 46 height 38
click at [556, 363] on button "Create poll" at bounding box center [895, 718] width 254 height 31
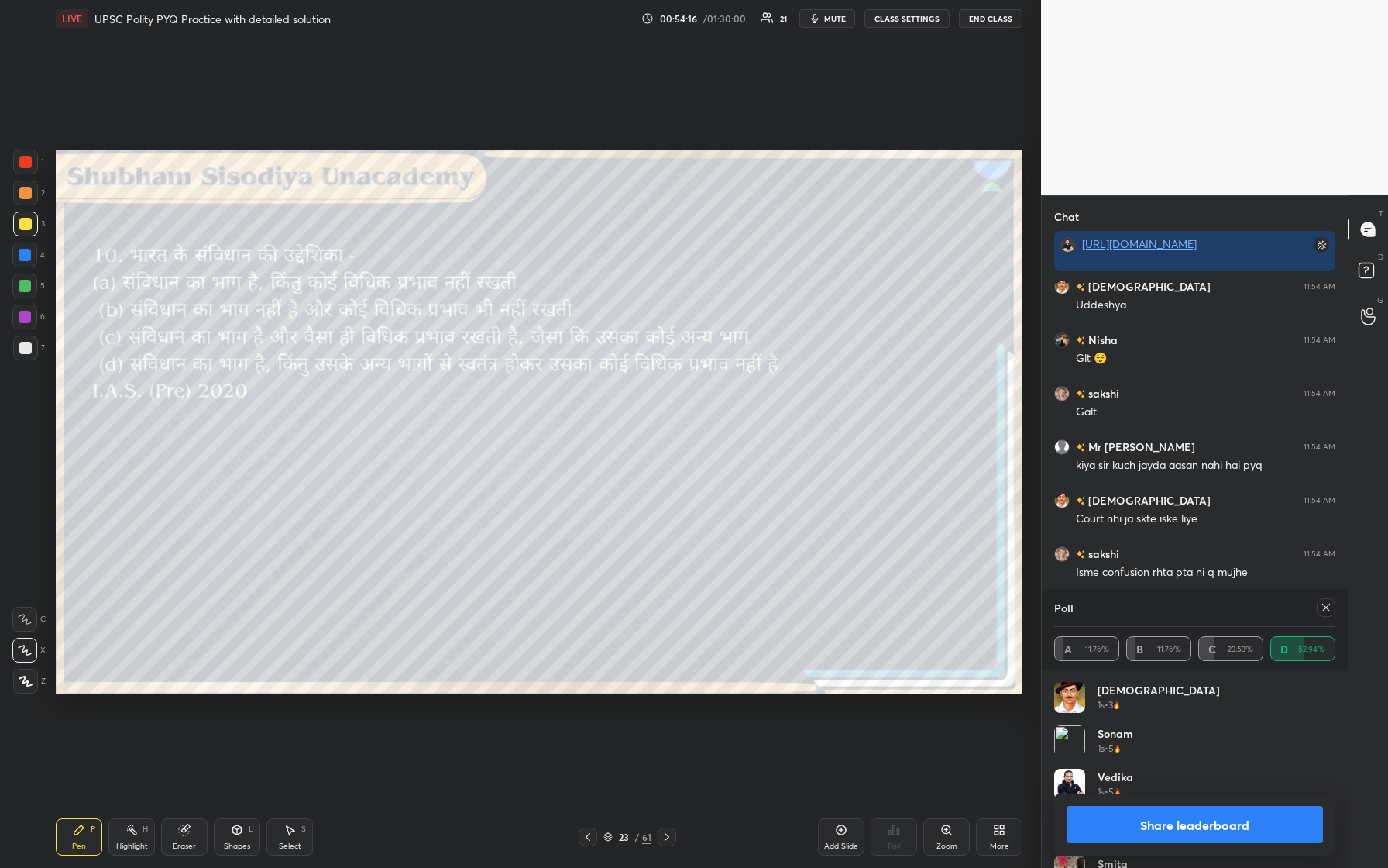
scroll to position [11926, 0]
click at [556, 363] on div "Poll" at bounding box center [1194, 607] width 281 height 38
click at [556, 363] on icon at bounding box center [1326, 607] width 13 height 13
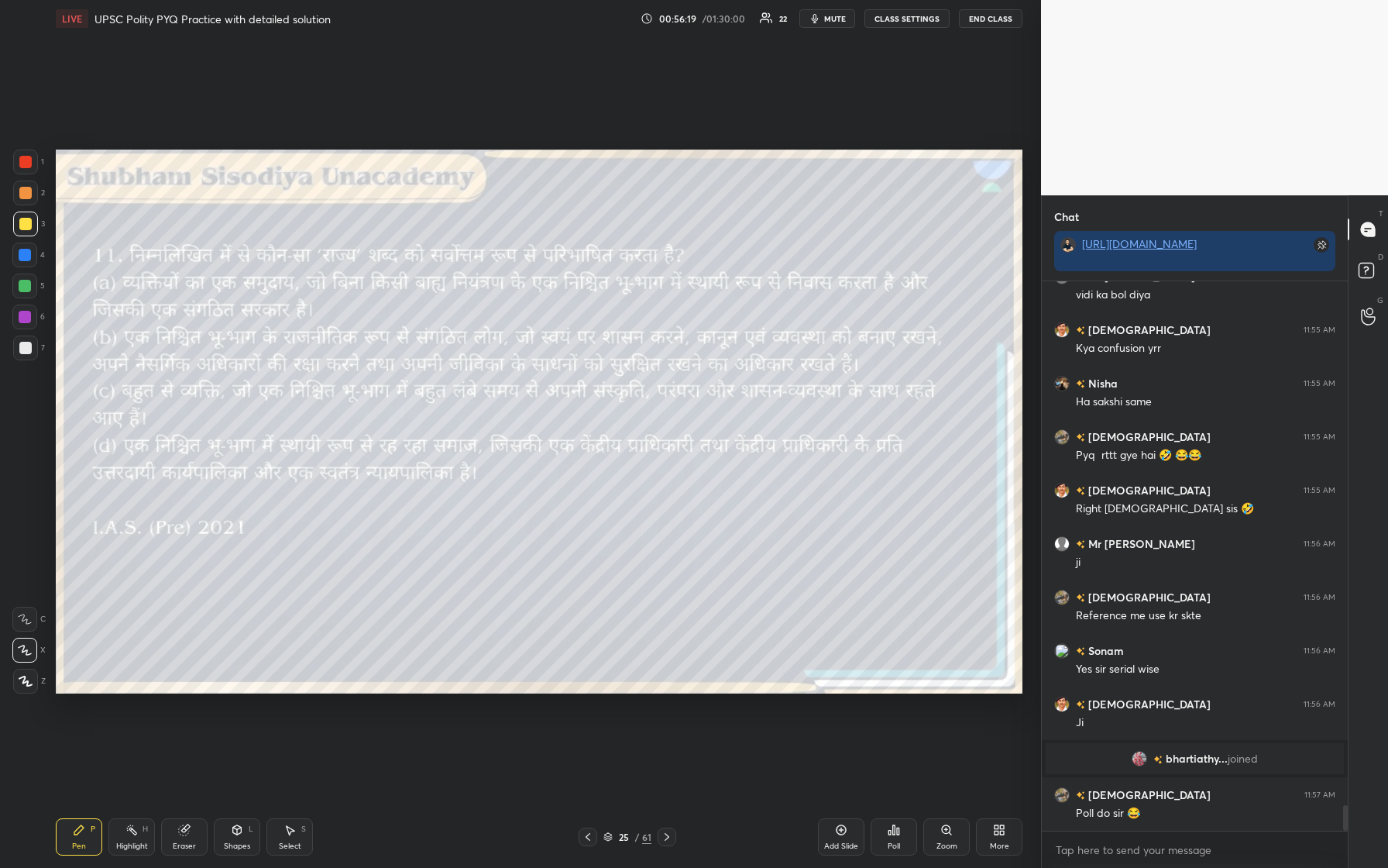
scroll to position [11463, 0]
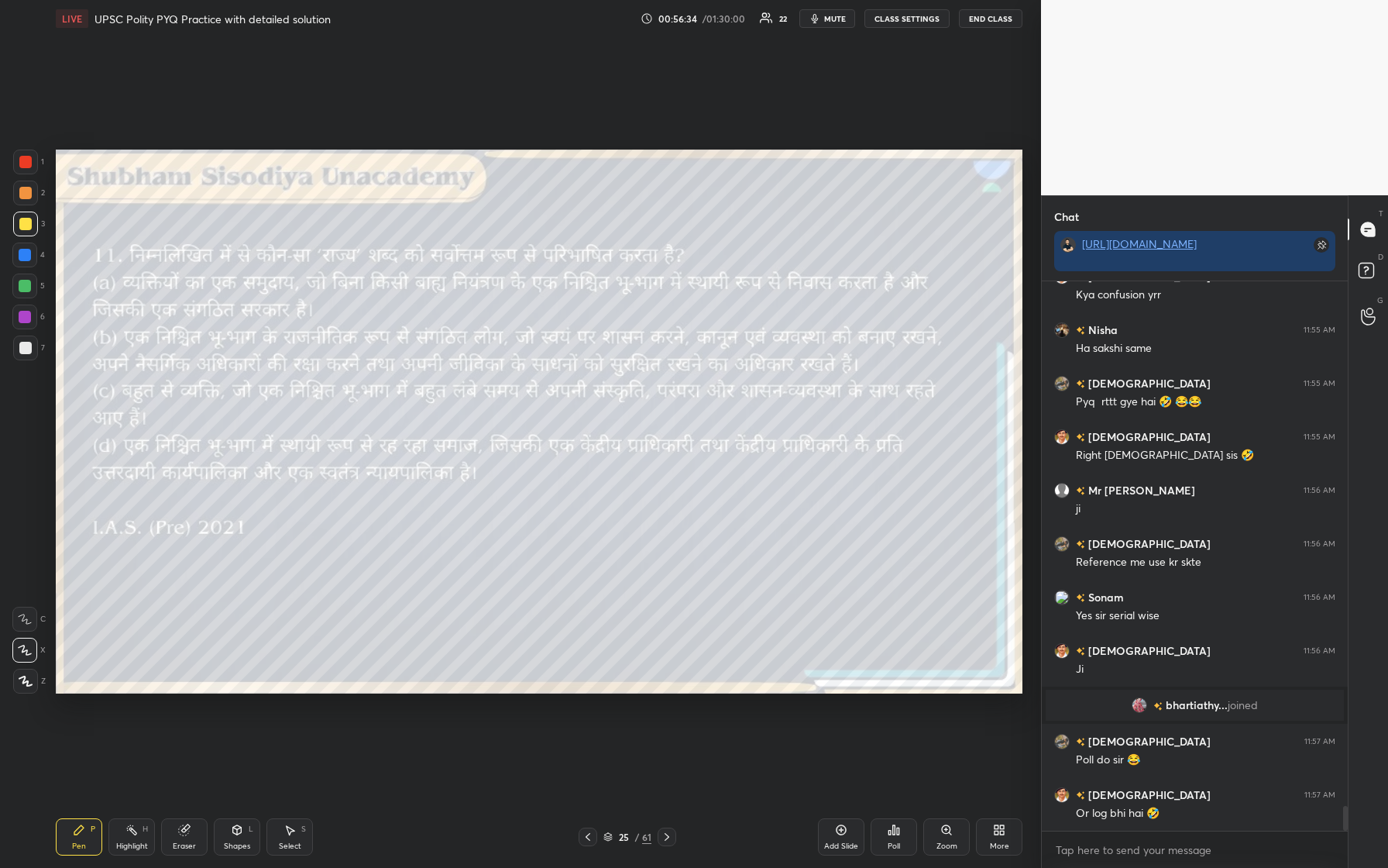
click at [556, 363] on div "Poll" at bounding box center [894, 845] width 13 height 8
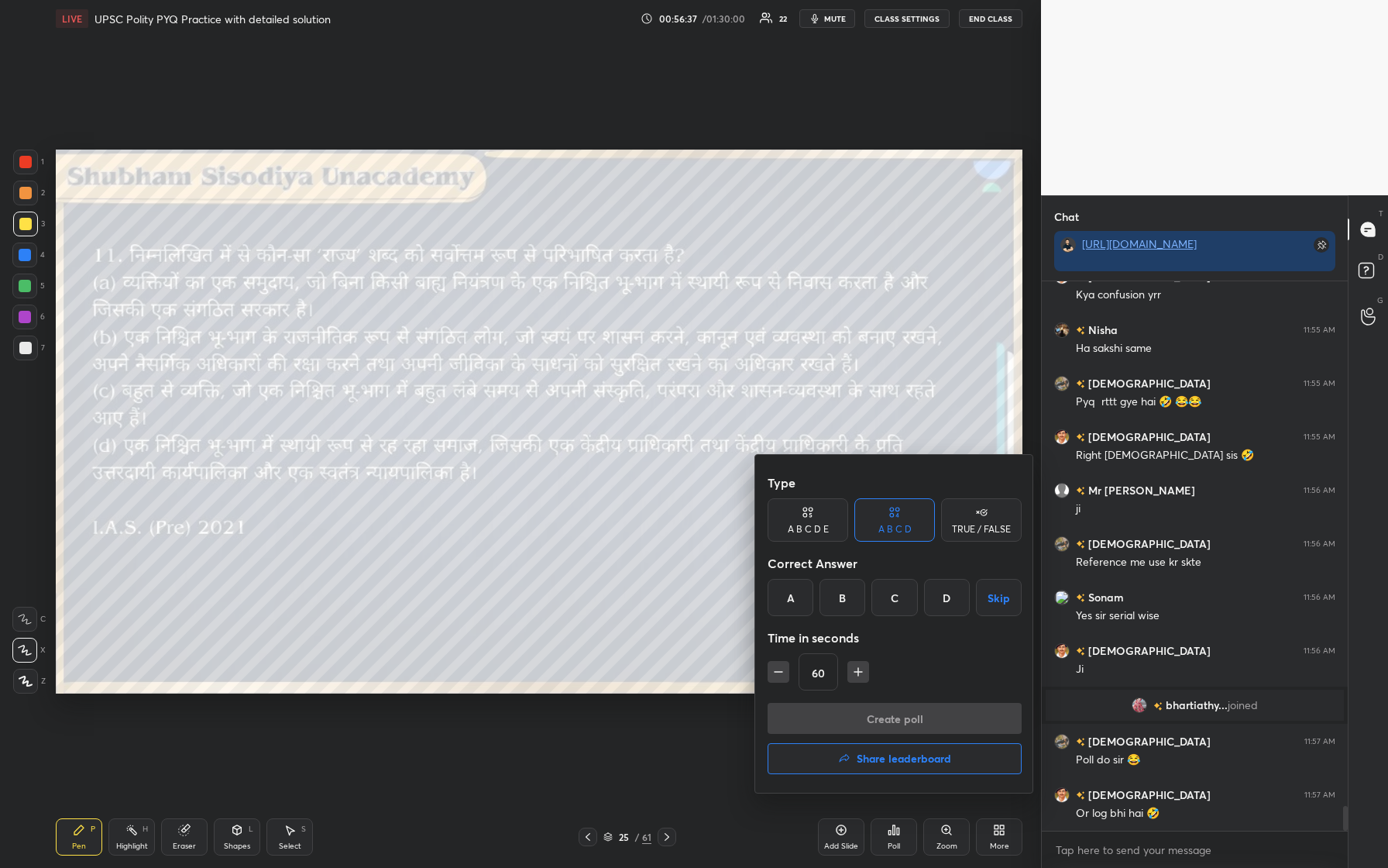
click at [556, 363] on div "A" at bounding box center [790, 597] width 46 height 38
click at [556, 363] on button "Create poll" at bounding box center [895, 718] width 254 height 31
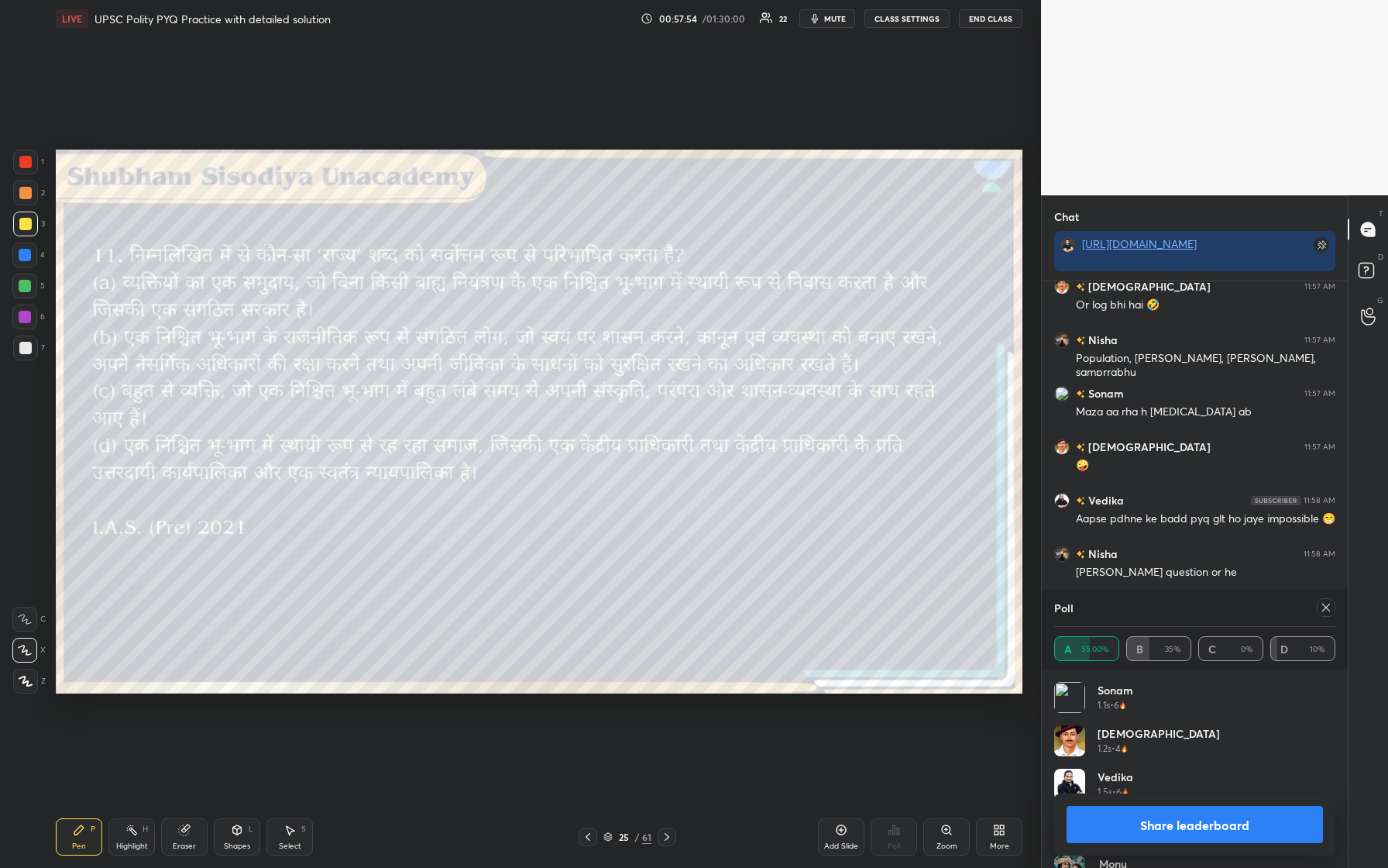
scroll to position [12024, 0]
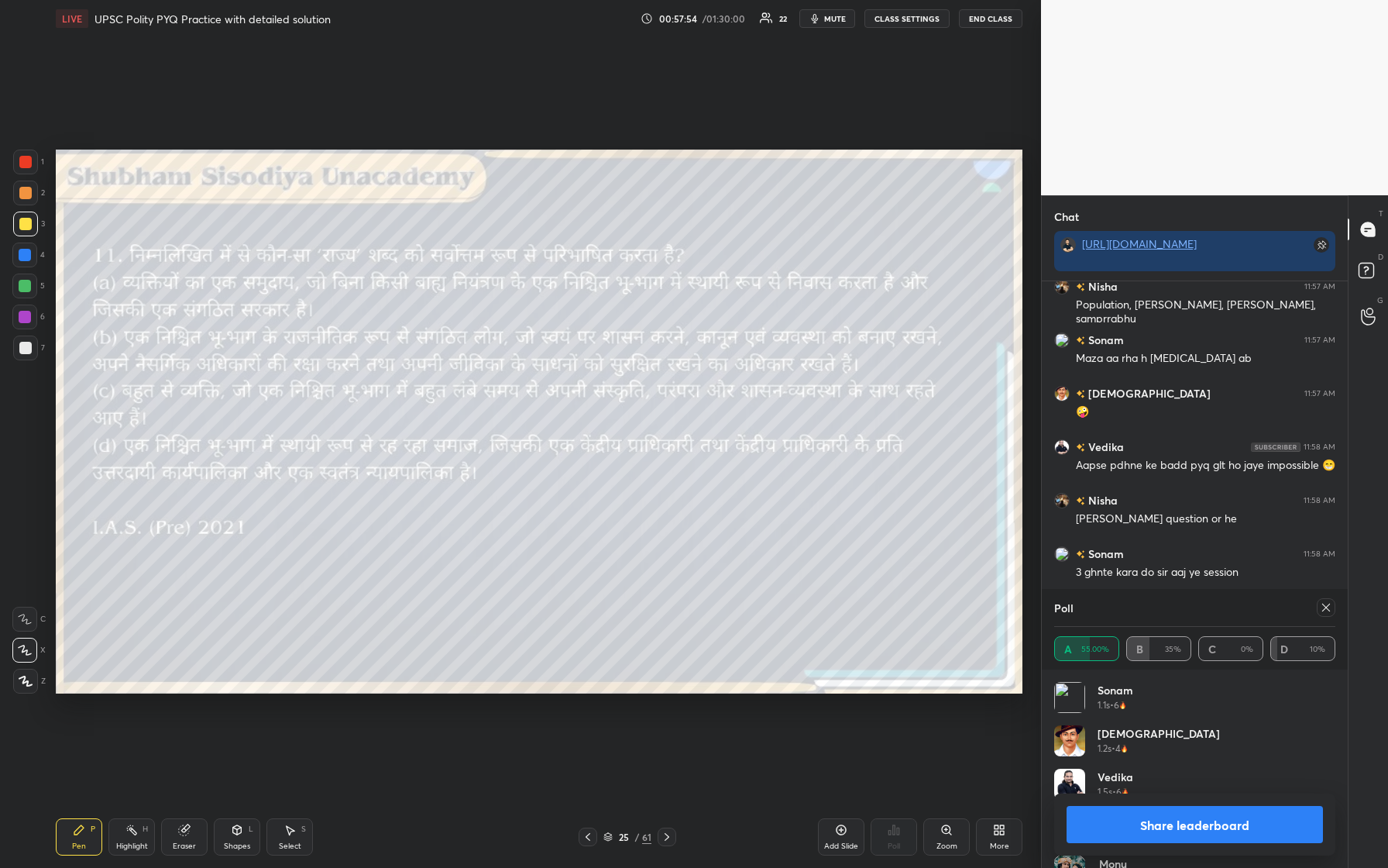
click at [556, 363] on icon at bounding box center [1326, 607] width 8 height 8
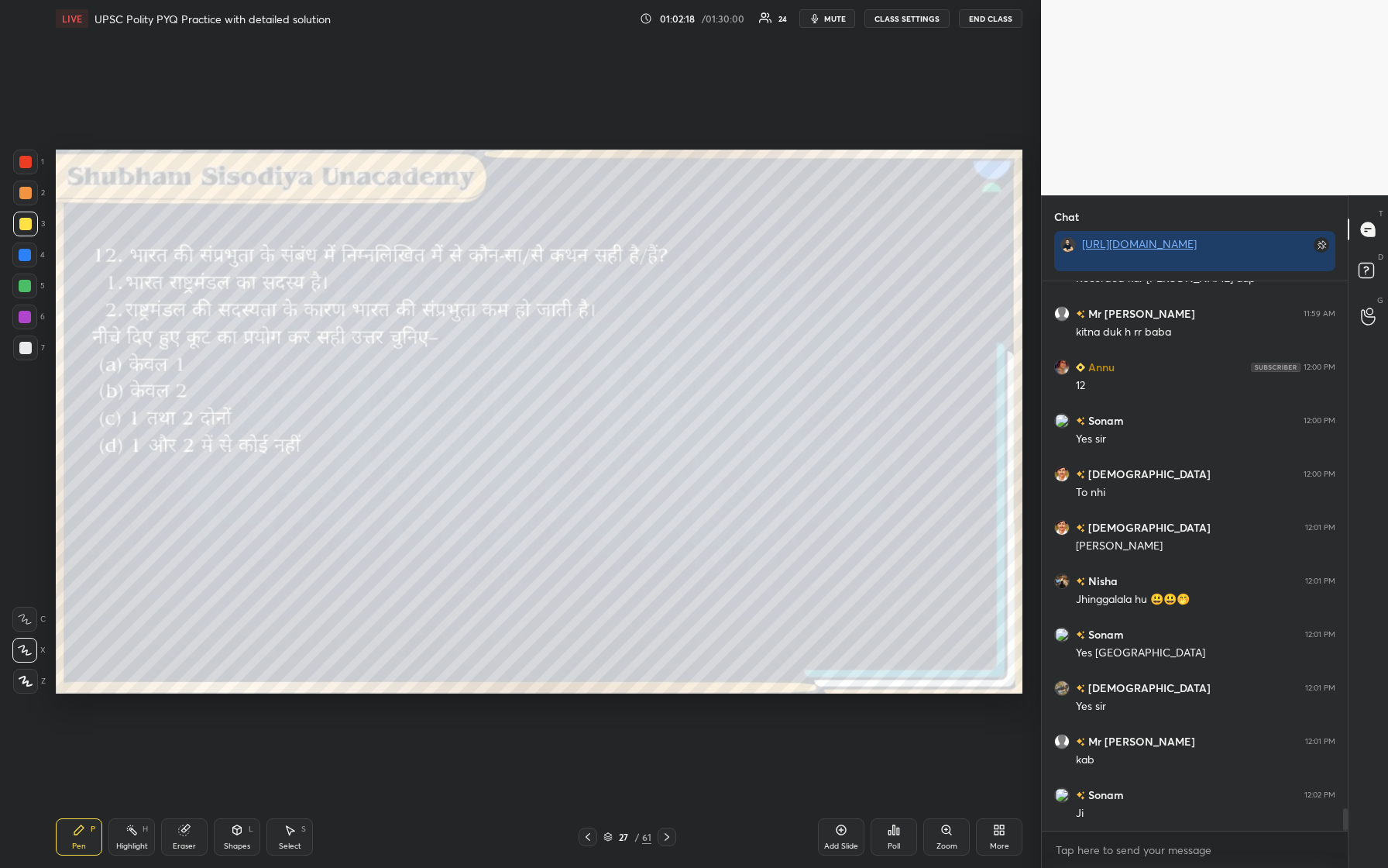
scroll to position [12780, 0]
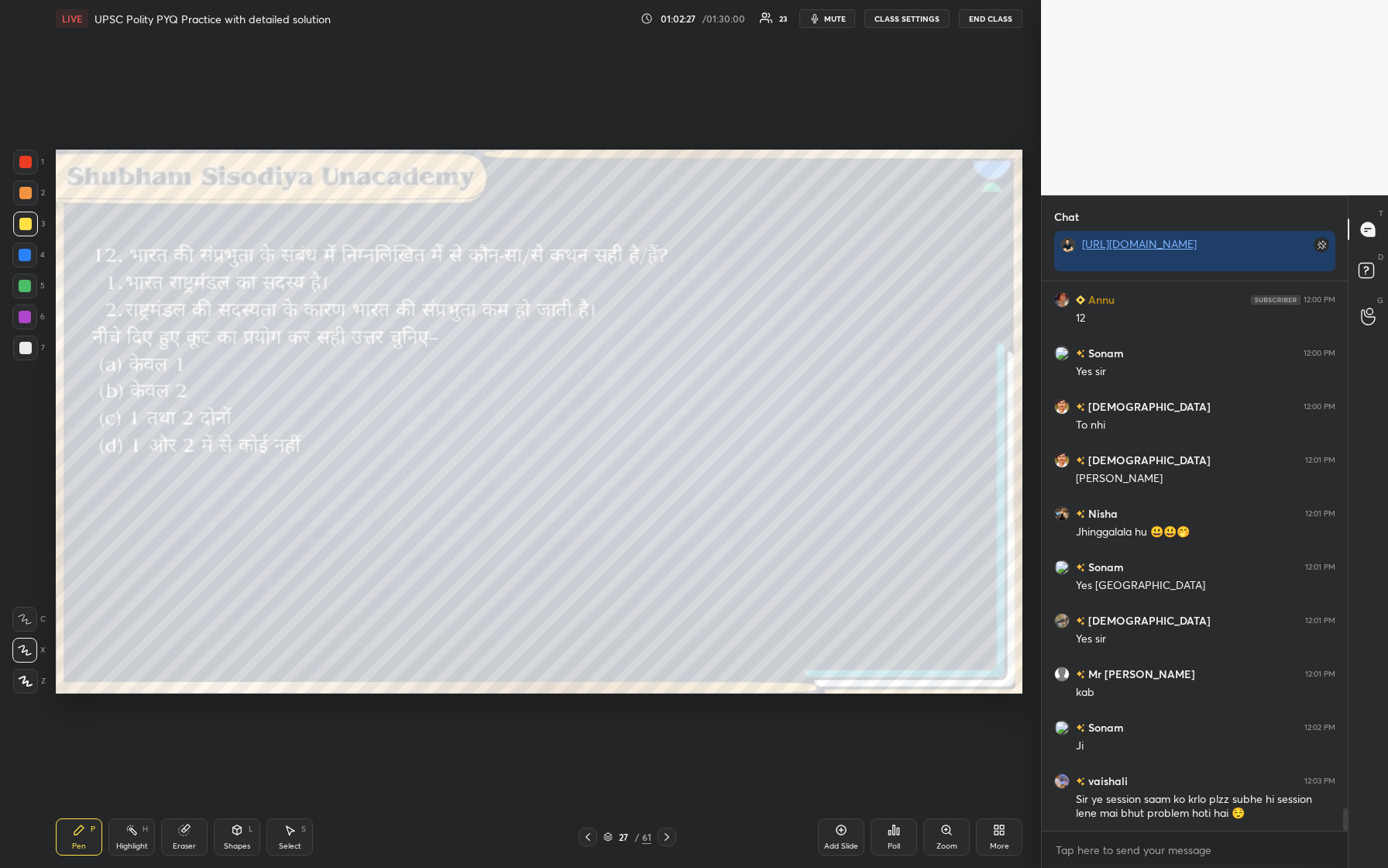
click at [556, 363] on div "Poll" at bounding box center [894, 836] width 47 height 38
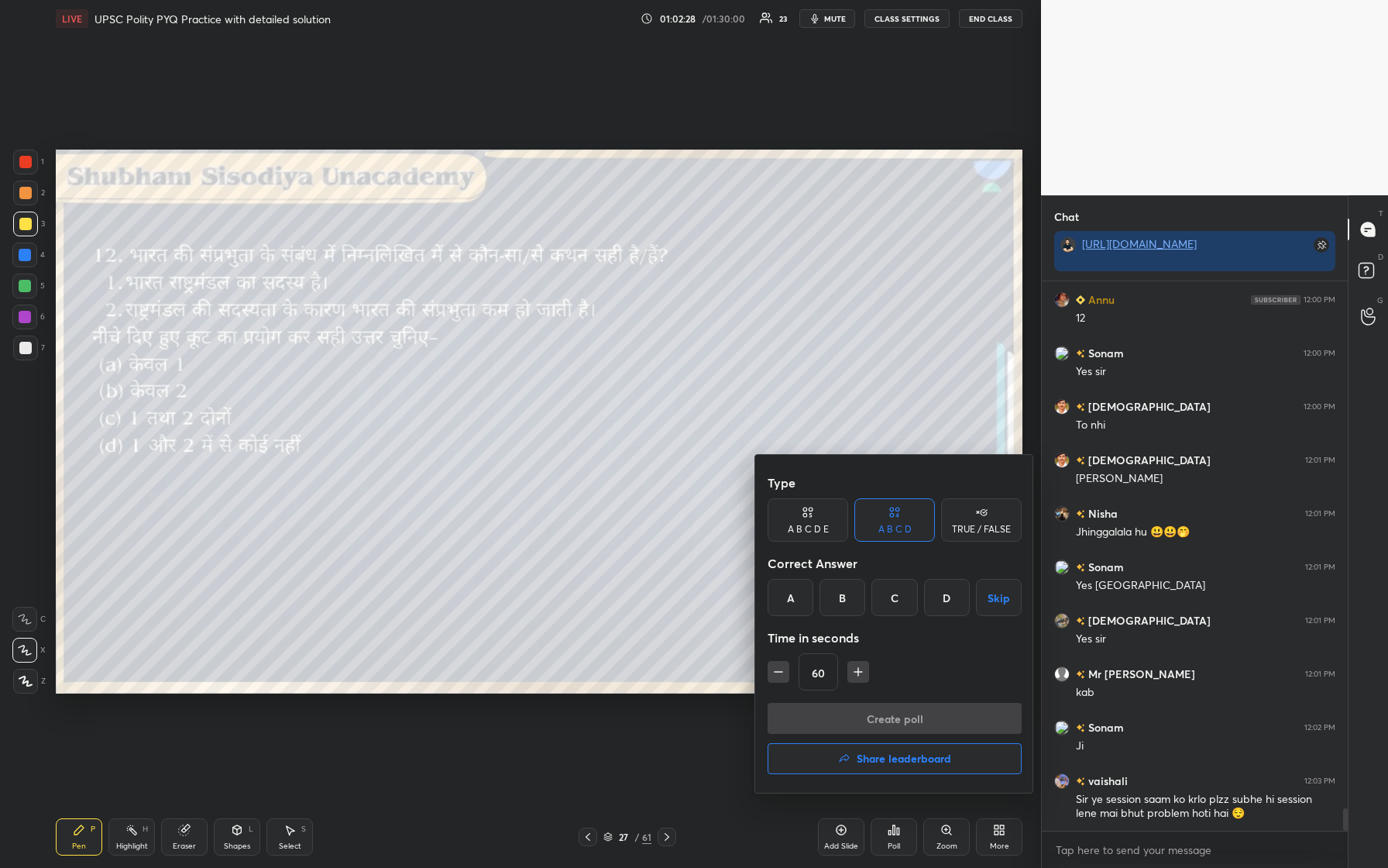
click at [556, 363] on div "A" at bounding box center [790, 597] width 46 height 38
click at [556, 363] on button "Create poll" at bounding box center [895, 718] width 254 height 31
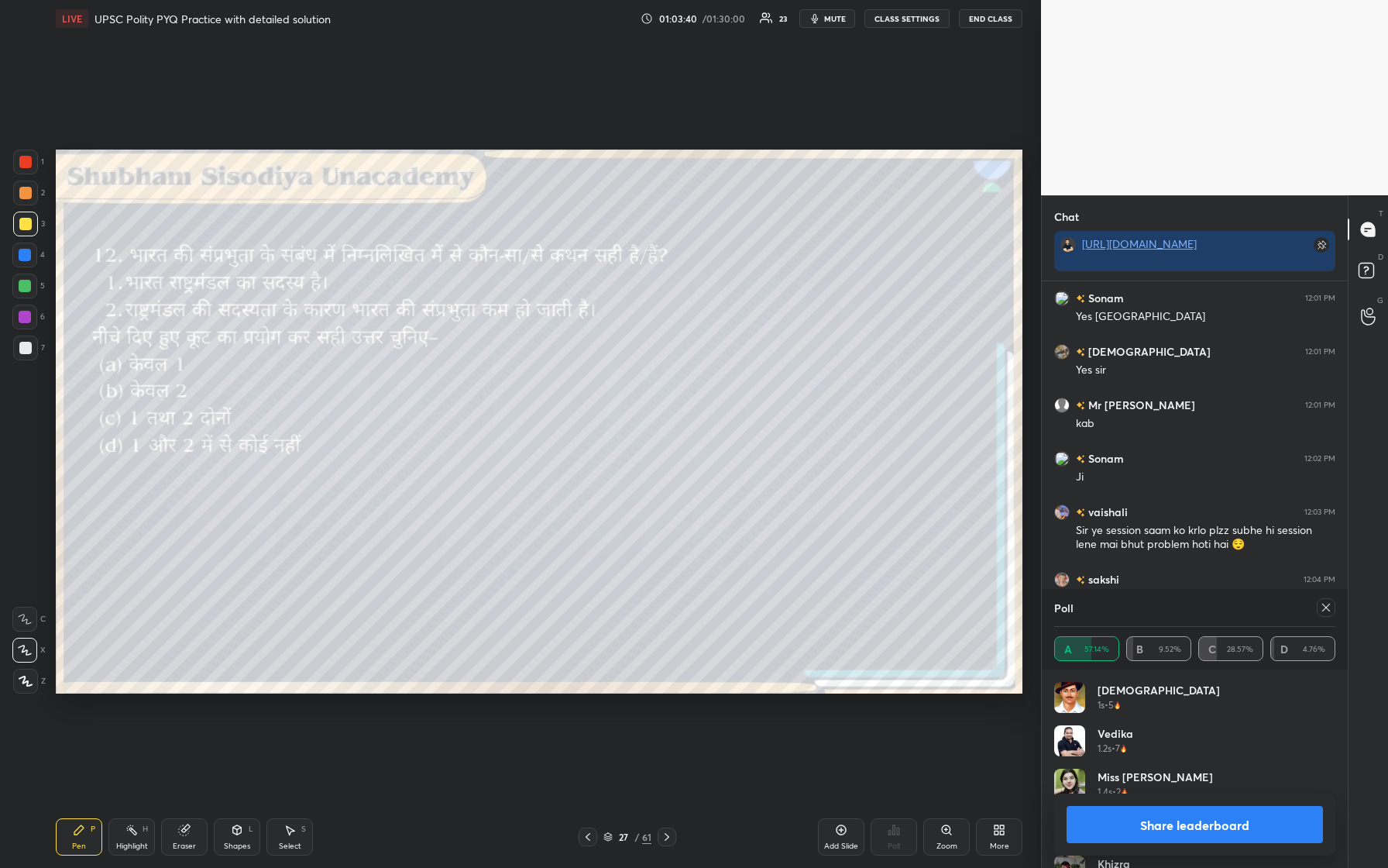
scroll to position [13116, 0]
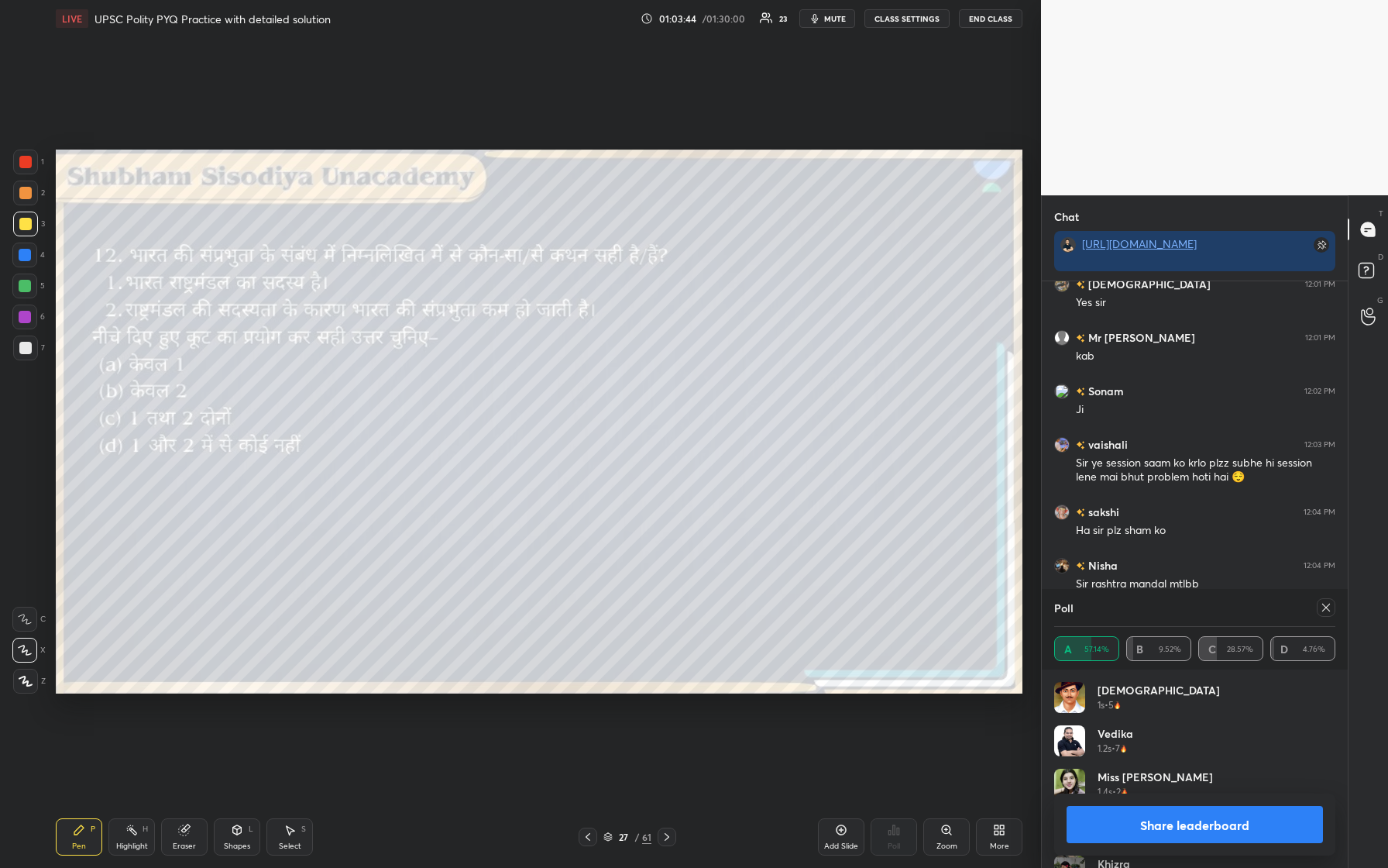
click at [556, 363] on div "Poll A 57.14% B 9.52% C 28.57% D 4.76%" at bounding box center [1195, 628] width 306 height 81
click at [556, 363] on icon at bounding box center [1326, 607] width 13 height 13
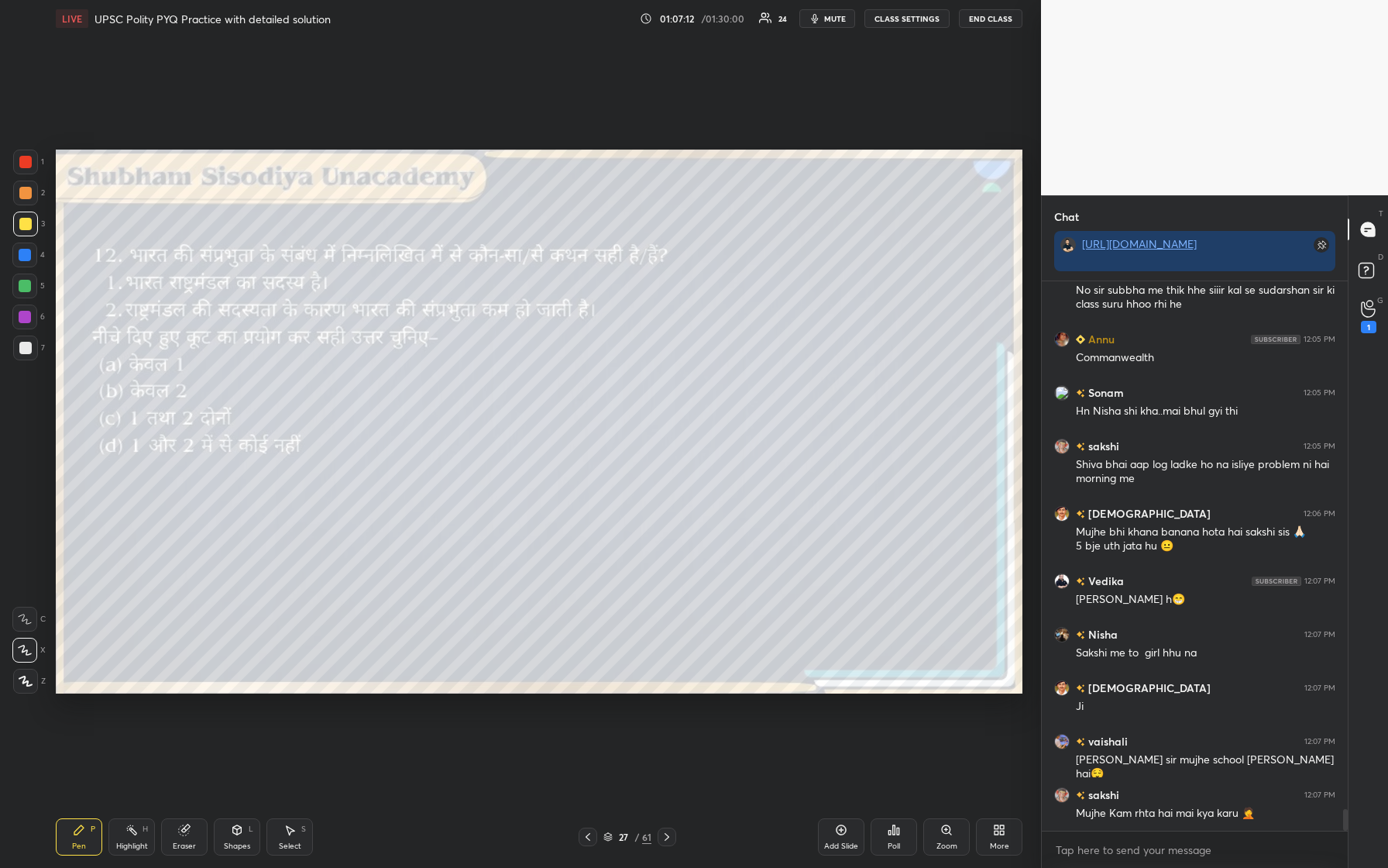
scroll to position [13592, 0]
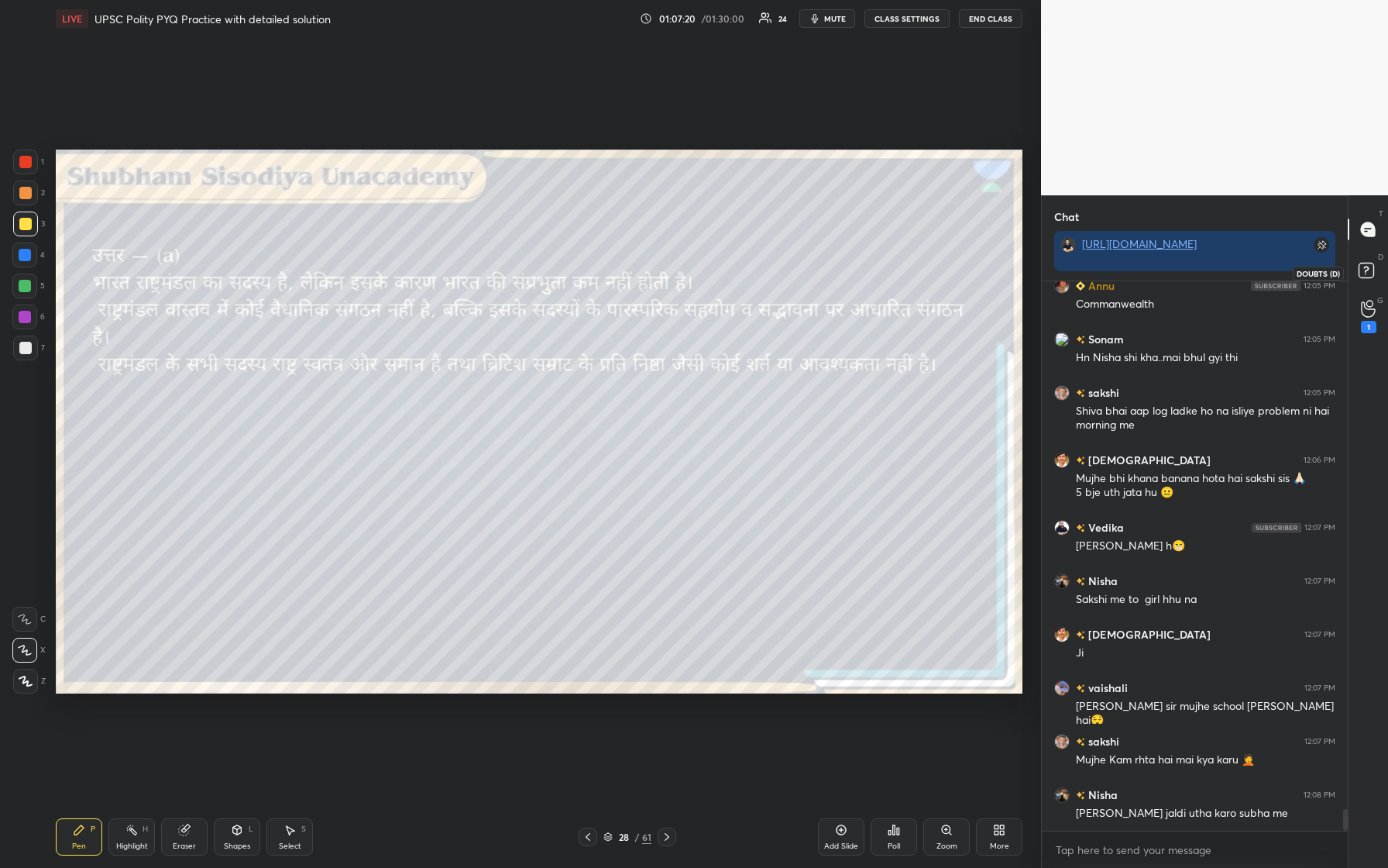
click at [556, 271] on rect at bounding box center [1366, 271] width 15 height 15
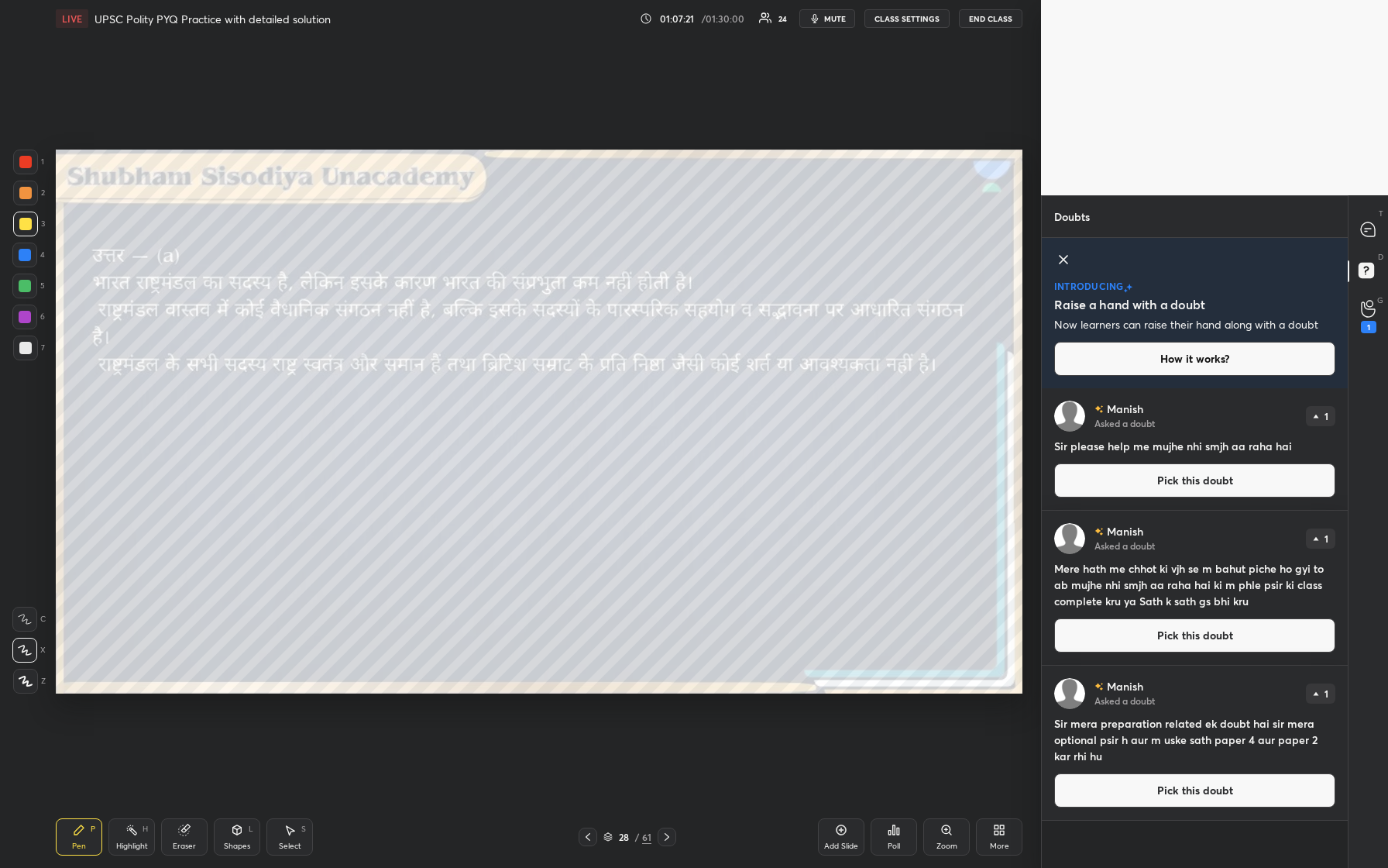
scroll to position [474, 301]
click at [556, 305] on circle at bounding box center [1369, 303] width 6 height 6
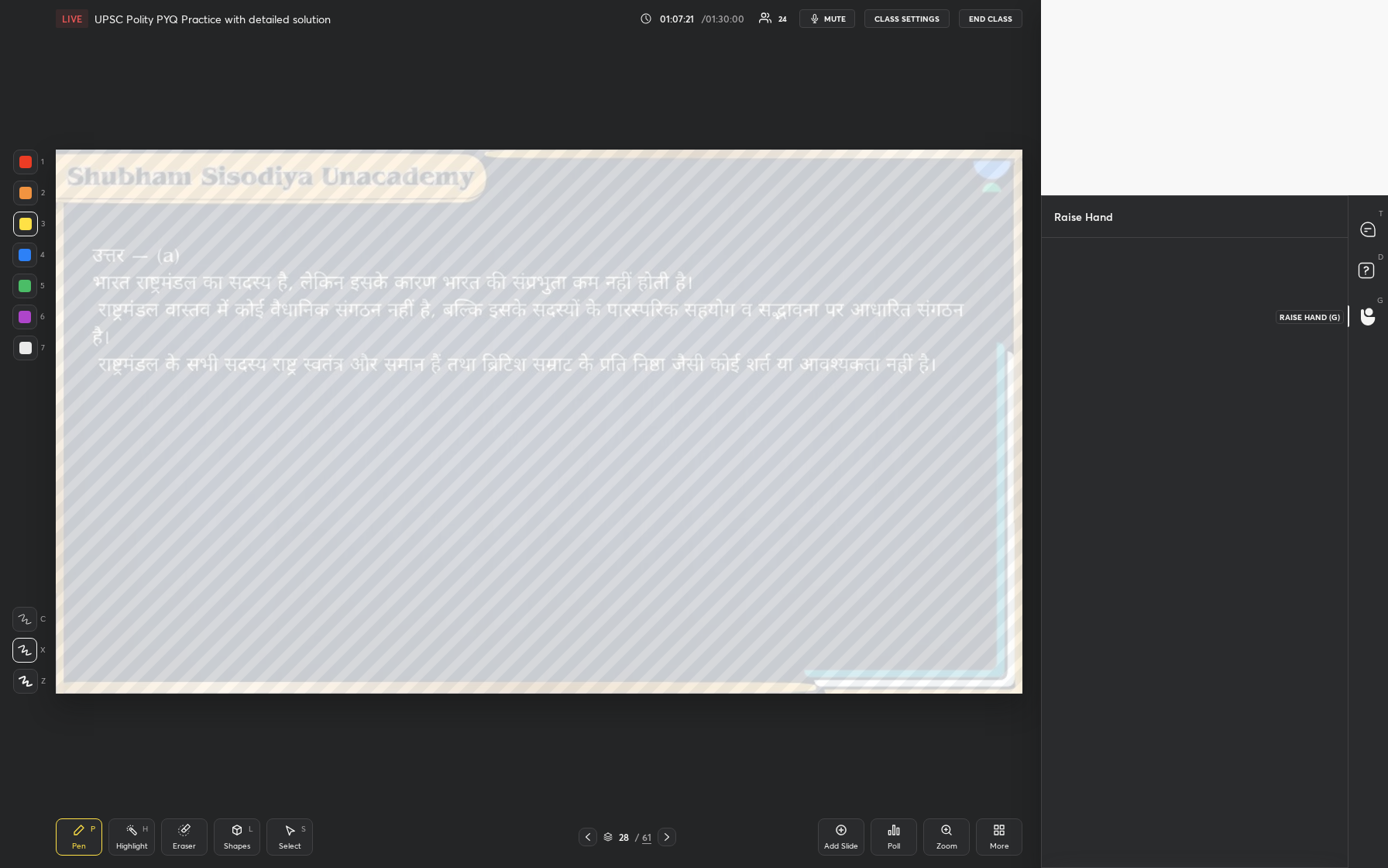
scroll to position [5, 5]
click at [556, 289] on img "grid" at bounding box center [1101, 299] width 43 height 43
click at [556, 346] on button "INVITE" at bounding box center [1101, 345] width 79 height 20
click at [556, 273] on div "end" at bounding box center [1312, 269] width 53 height 20
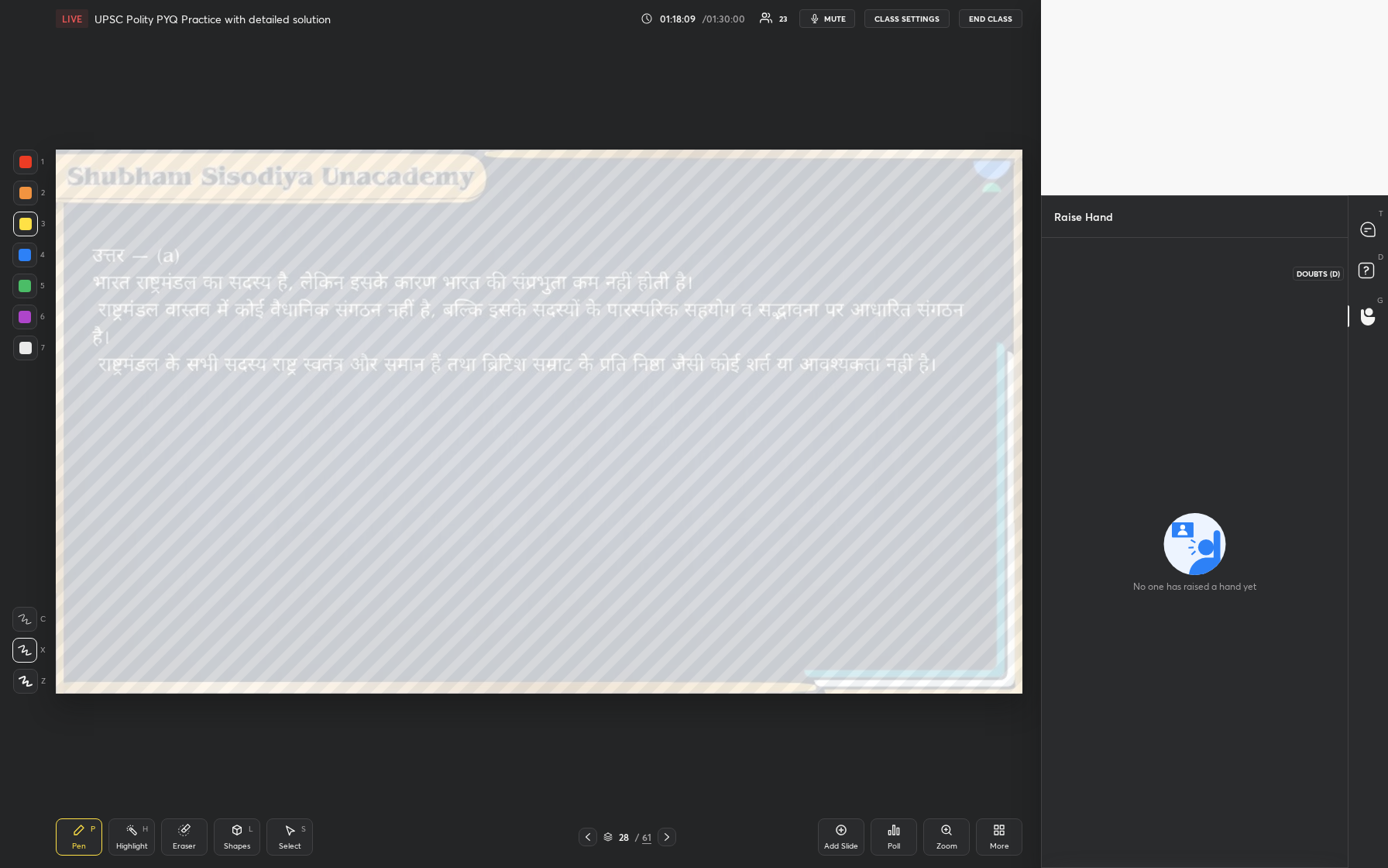
click at [556, 275] on rect at bounding box center [1366, 271] width 15 height 15
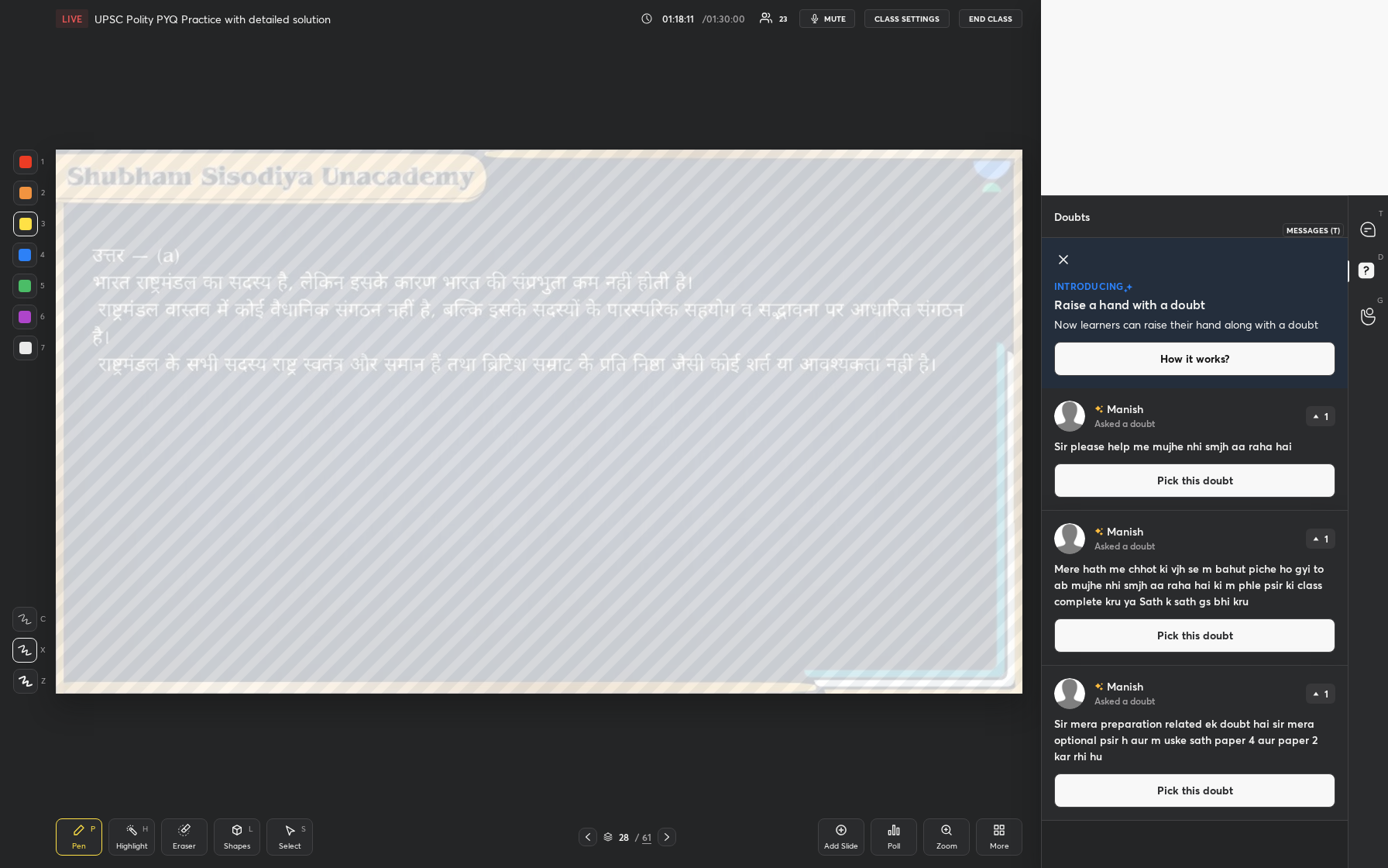
click at [556, 230] on div at bounding box center [1369, 229] width 31 height 28
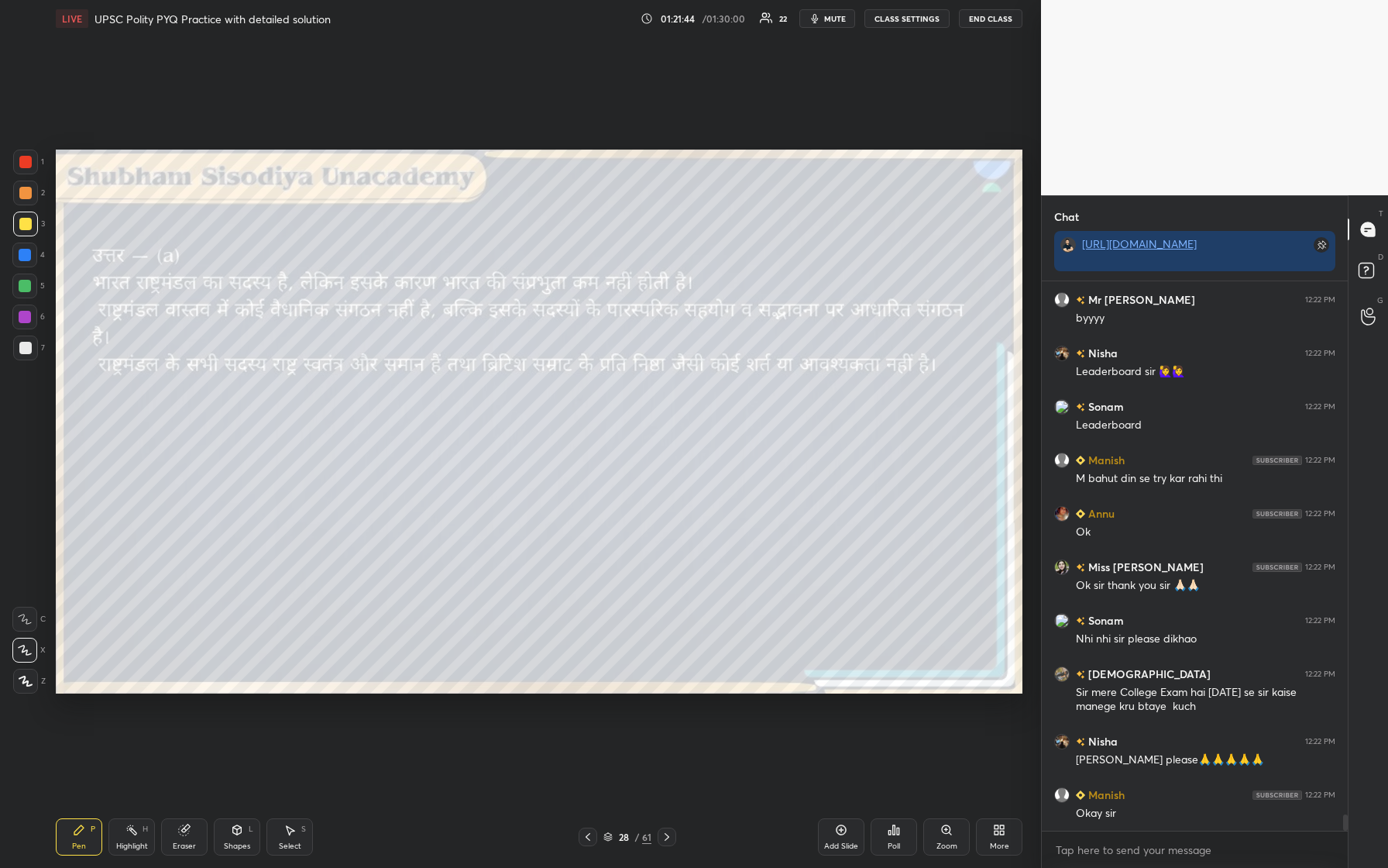
scroll to position [18395, 0]
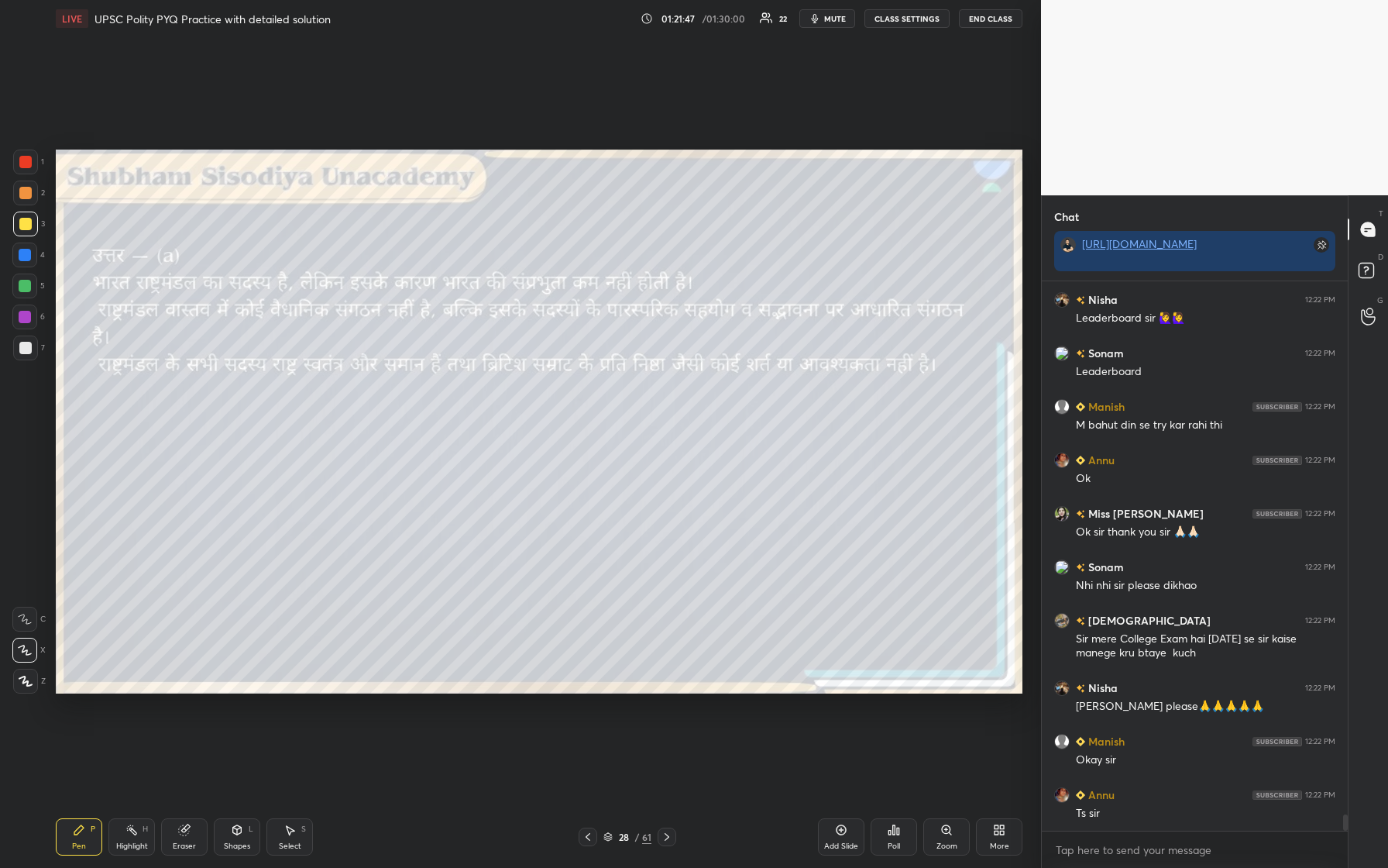
click at [556, 363] on div "Poll" at bounding box center [894, 836] width 47 height 38
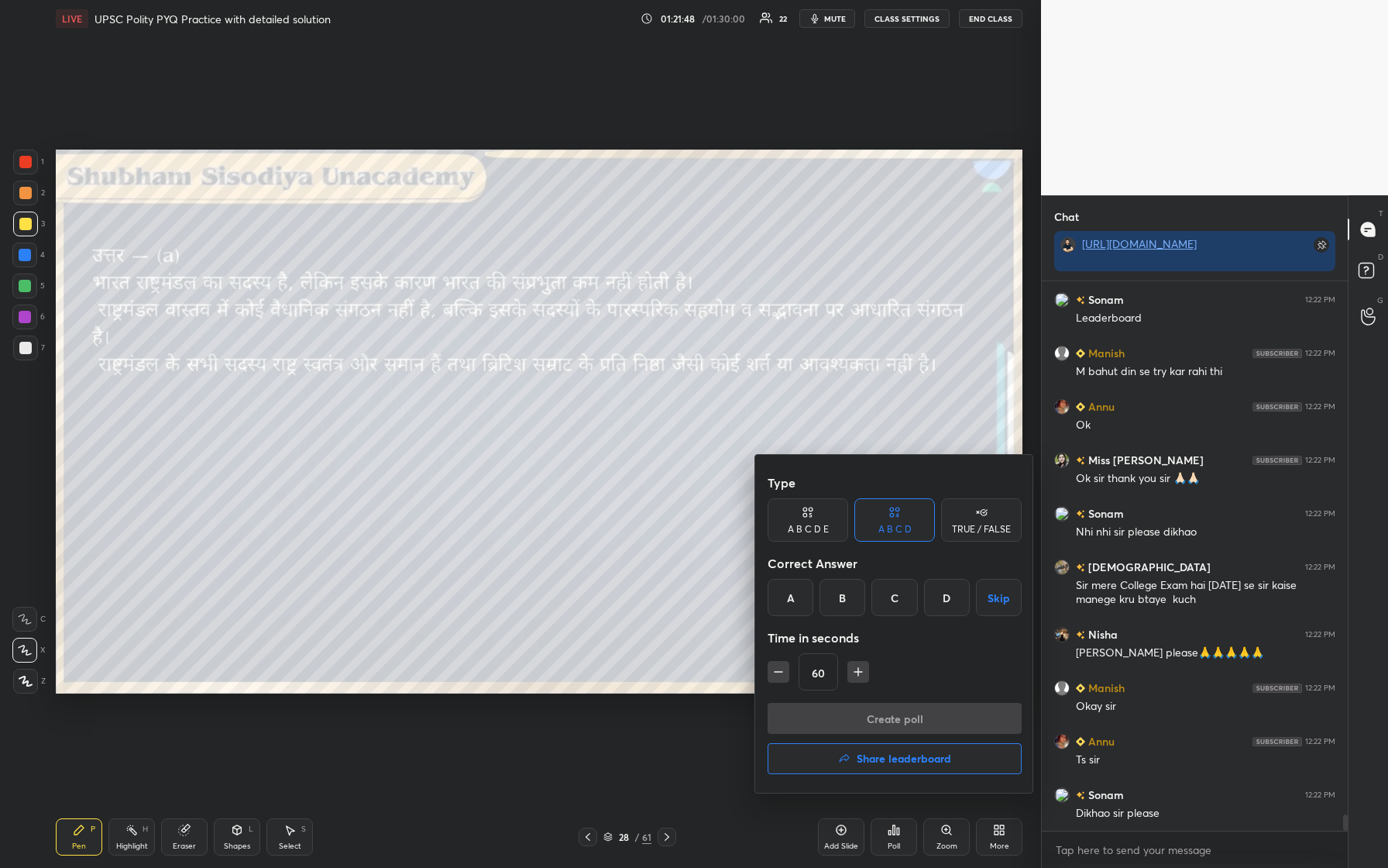
click at [556, 363] on h4 "Share leaderboard" at bounding box center [904, 758] width 94 height 11
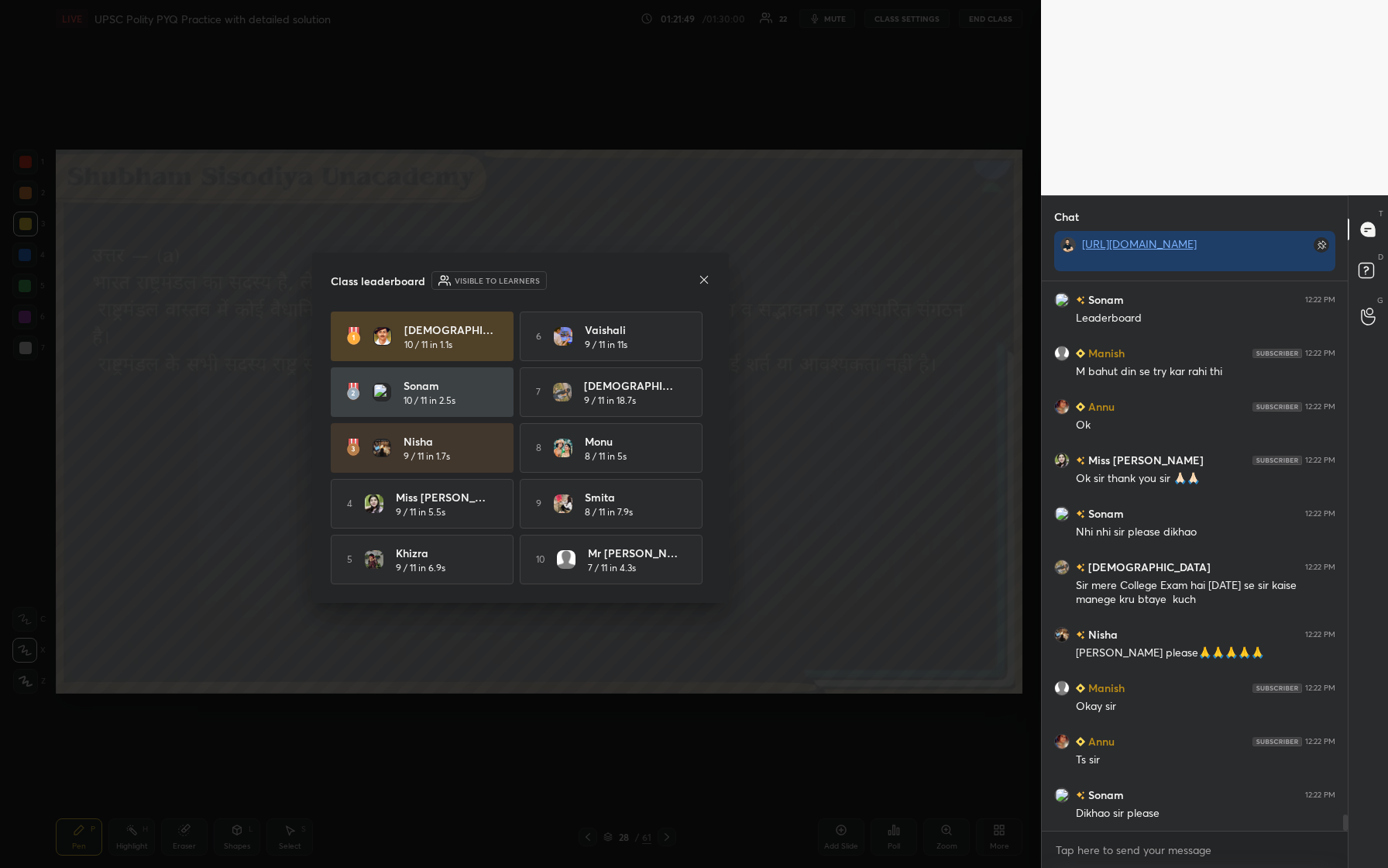
scroll to position [18502, 0]
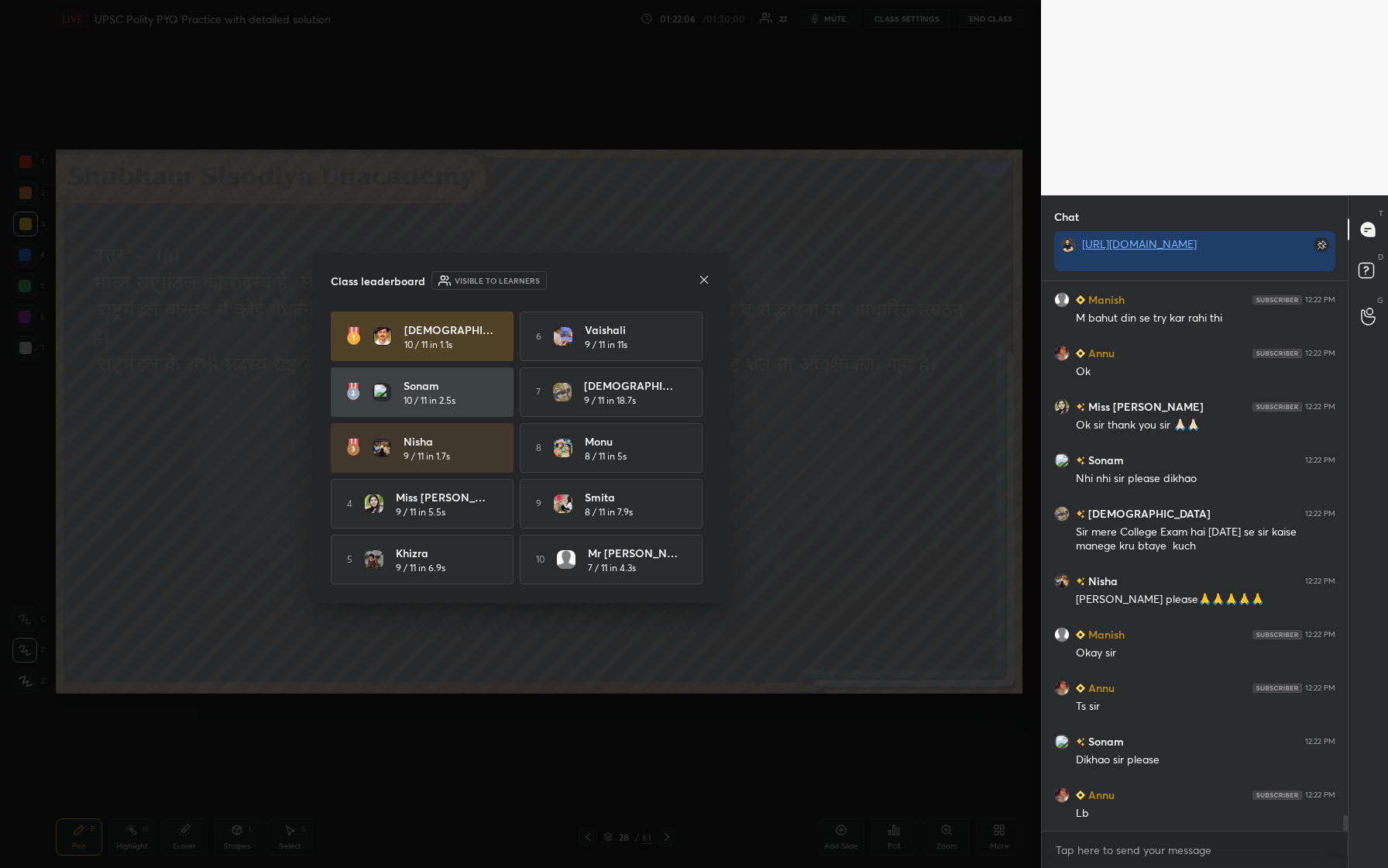
click at [556, 279] on icon at bounding box center [704, 280] width 13 height 13
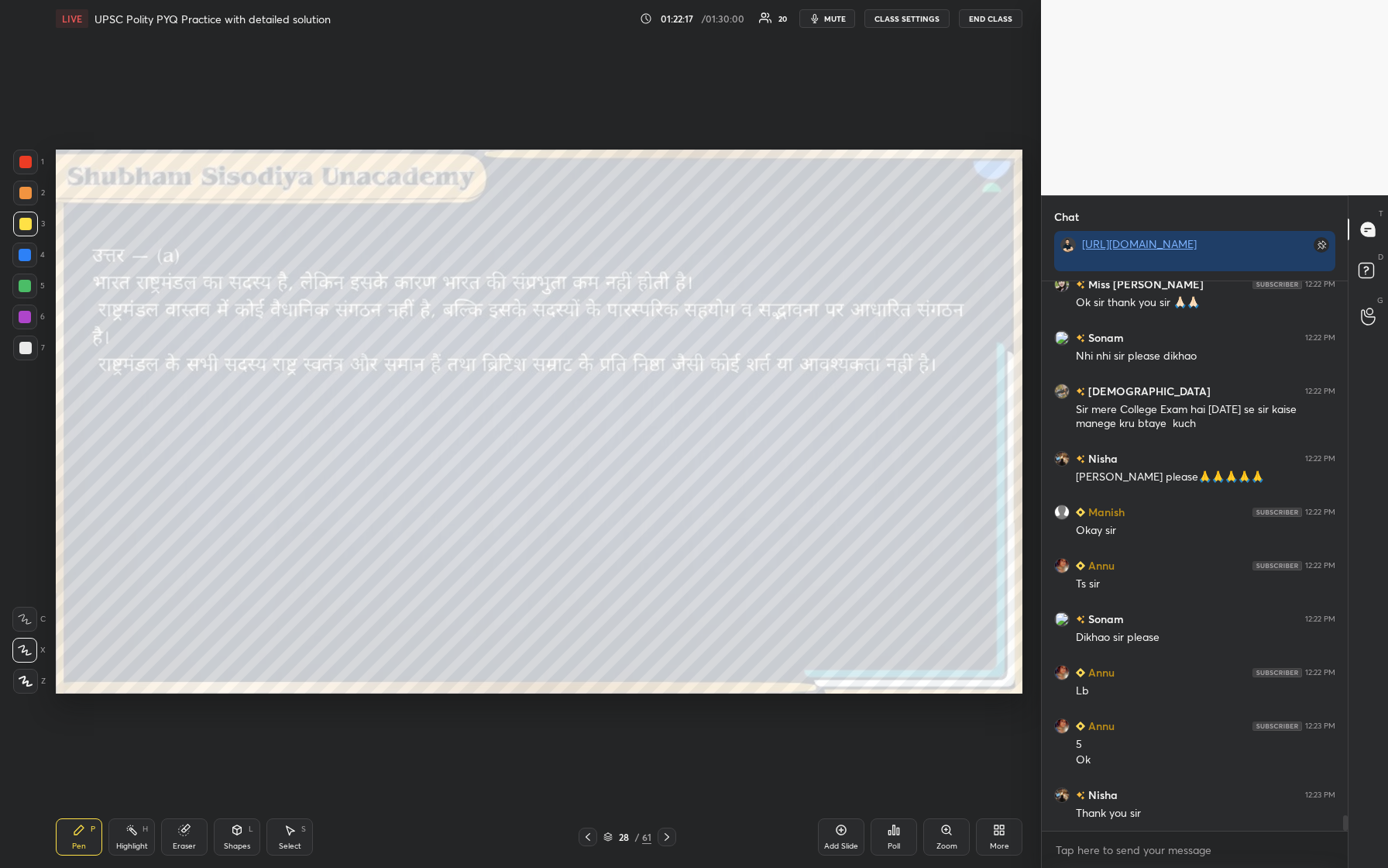
scroll to position [18678, 0]
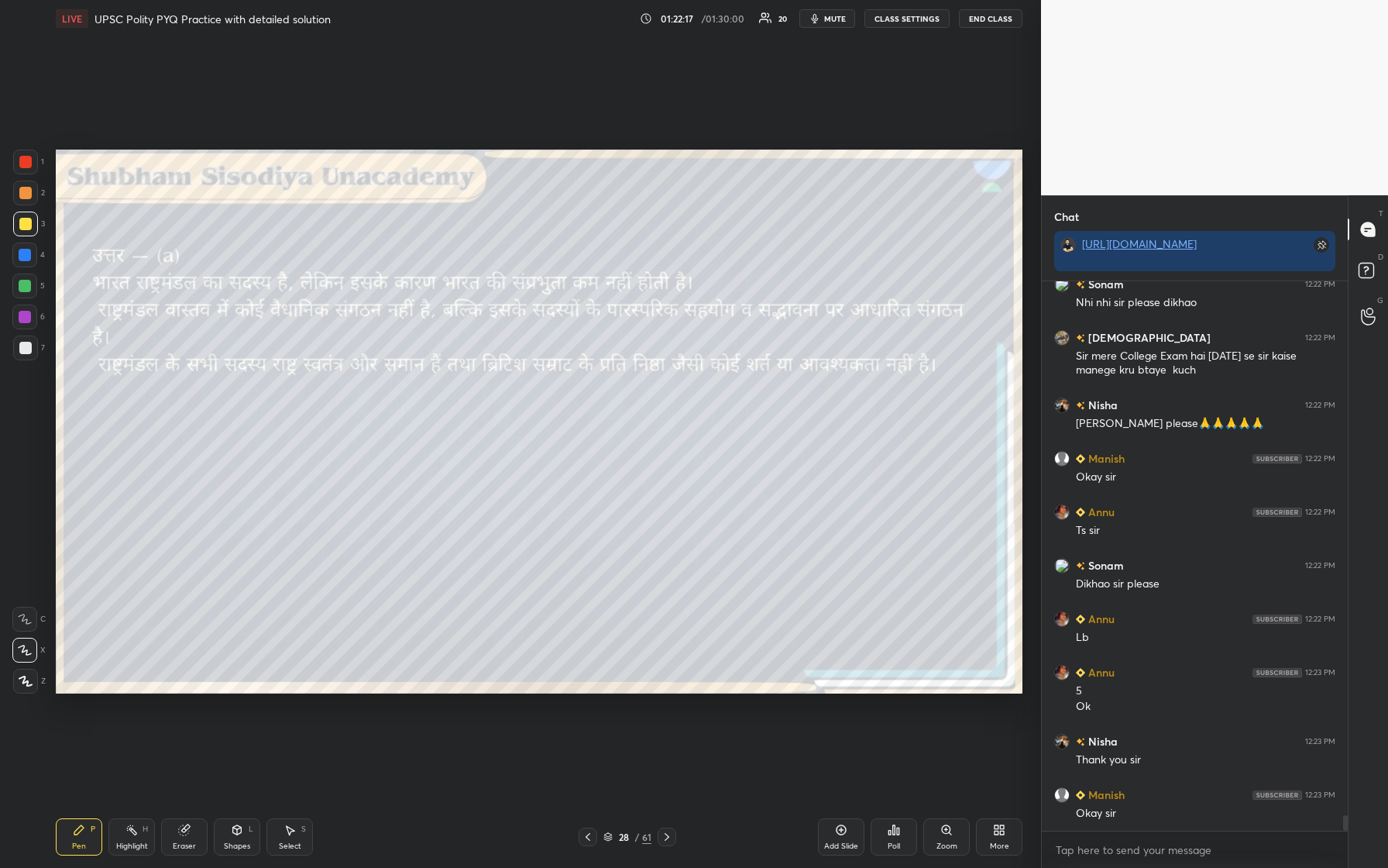
click at [556, 21] on button "End Class" at bounding box center [991, 18] width 63 height 18
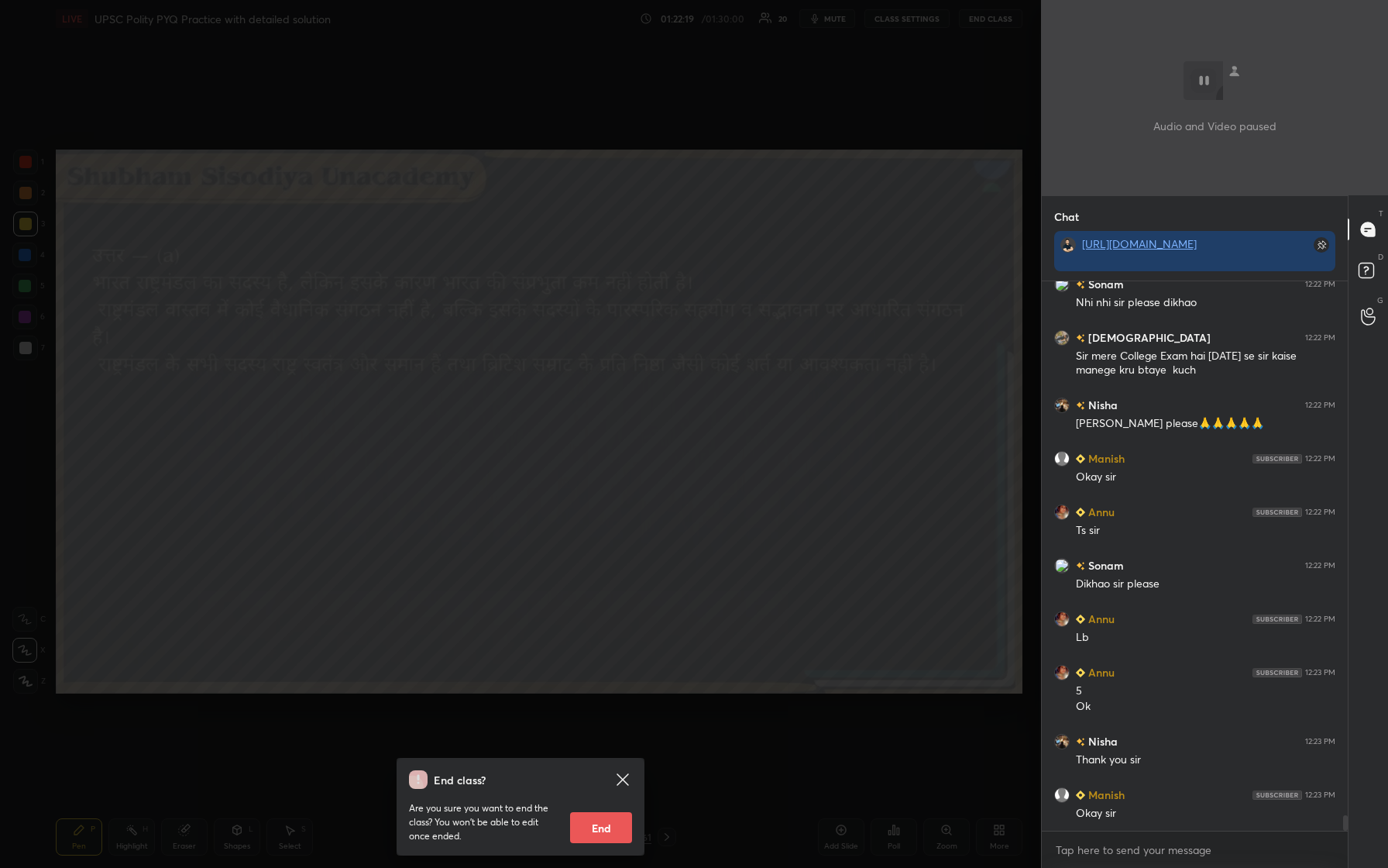
scroll to position [18731, 0]
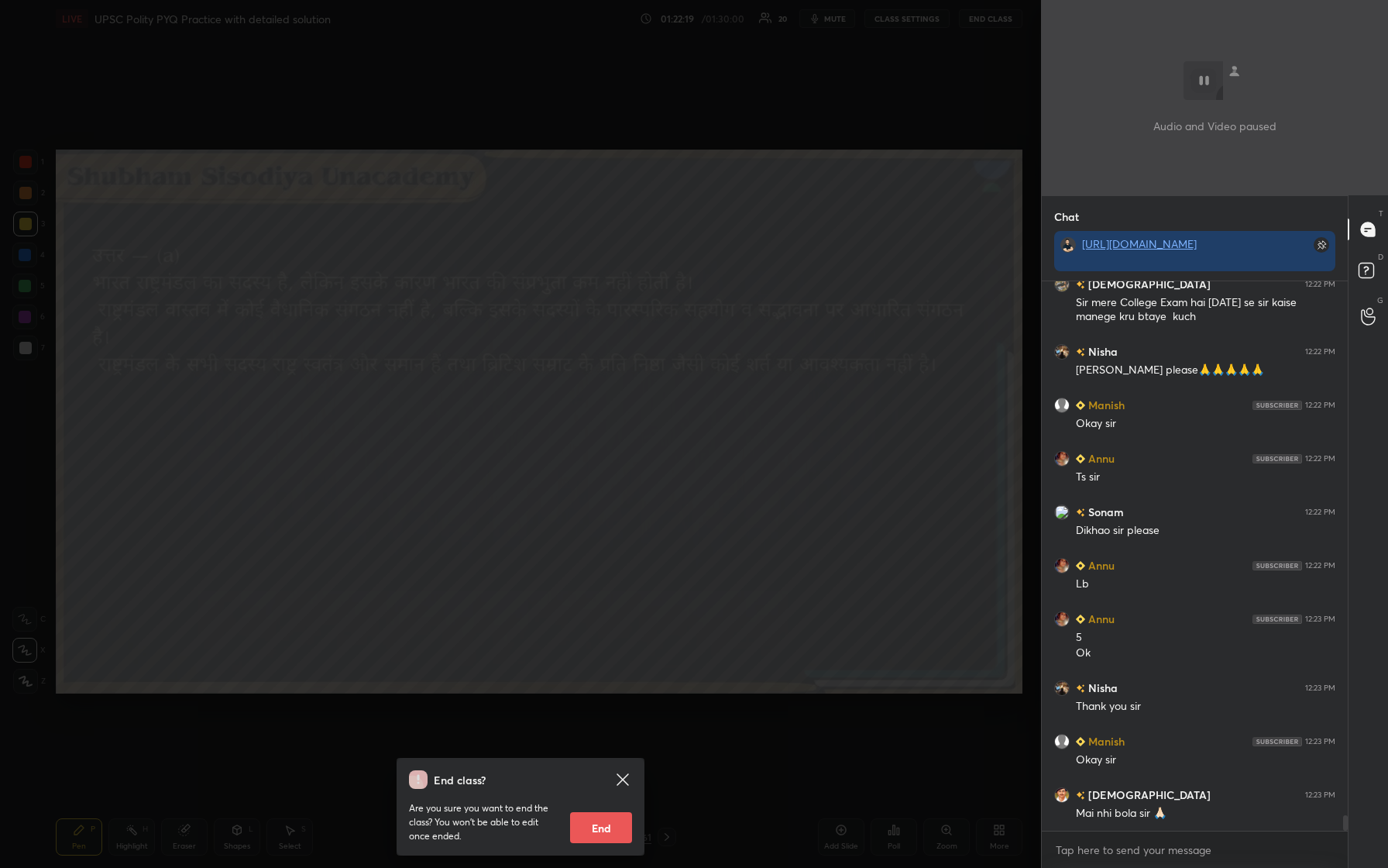
click at [556, 363] on button "End" at bounding box center [601, 827] width 62 height 31
type textarea "x"
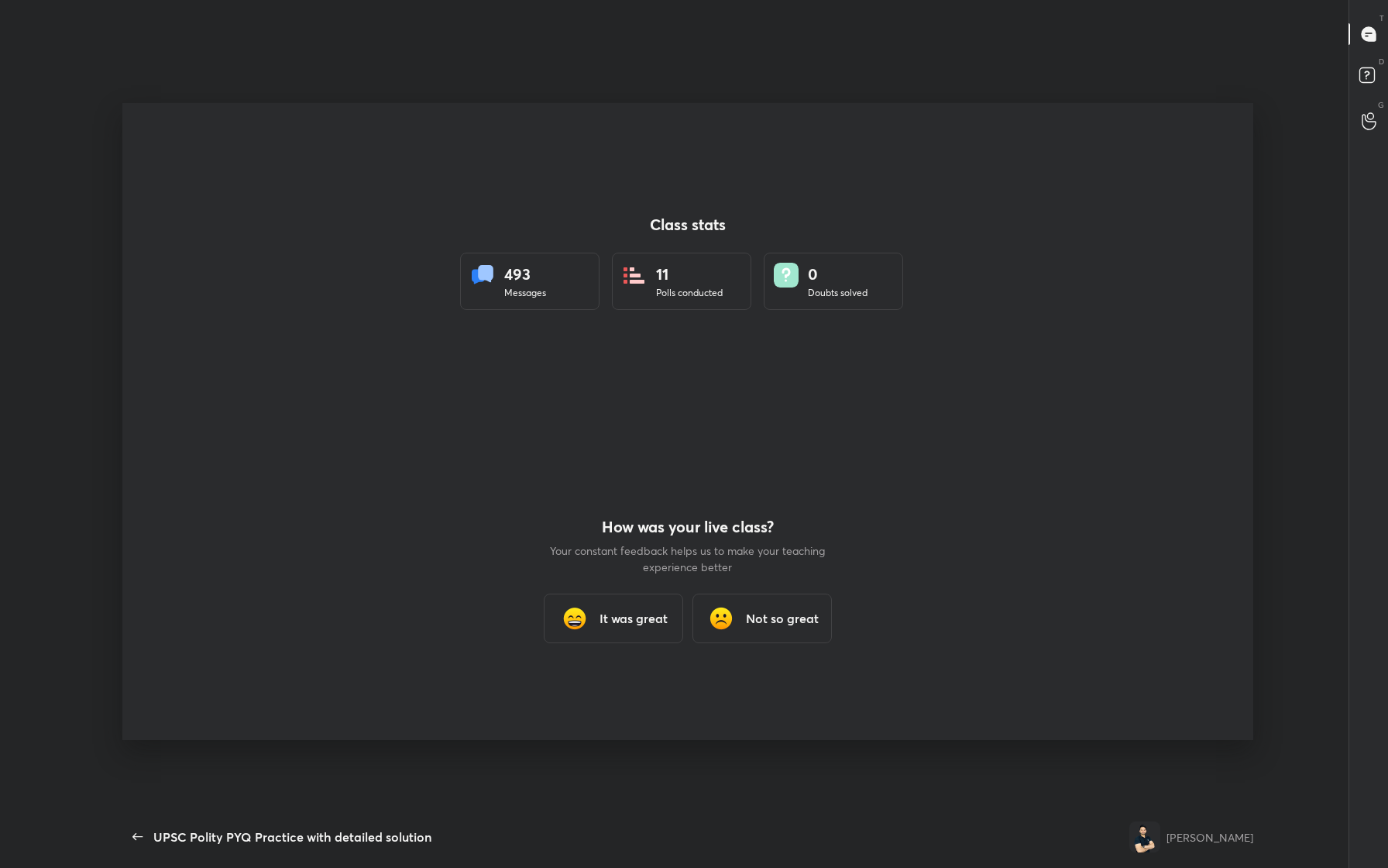
scroll to position [0, 0]
